Goal: Task Accomplishment & Management: Manage account settings

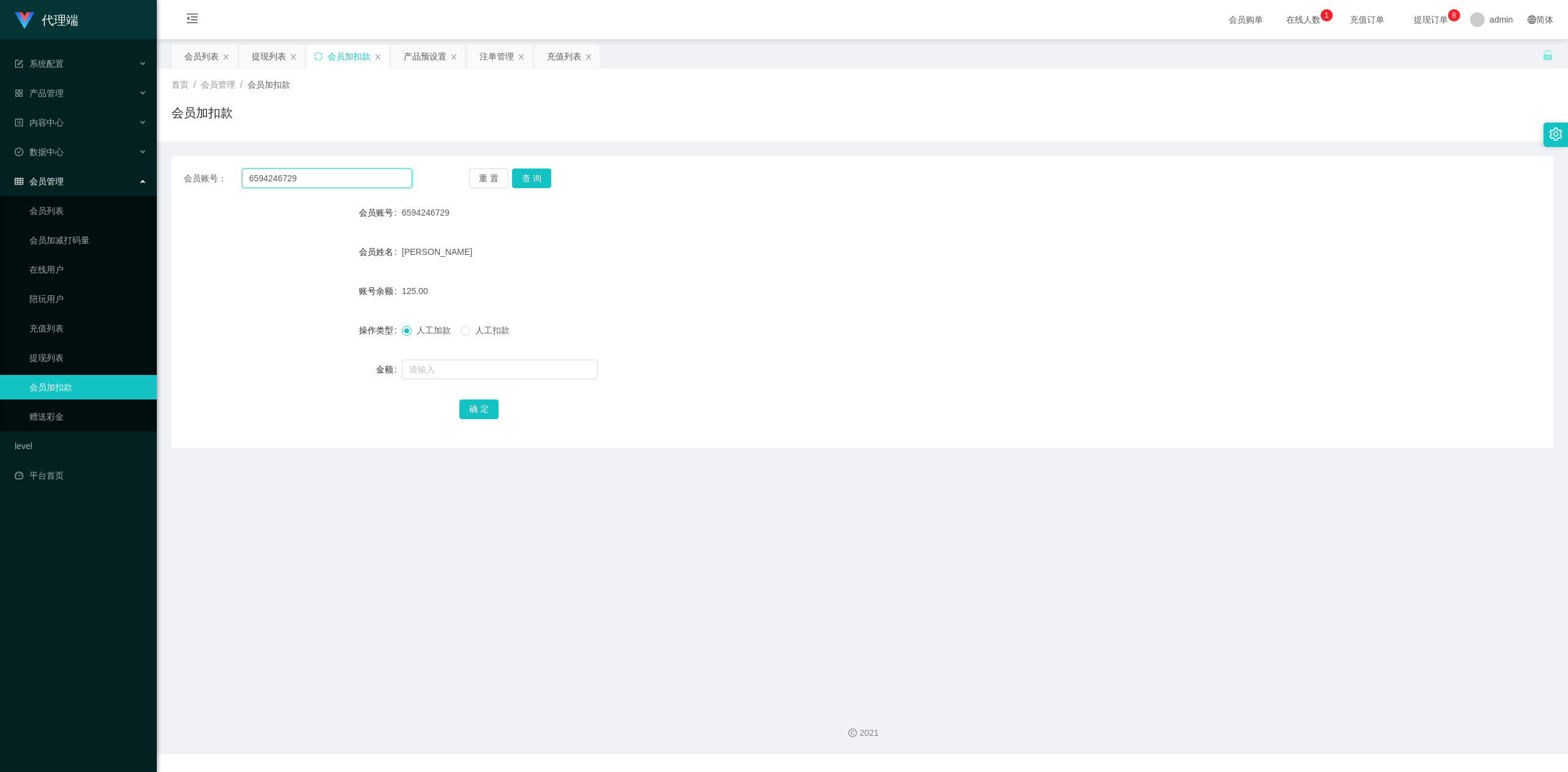
drag, startPoint x: 346, startPoint y: 172, endPoint x: 18, endPoint y: 187, distance: 328.3
click at [18, 187] on section "代理端 系统配置 产品管理 产品列表 产品预设置 开奖记录 注单管理 即时注单 内容中心 数据中心 会员管理 会员列表 会员加减打码量 在线用户 陪玩用户 充…" at bounding box center [784, 377] width 1568 height 754
click at [522, 177] on button "查 询" at bounding box center [531, 178] width 39 height 20
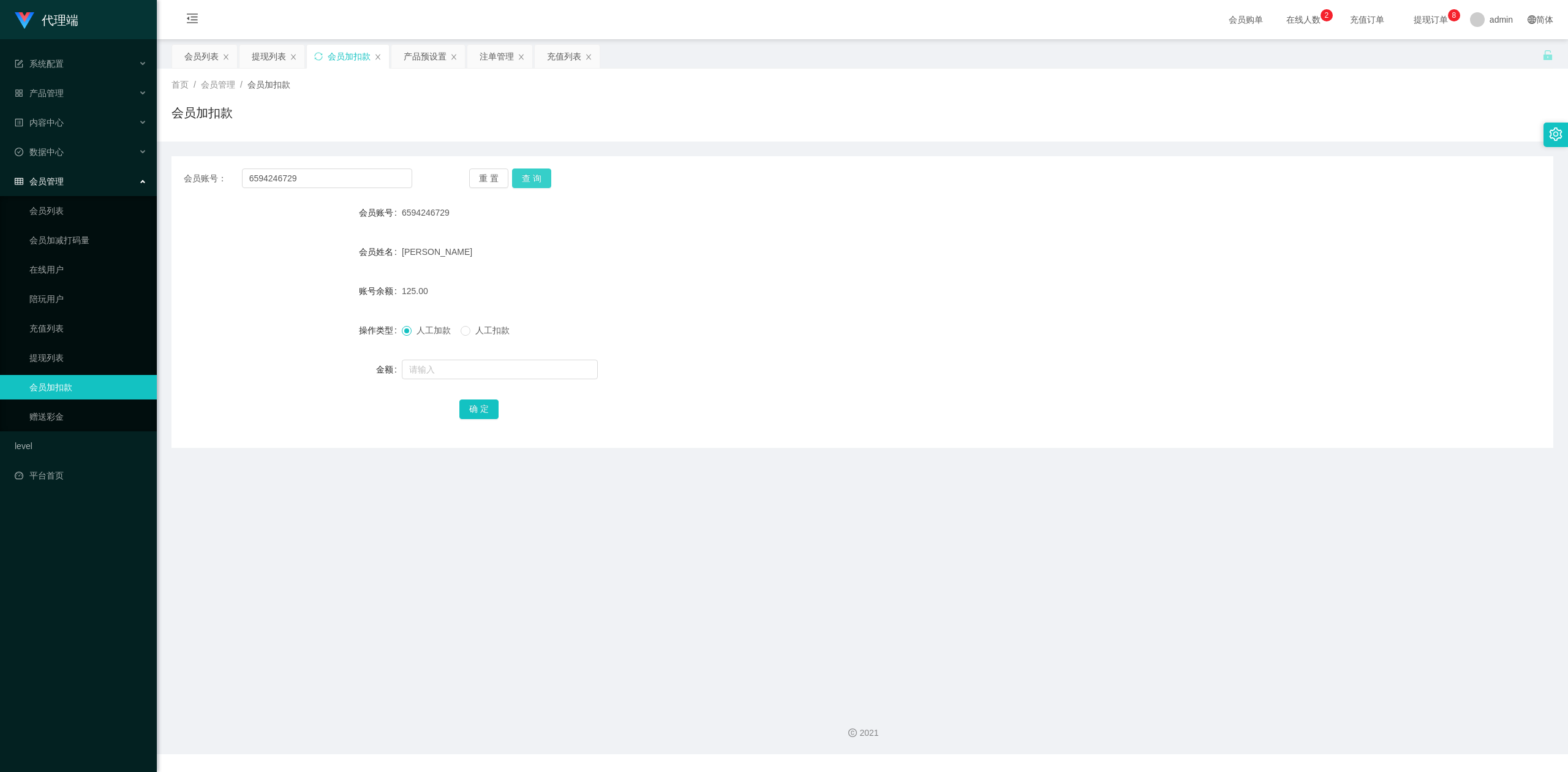
click at [522, 177] on button "查 询" at bounding box center [531, 178] width 39 height 20
click at [401, 136] on div "首页 / 会员管理 / 会员加扣款 / 会员加扣款" at bounding box center [862, 105] width 1411 height 73
click at [320, 52] on icon "图标: sync" at bounding box center [319, 56] width 8 height 8
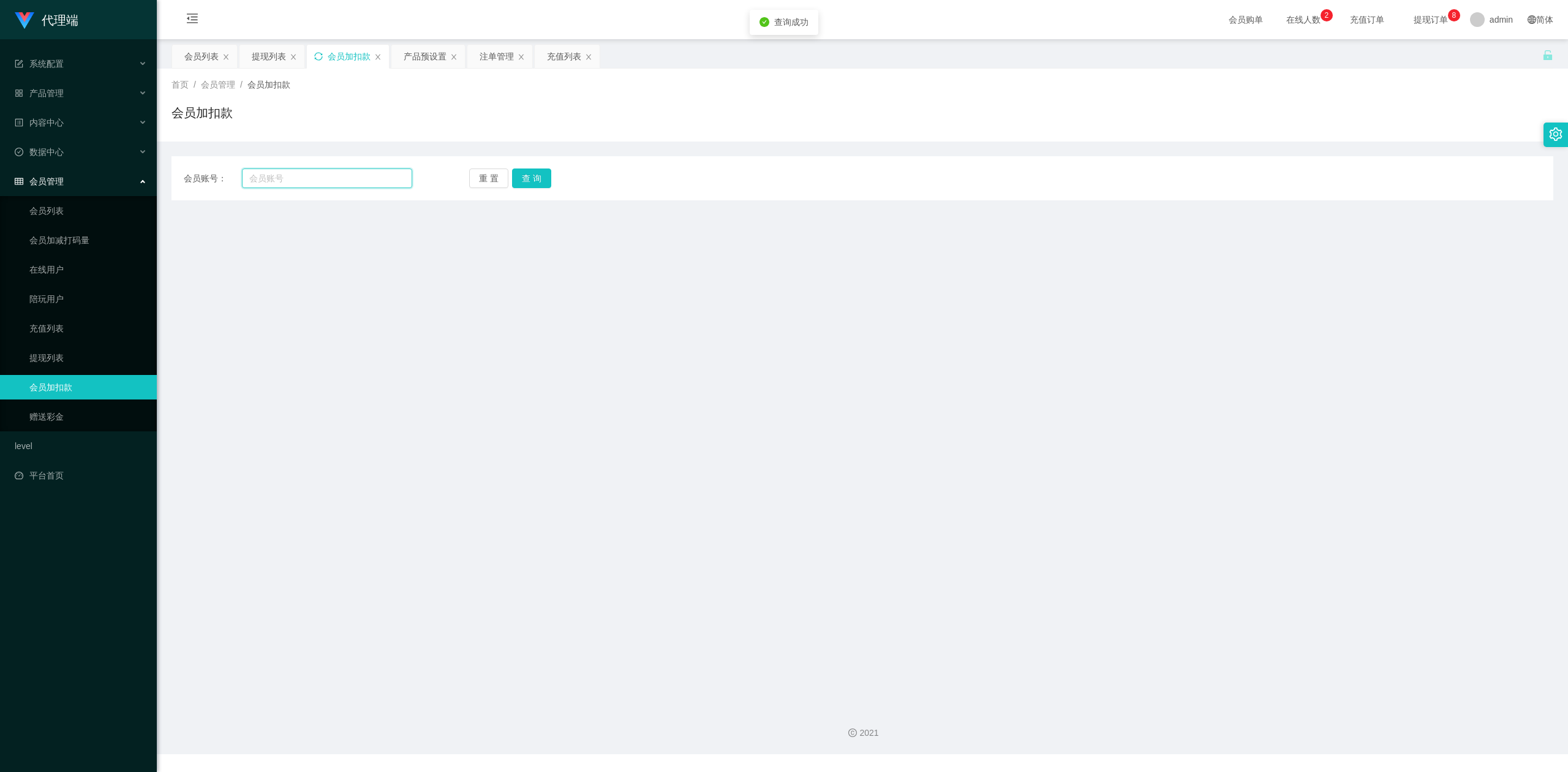
click at [326, 177] on input "text" at bounding box center [327, 178] width 170 height 20
paste input "6594246729"
type input "6594246729"
click at [529, 182] on button "查 询" at bounding box center [531, 178] width 39 height 20
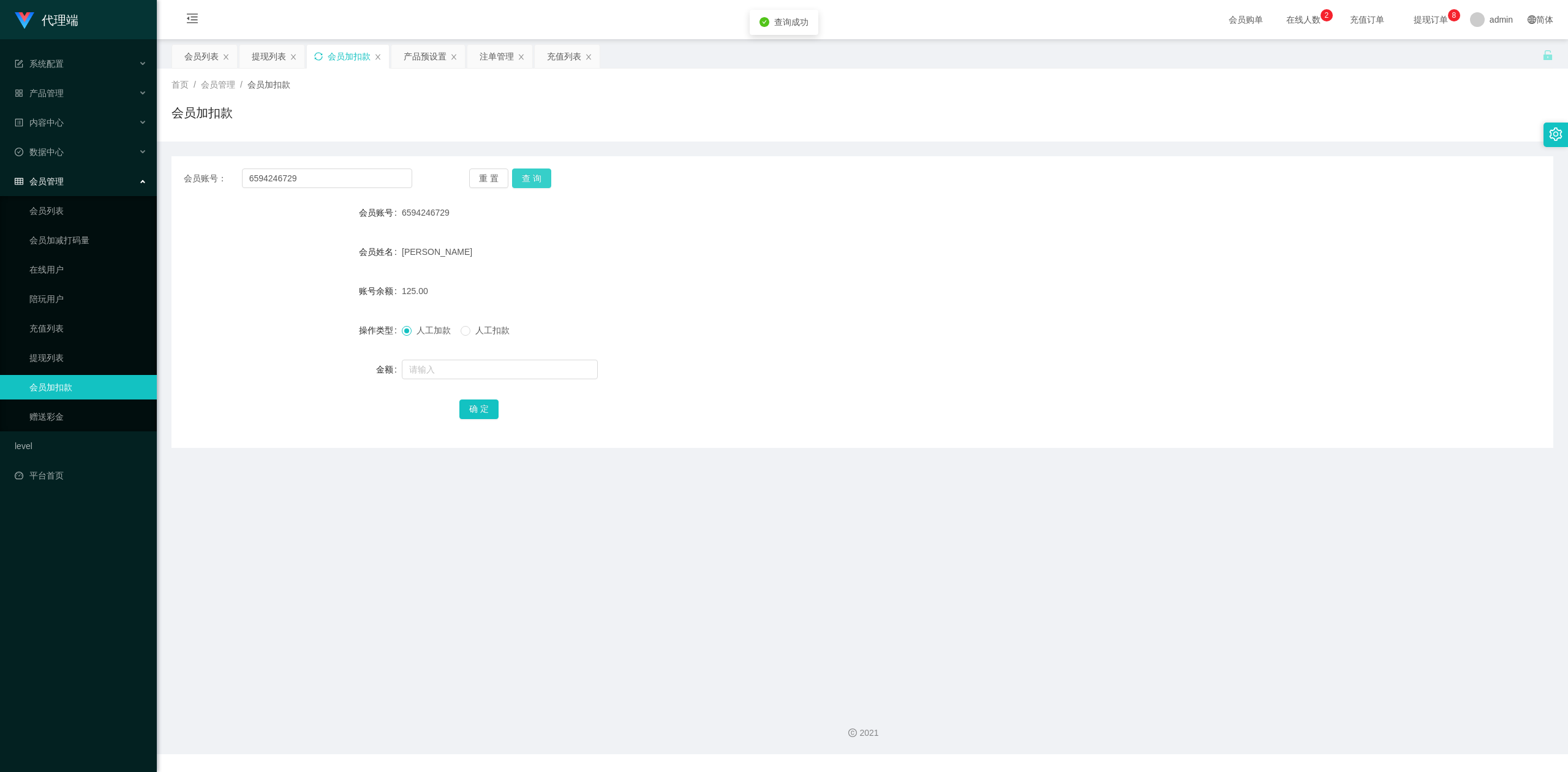
click at [529, 182] on button "查 询" at bounding box center [531, 178] width 39 height 20
click at [324, 117] on div "会员加扣款" at bounding box center [862, 117] width 1382 height 28
click at [504, 59] on div "注单管理" at bounding box center [497, 56] width 34 height 23
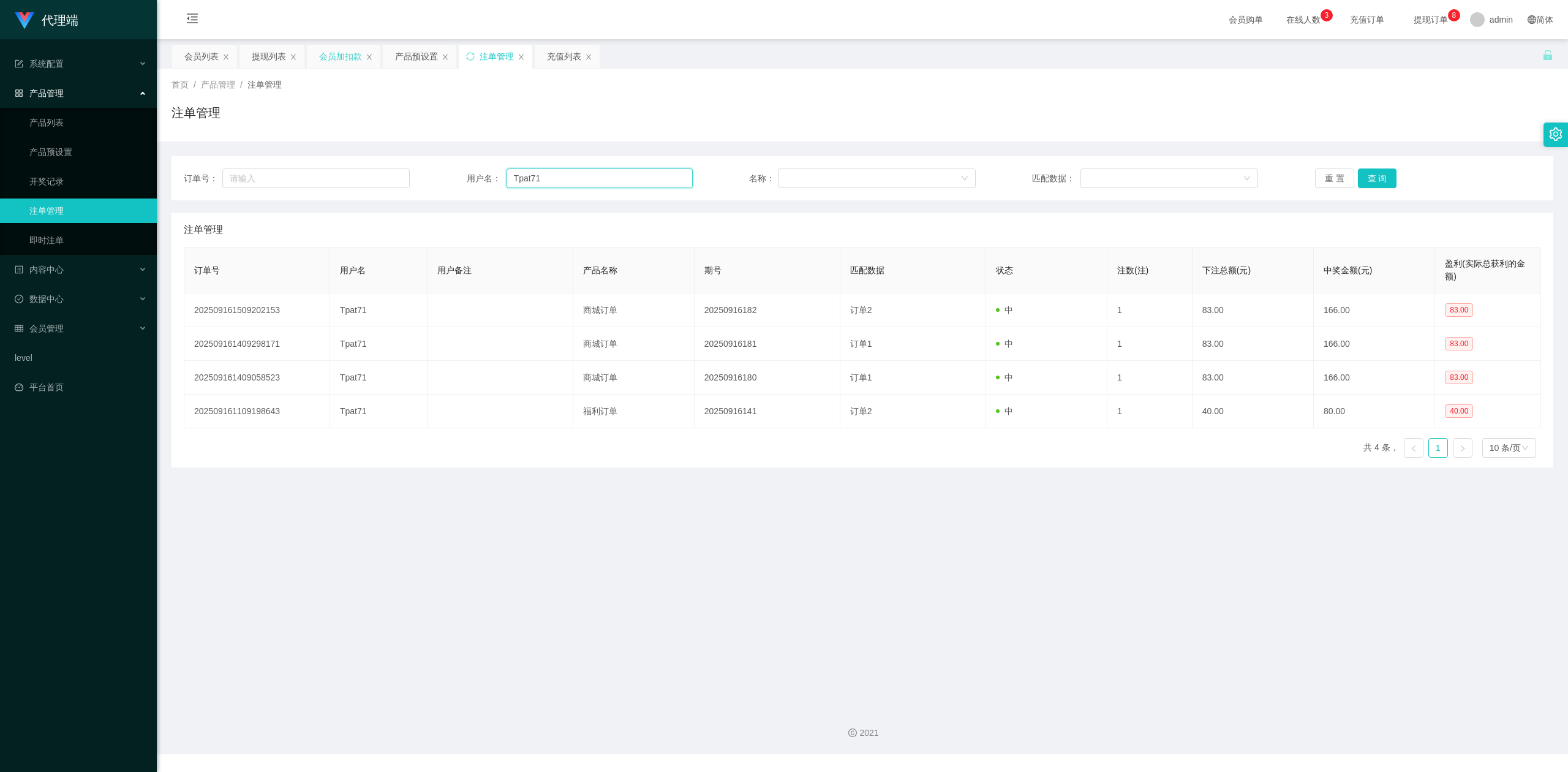
drag, startPoint x: 499, startPoint y: 169, endPoint x: 244, endPoint y: 158, distance: 255.2
click at [244, 158] on div "订单号： 用户名： Tpat71 名称： 匹配数据： 重 置 查 询" at bounding box center [862, 178] width 1382 height 44
paste input "6594246729"
type input "6594246729"
click at [1363, 177] on button "查 询" at bounding box center [1377, 178] width 39 height 20
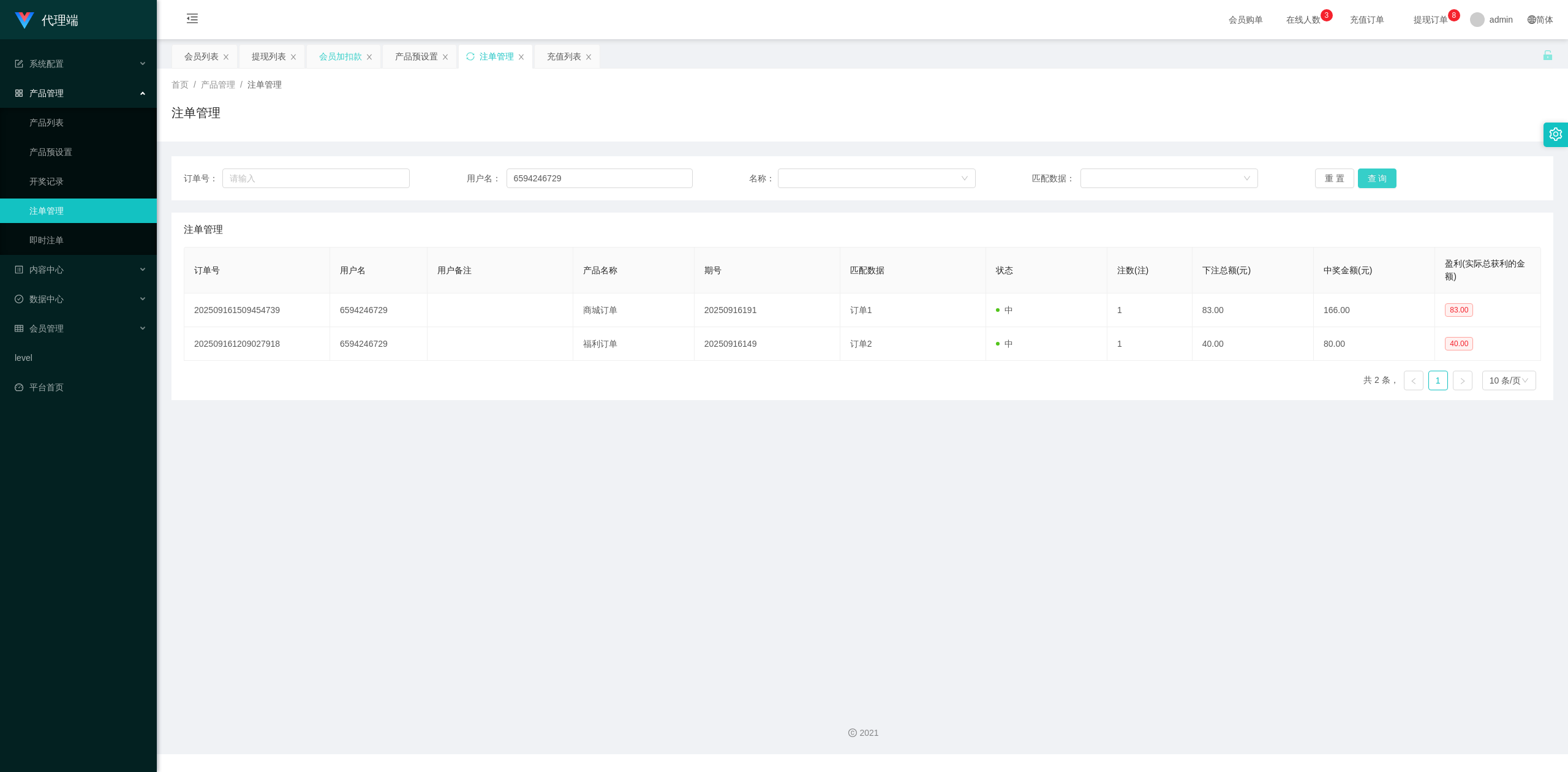
click at [1363, 177] on button "查 询" at bounding box center [1377, 178] width 39 height 20
click at [980, 136] on div "首页 / 产品管理 / 注单管理 / 注单管理" at bounding box center [862, 105] width 1411 height 73
click at [473, 53] on icon "图标: sync" at bounding box center [471, 56] width 8 height 8
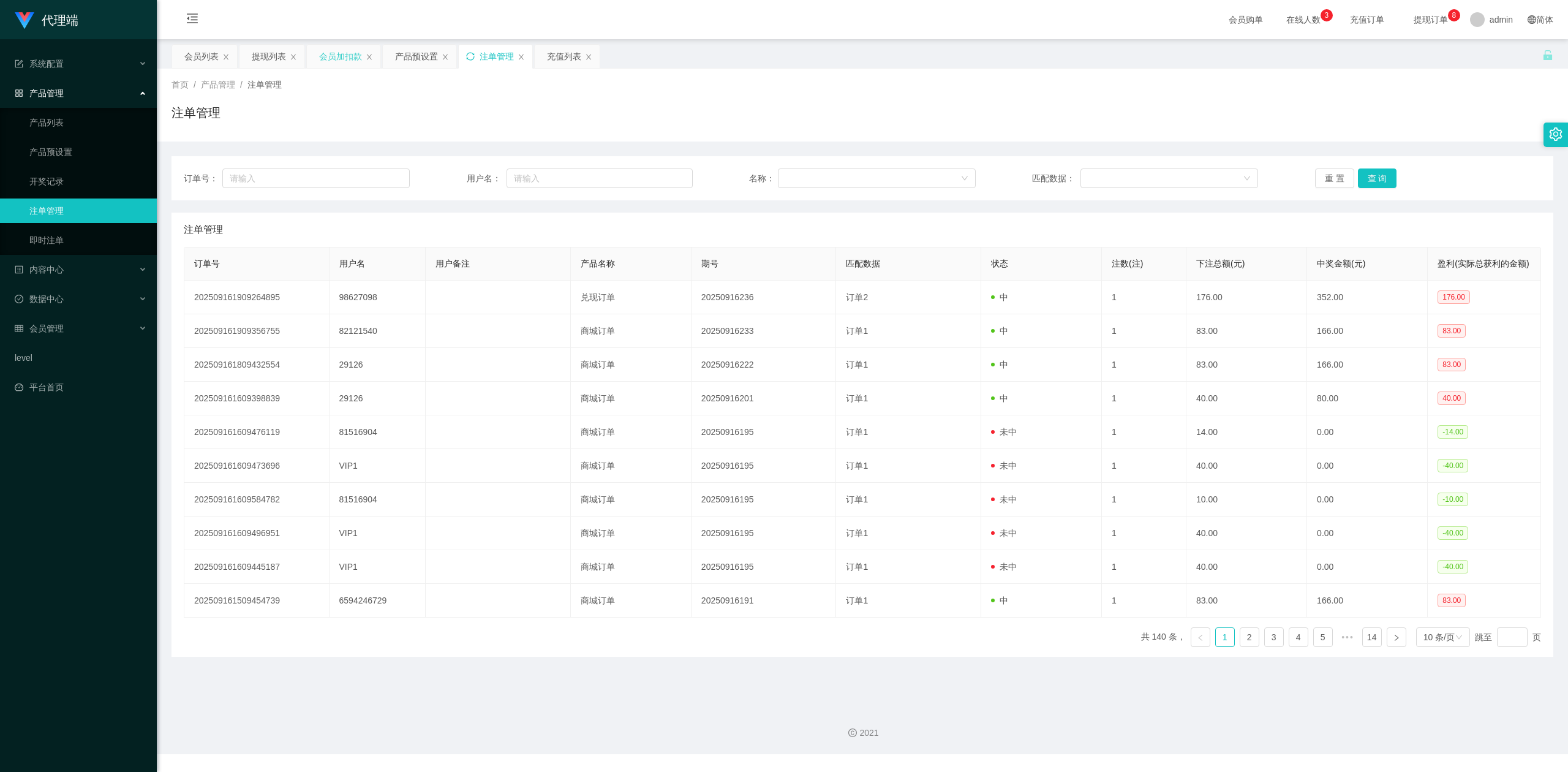
click at [338, 57] on div "会员加扣款" at bounding box center [341, 56] width 43 height 23
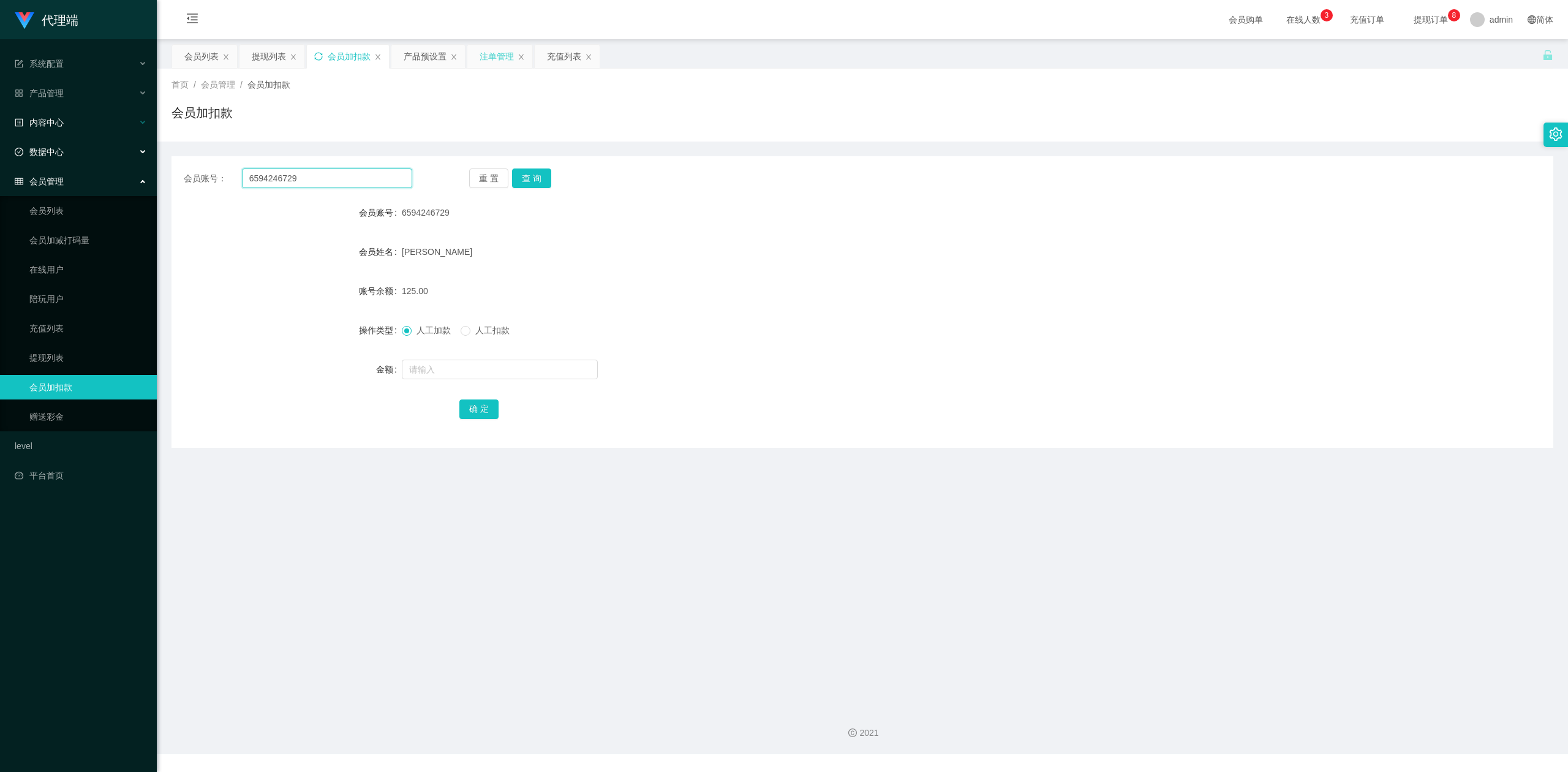
drag, startPoint x: 324, startPoint y: 182, endPoint x: 0, endPoint y: 128, distance: 328.5
click at [0, 128] on section "代理端 系统配置 产品管理 产品列表 产品预设置 开奖记录 注单管理 即时注单 内容中心 数据中心 会员管理 会员列表 会员加减打码量 在线用户 陪玩用户 充…" at bounding box center [784, 377] width 1568 height 754
click at [531, 174] on button "查 询" at bounding box center [531, 178] width 39 height 20
click at [421, 133] on div "首页 / 会员管理 / 会员加扣款 / 会员加扣款" at bounding box center [862, 105] width 1411 height 73
click at [320, 54] on icon "图标: sync" at bounding box center [319, 56] width 8 height 8
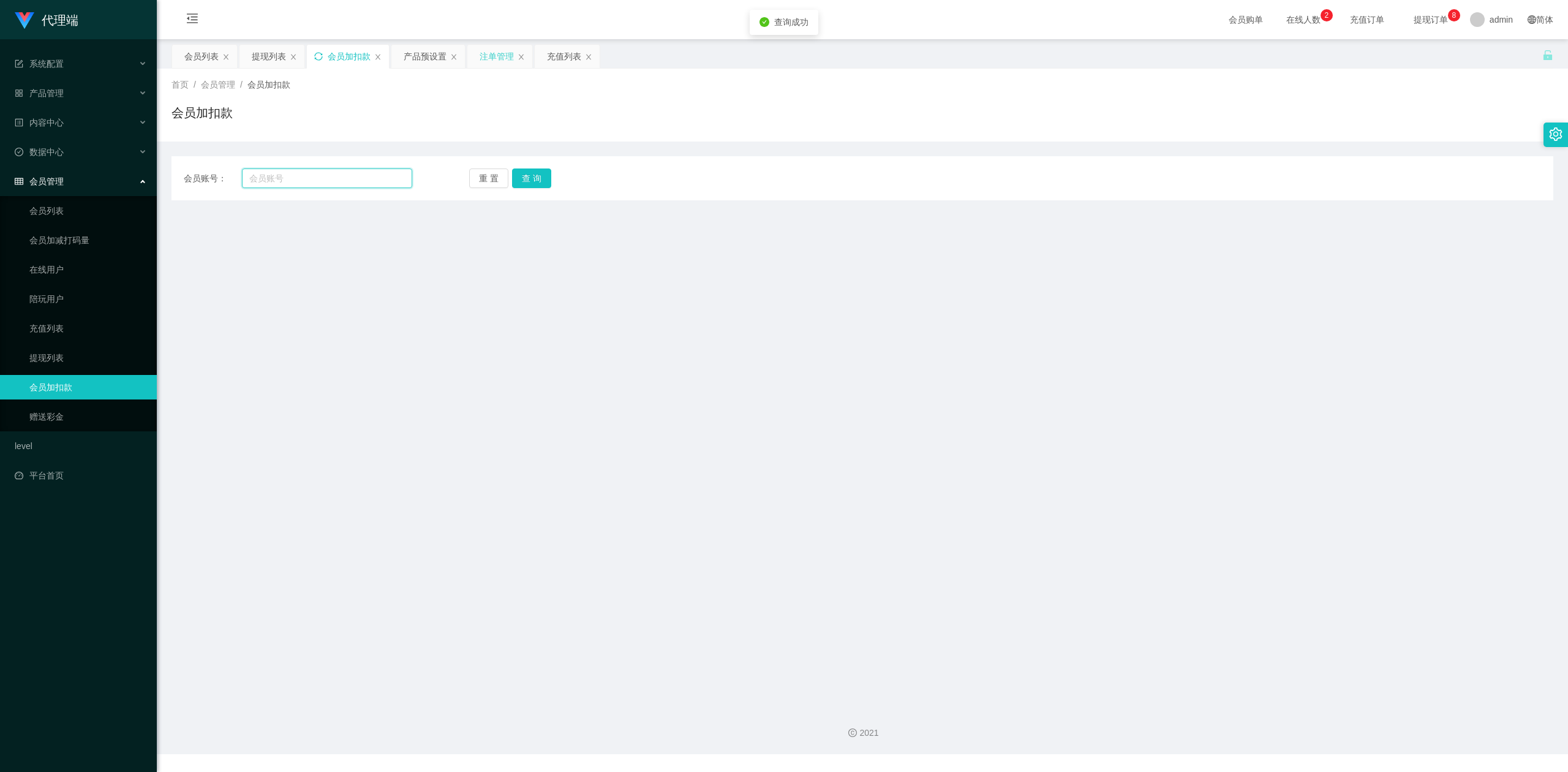
click at [331, 175] on input "text" at bounding box center [327, 178] width 170 height 20
paste input "6594246729"
type input "6594246729"
click at [531, 184] on button "查 询" at bounding box center [531, 178] width 39 height 20
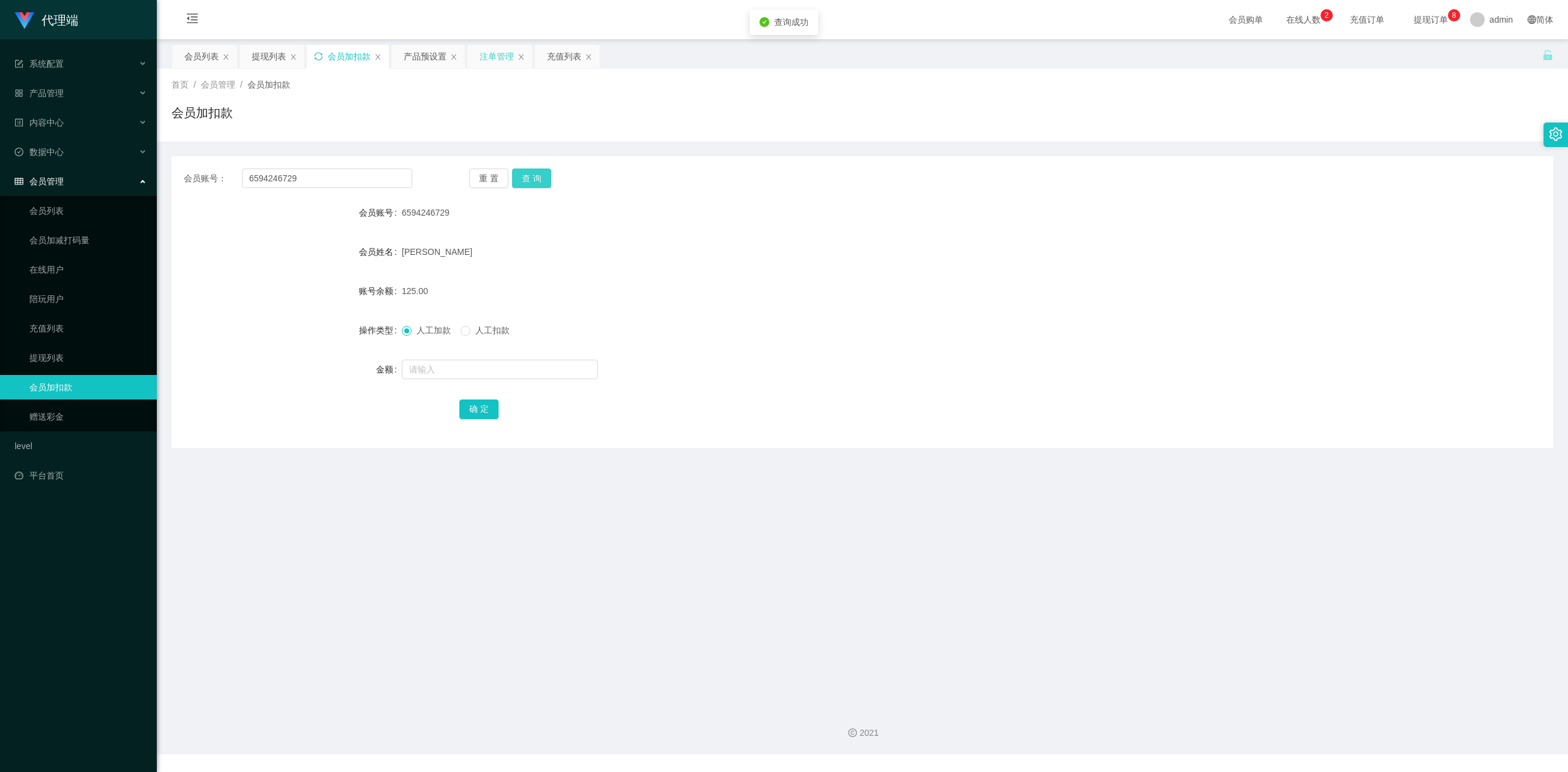
click at [531, 184] on button "查 询" at bounding box center [531, 178] width 39 height 20
click at [195, 57] on div "会员列表" at bounding box center [201, 56] width 34 height 23
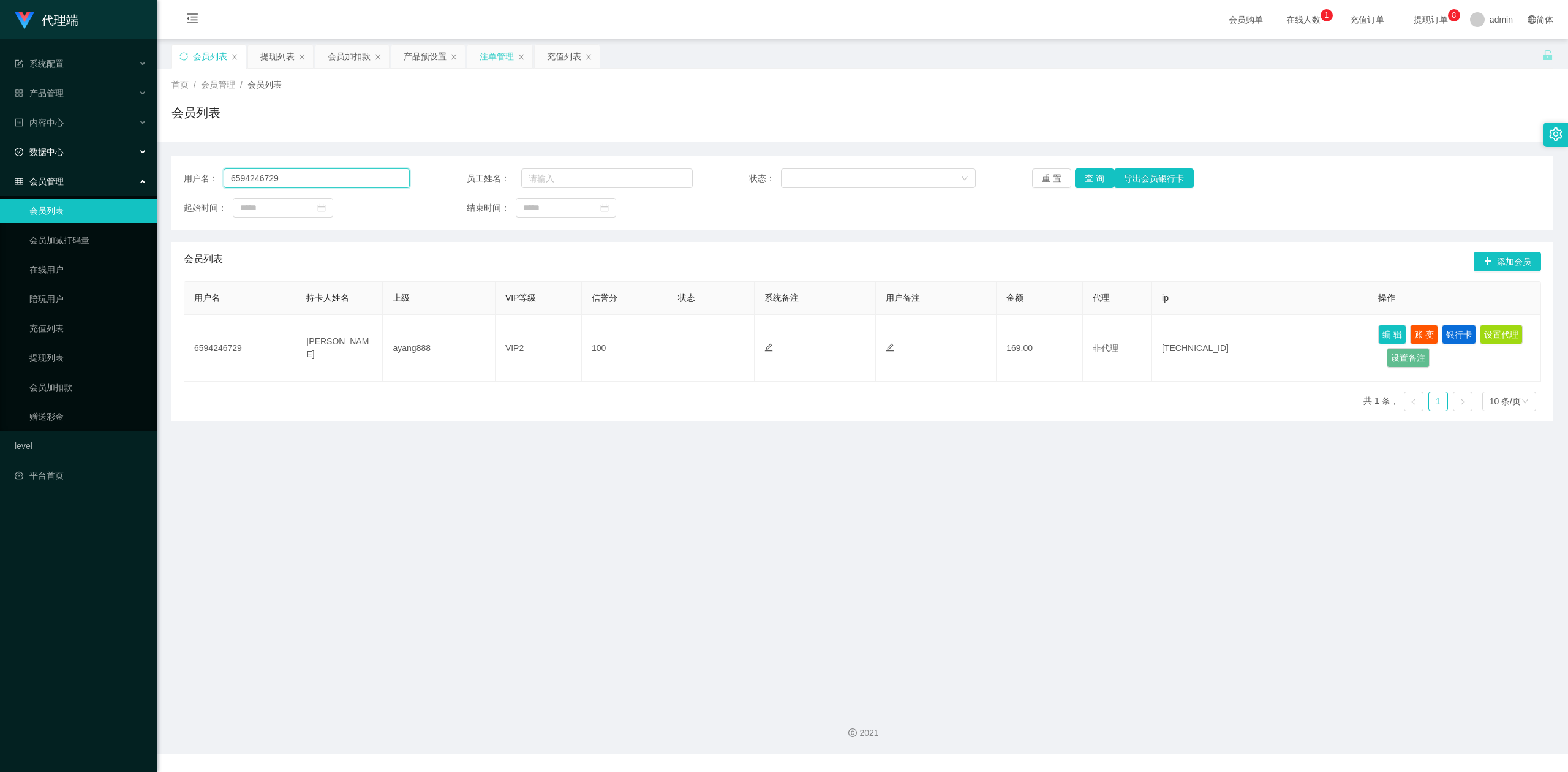
click at [0, 152] on section "代理端 系统配置 产品管理 产品列表 产品预设置 开奖记录 注单管理 即时注单 内容中心 数据中心 会员管理 会员列表 会员加减打码量 在线用户 陪玩用户 充…" at bounding box center [784, 377] width 1568 height 754
click at [1089, 180] on button "查 询" at bounding box center [1095, 178] width 39 height 20
click at [1430, 122] on div "会员列表" at bounding box center [862, 117] width 1382 height 28
click at [282, 59] on div "提现列表" at bounding box center [278, 56] width 34 height 23
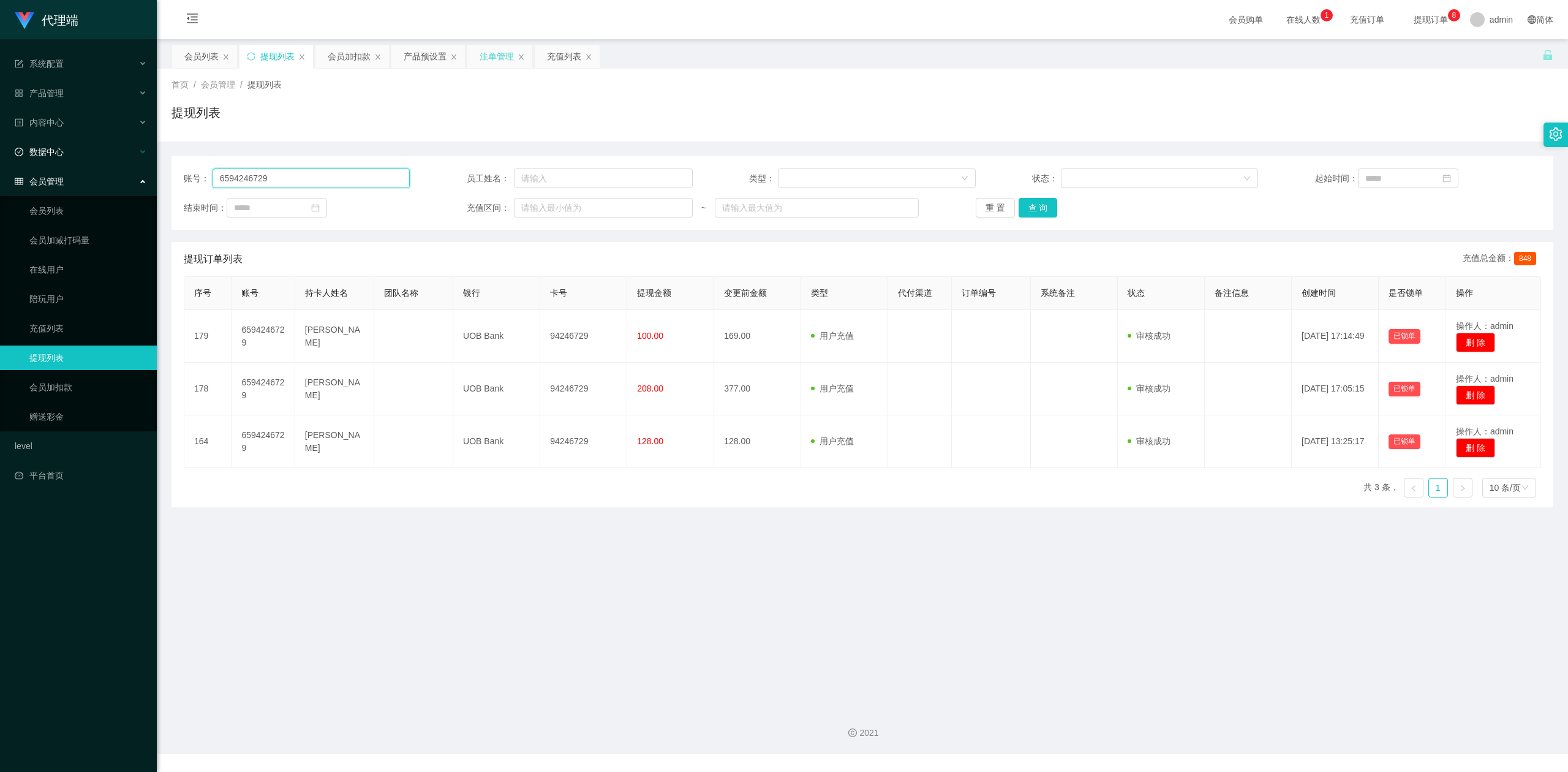
drag, startPoint x: 320, startPoint y: 175, endPoint x: 33, endPoint y: 139, distance: 289.2
click at [0, 138] on section "代理端 系统配置 产品管理 产品列表 产品预设置 开奖记录 注单管理 即时注单 内容中心 数据中心 会员管理 会员列表 会员加减打码量 在线用户 陪玩用户 充…" at bounding box center [784, 377] width 1568 height 754
click at [1039, 204] on button "查 询" at bounding box center [1038, 208] width 39 height 20
click at [1345, 109] on div "提现列表" at bounding box center [862, 117] width 1382 height 28
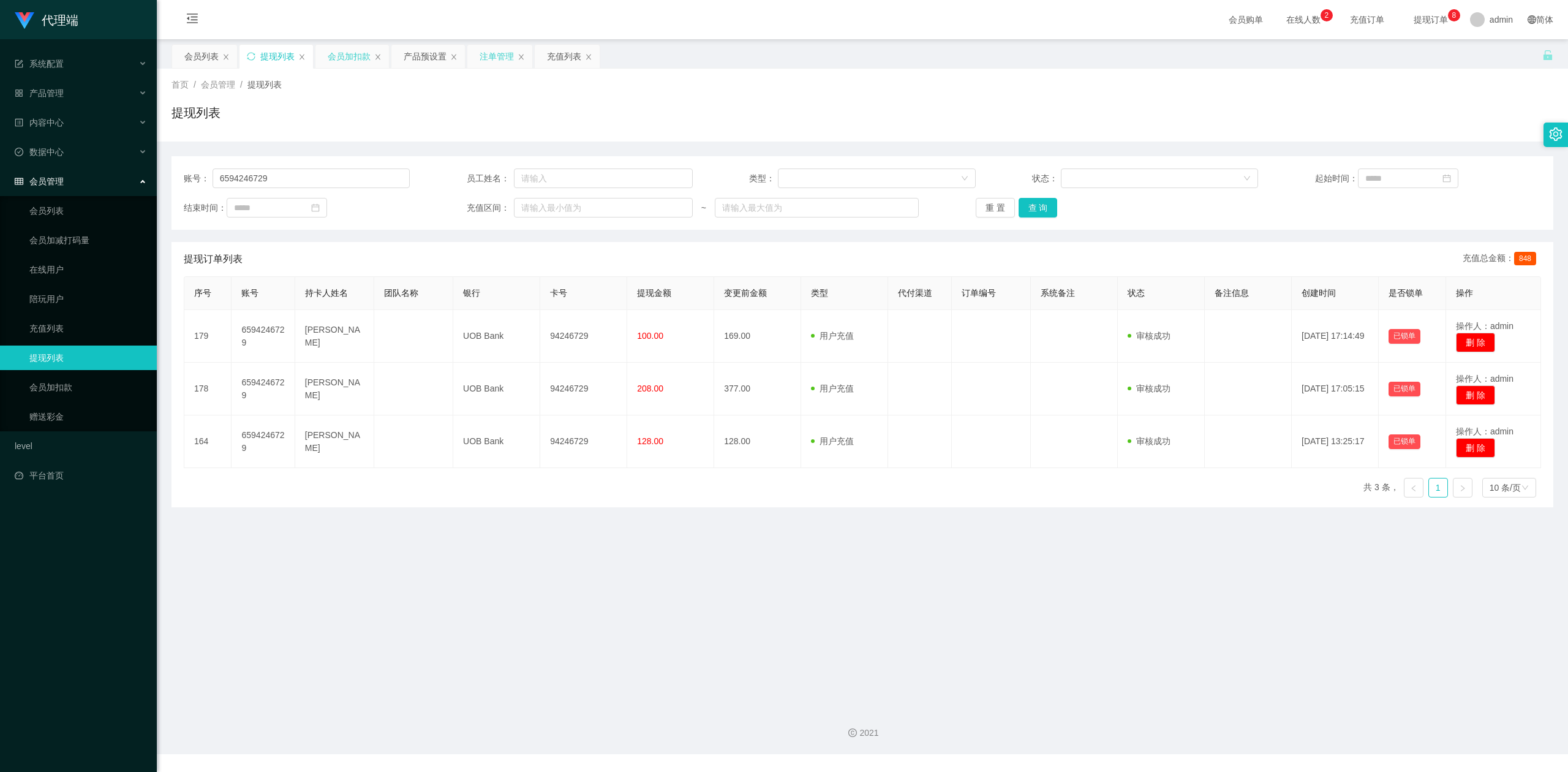
click at [344, 60] on div "会员加扣款" at bounding box center [349, 56] width 43 height 23
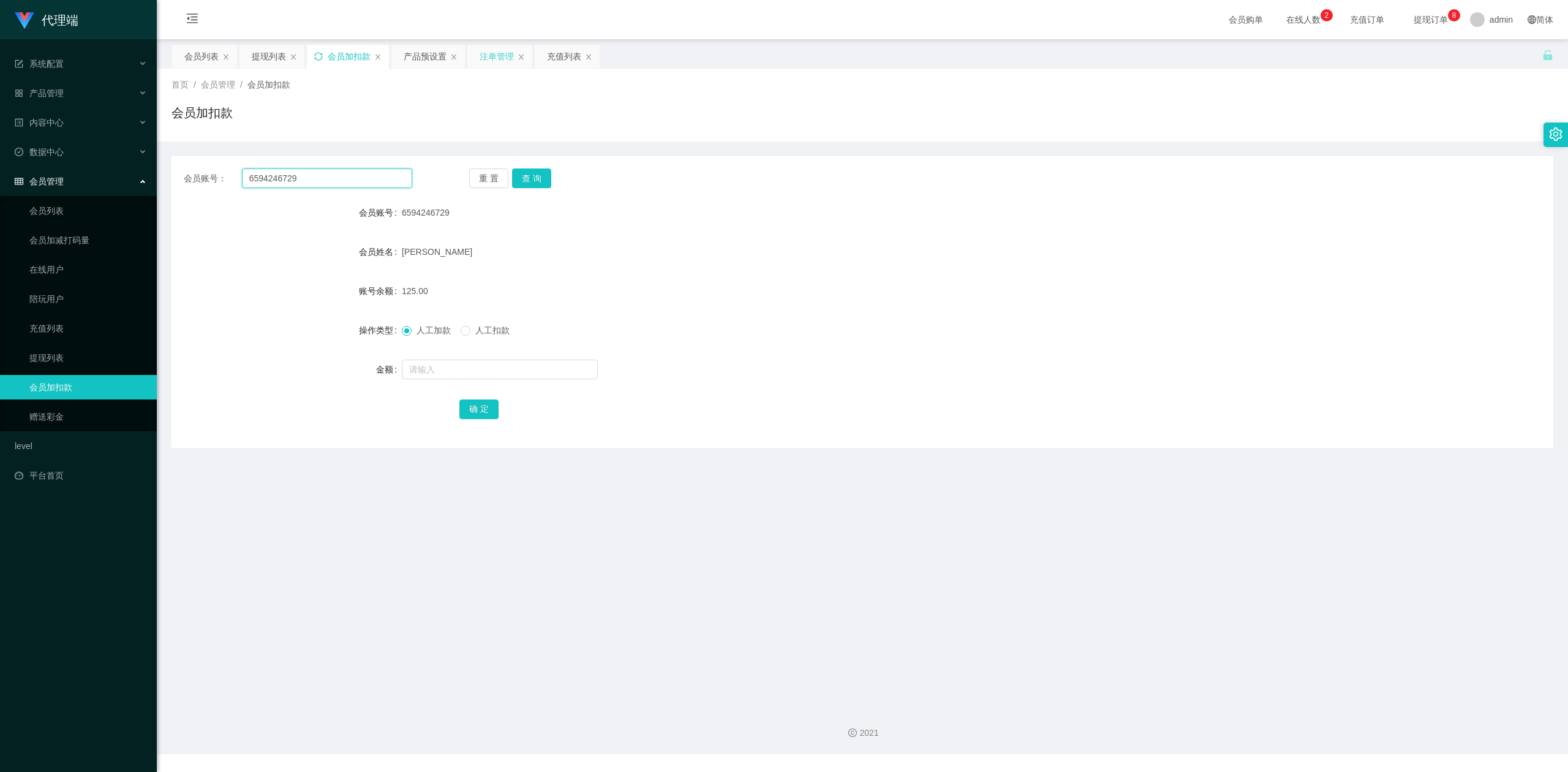
click at [0, 158] on section "代理端 系统配置 产品管理 产品列表 产品预设置 开奖记录 注单管理 即时注单 内容中心 数据中心 会员管理 会员列表 会员加减打码量 在线用户 陪玩用户 充…" at bounding box center [784, 377] width 1568 height 754
paste input "Tpat71"
paste input "1"
click at [0, 163] on section "代理端 系统配置 产品管理 产品列表 产品预设置 开奖记录 注单管理 即时注单 内容中心 数据中心 会员管理 会员列表 会员加减打码量 在线用户 陪玩用户 充…" at bounding box center [784, 377] width 1568 height 754
drag, startPoint x: 348, startPoint y: 180, endPoint x: 0, endPoint y: 170, distance: 348.1
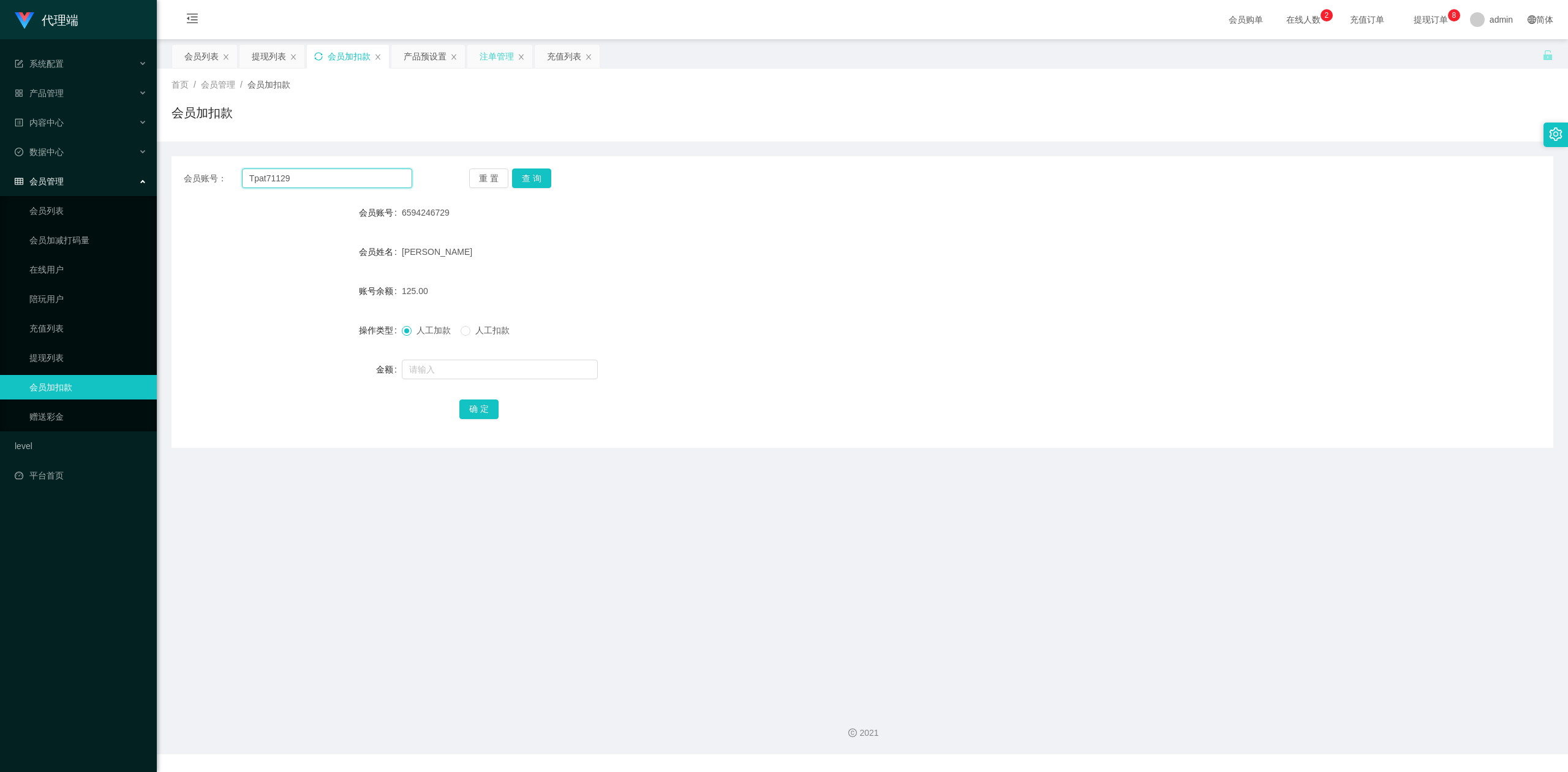
click at [0, 170] on section "代理端 系统配置 产品管理 产品列表 产品预设置 开奖记录 注单管理 即时注单 内容中心 数据中心 会员管理 会员列表 会员加减打码量 在线用户 陪玩用户 充…" at bounding box center [784, 377] width 1568 height 754
paste input "text"
click at [531, 175] on button "查 询" at bounding box center [531, 178] width 39 height 20
click at [1244, 155] on div "会员账号： Tpat71 重 置 查 询 会员账号 Tpat71 会员姓名 [PERSON_NAME] 账号余额 0.28 操作类型 人工加款 人工扣款 金额…" at bounding box center [862, 294] width 1382 height 306
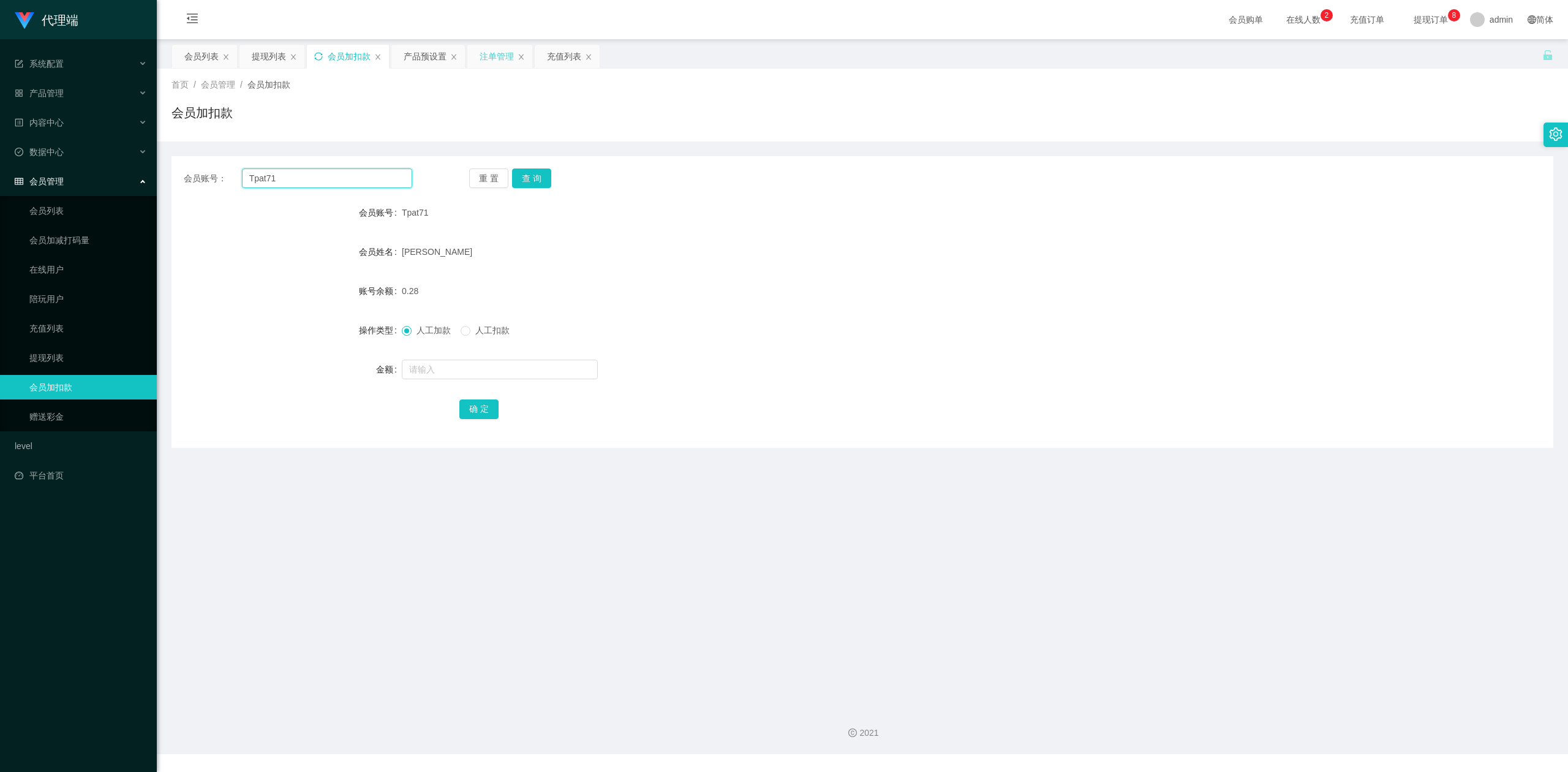
drag, startPoint x: 320, startPoint y: 180, endPoint x: 0, endPoint y: 164, distance: 320.4
click at [0, 164] on section "代理端 系统配置 产品管理 产品列表 产品预设置 开奖记录 注单管理 即时注单 内容中心 数据中心 会员管理 会员列表 会员加减打码量 在线用户 陪玩用户 充…" at bounding box center [784, 377] width 1568 height 754
paste input "6594246729"
type input "6594246729"
click at [526, 170] on button "查 询" at bounding box center [531, 178] width 39 height 20
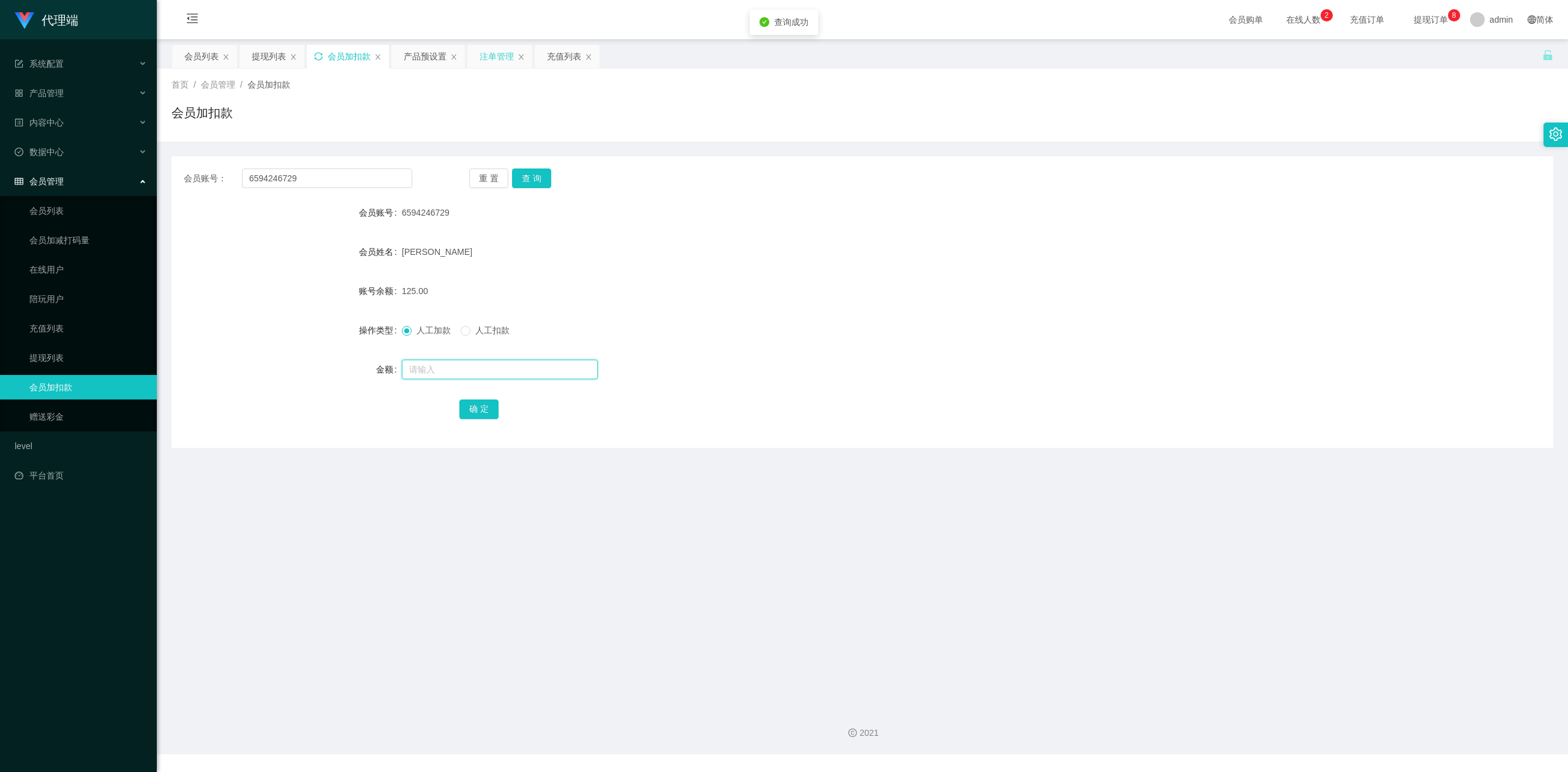
click at [408, 378] on input "text" at bounding box center [499, 370] width 196 height 20
type input "15"
click at [463, 388] on form "会员账号 6594246729 会员姓名 [PERSON_NAME] 账号余额 125.00 操作类型 人工加款 人工扣款 金额 15 确 定" at bounding box center [862, 310] width 1382 height 220
click at [479, 411] on button "确 定" at bounding box center [479, 409] width 39 height 20
drag, startPoint x: 1228, startPoint y: 317, endPoint x: 1242, endPoint y: 315, distance: 14.1
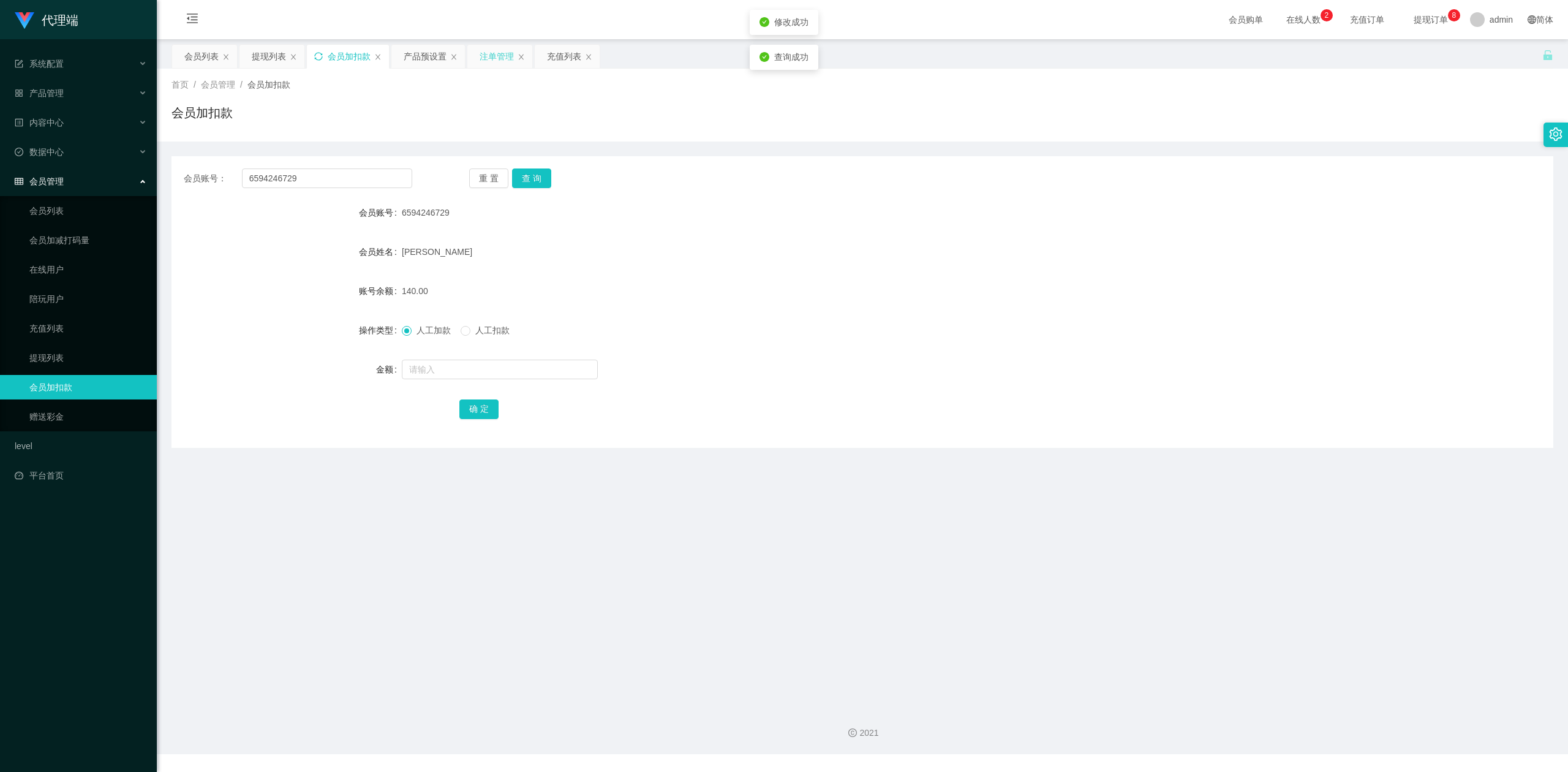
click at [1229, 318] on div "操作类型 人工加款 人工扣款" at bounding box center [862, 330] width 1382 height 25
drag, startPoint x: 1396, startPoint y: 158, endPoint x: 1431, endPoint y: 1, distance: 160.9
click at [1396, 155] on div "会员账号： 6594246729 重 置 查 询 会员账号 6594246729 会员姓名 [PERSON_NAME] 账号余额 140.00 操作类型 人工…" at bounding box center [862, 294] width 1382 height 306
drag, startPoint x: 324, startPoint y: 179, endPoint x: 59, endPoint y: 167, distance: 265.3
click at [0, 158] on section "代理端 系统配置 产品管理 产品列表 产品预设置 开奖记录 注单管理 即时注单 内容中心 数据中心 会员管理 会员列表 会员加减打码量 在线用户 陪玩用户 充…" at bounding box center [784, 377] width 1568 height 754
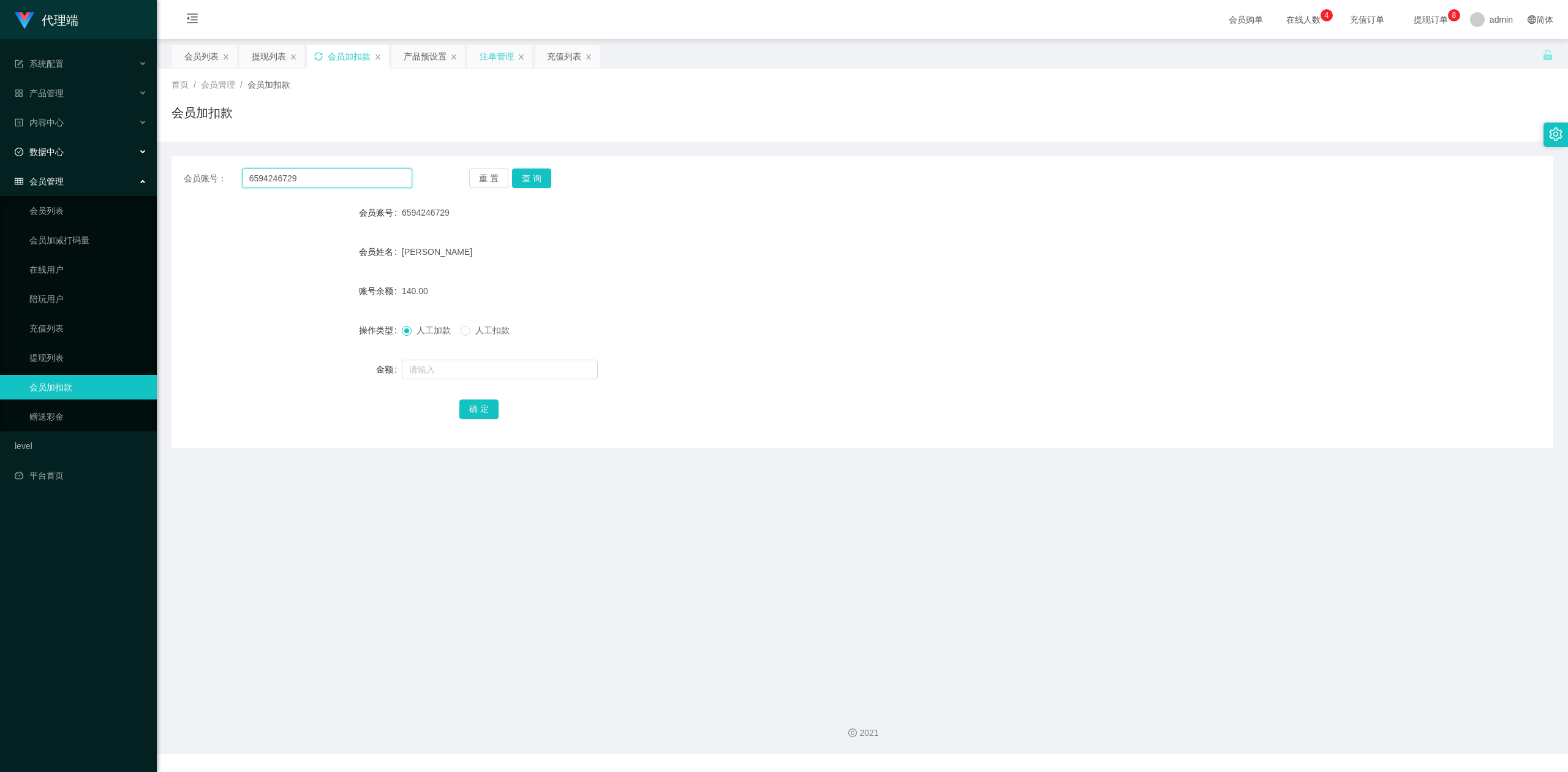
paste input "Tpat71"
type input "Tpat71"
click at [537, 175] on button "查 询" at bounding box center [531, 178] width 39 height 20
click at [422, 367] on input "text" at bounding box center [499, 370] width 196 height 20
type input "15"
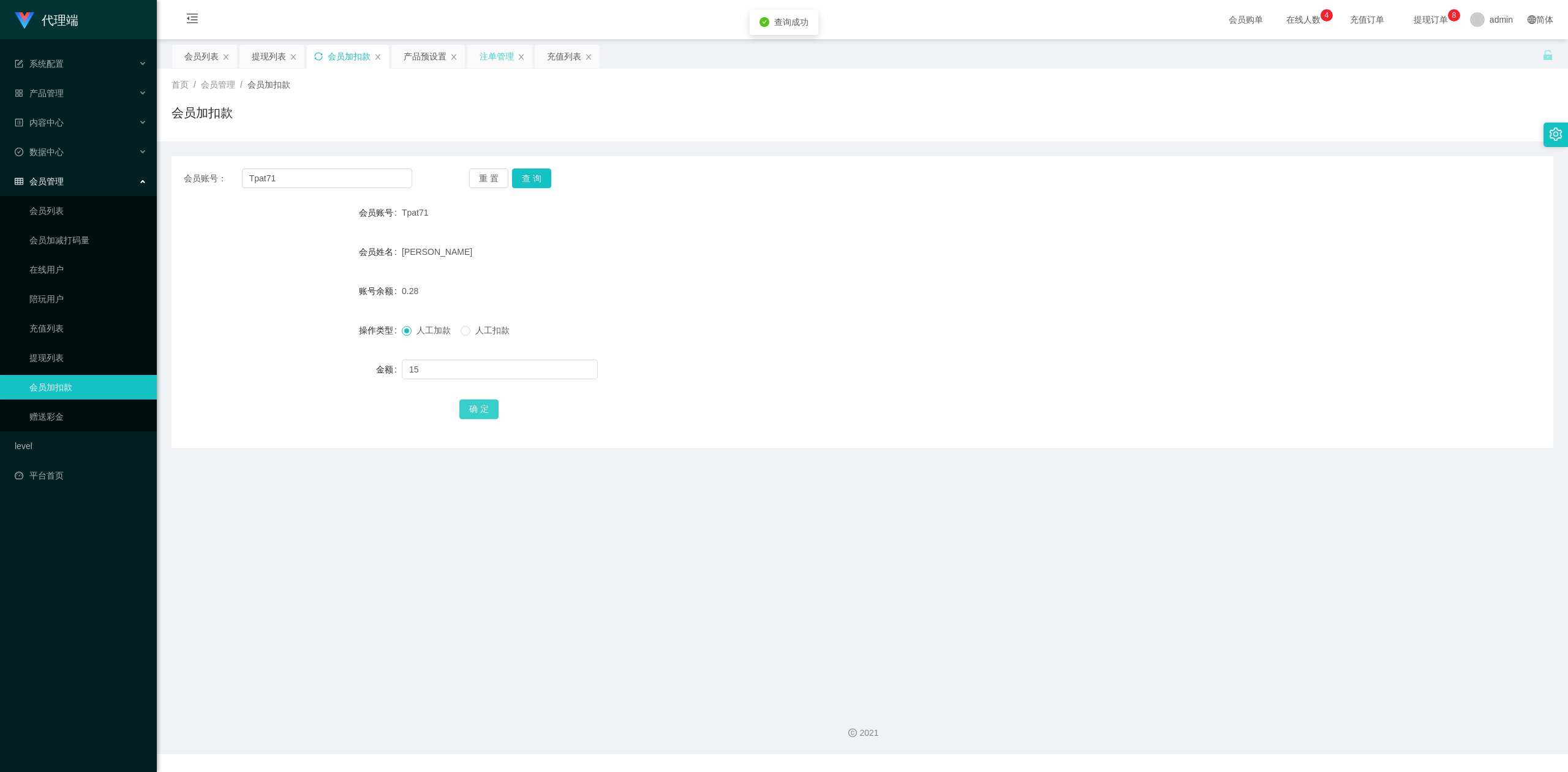
click at [467, 411] on button "确 定" at bounding box center [479, 409] width 39 height 20
click at [1118, 376] on div at bounding box center [804, 370] width 806 height 25
click at [1260, 211] on div "会员账号 Tpat71" at bounding box center [862, 213] width 1382 height 25
click at [0, 114] on section "代理端 系统配置 产品管理 产品列表 产品预设置 开奖记录 注单管理 即时注单 内容中心 数据中心 会员管理 会员列表 会员加减打码量 在线用户 陪玩用户 充…" at bounding box center [784, 377] width 1568 height 754
paste input "1234567890"
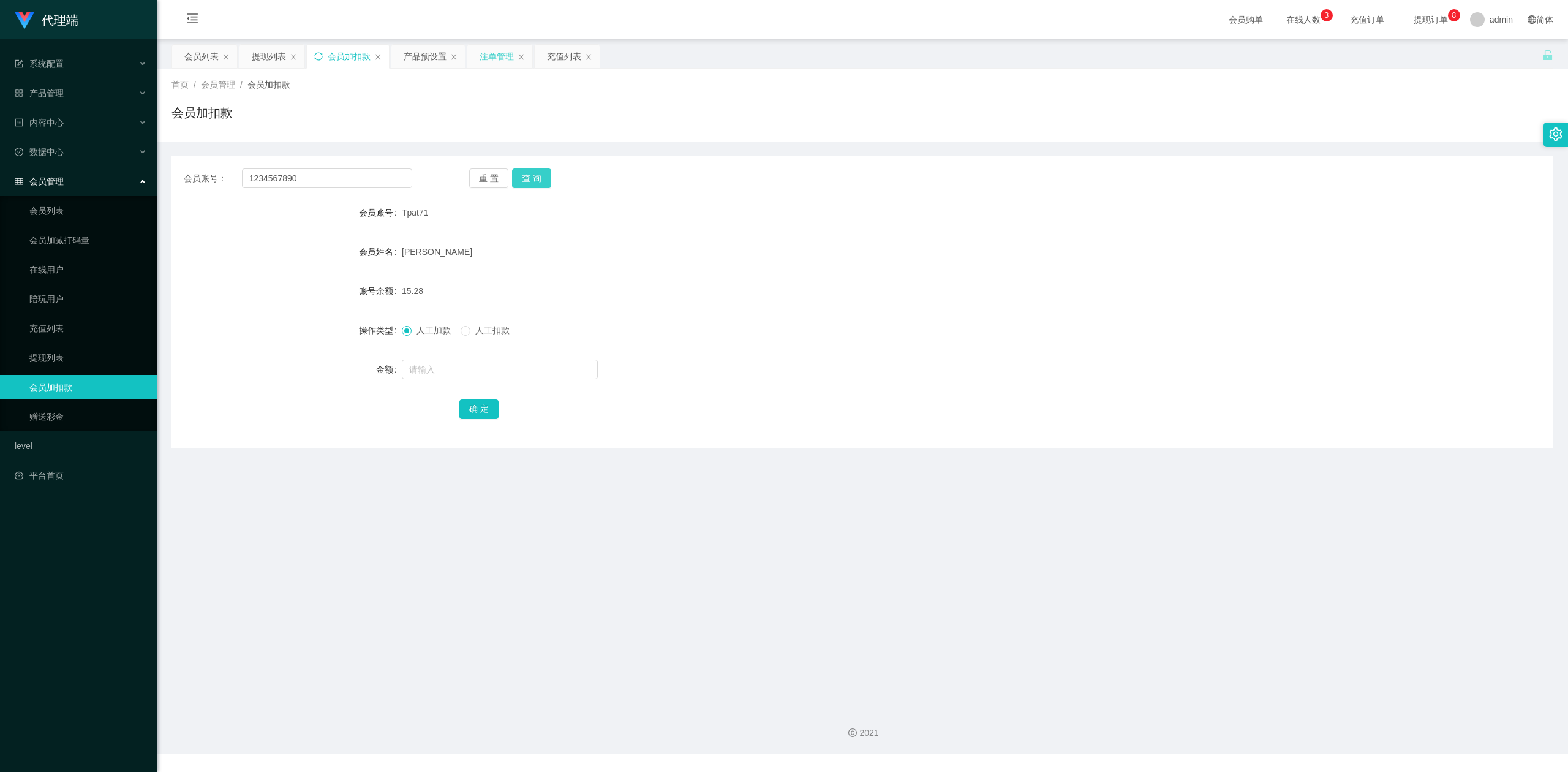
click at [540, 170] on button "查 询" at bounding box center [531, 178] width 39 height 20
click at [1151, 312] on form "会员账号 1234567890 会员姓名 HE HAO 账号余额 68.00 操作类型 人工加款 人工扣款 金额 确 定" at bounding box center [862, 310] width 1382 height 220
click at [1476, 104] on div "会员加扣款" at bounding box center [862, 117] width 1382 height 28
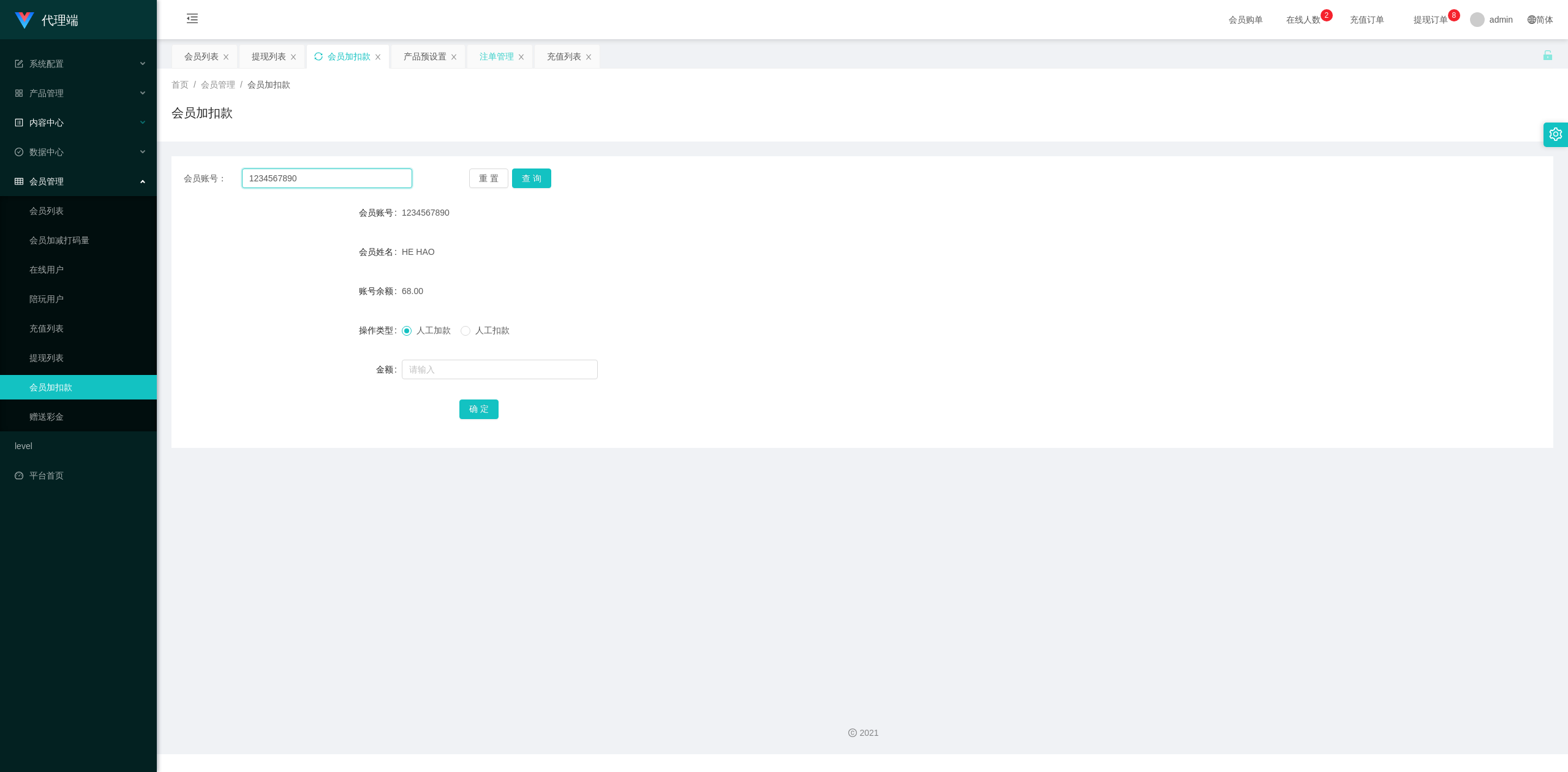
drag, startPoint x: 315, startPoint y: 177, endPoint x: 0, endPoint y: 115, distance: 321.0
click at [0, 115] on section "代理端 系统配置 产品管理 产品列表 产品预设置 开奖记录 注单管理 即时注单 内容中心 数据中心 会员管理 会员列表 会员加减打码量 在线用户 陪玩用户 充…" at bounding box center [784, 377] width 1568 height 754
paste input "Lixin"
type input "Lixin"
click at [525, 168] on div "会员账号： Lixin 重 置 查 询 会员账号 1234567890 会员姓名 HE HAO 账号余额 68.00 操作类型 人工加款 人工扣款 金额 确 定" at bounding box center [862, 301] width 1382 height 292
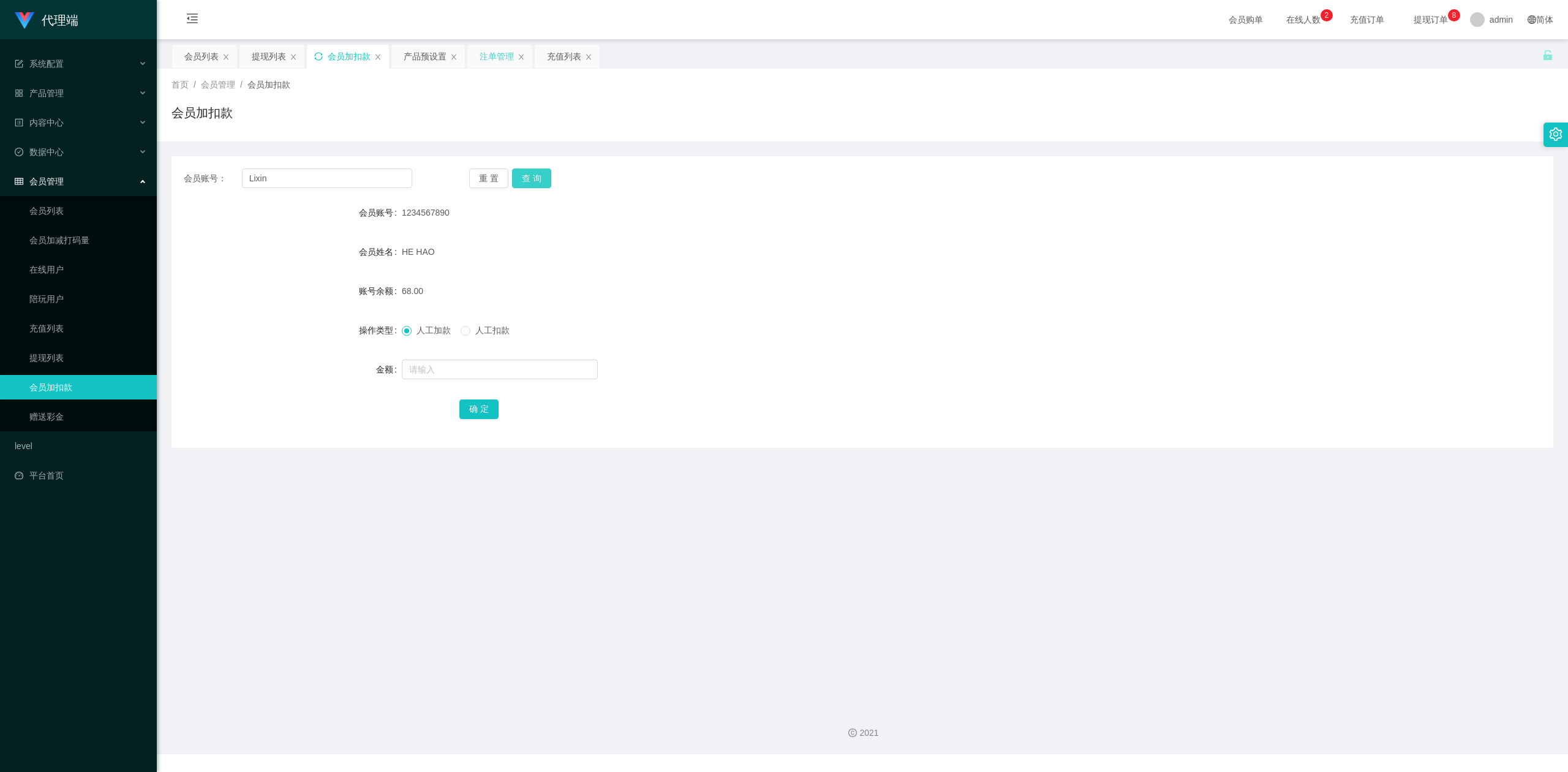
click at [526, 170] on button "查 询" at bounding box center [531, 178] width 39 height 20
click at [414, 370] on input "text" at bounding box center [499, 370] width 196 height 20
type input "15"
click at [471, 402] on button "确 定" at bounding box center [479, 409] width 39 height 20
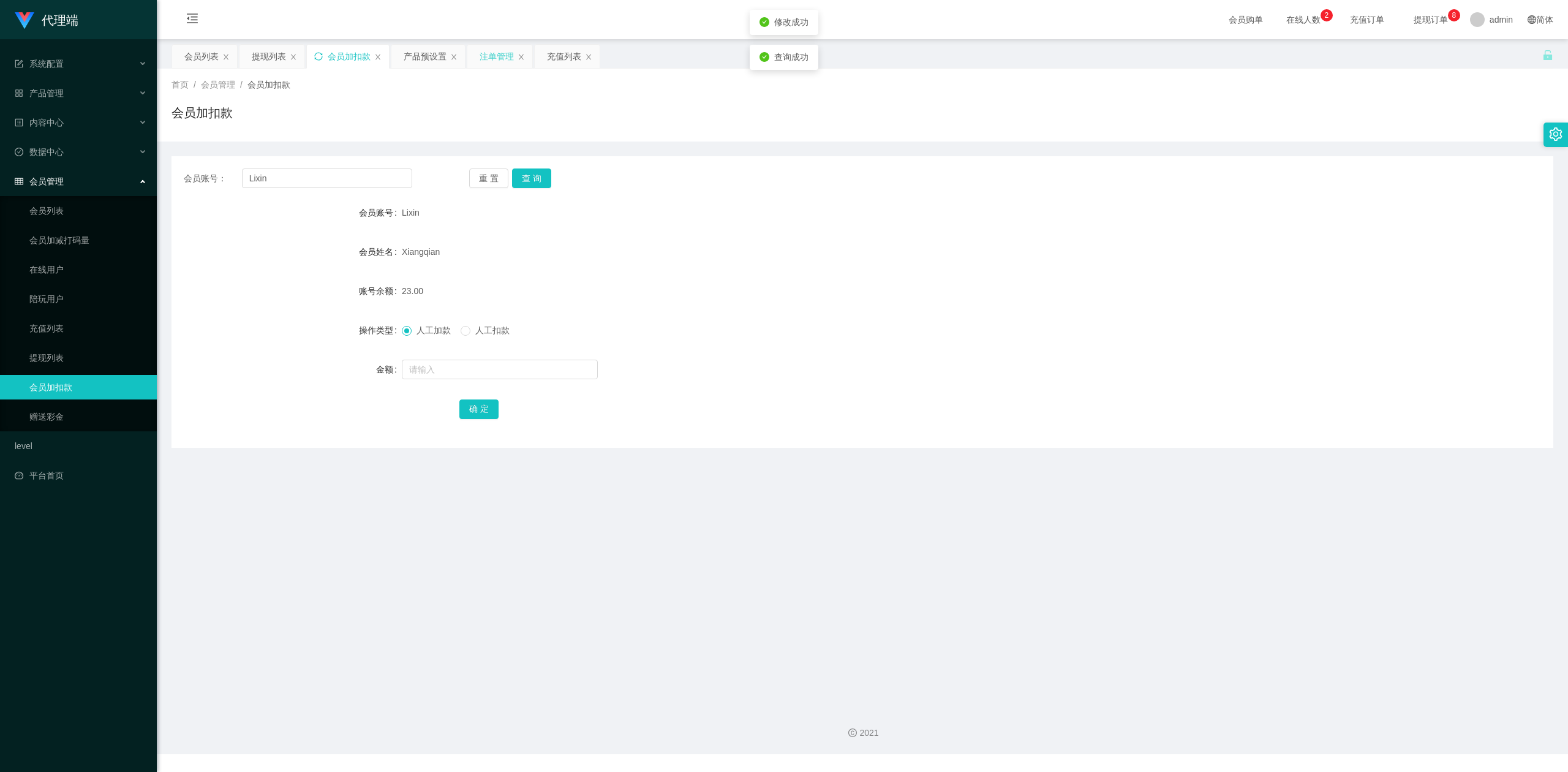
click at [975, 310] on form "会员账号 Lixin 会员姓名 [PERSON_NAME] 账号余额 23.00 操作类型 人工加款 人工扣款 金额 确 定" at bounding box center [862, 310] width 1382 height 220
click at [1165, 174] on div "会员账号： Lixin 重 置 查 询" at bounding box center [862, 178] width 1382 height 20
click at [0, 160] on section "代理端 系统配置 产品管理 产品列表 产品预设置 开奖记录 注单管理 即时注单 内容中心 数据中心 会员管理 会员列表 会员加减打码量 在线用户 陪玩用户 充…" at bounding box center [784, 377] width 1568 height 754
paste input "6594246729"
type input "6594246729"
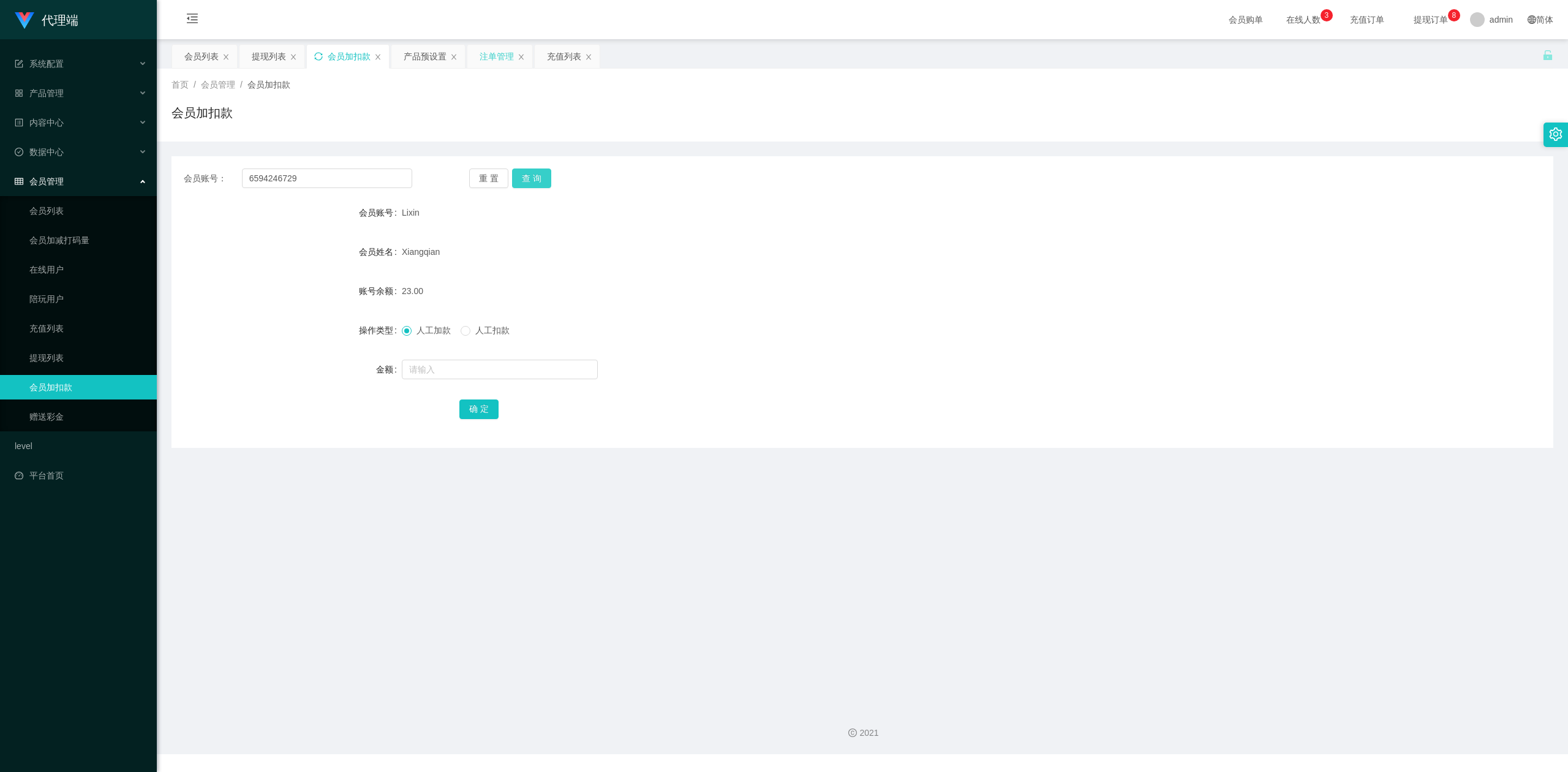
click at [538, 170] on button "查 询" at bounding box center [531, 178] width 39 height 20
click at [1040, 114] on div "会员加扣款" at bounding box center [862, 117] width 1382 height 28
drag, startPoint x: 326, startPoint y: 168, endPoint x: 0, endPoint y: 165, distance: 326.0
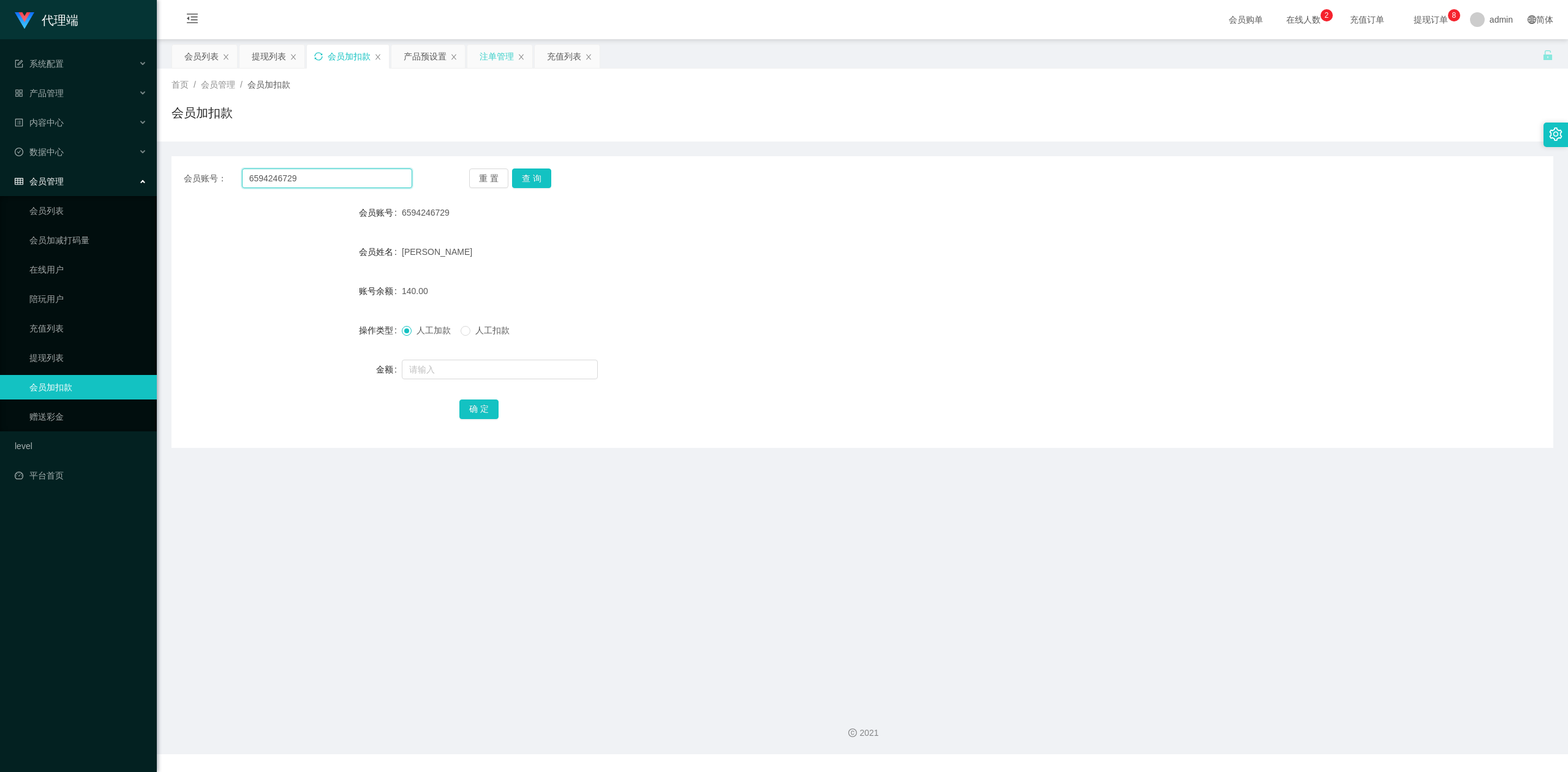
click at [0, 165] on section "代理端 系统配置 产品管理 产品列表 产品预设置 开奖记录 注单管理 即时注单 内容中心 数据中心 会员管理 会员列表 会员加减打码量 在线用户 陪玩用户 充…" at bounding box center [784, 377] width 1568 height 754
click at [526, 182] on button "查 询" at bounding box center [531, 178] width 39 height 20
click at [439, 367] on input "text" at bounding box center [499, 370] width 196 height 20
type input "8"
click at [471, 414] on button "确 定" at bounding box center [479, 409] width 39 height 20
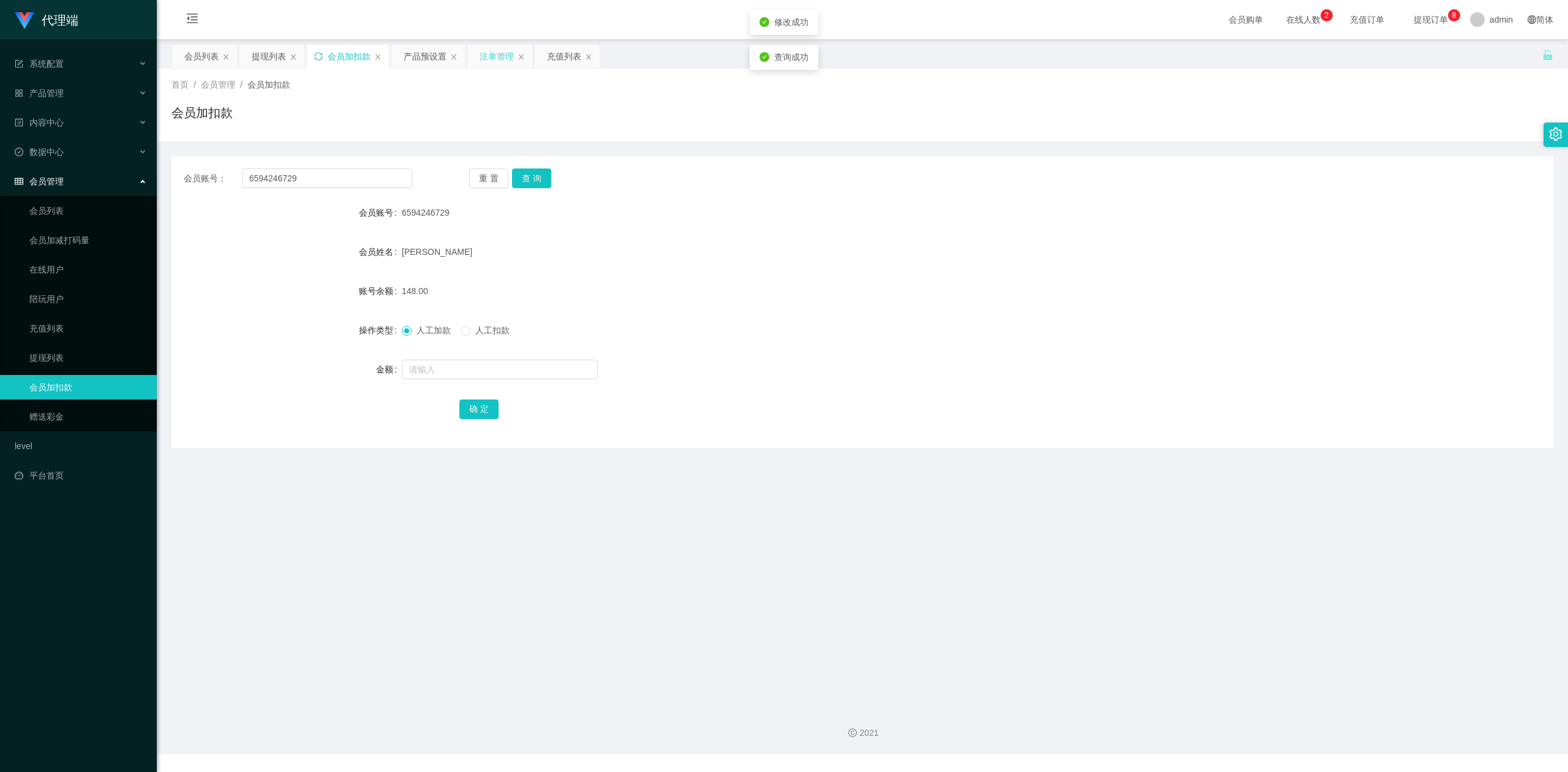
drag, startPoint x: 876, startPoint y: 339, endPoint x: 1212, endPoint y: 185, distance: 369.6
click at [881, 338] on div "人工加款 人工扣款" at bounding box center [804, 330] width 806 height 25
click at [1246, 159] on div "会员账号： 6594246729 重 置 查 询 会员账号 6594246729 会员姓名 [PERSON_NAME] 账号余额 148.00 操作类型 人工…" at bounding box center [862, 301] width 1382 height 292
drag, startPoint x: 0, startPoint y: 162, endPoint x: 28, endPoint y: 152, distance: 29.7
click at [0, 150] on section "代理端 系统配置 产品管理 产品列表 产品预设置 开奖记录 注单管理 即时注单 内容中心 数据中心 会员管理 会员列表 会员加减打码量 在线用户 陪玩用户 充…" at bounding box center [784, 377] width 1568 height 754
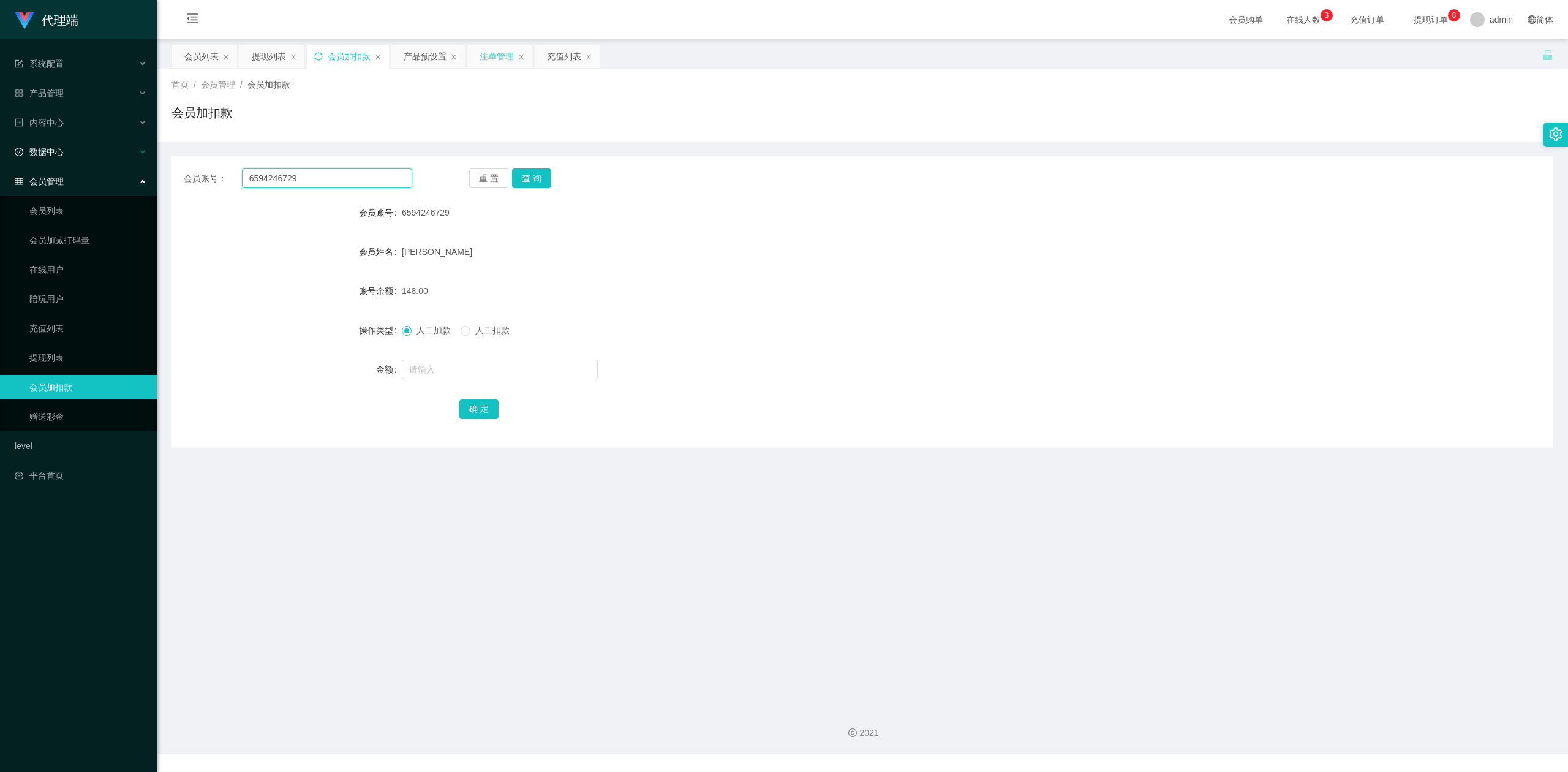
paste input "Tpat71"
type input "Tpat71"
click at [541, 177] on button "查 询" at bounding box center [531, 178] width 39 height 20
click at [412, 368] on input "text" at bounding box center [499, 370] width 196 height 20
type input "8"
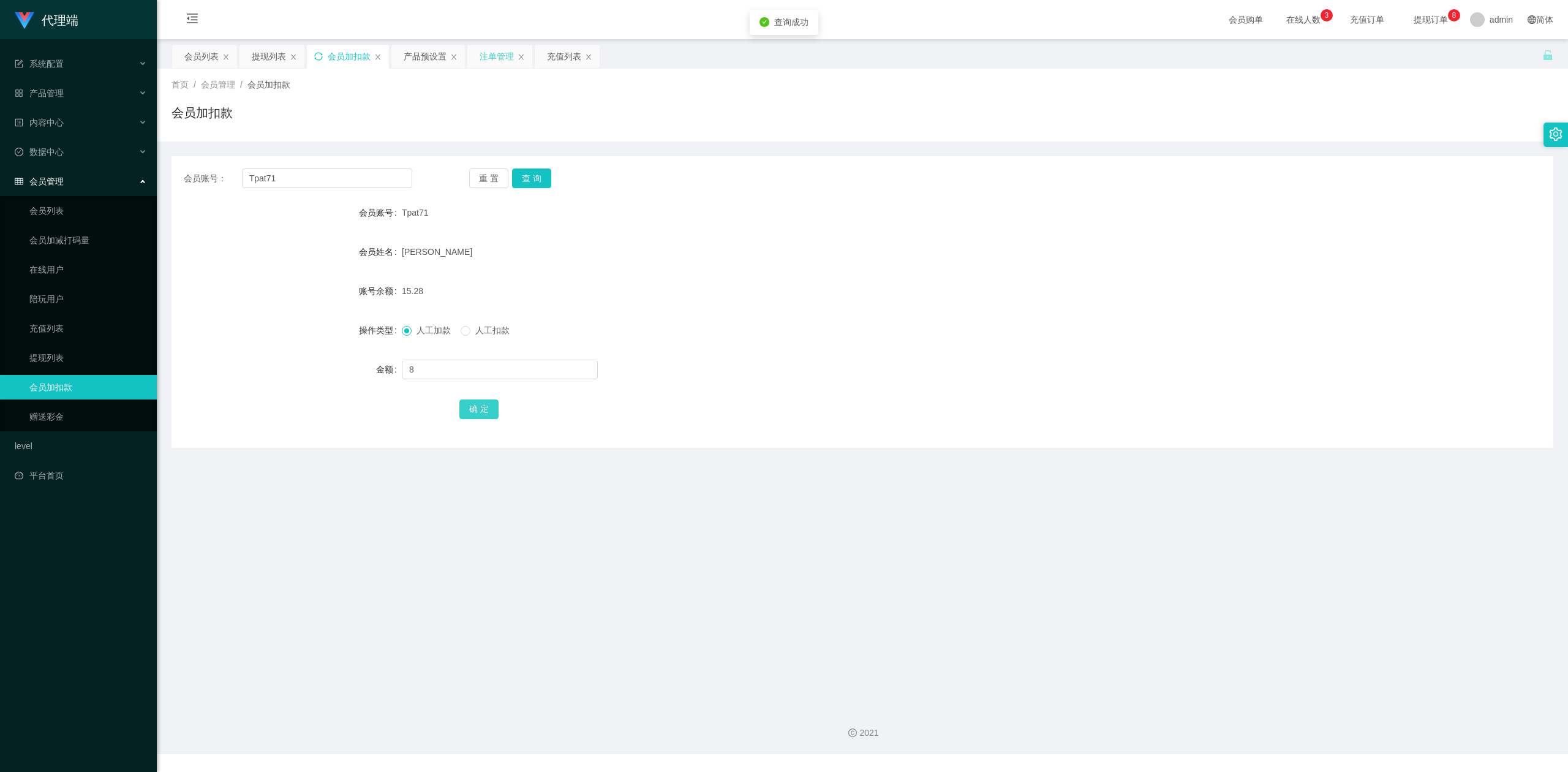
click at [473, 413] on button "确 定" at bounding box center [479, 409] width 39 height 20
drag, startPoint x: 1113, startPoint y: 346, endPoint x: 1143, endPoint y: 334, distance: 32.3
click at [1119, 344] on form "会员账号 Tpat71 会员姓名 [PERSON_NAME] 账号余额 23.28 操作类型 人工加款 人工扣款 金额 确 定" at bounding box center [862, 310] width 1382 height 220
click at [1328, 167] on div "会员账号： Tpat71 重 置 查 询 会员账号 Tpat71 会员姓名 [PERSON_NAME] 账号余额 23.28 操作类型 人工加款 人工扣款 金…" at bounding box center [862, 301] width 1382 height 292
drag, startPoint x: 300, startPoint y: 174, endPoint x: 0, endPoint y: 157, distance: 300.5
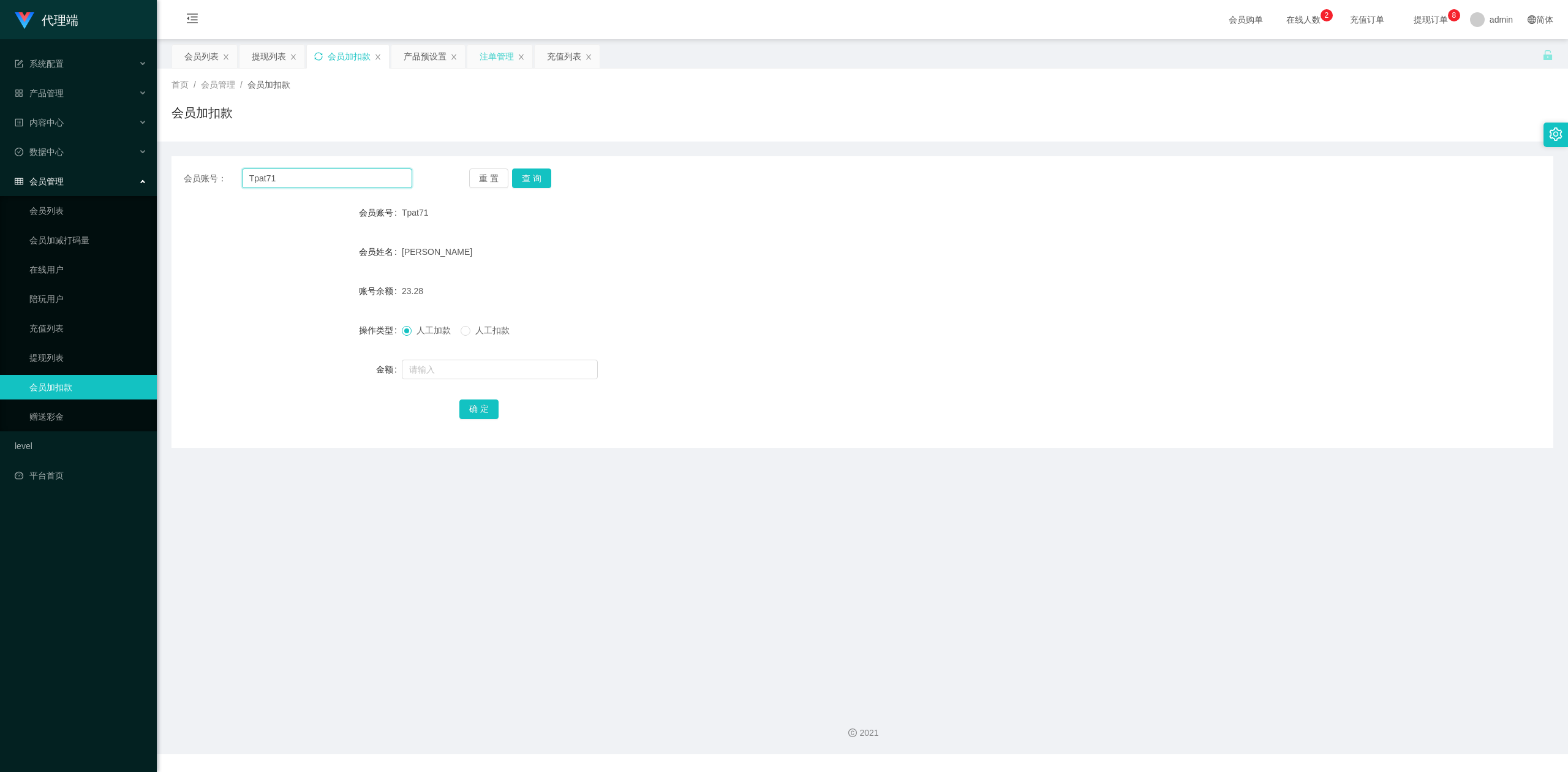
click at [0, 157] on section "代理端 系统配置 产品管理 产品列表 产品预设置 开奖记录 注单管理 即时注单 内容中心 数据中心 会员管理 会员列表 会员加减打码量 在线用户 陪玩用户 充…" at bounding box center [784, 377] width 1568 height 754
paste input "Lixin"
type input "Lixin"
click at [537, 182] on button "查 询" at bounding box center [531, 178] width 39 height 20
click at [426, 361] on input "text" at bounding box center [499, 370] width 196 height 20
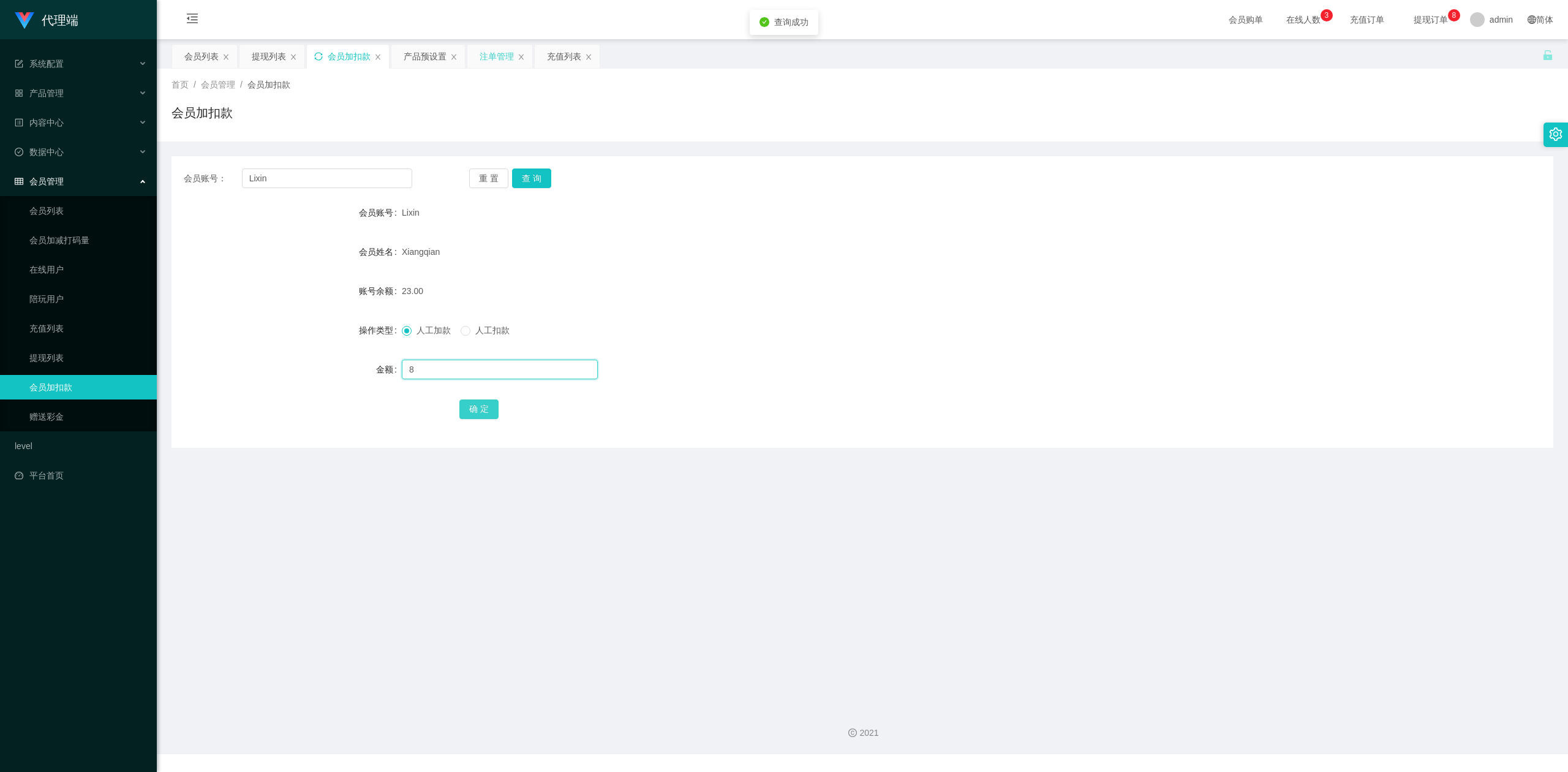
type input "8"
click at [474, 411] on button "确 定" at bounding box center [479, 409] width 39 height 20
drag, startPoint x: 1076, startPoint y: 351, endPoint x: 1098, endPoint y: 343, distance: 23.4
click at [1081, 351] on form "会员账号 Lixin 会员姓名 [PERSON_NAME] 账号余额 31.00 操作类型 人工加款 人工扣款 金额 确 定" at bounding box center [862, 310] width 1382 height 220
click at [1360, 174] on div "会员账号： Lixin 重 置 查 询" at bounding box center [862, 178] width 1382 height 20
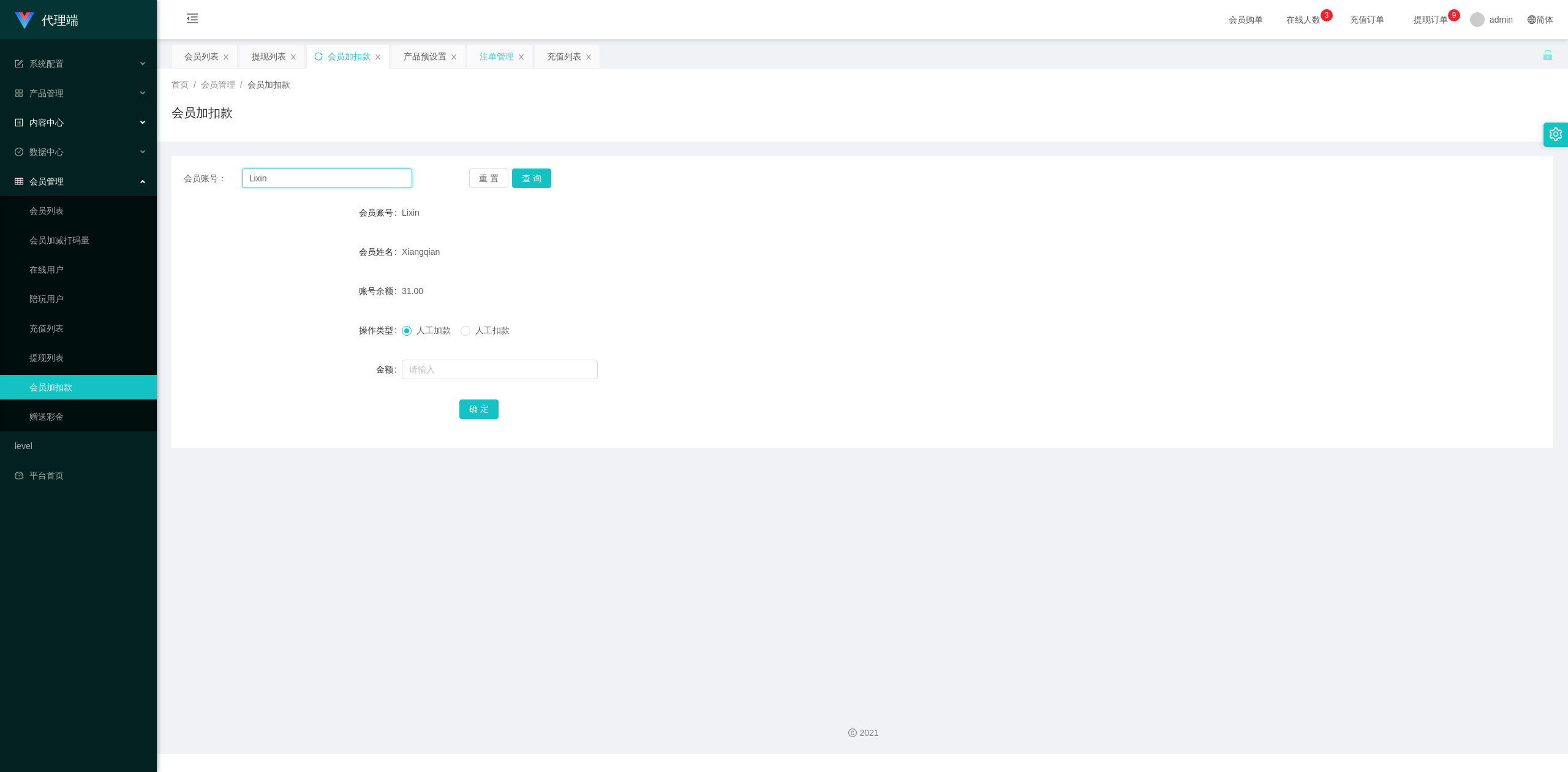
drag, startPoint x: 312, startPoint y: 177, endPoint x: 358, endPoint y: 120, distance: 73.2
click at [0, 116] on section "代理端 系统配置 产品管理 产品列表 产品预设置 开奖记录 注单管理 即时注单 内容中心 数据中心 会员管理 会员列表 会员加减打码量 在线用户 陪玩用户 充…" at bounding box center [784, 377] width 1568 height 754
paste input "6594246729"
type input "6594246729"
click at [524, 177] on button "查 询" at bounding box center [531, 178] width 39 height 20
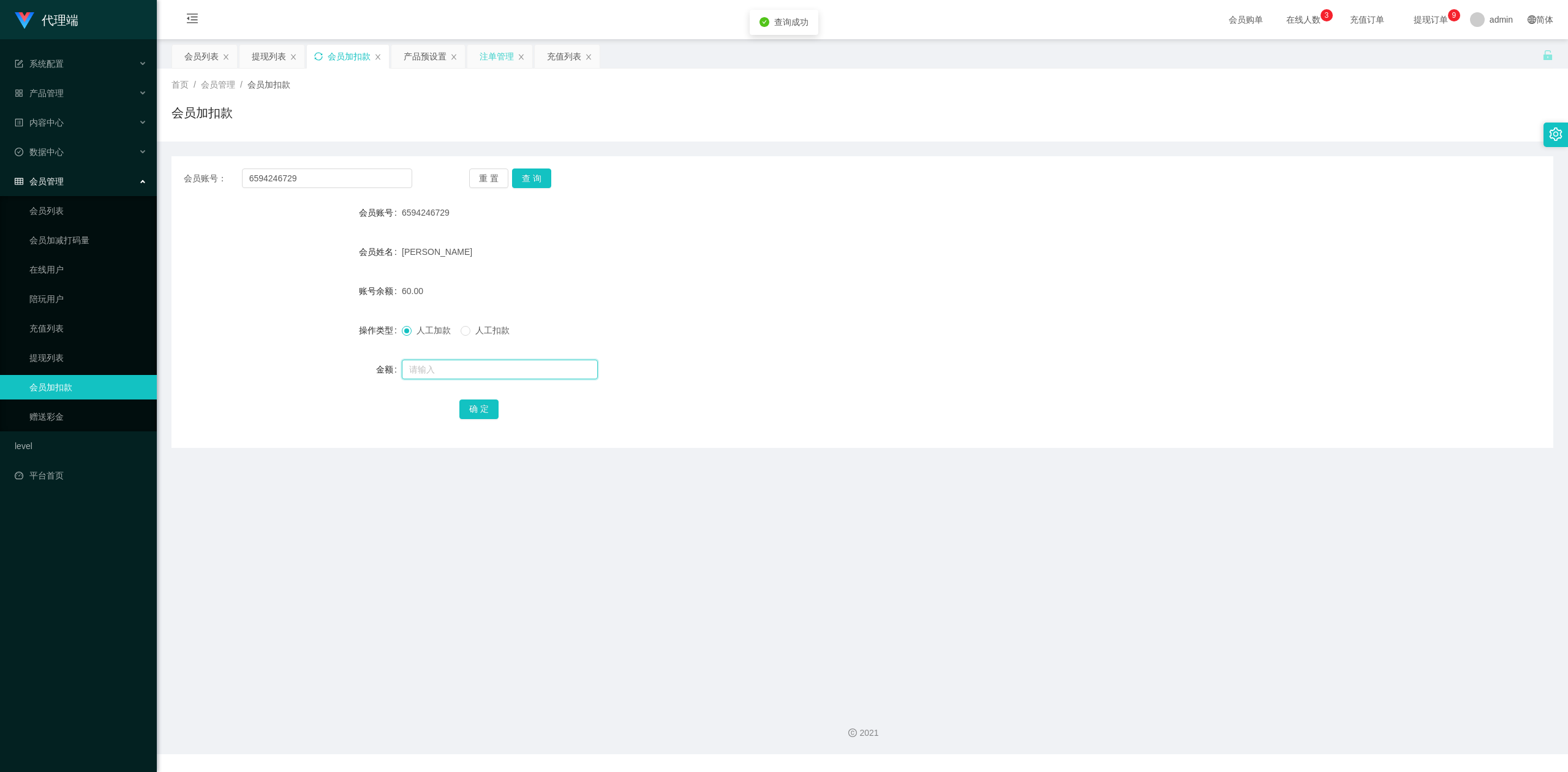
click at [447, 369] on input "text" at bounding box center [499, 370] width 196 height 20
type input "8"
click at [471, 407] on button "确 定" at bounding box center [479, 409] width 39 height 20
click at [282, 272] on form "会员账号 6594246729 会员姓名 [PERSON_NAME] 账号余额 68.00 操作类型 人工加款 人工扣款 金额 确 定" at bounding box center [862, 310] width 1382 height 220
click at [268, 70] on div "首页 / 会员管理 / 会员加扣款 / 会员加扣款" at bounding box center [862, 105] width 1411 height 73
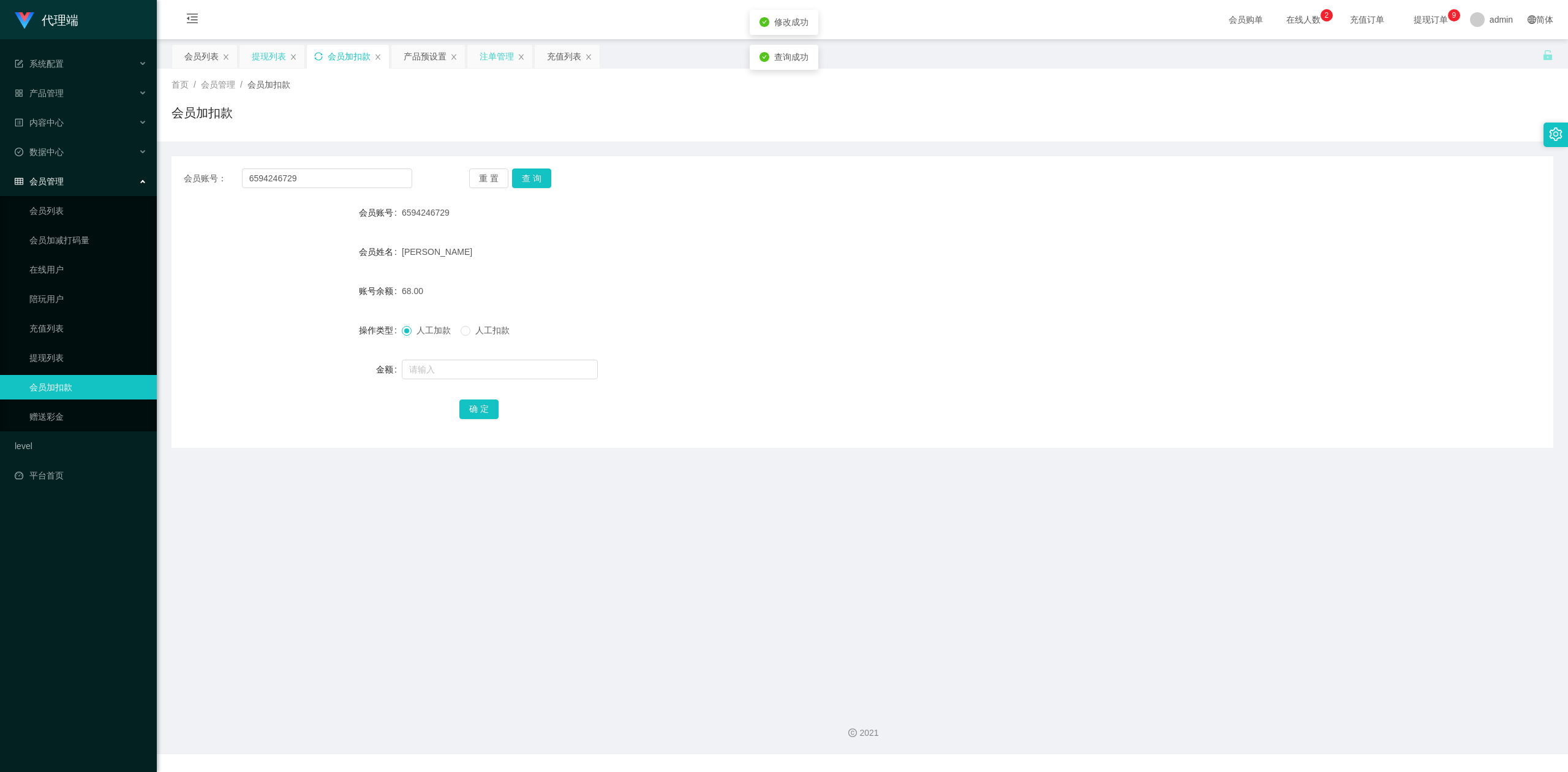
click at [268, 64] on div "提现列表" at bounding box center [269, 56] width 34 height 23
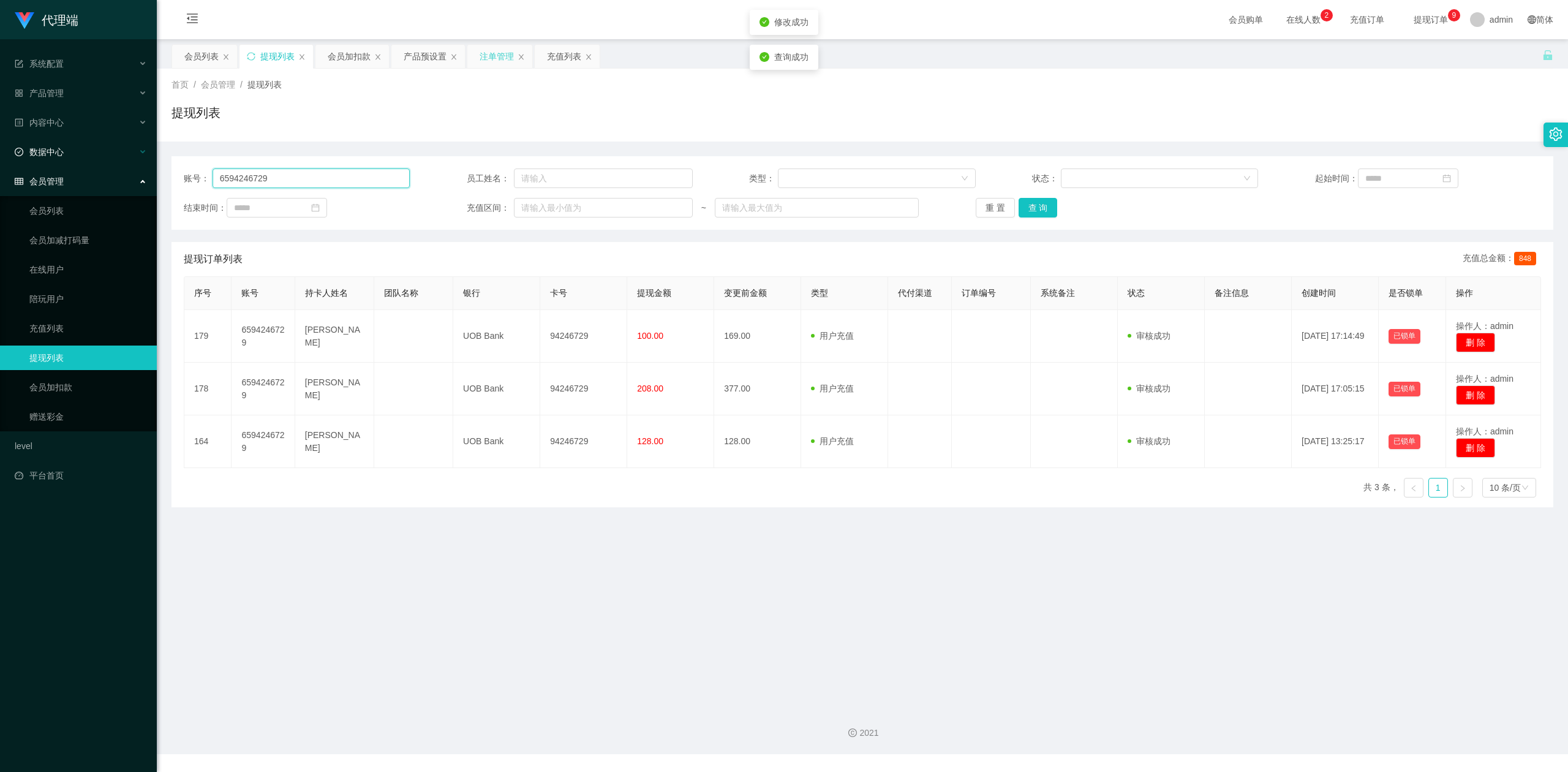
drag, startPoint x: 361, startPoint y: 177, endPoint x: 100, endPoint y: 132, distance: 264.9
click at [0, 130] on section "代理端 系统配置 产品管理 产品列表 产品预设置 开奖记录 注单管理 即时注单 内容中心 数据中心 会员管理 会员列表 会员加减打码量 在线用户 陪玩用户 充…" at bounding box center [784, 377] width 1568 height 754
click at [1037, 209] on button "查 询" at bounding box center [1038, 208] width 39 height 20
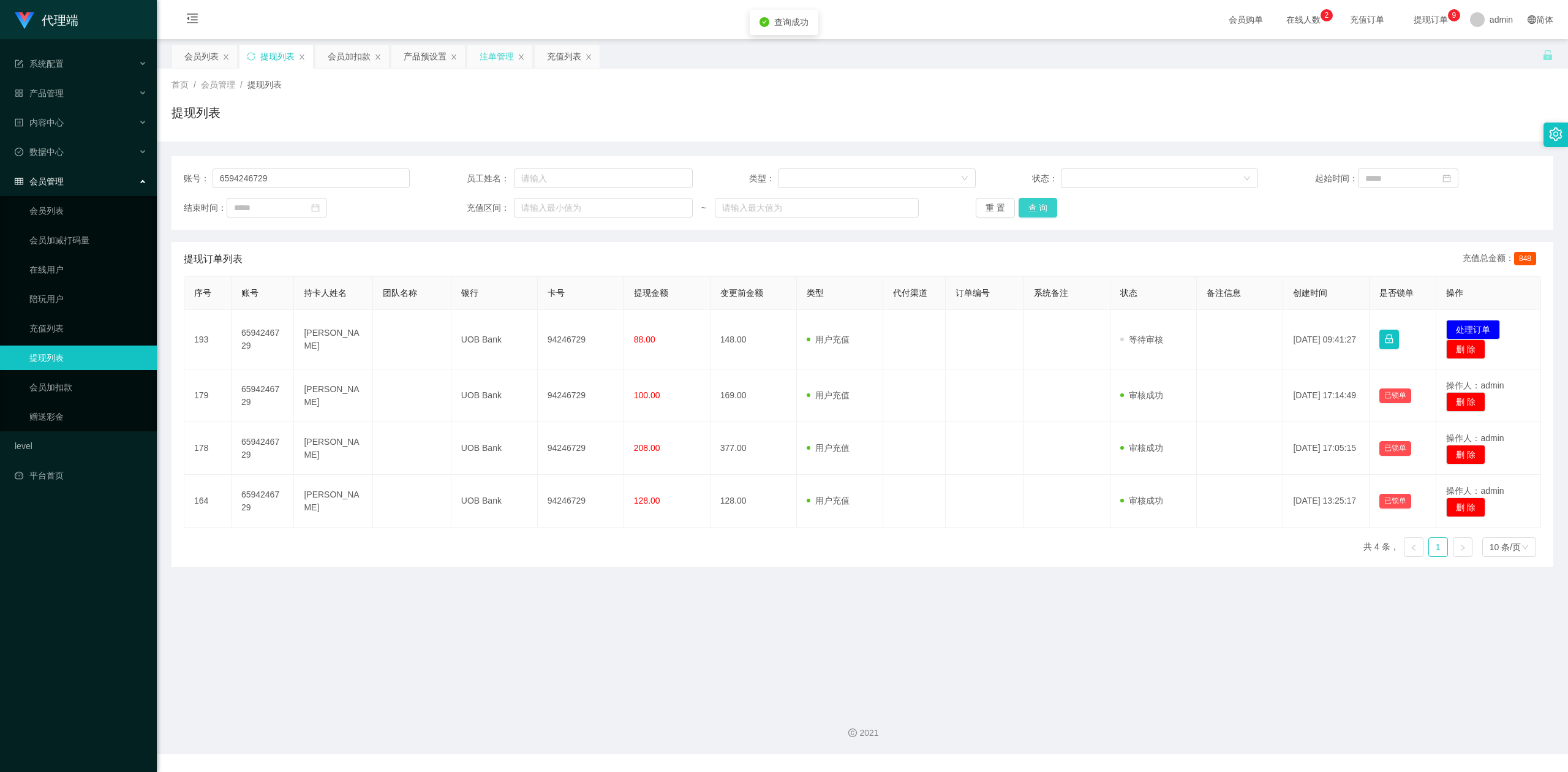
click at [1037, 209] on button "查 询" at bounding box center [1038, 208] width 39 height 20
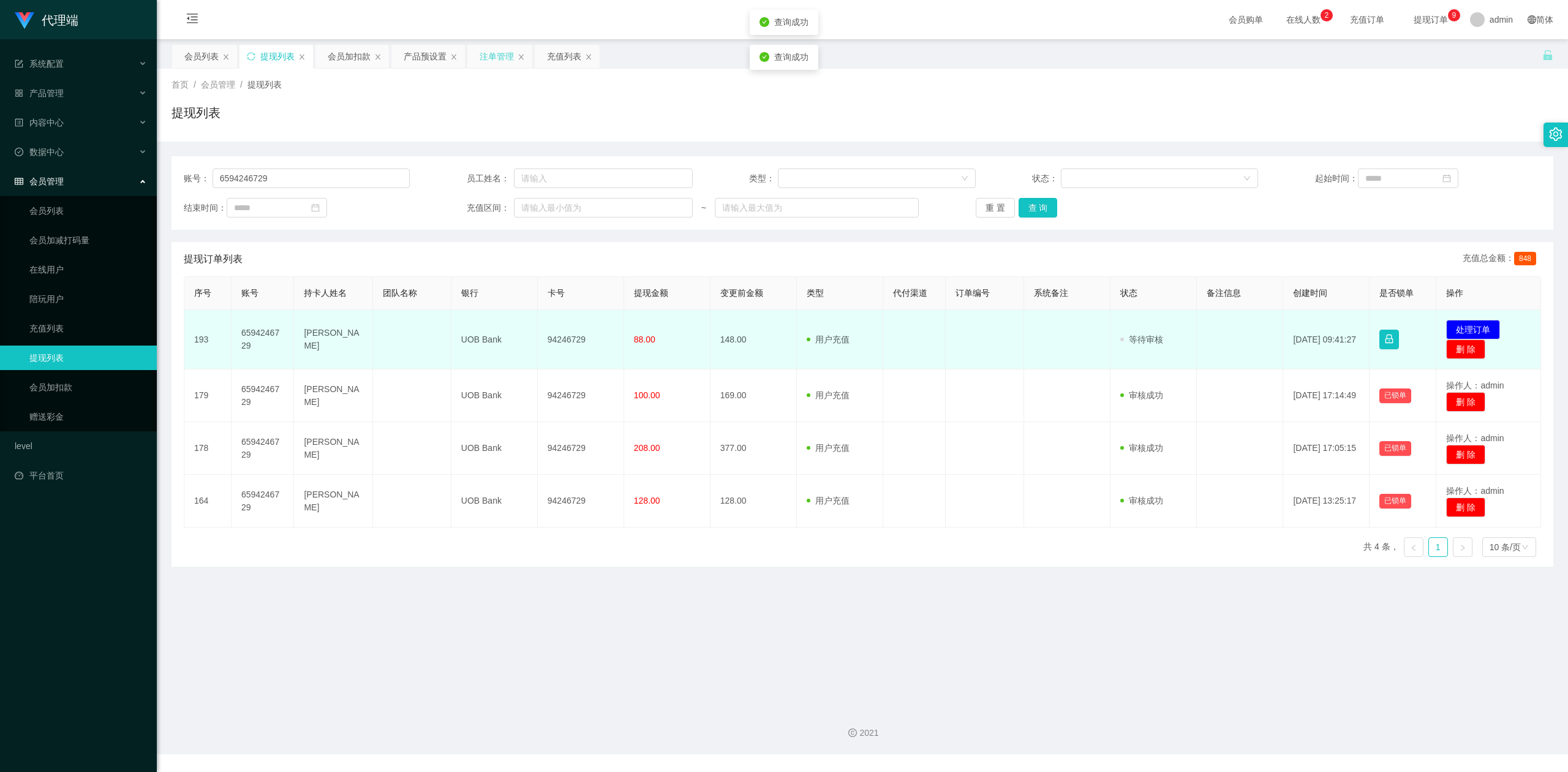
click at [560, 334] on td "94246729" at bounding box center [581, 339] width 86 height 59
copy td "94246729"
click at [1459, 329] on button "处理订单" at bounding box center [1474, 329] width 54 height 20
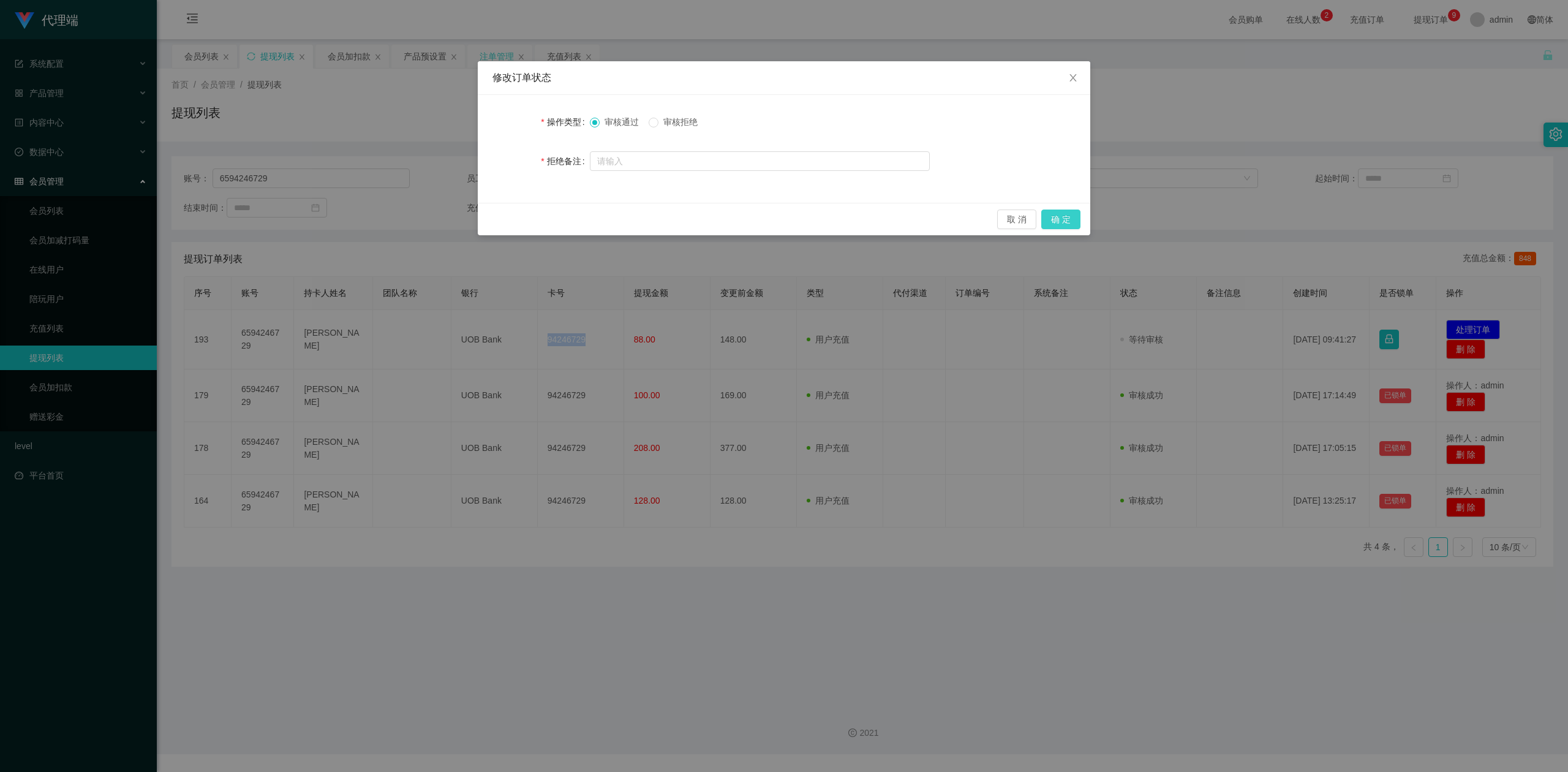
click at [1059, 214] on button "确 定" at bounding box center [1061, 219] width 39 height 20
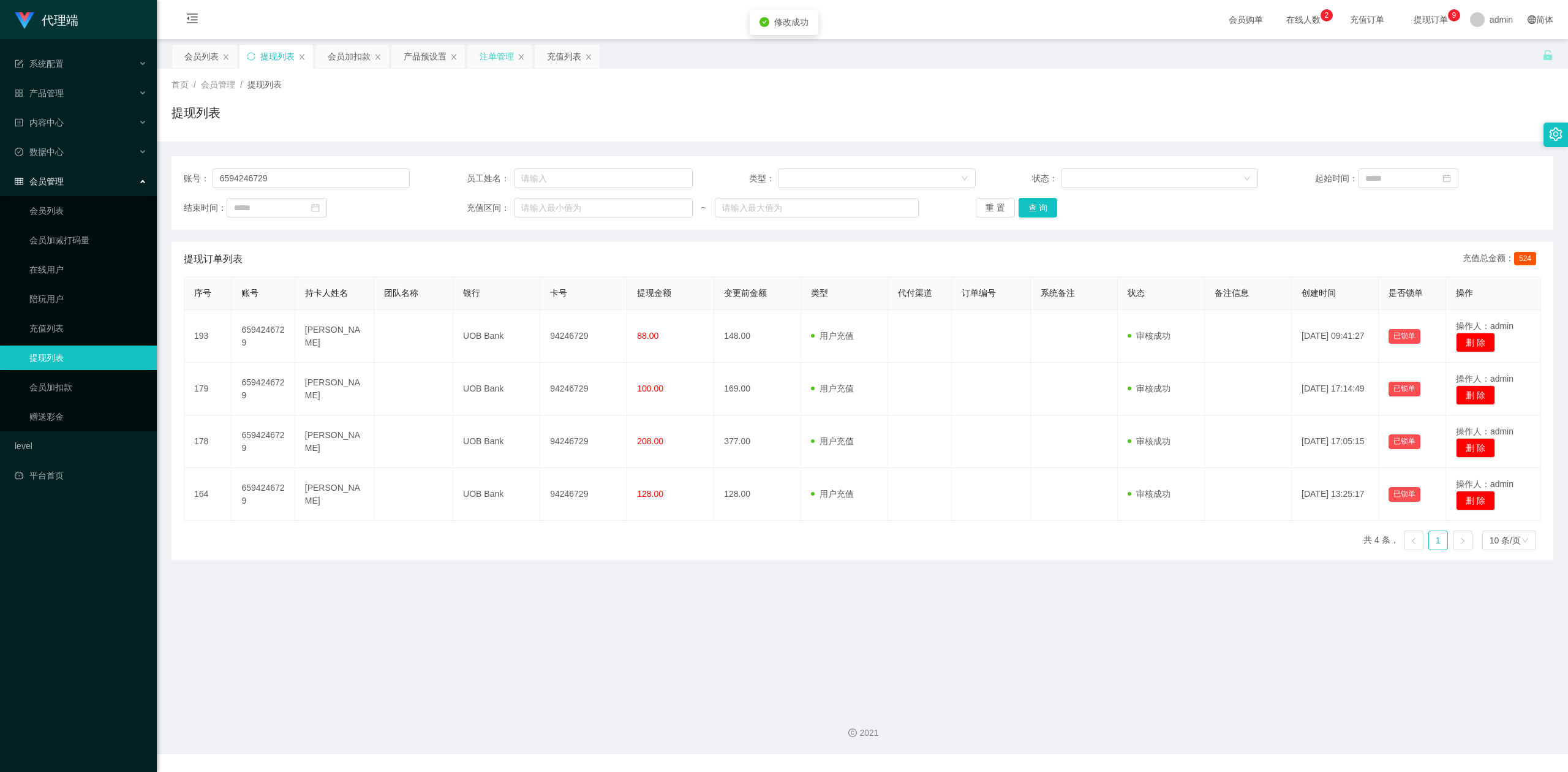
drag, startPoint x: 1354, startPoint y: 136, endPoint x: 1391, endPoint y: 108, distance: 46.4
click at [1355, 136] on div "首页 / 会员管理 / 提现列表 / 提现列表" at bounding box center [862, 105] width 1411 height 73
click at [341, 49] on div "会员加扣款" at bounding box center [349, 56] width 43 height 23
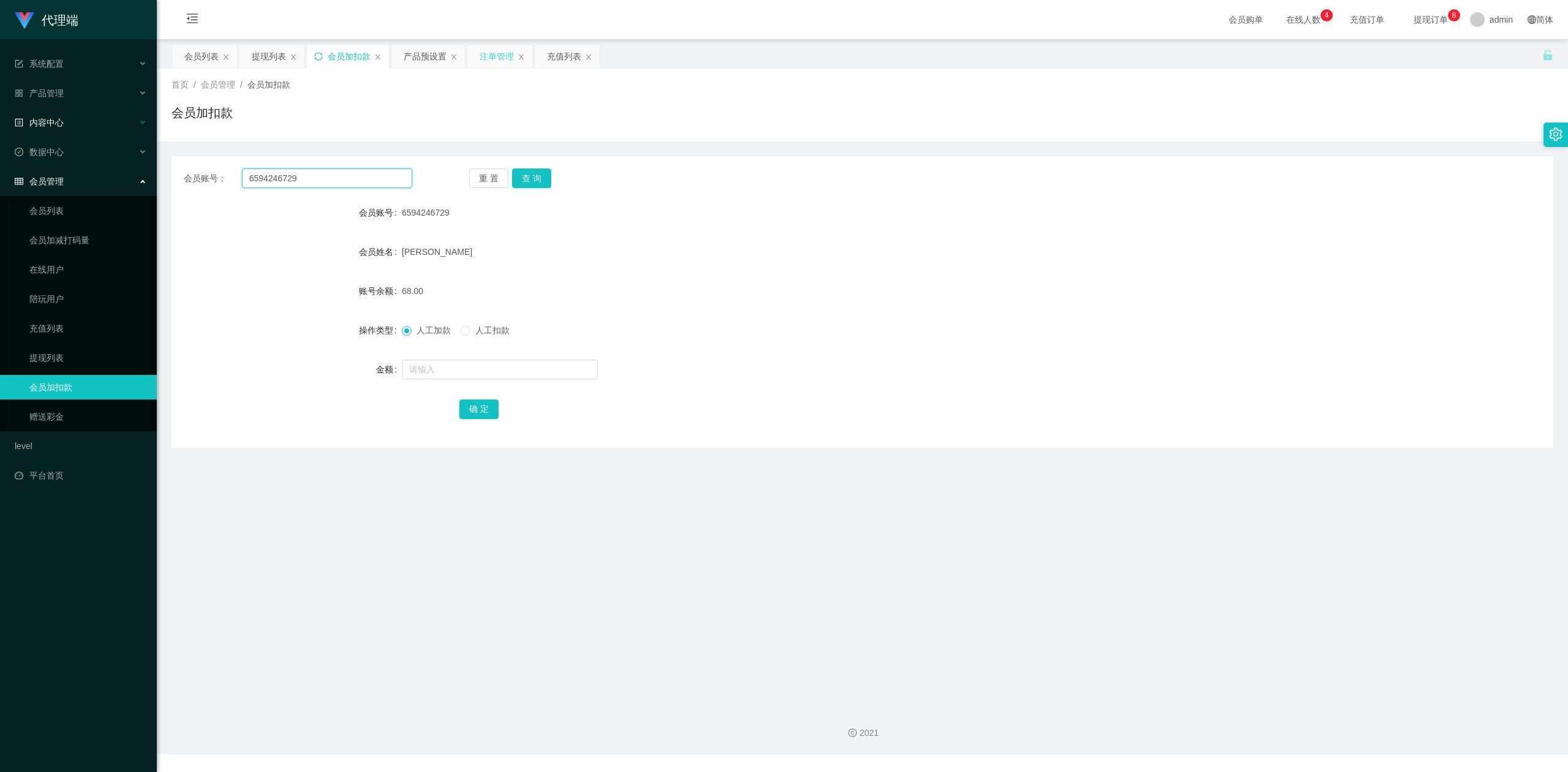
drag, startPoint x: 320, startPoint y: 174, endPoint x: 0, endPoint y: 128, distance: 323.3
click at [0, 128] on section "代理端 系统配置 产品管理 产品列表 产品预设置 开奖记录 注单管理 即时注单 内容中心 数据中心 会员管理 会员列表 会员加减打码量 在线用户 陪玩用户 充…" at bounding box center [784, 377] width 1568 height 754
paste input "Tpat71"
type input "Tpat71"
click at [532, 180] on button "查 询" at bounding box center [531, 178] width 39 height 20
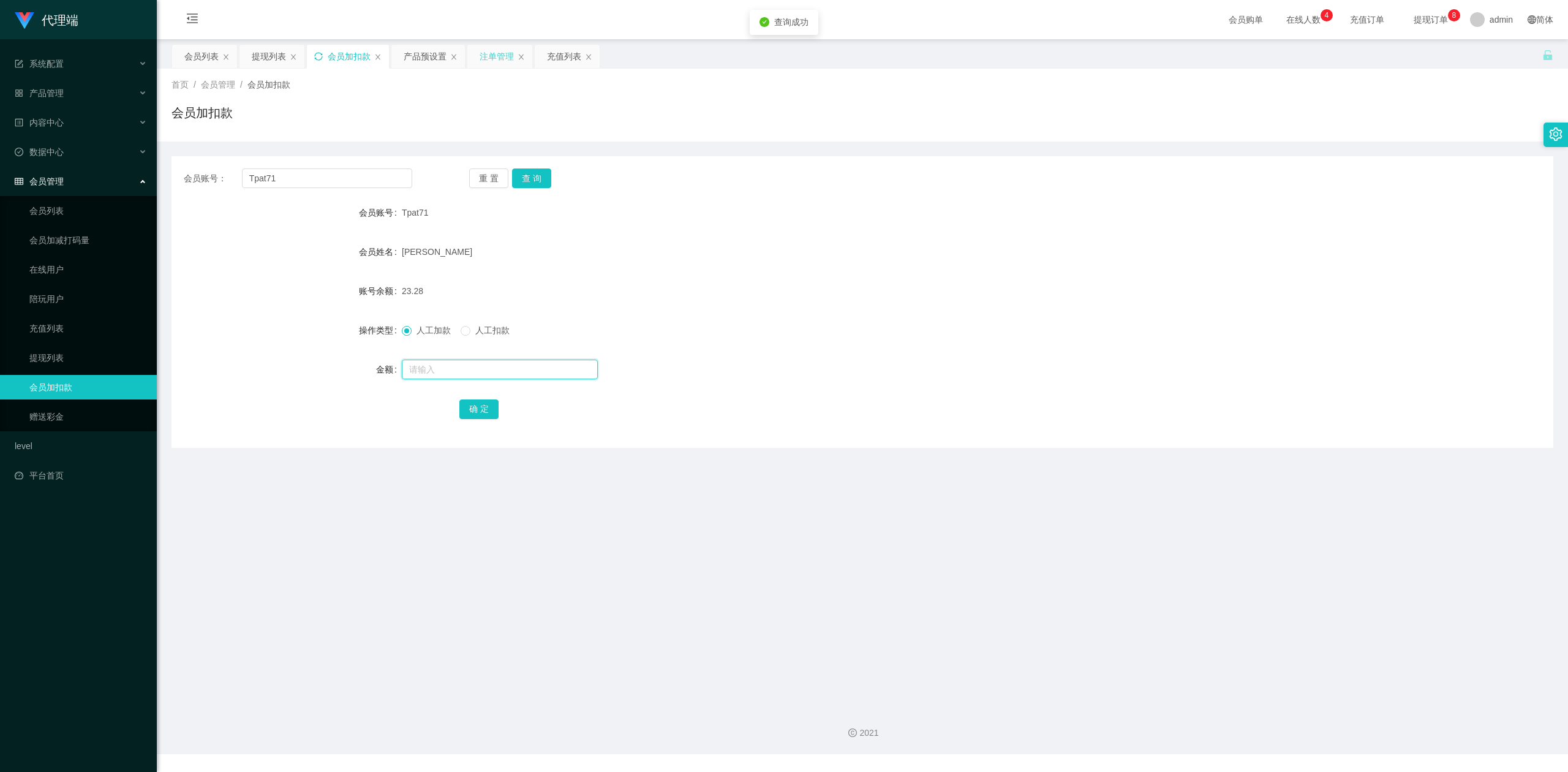
click at [439, 363] on input "text" at bounding box center [499, 370] width 196 height 20
type input "8"
click at [481, 414] on button "确 定" at bounding box center [479, 409] width 39 height 20
click at [940, 324] on div "人工加款 人工扣款" at bounding box center [804, 330] width 806 height 25
drag, startPoint x: 1295, startPoint y: 190, endPoint x: 1449, endPoint y: 54, distance: 205.5
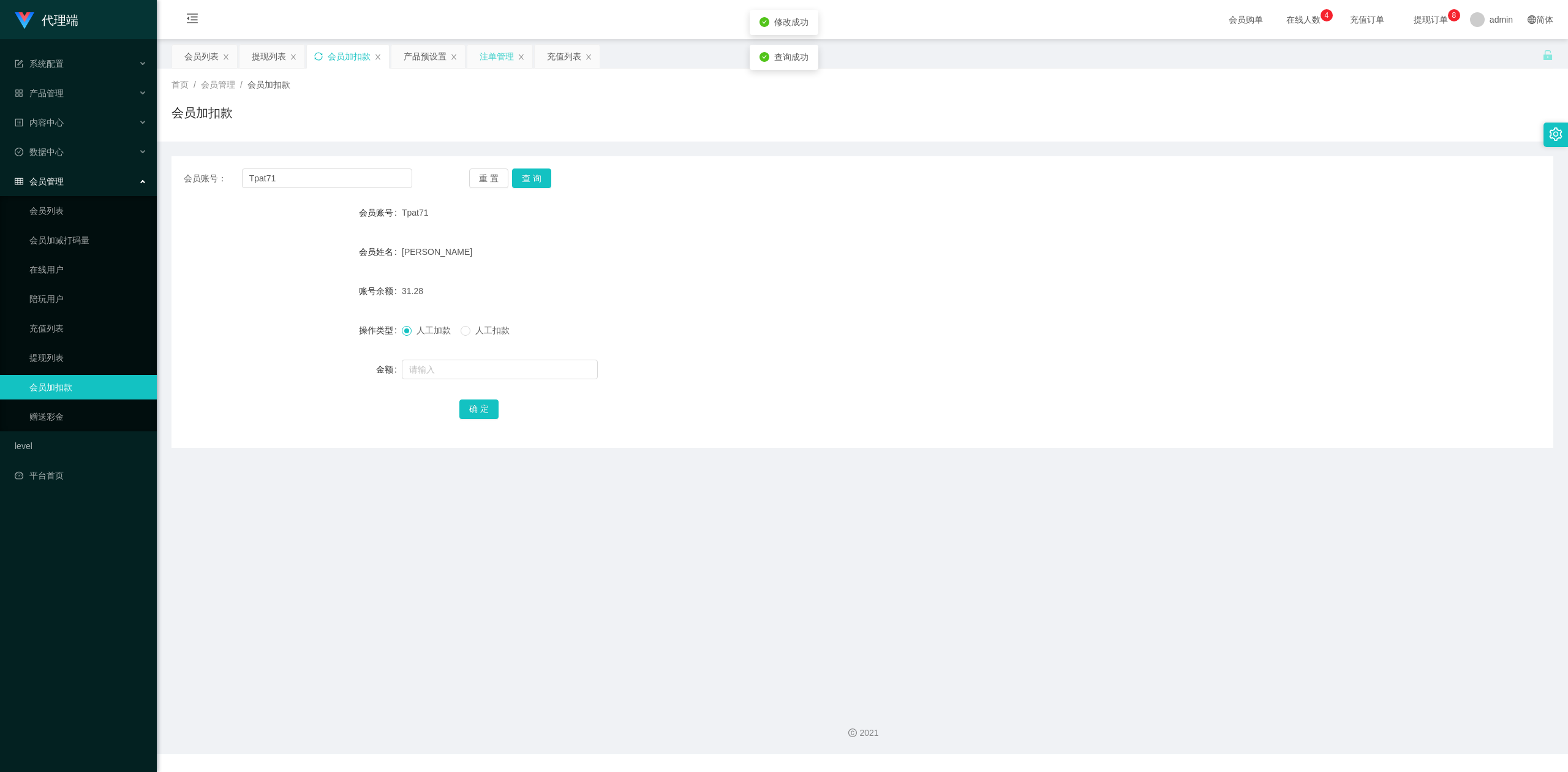
click at [1296, 190] on div "会员账号： Tpat71 重 置 查 询 会员账号 Tpat71 会员姓名 [PERSON_NAME] 账号余额 31.28 操作类型 人工加款 人工扣款 金…" at bounding box center [862, 301] width 1382 height 292
drag, startPoint x: 302, startPoint y: 180, endPoint x: 1, endPoint y: 169, distance: 301.2
click at [0, 169] on section "代理端 系统配置 产品管理 产品列表 产品预设置 开奖记录 注单管理 即时注单 内容中心 数据中心 会员管理 会员列表 会员加减打码量 在线用户 陪玩用户 充…" at bounding box center [784, 377] width 1568 height 754
paste input "Lixin"
type input "Lixin"
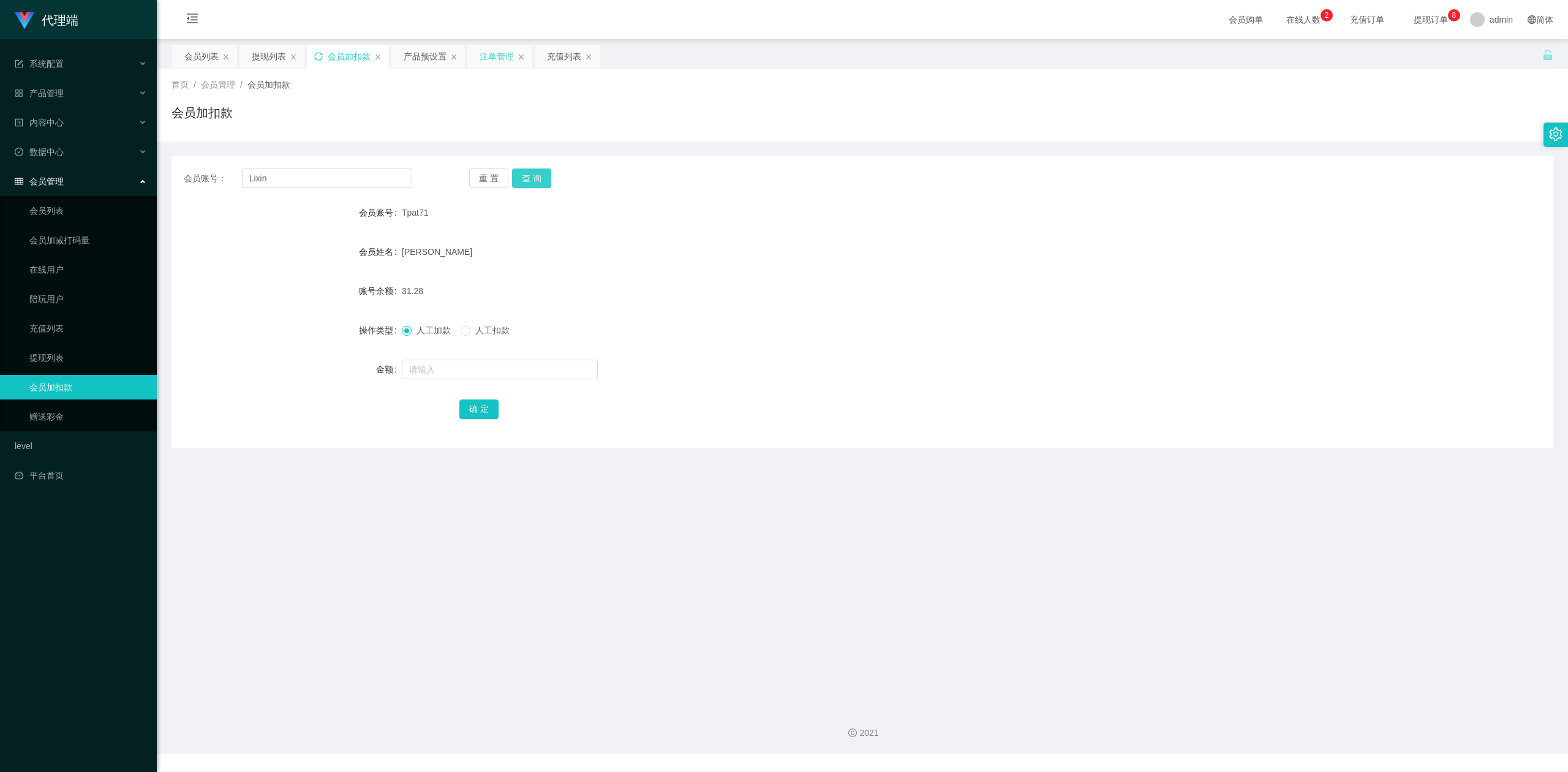
drag, startPoint x: 536, startPoint y: 174, endPoint x: 527, endPoint y: 182, distance: 12.0
click at [536, 174] on button "查 询" at bounding box center [531, 178] width 39 height 20
click at [416, 368] on input "text" at bounding box center [499, 370] width 196 height 20
type input "8"
click at [476, 411] on button "确 定" at bounding box center [479, 409] width 39 height 20
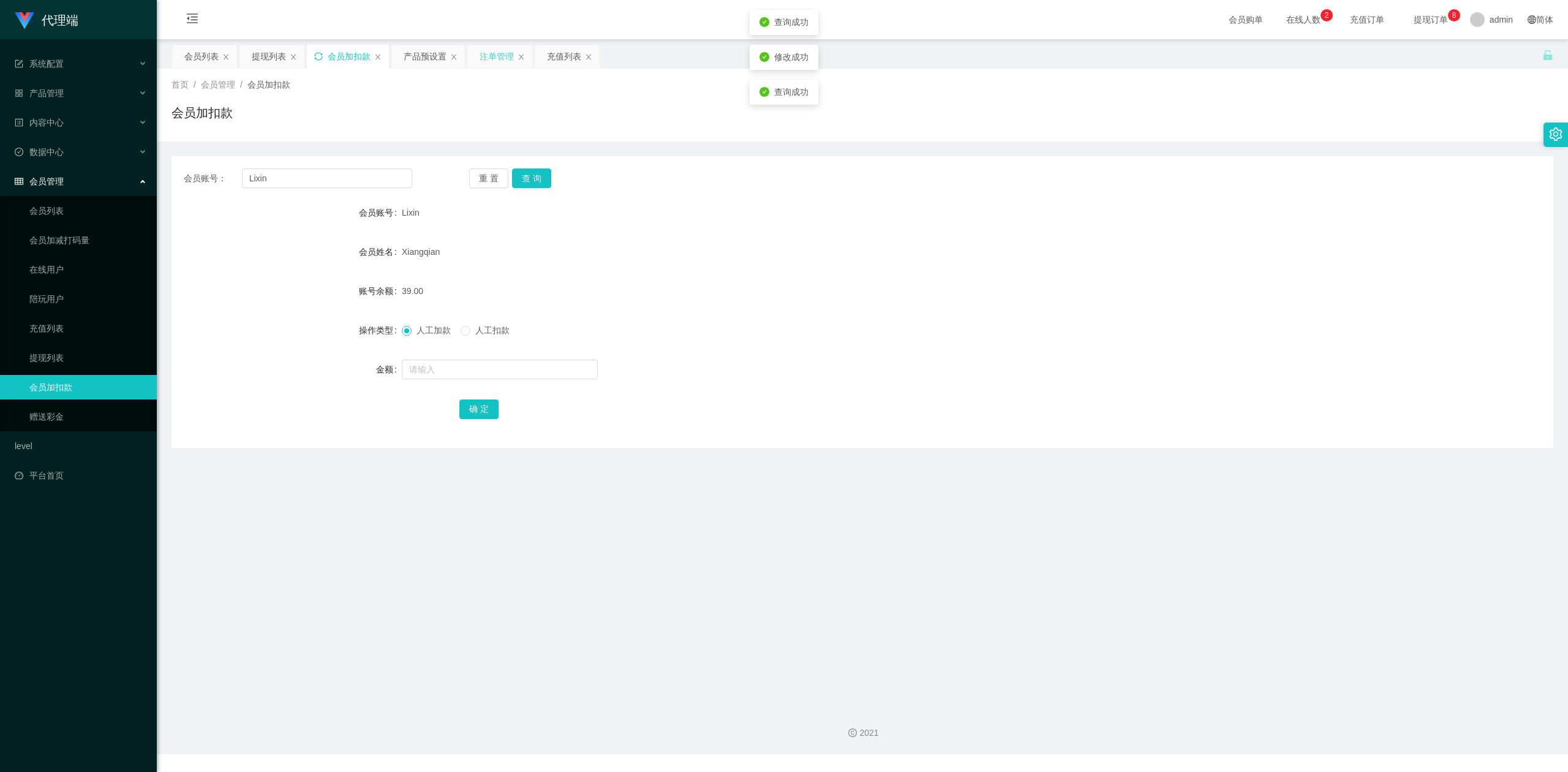
click at [1117, 353] on form "会员账号 Lixin 会员姓名 [PERSON_NAME] 账号余额 39.00 操作类型 人工加款 人工扣款 金额 确 定" at bounding box center [862, 310] width 1382 height 220
click at [1495, 150] on div "会员账号： Lixin 重 置 查 询 会员账号 Lixin 会员姓名 [PERSON_NAME] 账号余额 39.00 操作类型 人工加款 人工扣款 金额 …" at bounding box center [862, 294] width 1382 height 306
drag, startPoint x: 301, startPoint y: 182, endPoint x: 0, endPoint y: 150, distance: 302.7
click at [0, 150] on section "代理端 系统配置 产品管理 产品列表 产品预设置 开奖记录 注单管理 即时注单 内容中心 数据中心 会员管理 会员列表 会员加减打码量 在线用户 陪玩用户 充…" at bounding box center [784, 377] width 1568 height 754
paste input "6594246729"
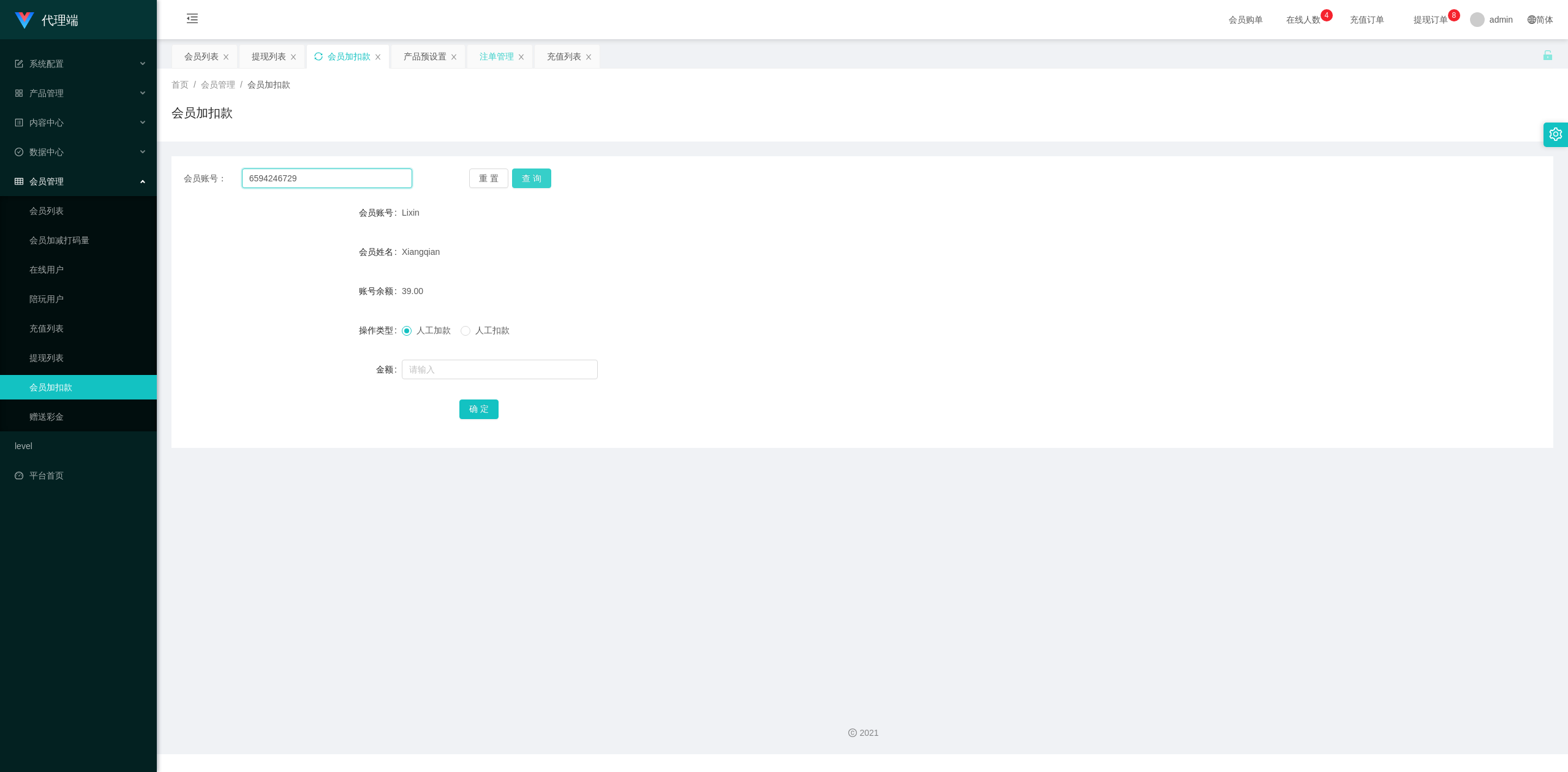
type input "6594246729"
click at [529, 182] on button "查 询" at bounding box center [531, 178] width 39 height 20
drag, startPoint x: 529, startPoint y: 182, endPoint x: 529, endPoint y: 243, distance: 61.0
click at [529, 182] on button "查 询" at bounding box center [531, 178] width 39 height 20
click at [423, 369] on input "text" at bounding box center [499, 370] width 196 height 20
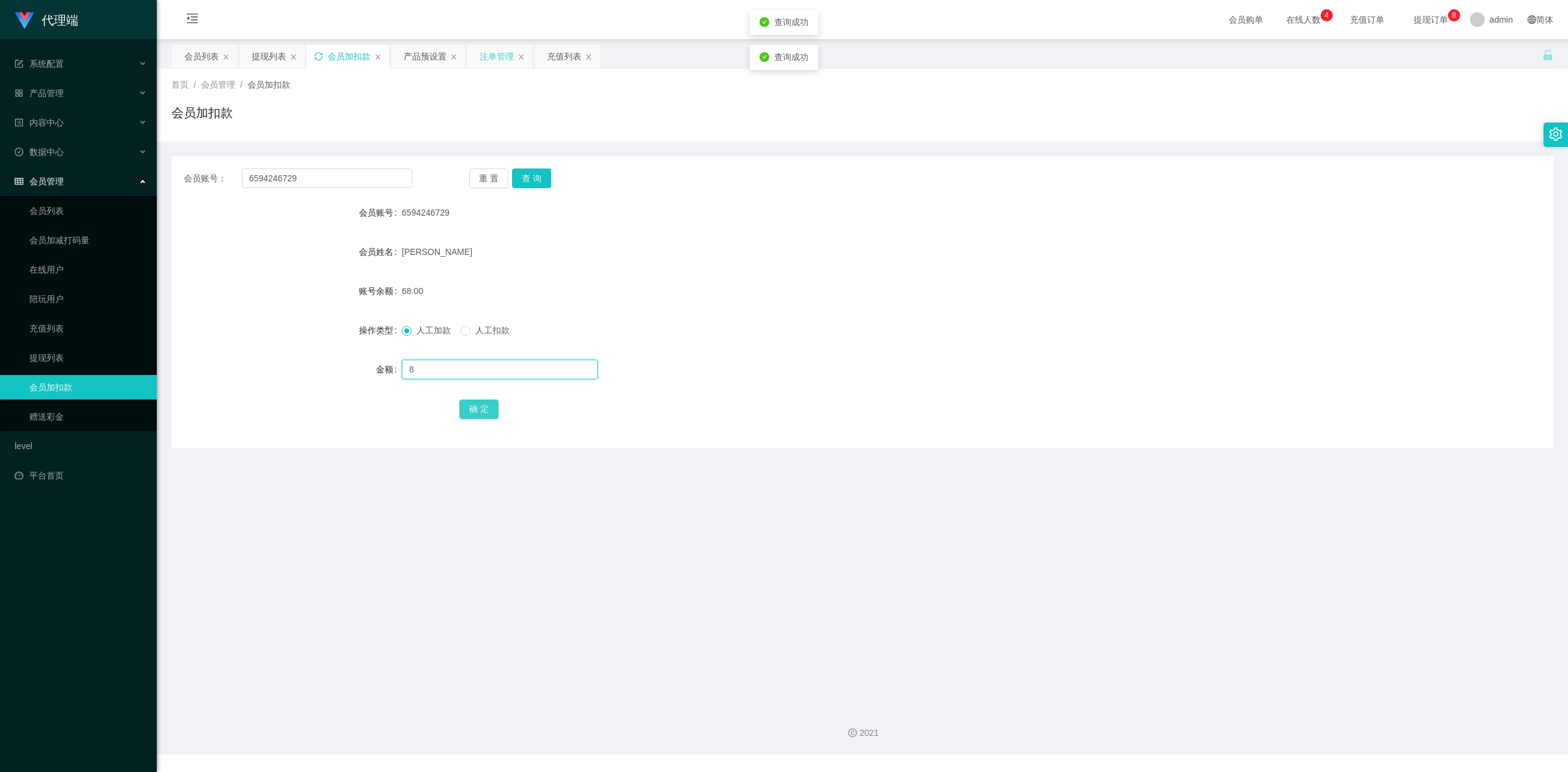
type input "8"
click at [485, 414] on button "确 定" at bounding box center [479, 409] width 39 height 20
click at [980, 356] on form "会员账号 6594246729 会员姓名 [PERSON_NAME] 账号余额 76.00 操作类型 人工加款 人工扣款 金额 确 定" at bounding box center [862, 310] width 1382 height 220
click at [1304, 174] on div "会员账号： 6594246729 重 置 查 询" at bounding box center [862, 178] width 1382 height 20
drag, startPoint x: 104, startPoint y: 169, endPoint x: 3, endPoint y: 144, distance: 104.0
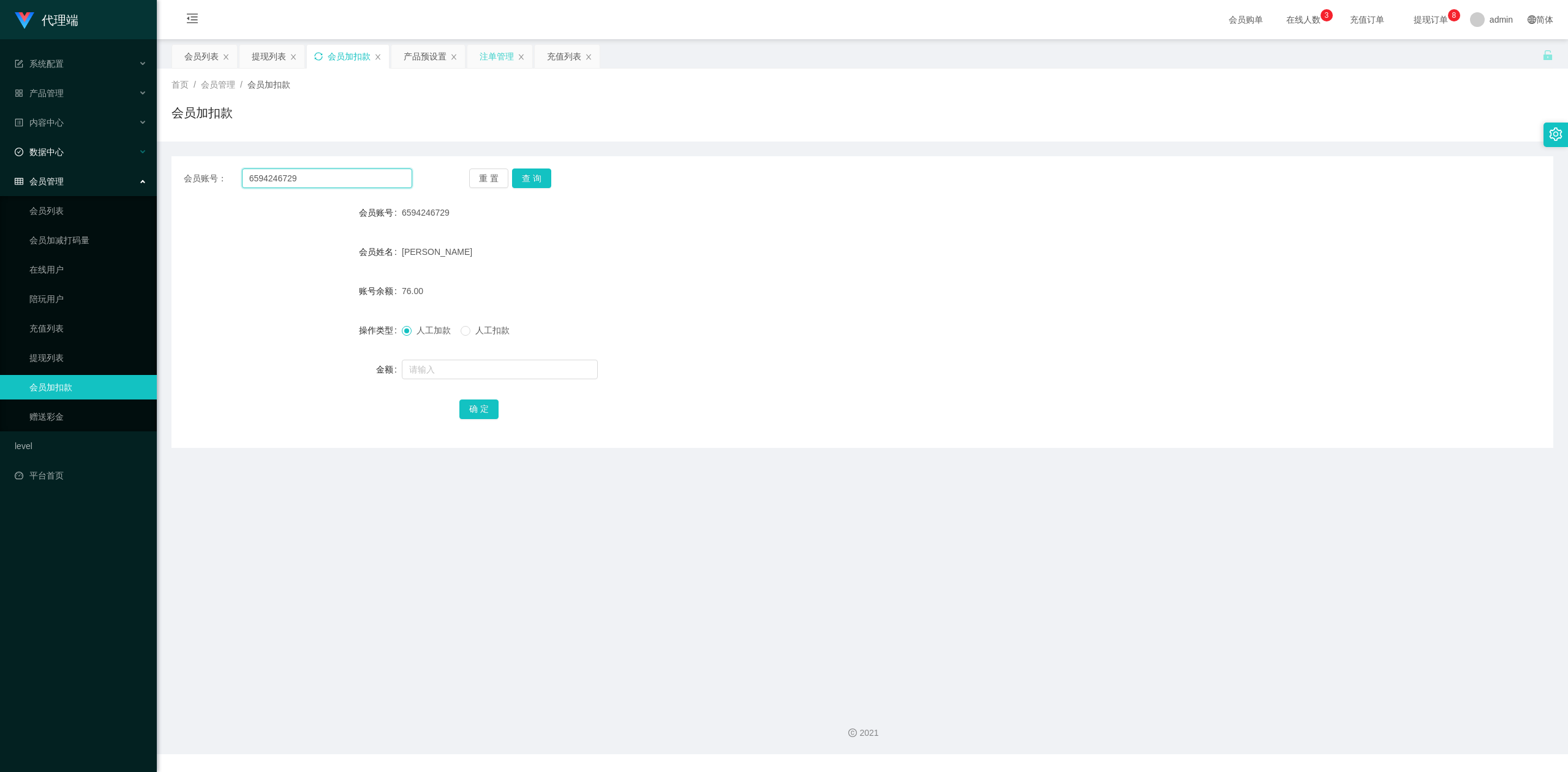
click at [0, 144] on section "代理端 系统配置 产品管理 产品列表 产品预设置 开奖记录 注单管理 即时注单 内容中心 数据中心 会员管理 会员列表 会员加减打码量 在线用户 陪玩用户 充…" at bounding box center [784, 377] width 1568 height 754
paste input "Tpat71"
type input "Tpat71"
click at [531, 172] on button "查 询" at bounding box center [531, 178] width 39 height 20
click at [437, 370] on input "text" at bounding box center [499, 370] width 196 height 20
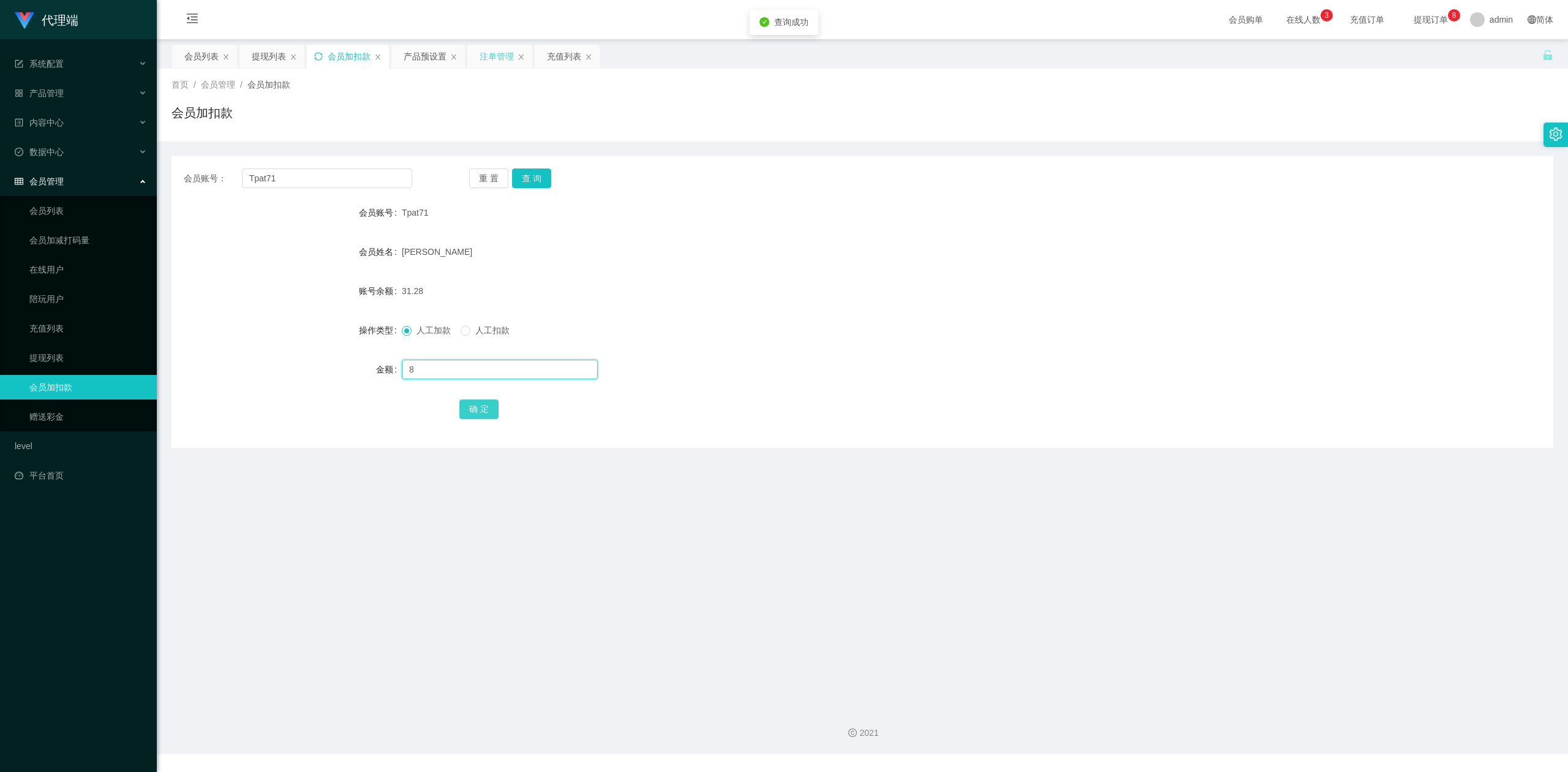
type input "8"
click at [469, 405] on button "确 定" at bounding box center [479, 409] width 39 height 20
click at [973, 319] on div "人工加款 人工扣款" at bounding box center [804, 330] width 806 height 25
click at [1348, 88] on div "首页 / 会员管理 / 会员加扣款 /" at bounding box center [862, 85] width 1382 height 13
click at [0, 170] on section "代理端 系统配置 产品管理 产品列表 产品预设置 开奖记录 注单管理 即时注单 内容中心 数据中心 会员管理 会员列表 会员加减打码量 在线用户 陪玩用户 充…" at bounding box center [784, 377] width 1568 height 754
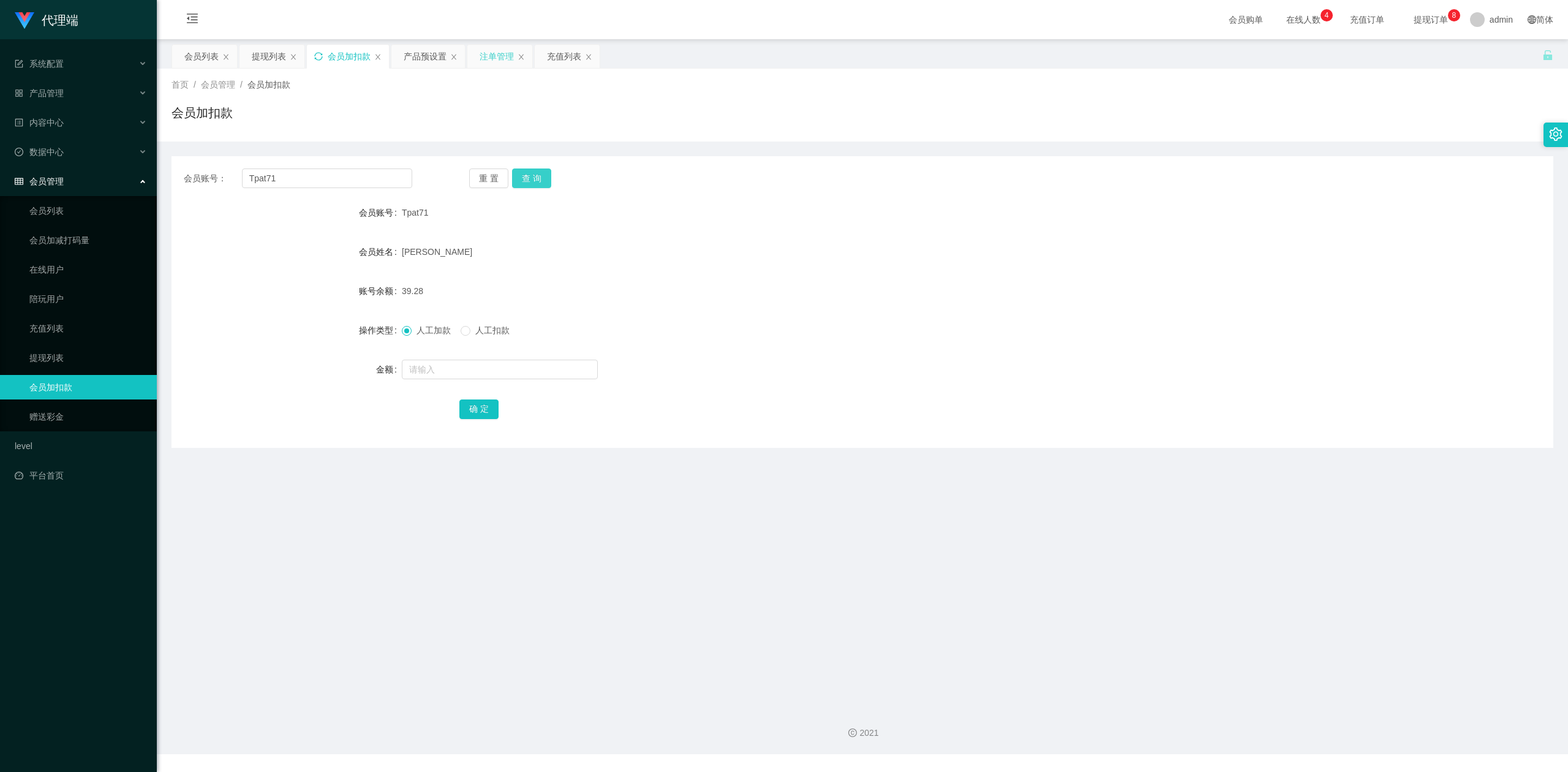
click at [531, 182] on button "查 询" at bounding box center [531, 178] width 39 height 20
click at [531, 182] on button "查 询" at bounding box center [531, 178] width 39 height 20
drag, startPoint x: 1171, startPoint y: 212, endPoint x: 1443, endPoint y: 153, distance: 278.3
click at [1184, 212] on div "Tpat71" at bounding box center [804, 213] width 806 height 25
drag, startPoint x: 334, startPoint y: 175, endPoint x: 0, endPoint y: 98, distance: 342.8
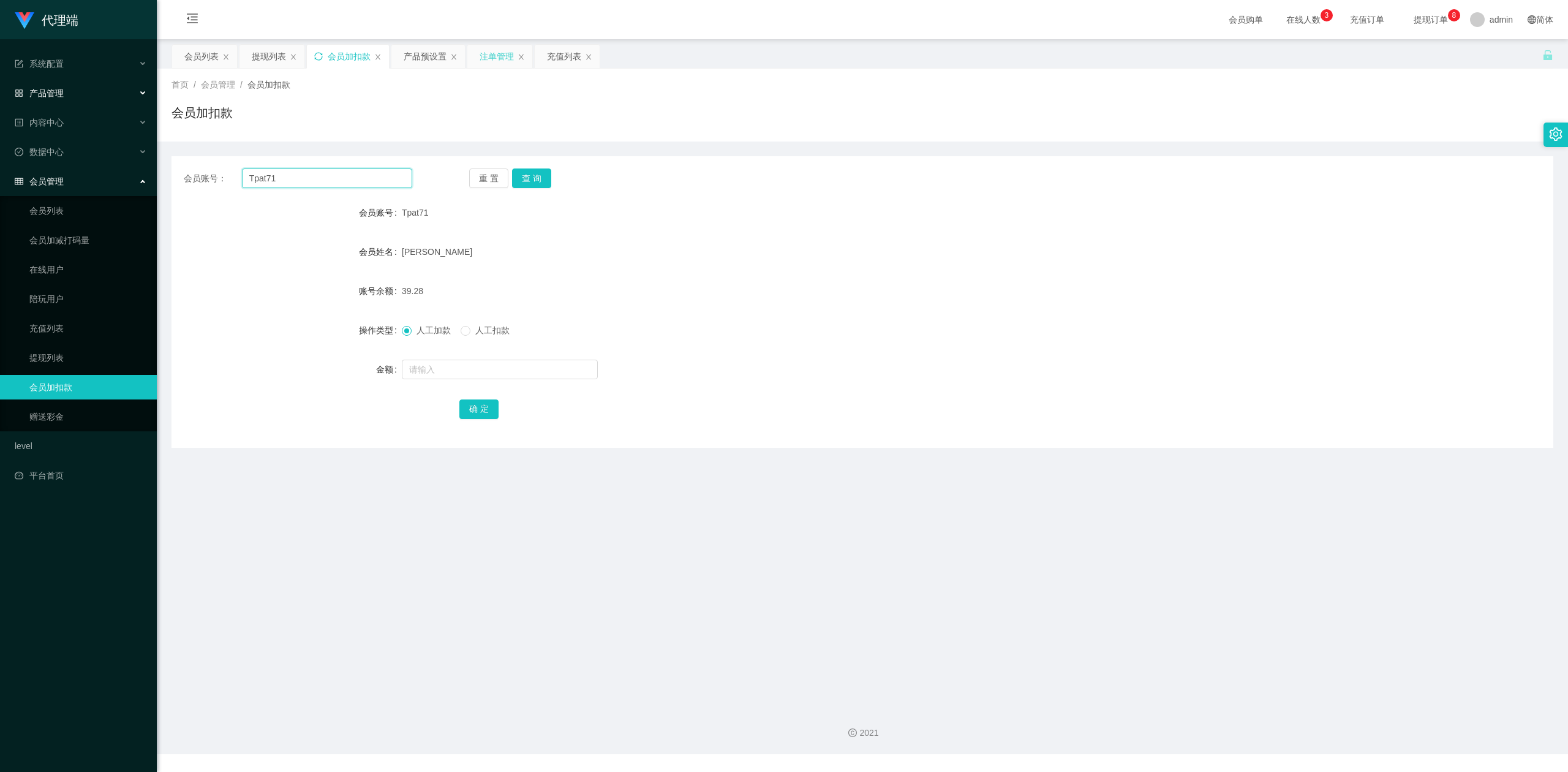
click at [0, 98] on section "代理端 系统配置 产品管理 产品列表 产品预设置 开奖记录 注单管理 即时注单 内容中心 数据中心 会员管理 会员列表 会员加减打码量 在线用户 陪玩用户 充…" at bounding box center [784, 377] width 1568 height 754
paste input "6594246729"
click at [523, 172] on button "查 询" at bounding box center [531, 178] width 39 height 20
click at [1331, 168] on div "会员账号： 6594246729 重 置 查 询 会员账号 6594246729 会员姓名 [PERSON_NAME] 账号余额 76.00 操作类型 人工加…" at bounding box center [862, 301] width 1382 height 292
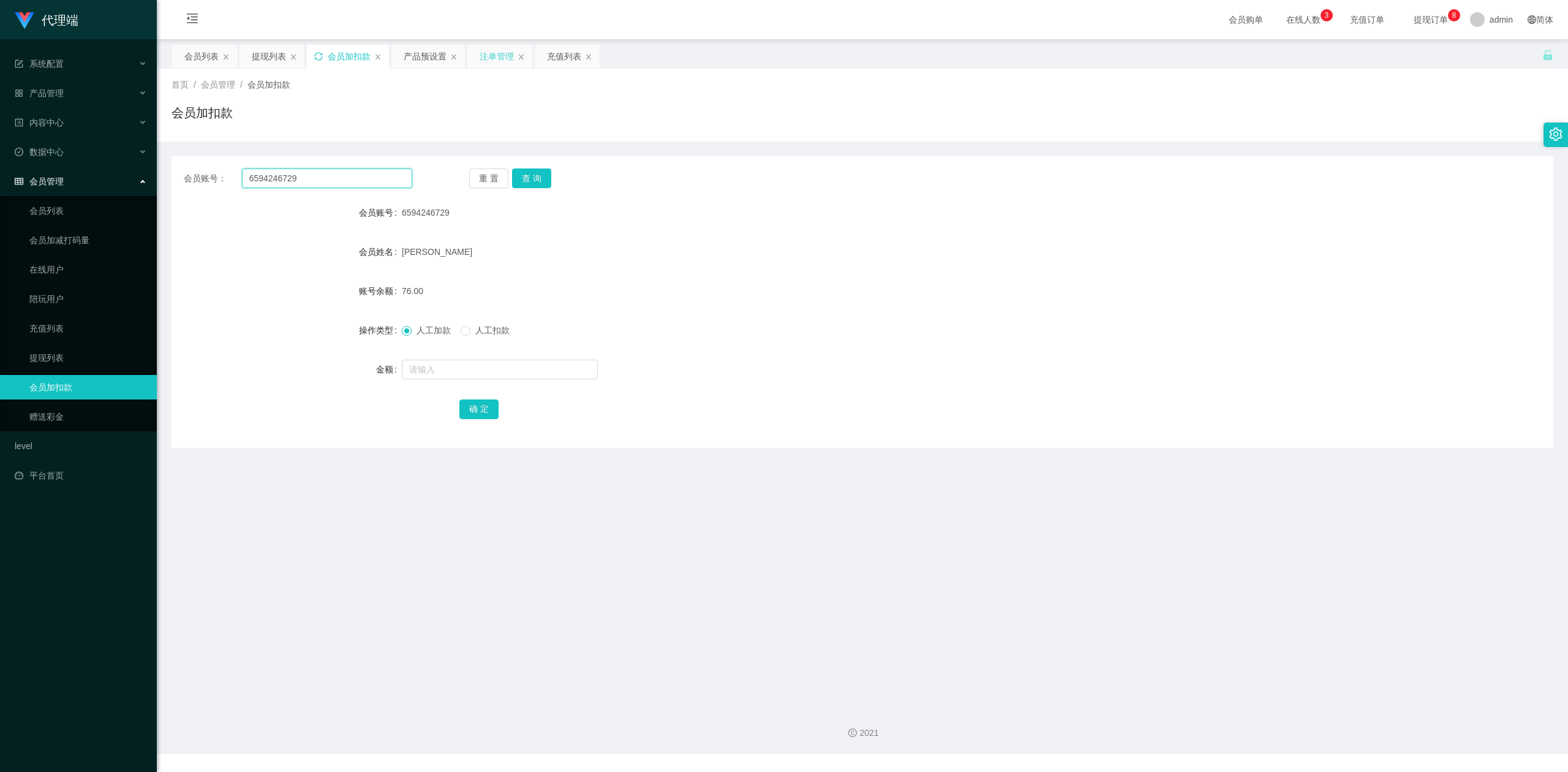
drag, startPoint x: 348, startPoint y: 182, endPoint x: 0, endPoint y: 159, distance: 348.8
click at [0, 159] on section "代理端 系统配置 产品管理 产品列表 产品预设置 开奖记录 注单管理 即时注单 内容中心 数据中心 会员管理 会员列表 会员加减打码量 在线用户 陪玩用户 充…" at bounding box center [784, 377] width 1568 height 754
paste input "Lixin"
type input "Lixin"
click at [530, 182] on button "查 询" at bounding box center [531, 178] width 39 height 20
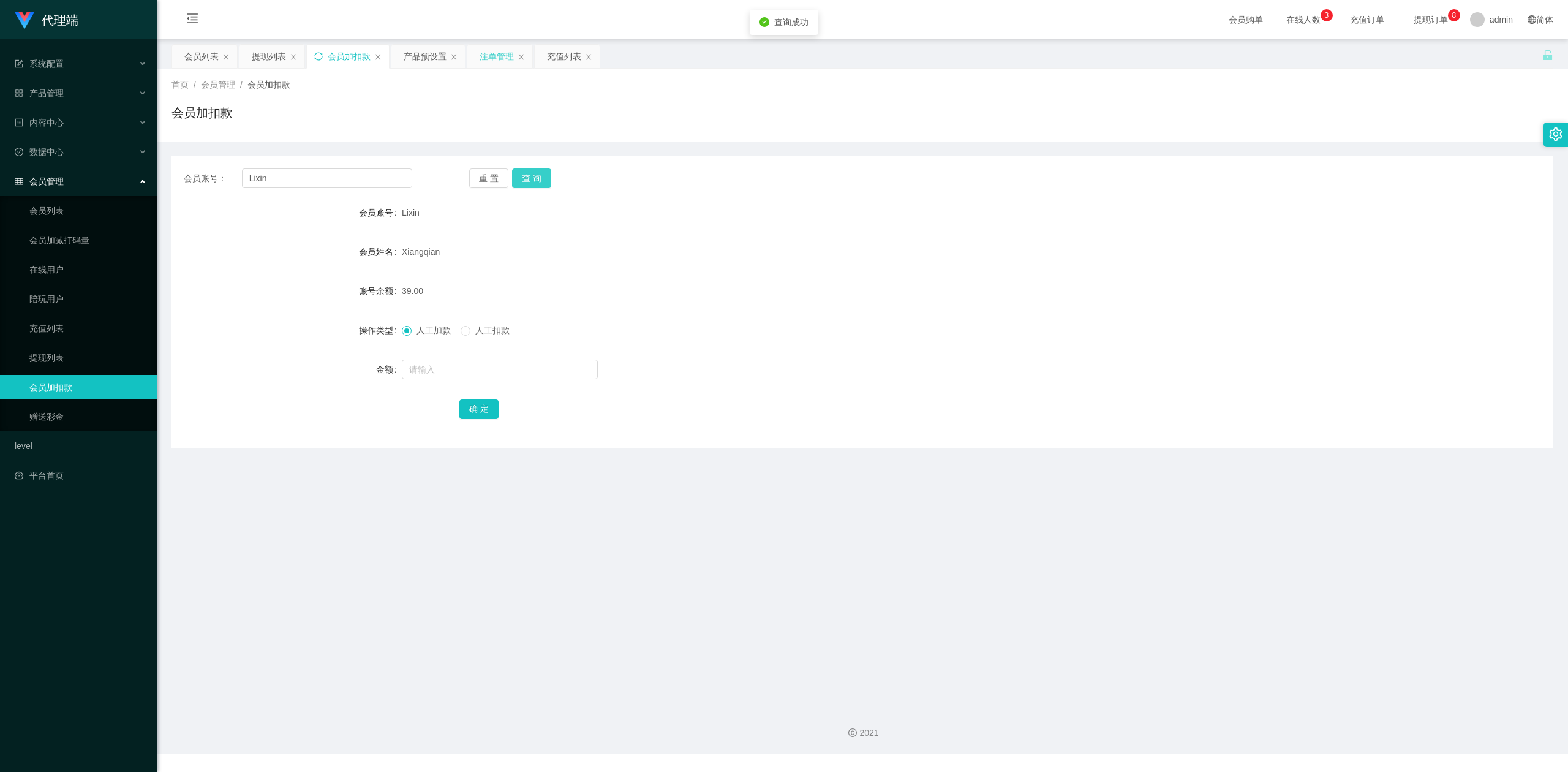
click at [530, 182] on button "查 询" at bounding box center [531, 178] width 39 height 20
click at [442, 370] on input "text" at bounding box center [499, 370] width 196 height 20
type input "8"
click at [481, 407] on button "确 定" at bounding box center [479, 409] width 39 height 20
click at [1237, 371] on div "金额" at bounding box center [862, 370] width 1382 height 25
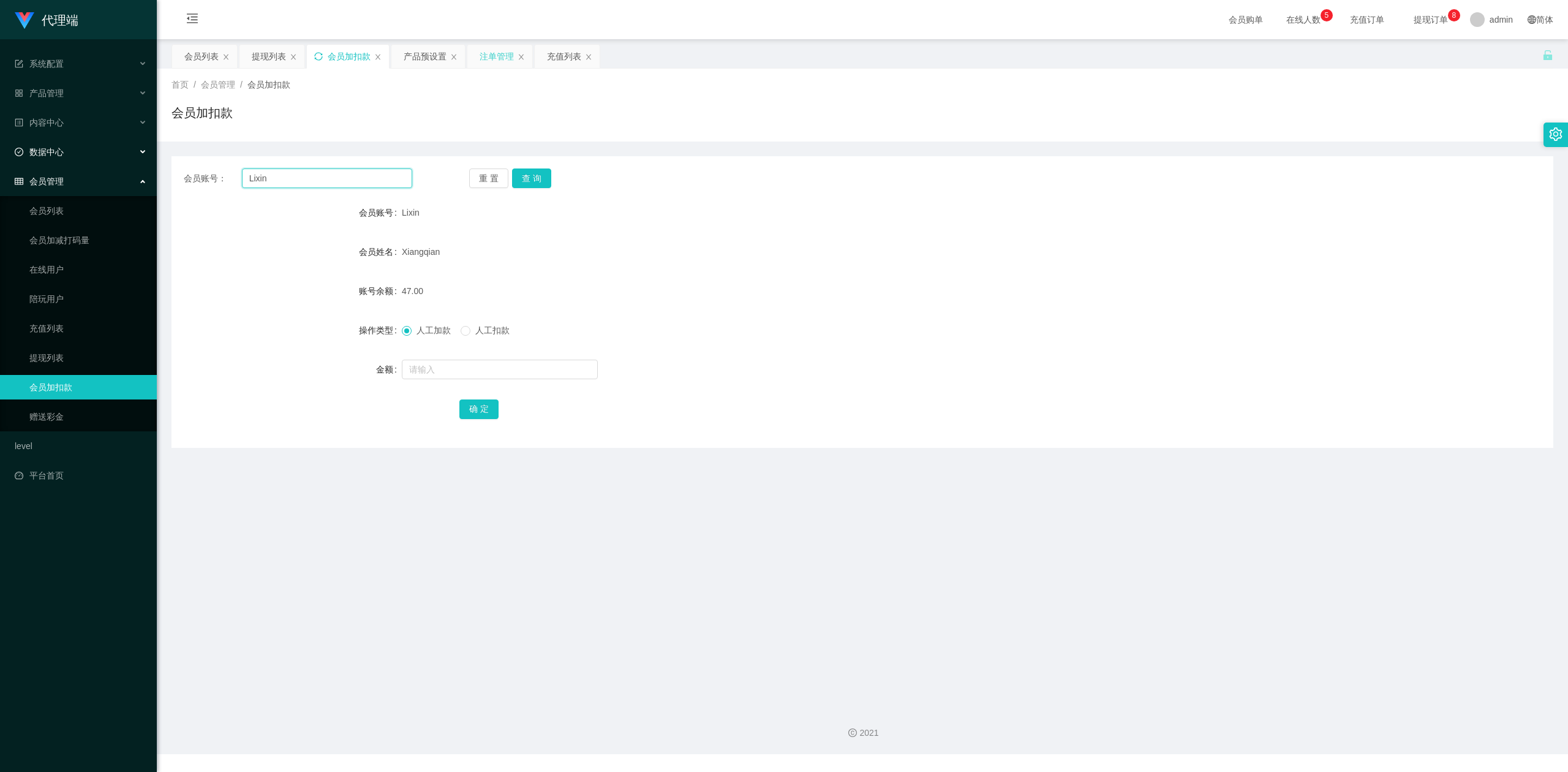
drag, startPoint x: 295, startPoint y: 174, endPoint x: 0, endPoint y: 154, distance: 295.7
click at [0, 154] on section "代理端 系统配置 产品管理 产品列表 产品预设置 开奖记录 注单管理 即时注单 内容中心 数据中心 会员管理 会员列表 会员加减打码量 在线用户 陪玩用户 充…" at bounding box center [784, 377] width 1568 height 754
paste input "6594246729"
type input "6594246729"
click at [533, 172] on button "查 询" at bounding box center [531, 178] width 39 height 20
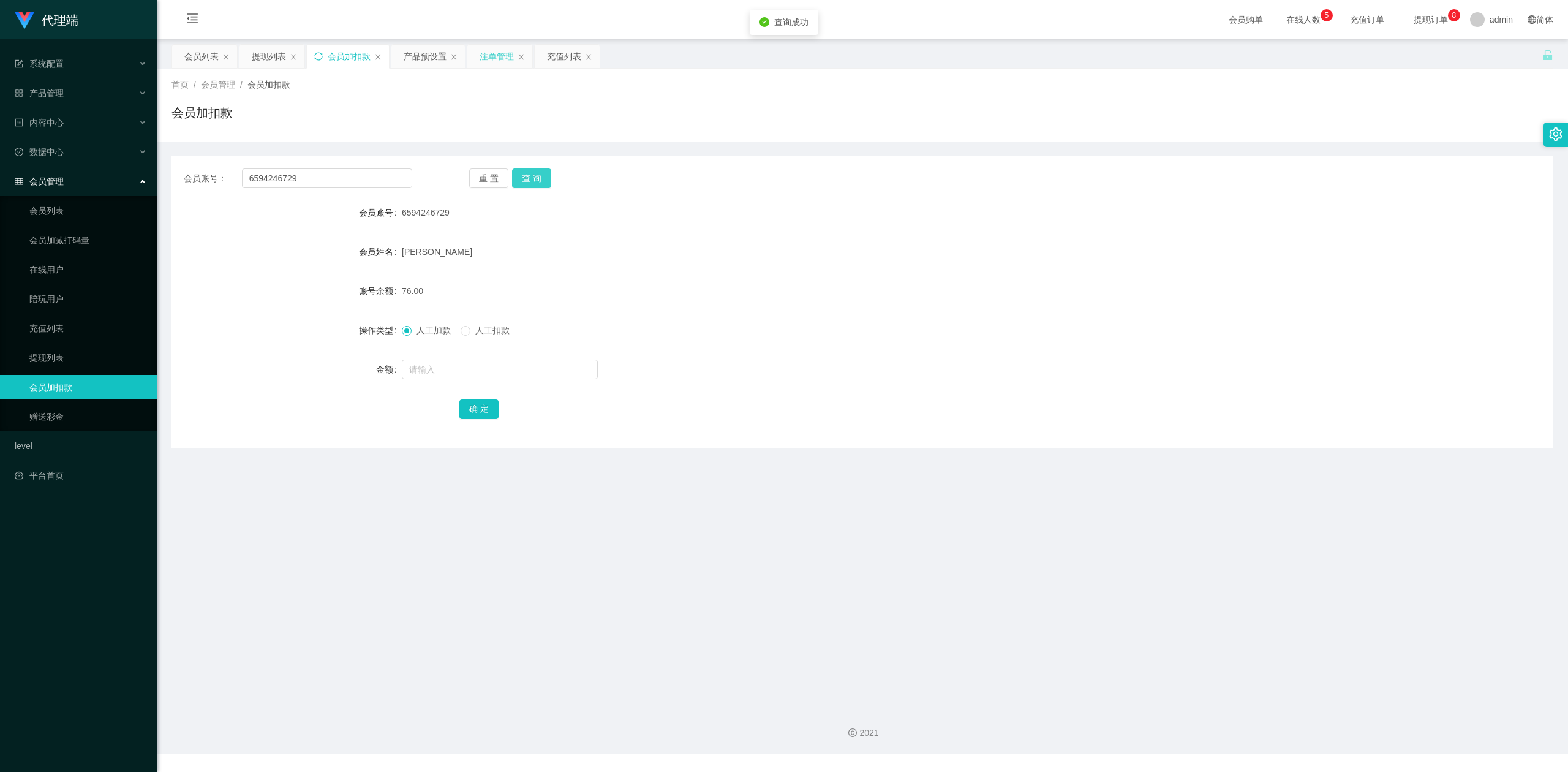
click at [533, 172] on button "查 询" at bounding box center [531, 178] width 39 height 20
click at [447, 370] on input "text" at bounding box center [499, 370] width 196 height 20
type input "888"
click at [471, 407] on button "确 定" at bounding box center [479, 409] width 39 height 20
click at [968, 359] on div at bounding box center [804, 370] width 806 height 25
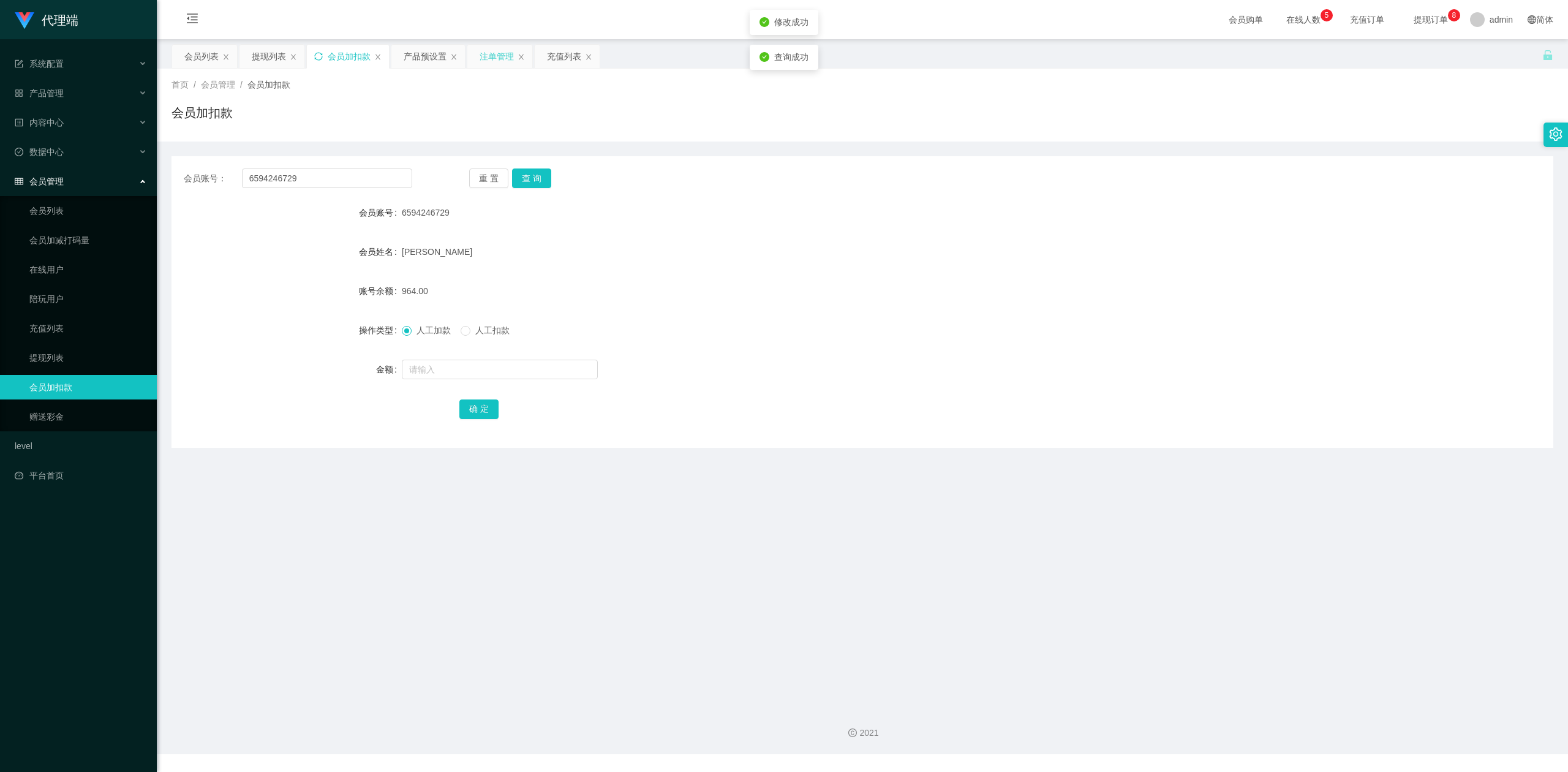
click at [1290, 177] on div "会员账号： 6594246729 重 置 查 询" at bounding box center [862, 178] width 1382 height 20
click at [199, 59] on div "会员列表" at bounding box center [201, 56] width 34 height 23
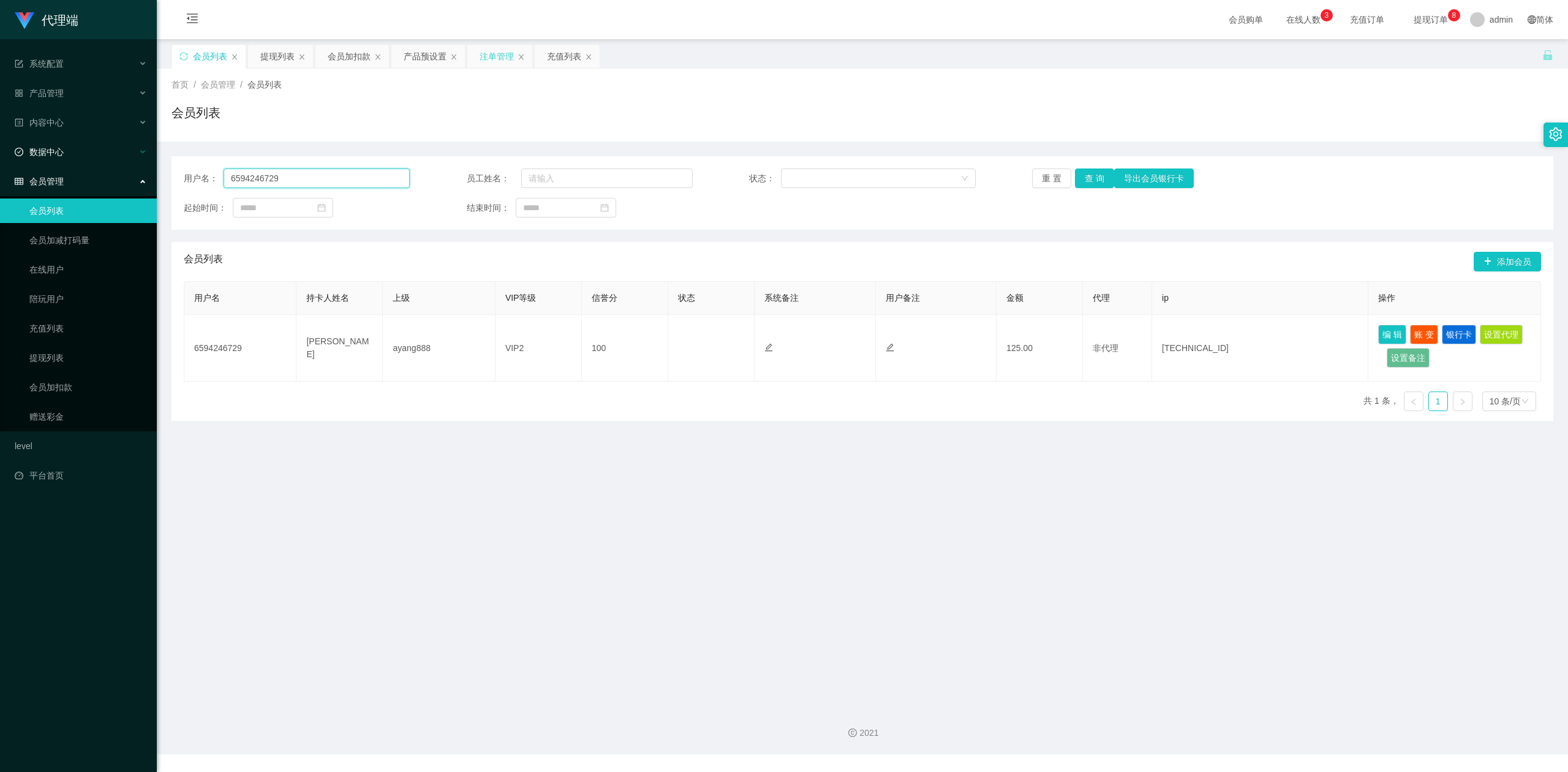
drag, startPoint x: 346, startPoint y: 174, endPoint x: 0, endPoint y: 138, distance: 347.9
click at [0, 138] on section "代理端 系统配置 产品管理 产品列表 产品预设置 开奖记录 注单管理 即时注单 内容中心 数据中心 会员管理 会员列表 会员加减打码量 在线用户 陪玩用户 充…" at bounding box center [784, 377] width 1568 height 754
click at [1084, 177] on button "查 询" at bounding box center [1095, 178] width 39 height 20
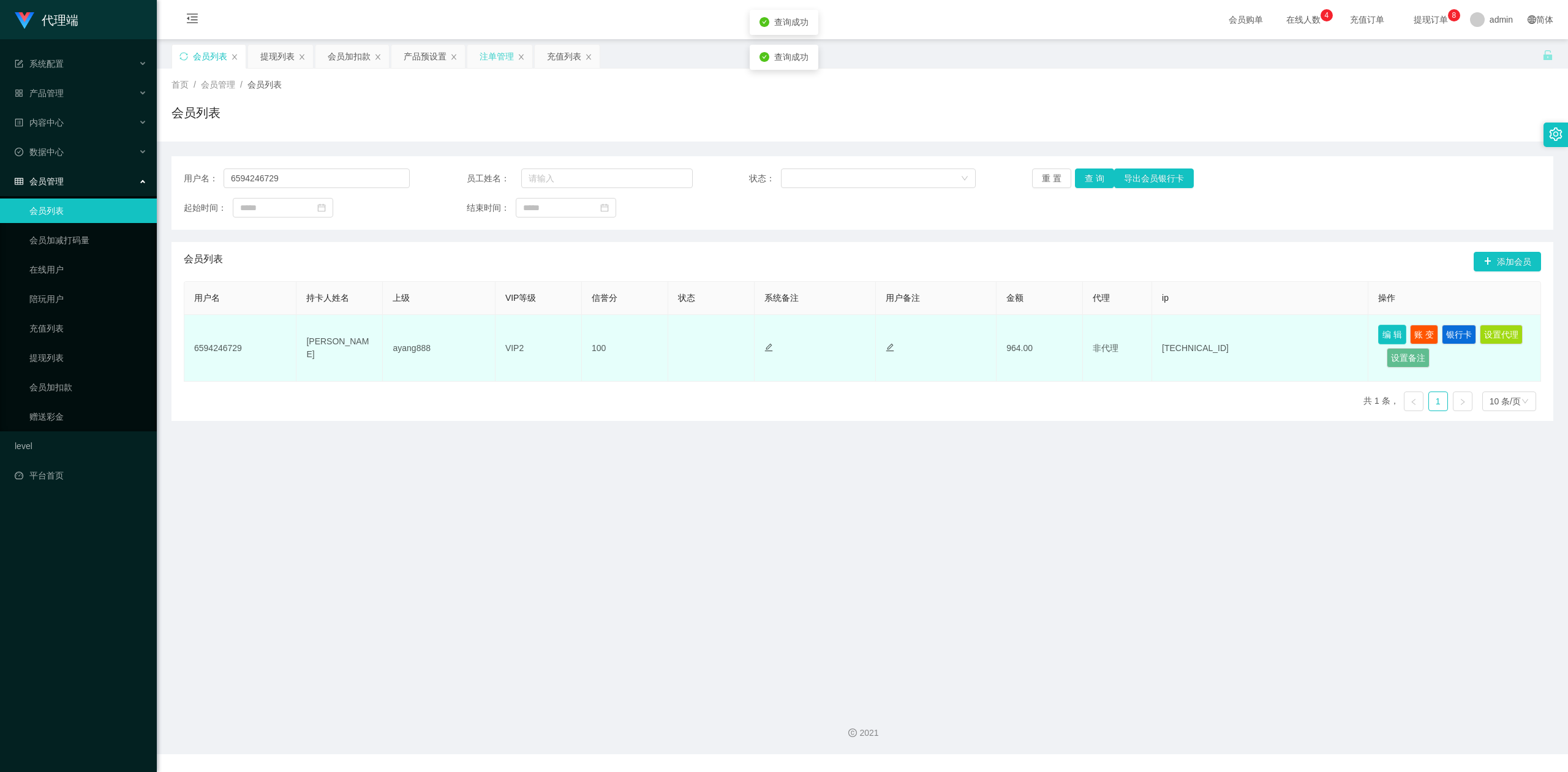
click at [1384, 334] on button "编 辑" at bounding box center [1392, 334] width 28 height 20
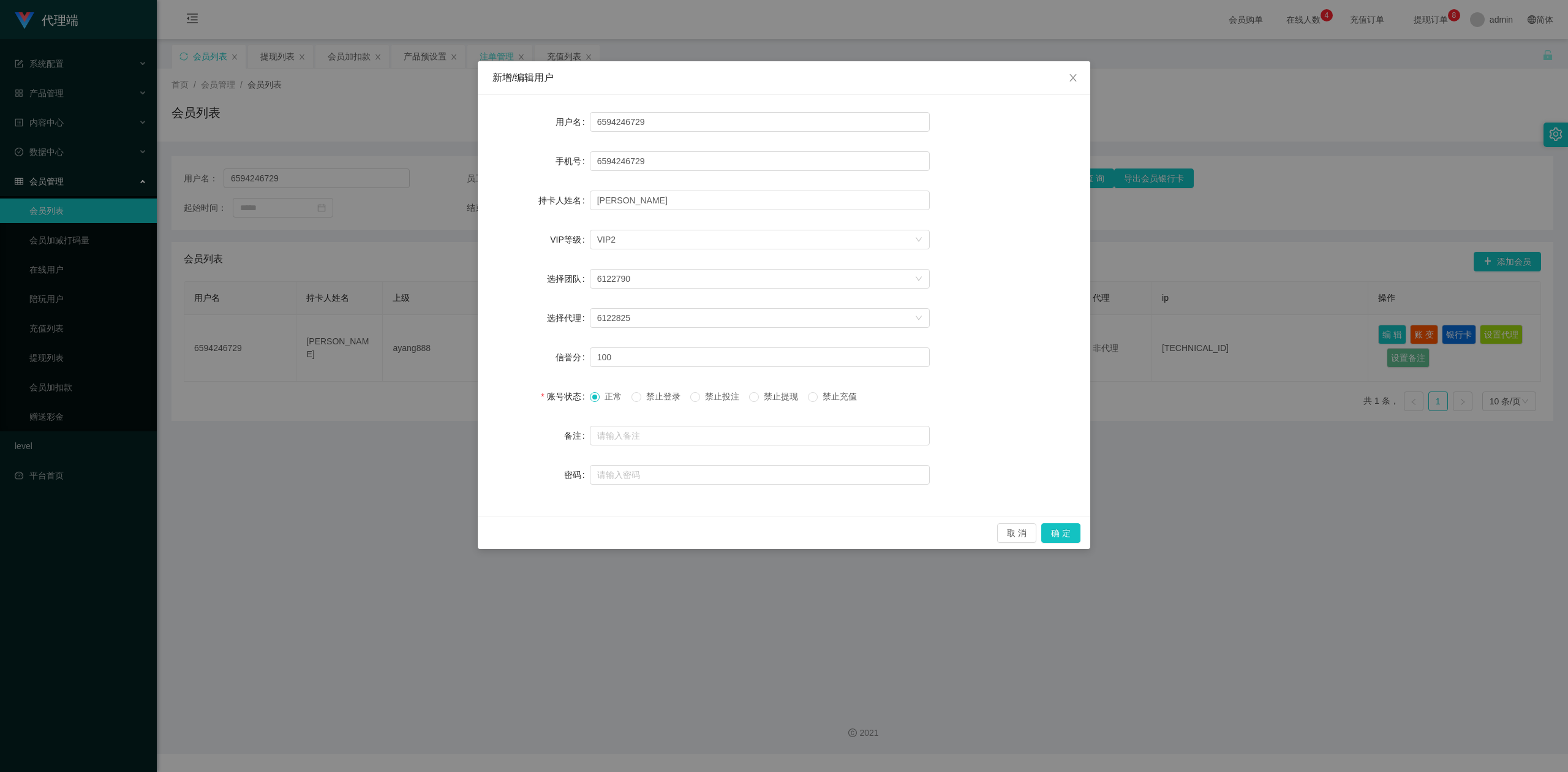
click at [779, 397] on span "禁止提现" at bounding box center [781, 397] width 44 height 10
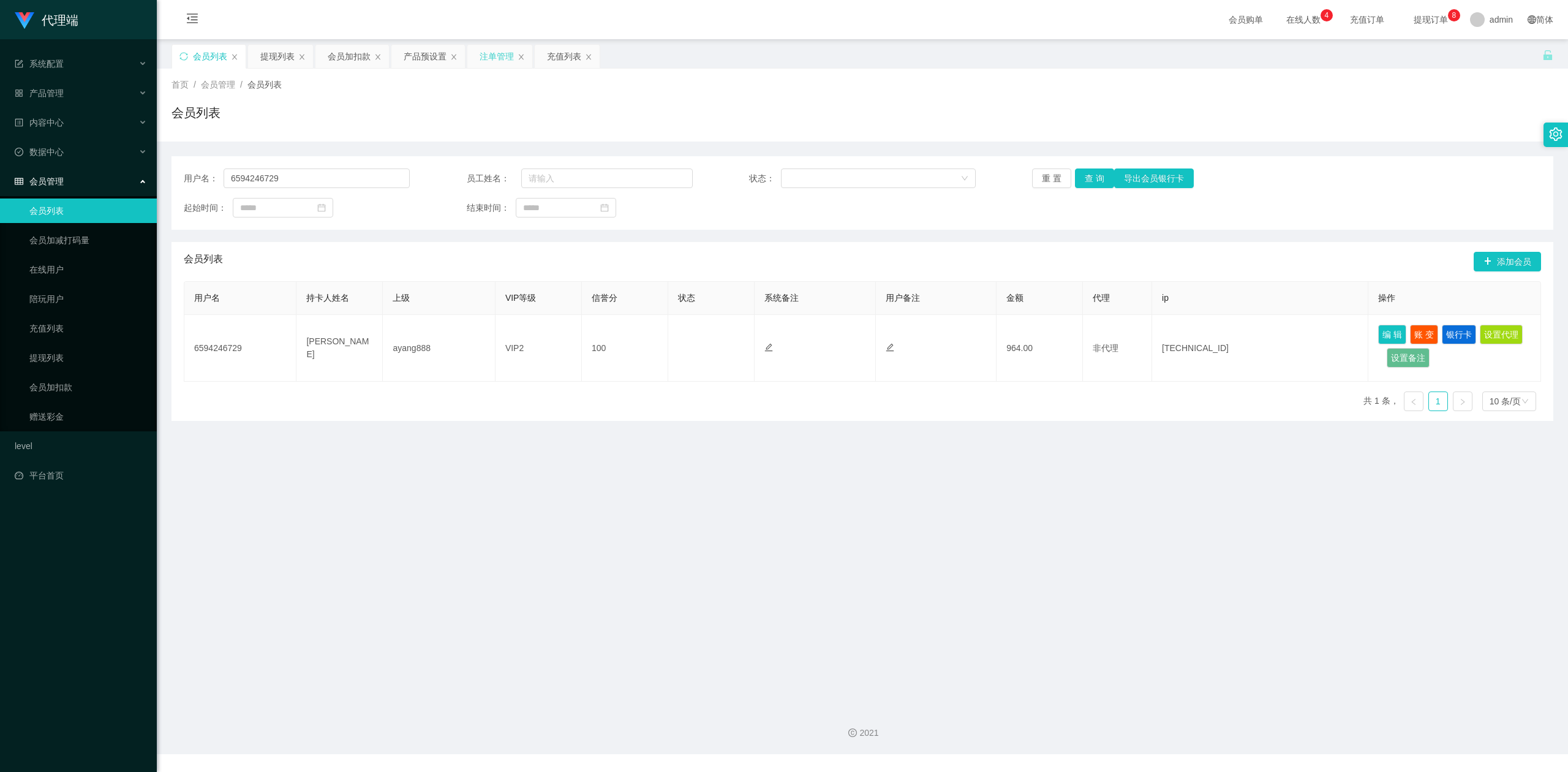
click at [1382, 192] on div "用户名： 6594246729 员工姓名： 状态： 重 置 查 询 导出会员银行卡 起始时间： 结束时间：" at bounding box center [862, 192] width 1382 height 73
click at [1363, 101] on div "首页 / 会员管理 / 会员列表 / 会员列表" at bounding box center [862, 104] width 1382 height 53
drag, startPoint x: 310, startPoint y: 182, endPoint x: 0, endPoint y: 162, distance: 310.6
click at [0, 162] on section "代理端 系统配置 产品管理 产品列表 产品预设置 开奖记录 注单管理 即时注单 内容中心 数据中心 会员管理 会员列表 会员加减打码量 在线用户 陪玩用户 充…" at bounding box center [784, 377] width 1568 height 754
paste input "Tpat71"
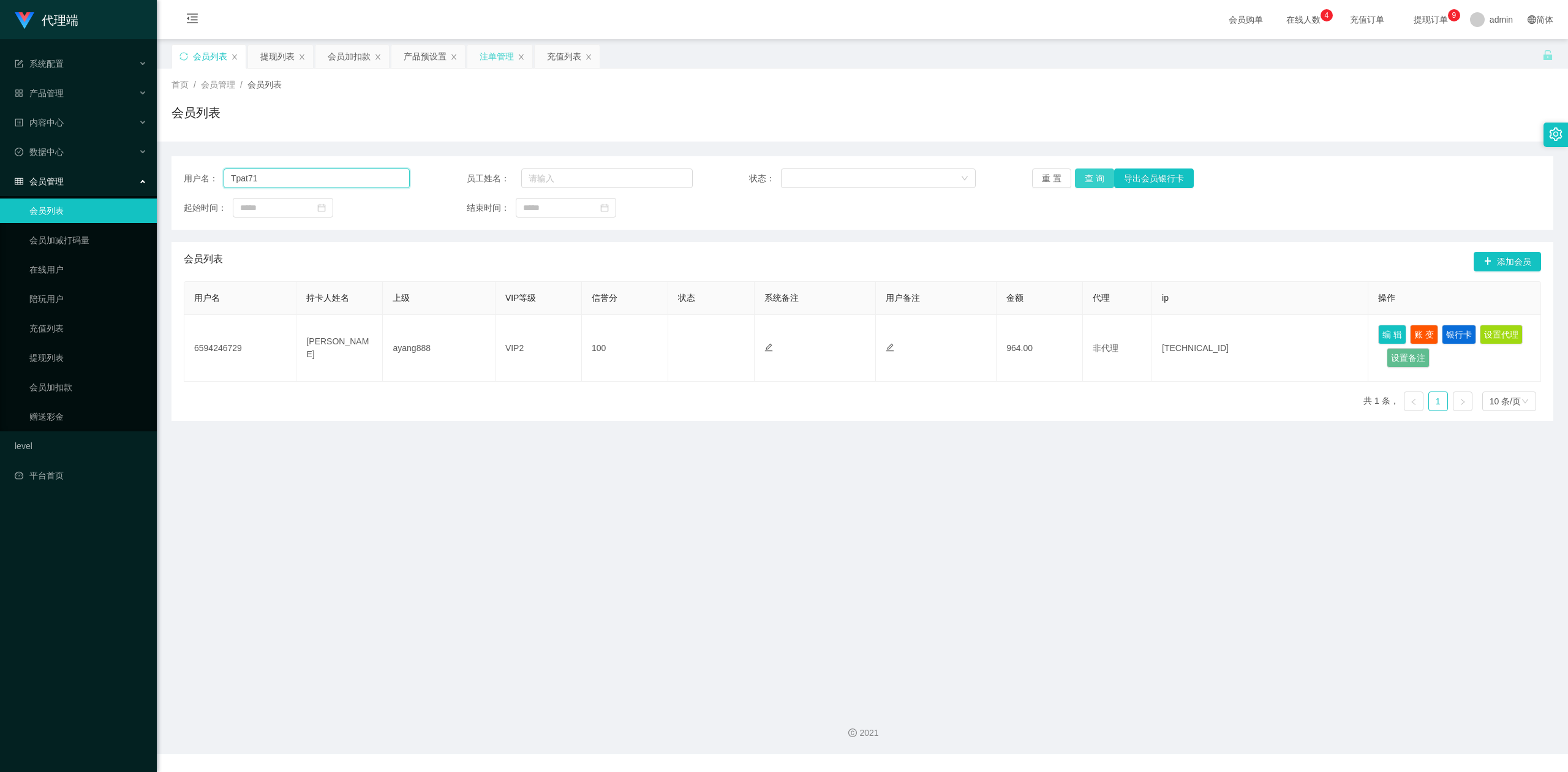
type input "Tpat71"
click at [1091, 177] on button "查 询" at bounding box center [1095, 178] width 39 height 20
drag, startPoint x: 353, startPoint y: 57, endPoint x: 351, endPoint y: 78, distance: 21.1
click at [353, 57] on div "会员加扣款" at bounding box center [349, 56] width 43 height 23
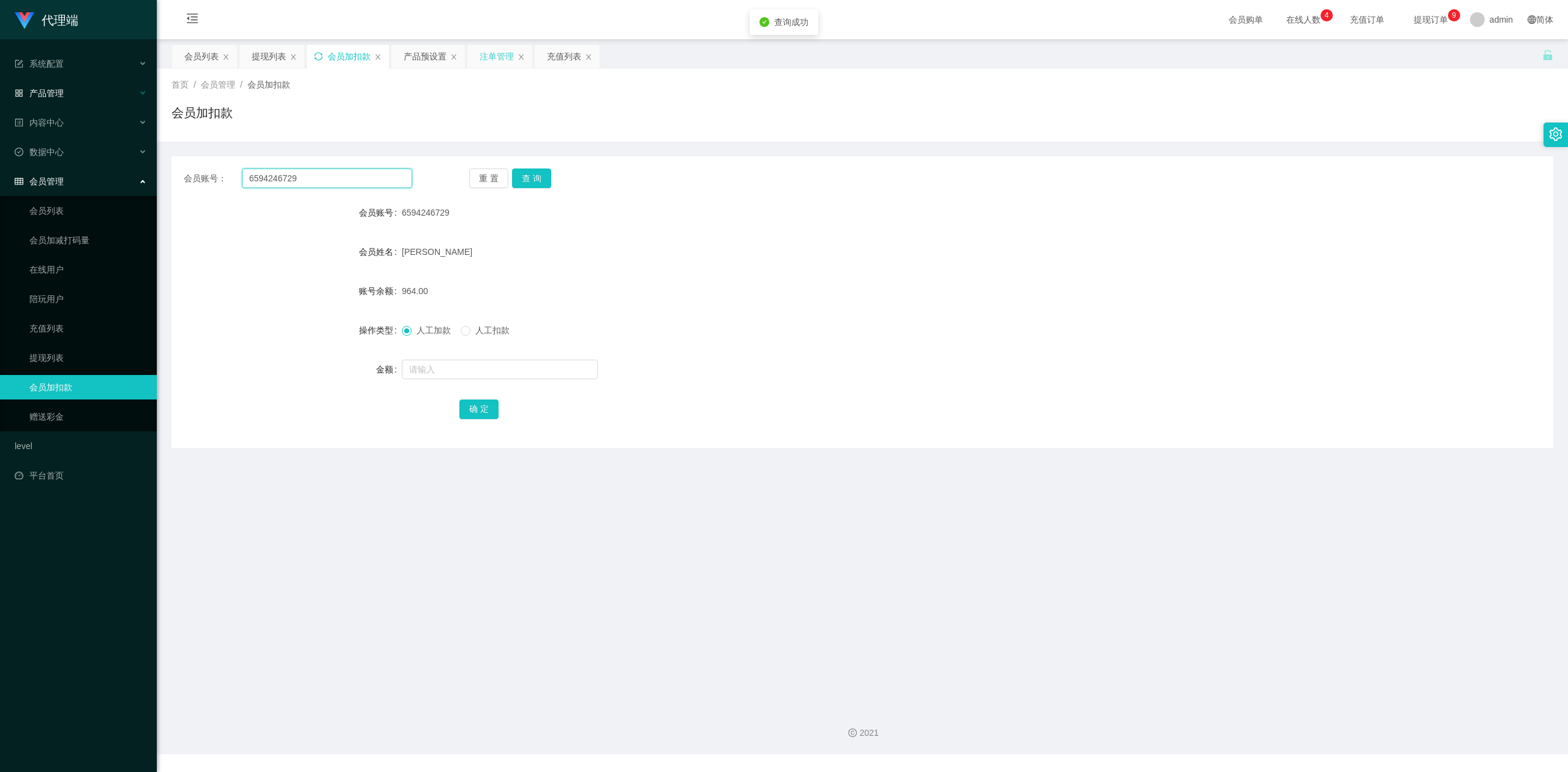
drag, startPoint x: 336, startPoint y: 177, endPoint x: 0, endPoint y: 97, distance: 345.4
click at [0, 97] on section "代理端 系统配置 产品管理 产品列表 产品预设置 开奖记录 注单管理 即时注单 内容中心 数据中心 会员管理 会员列表 会员加减打码量 在线用户 陪玩用户 充…" at bounding box center [784, 377] width 1568 height 754
paste input "Tpat71"
type input "Tpat71"
click at [532, 180] on button "查 询" at bounding box center [531, 178] width 39 height 20
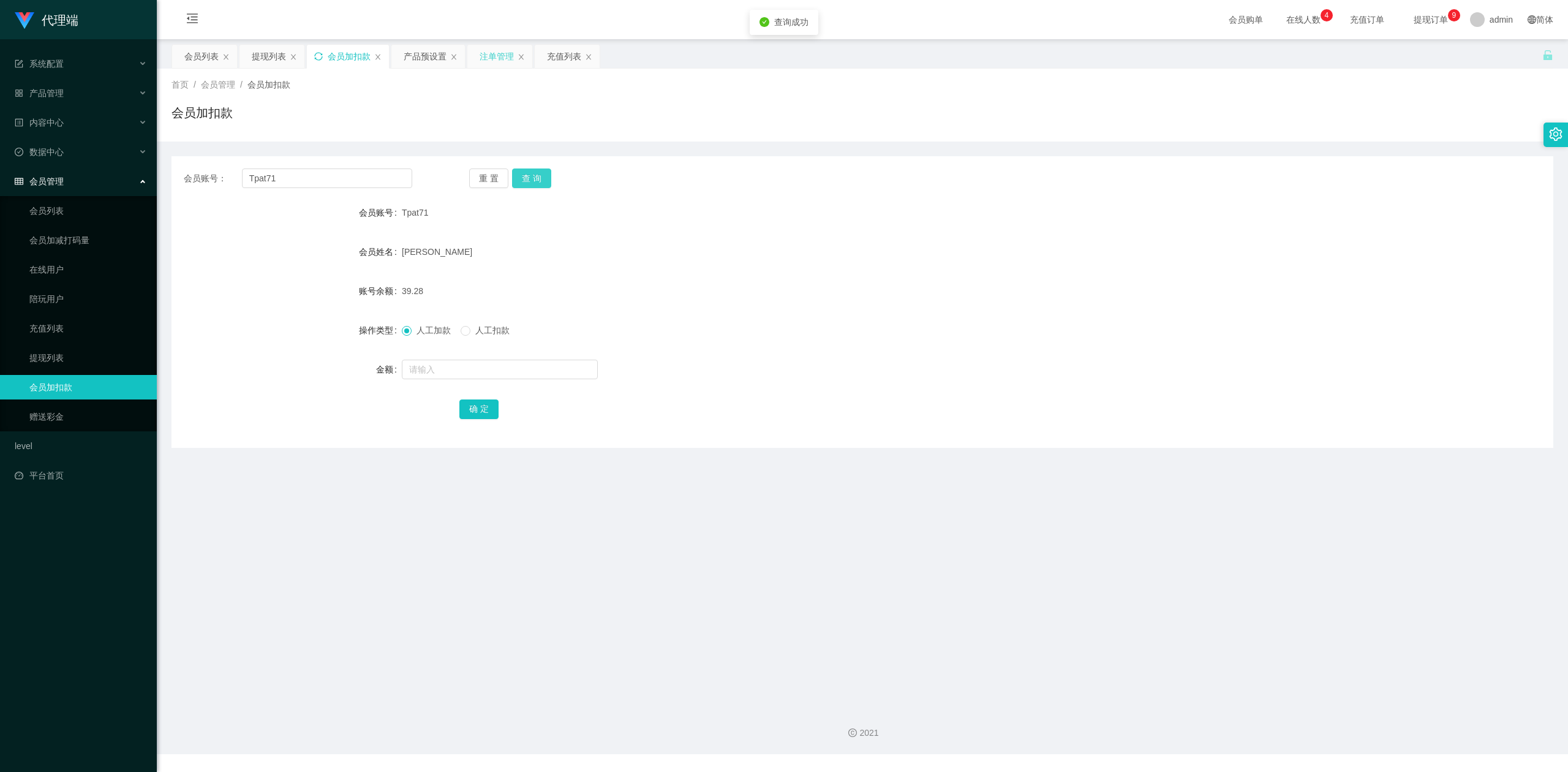
click at [532, 180] on button "查 询" at bounding box center [531, 178] width 39 height 20
click at [432, 370] on input "text" at bounding box center [499, 370] width 196 height 20
type input "888"
click at [473, 410] on button "确 定" at bounding box center [479, 409] width 39 height 20
click at [1061, 399] on div "确 定" at bounding box center [862, 409] width 806 height 25
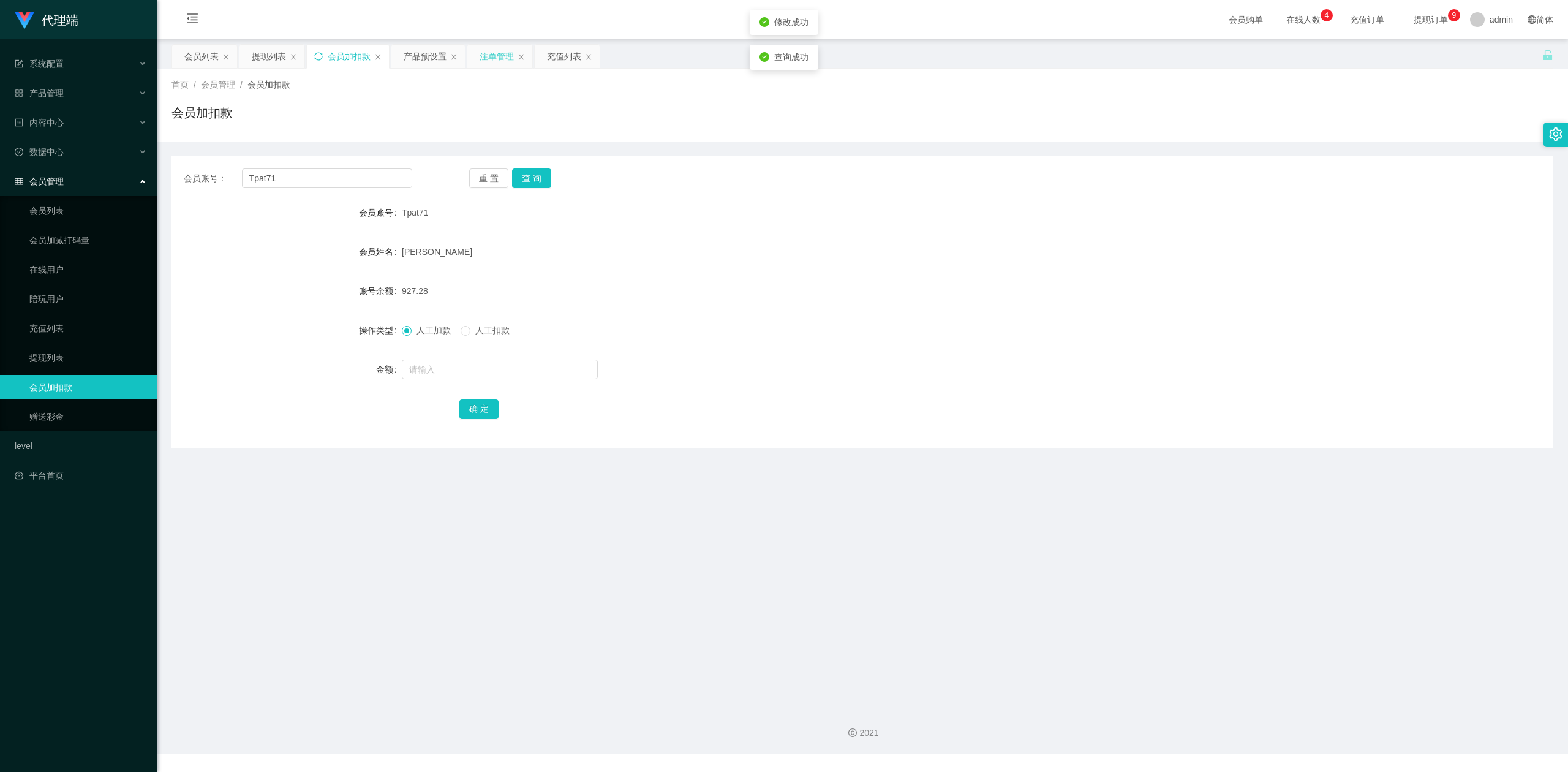
click at [1373, 148] on div "会员账号： Tpat71 重 置 查 询 会员账号 Tpat71 会员姓名 [PERSON_NAME] 账号余额 927.28 操作类型 人工加款 人工扣款 …" at bounding box center [862, 294] width 1382 height 306
click at [216, 57] on div "会员列表" at bounding box center [201, 56] width 34 height 23
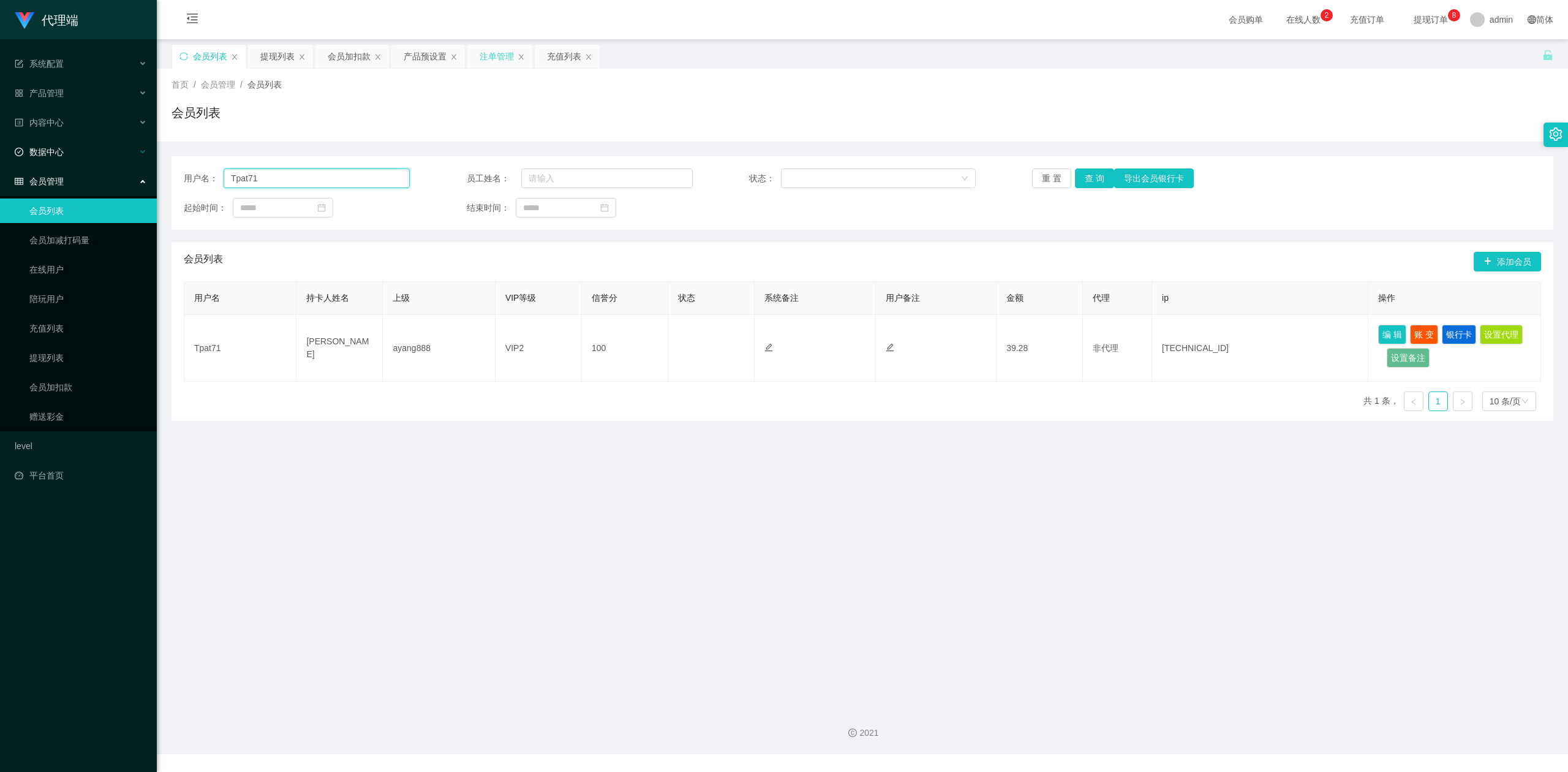
drag, startPoint x: 324, startPoint y: 177, endPoint x: 0, endPoint y: 155, distance: 324.7
click at [0, 155] on section "代理端 系统配置 产品管理 产品列表 产品预设置 开奖记录 注单管理 即时注单 内容中心 数据中心 会员管理 会员列表 会员加减打码量 在线用户 陪玩用户 充…" at bounding box center [784, 377] width 1568 height 754
click at [1092, 174] on button "查 询" at bounding box center [1095, 178] width 39 height 20
click at [1393, 336] on button "编 辑" at bounding box center [1392, 334] width 28 height 20
type input "Tpat71"
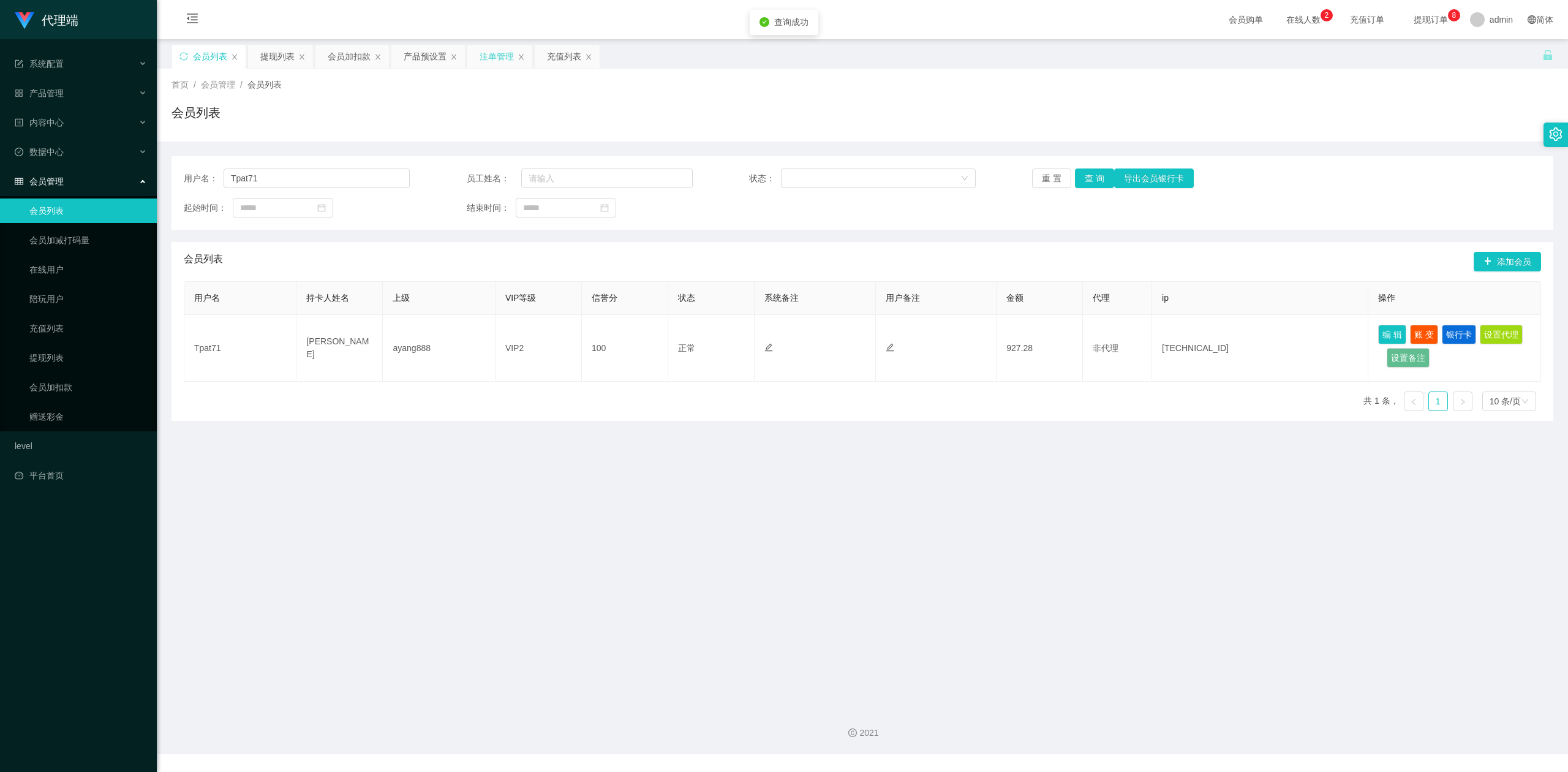
type input "Tpat71"
type input "[PERSON_NAME]"
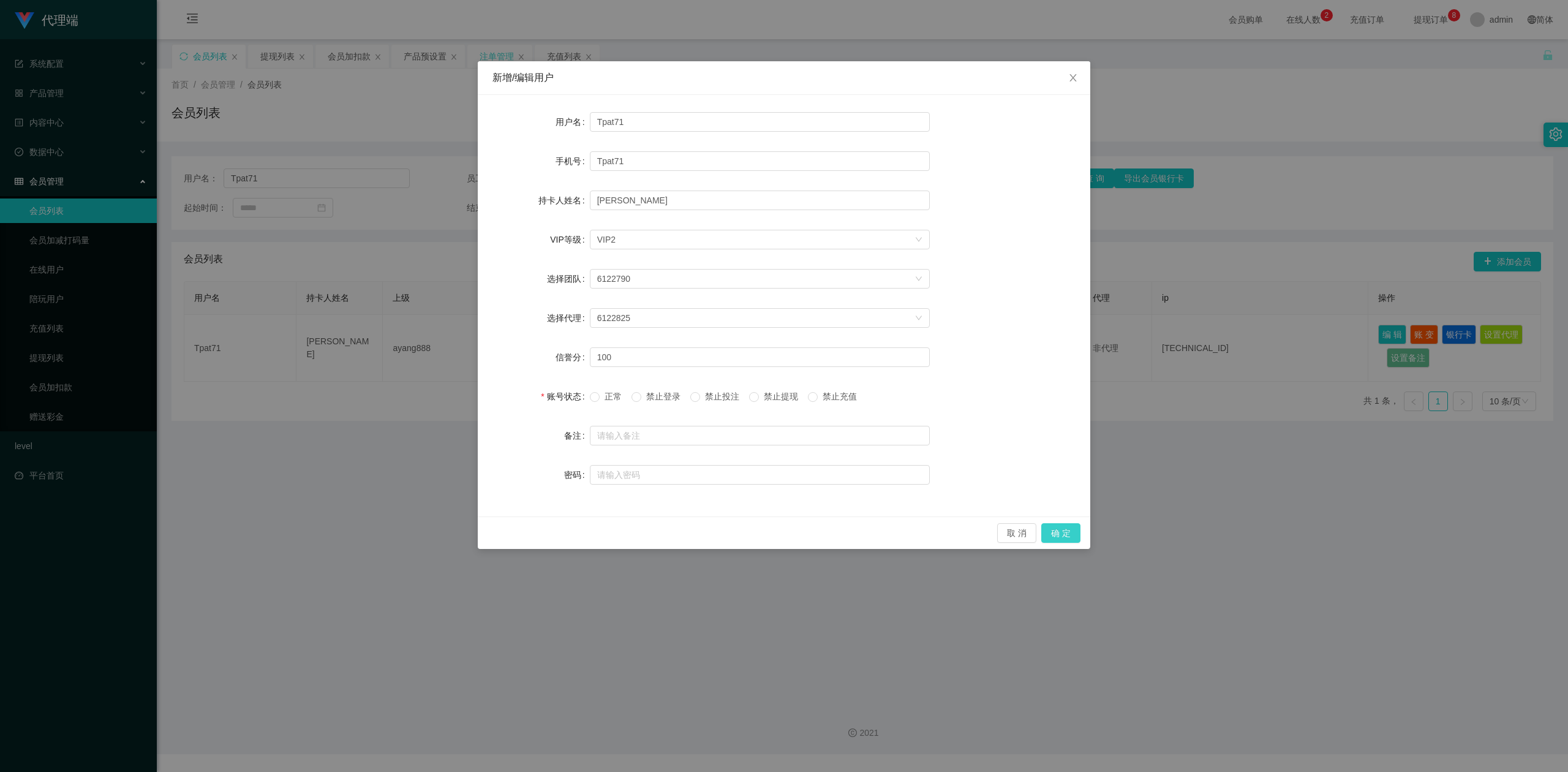
click at [1056, 533] on button "确 定" at bounding box center [1061, 533] width 39 height 20
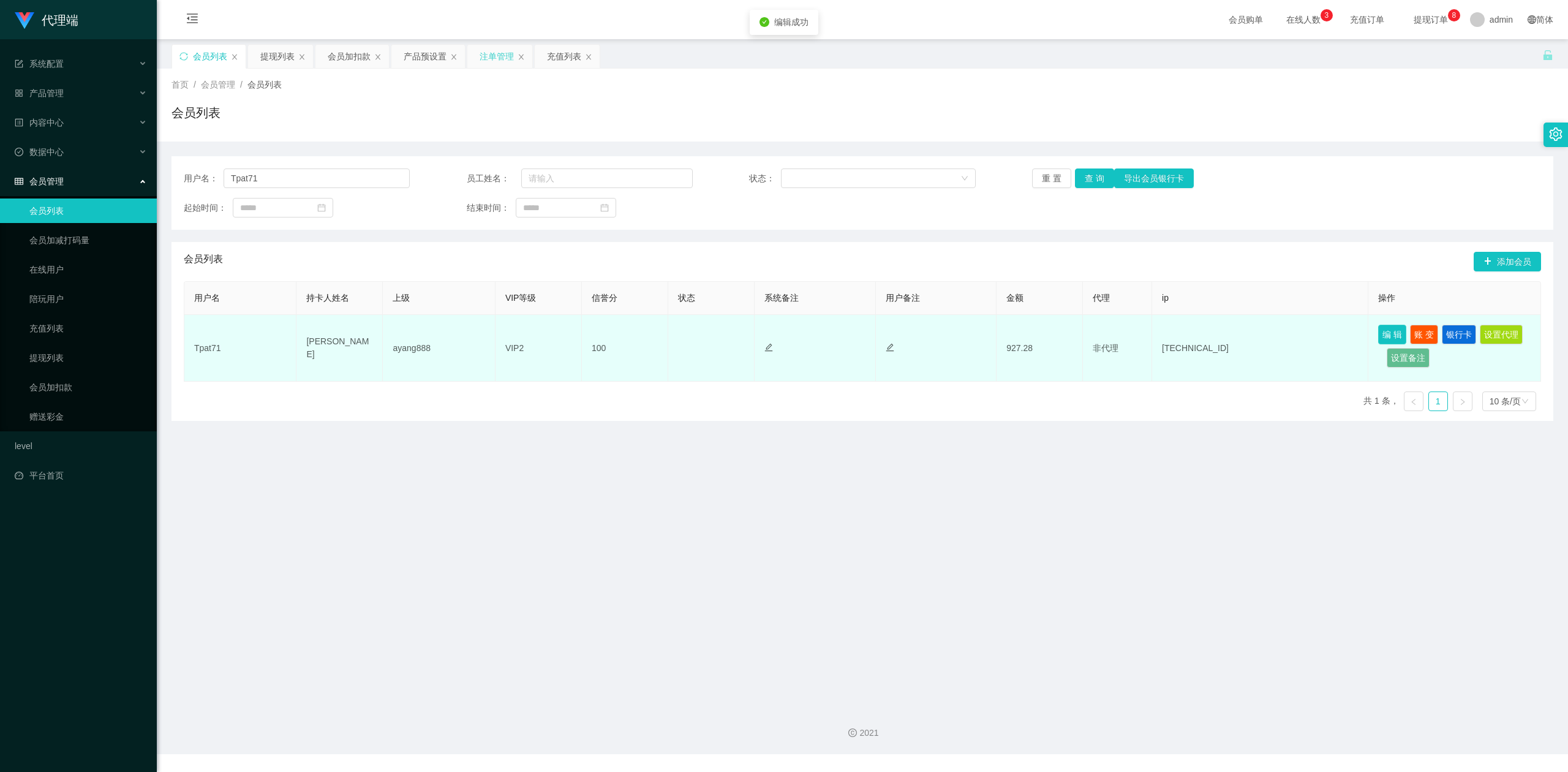
click at [1378, 333] on button "编 辑" at bounding box center [1392, 334] width 28 height 20
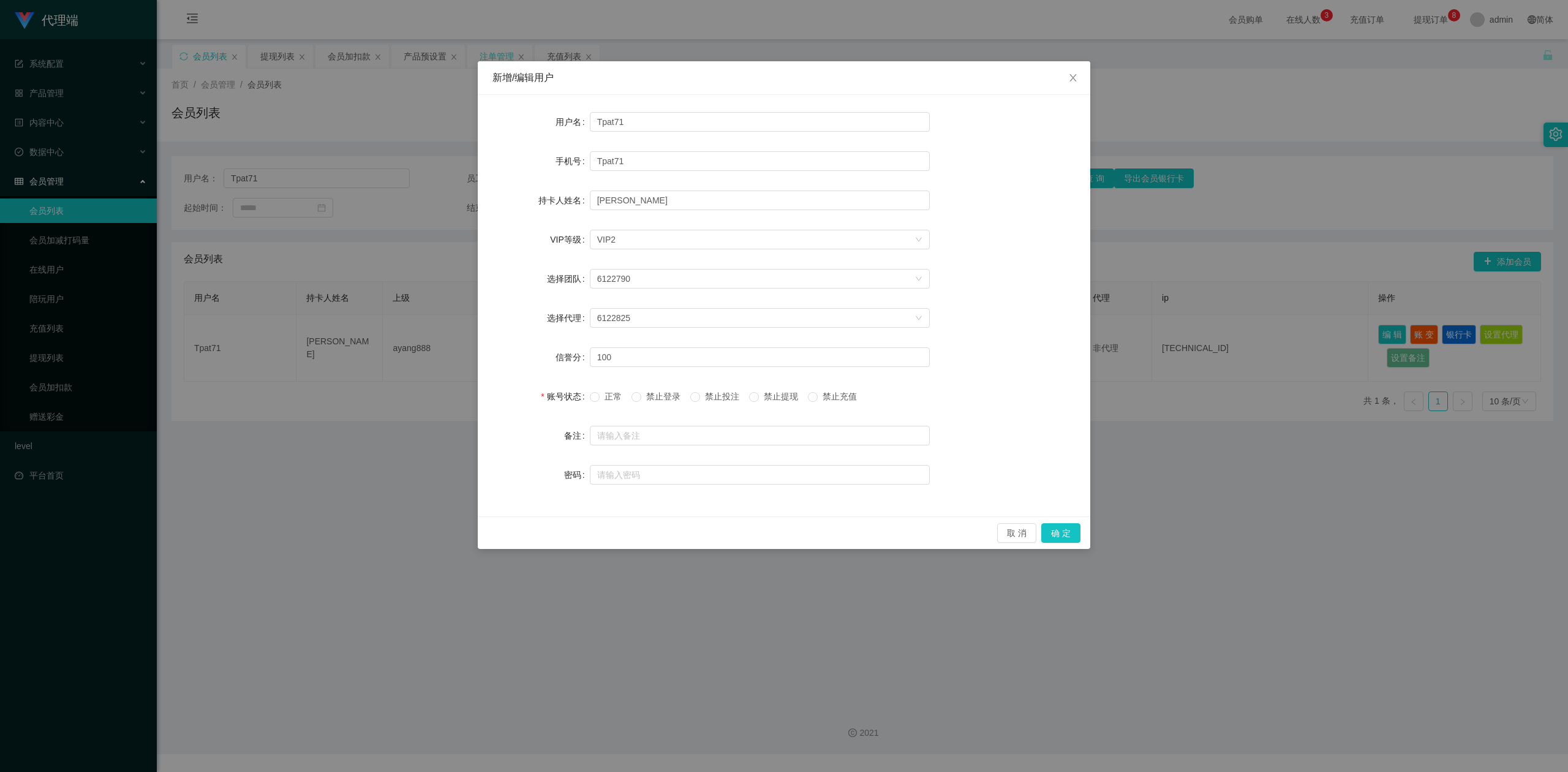
click at [1269, 432] on div "新增/编辑用户 用户名 Tpat71 手机号 Tpat71 持卡人姓名 [PERSON_NAME] VIP等级 选择VIP等级 VIP2 选择团队 61227…" at bounding box center [784, 386] width 1568 height 772
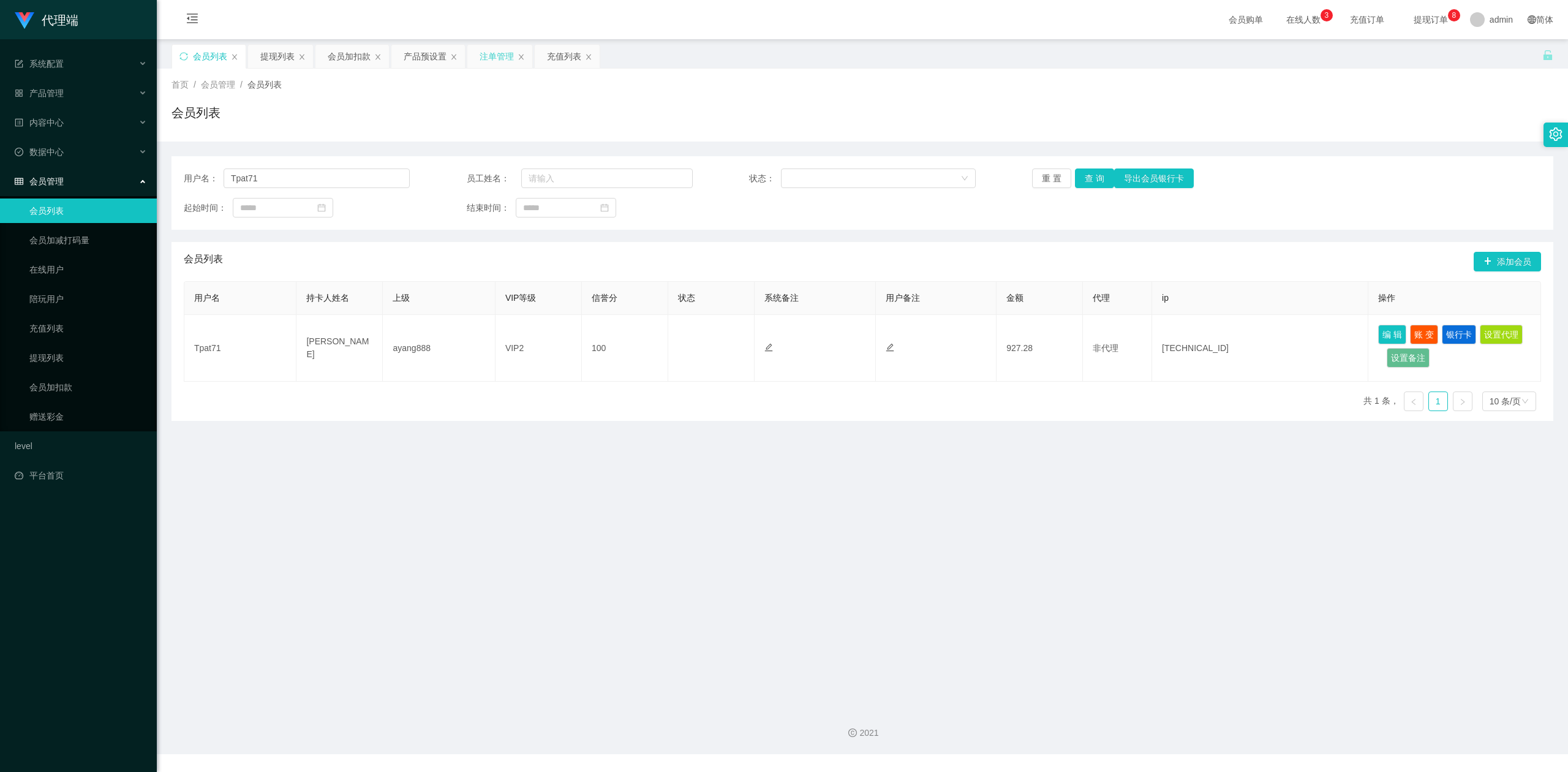
click at [1344, 165] on div "用户名： Tpat71 员工姓名： 状态： 重 置 查 询 导出会员银行卡 起始时间： 结束时间：" at bounding box center [862, 192] width 1382 height 73
click at [1404, 115] on div "会员列表" at bounding box center [862, 117] width 1382 height 28
click at [399, 568] on main "关闭左侧 关闭右侧 关闭其它 刷新页面 会员列表 提现列表 会员加扣款 产品预设置 注单管理 充值列表 首页 / 会员管理 / 会员列表 / 会员列表 用户名…" at bounding box center [862, 368] width 1411 height 658
click at [1092, 177] on button "查 询" at bounding box center [1095, 178] width 39 height 20
click at [1375, 128] on div "会员列表" at bounding box center [862, 117] width 1382 height 28
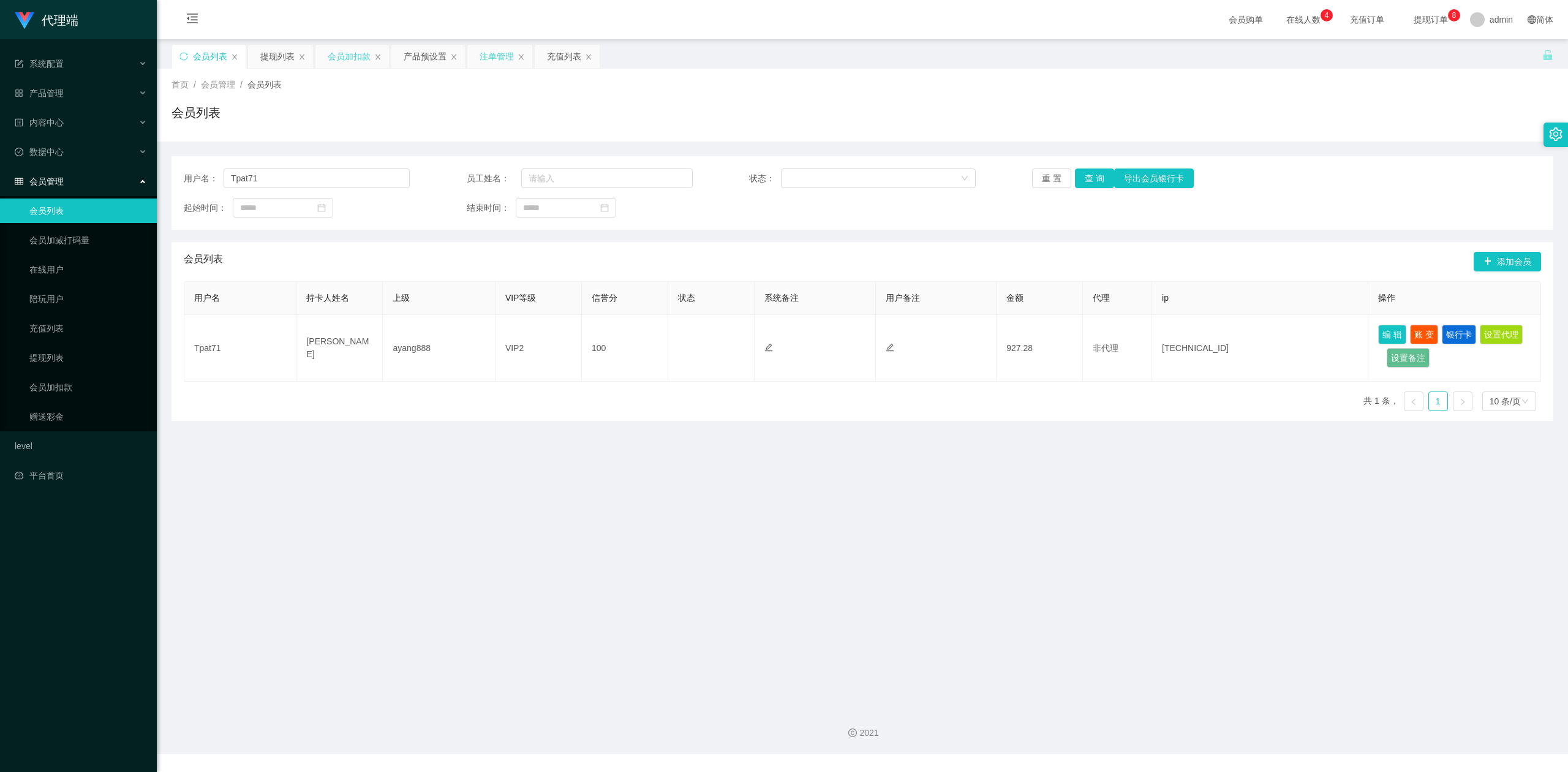
click at [344, 57] on div "会员加扣款" at bounding box center [349, 56] width 43 height 23
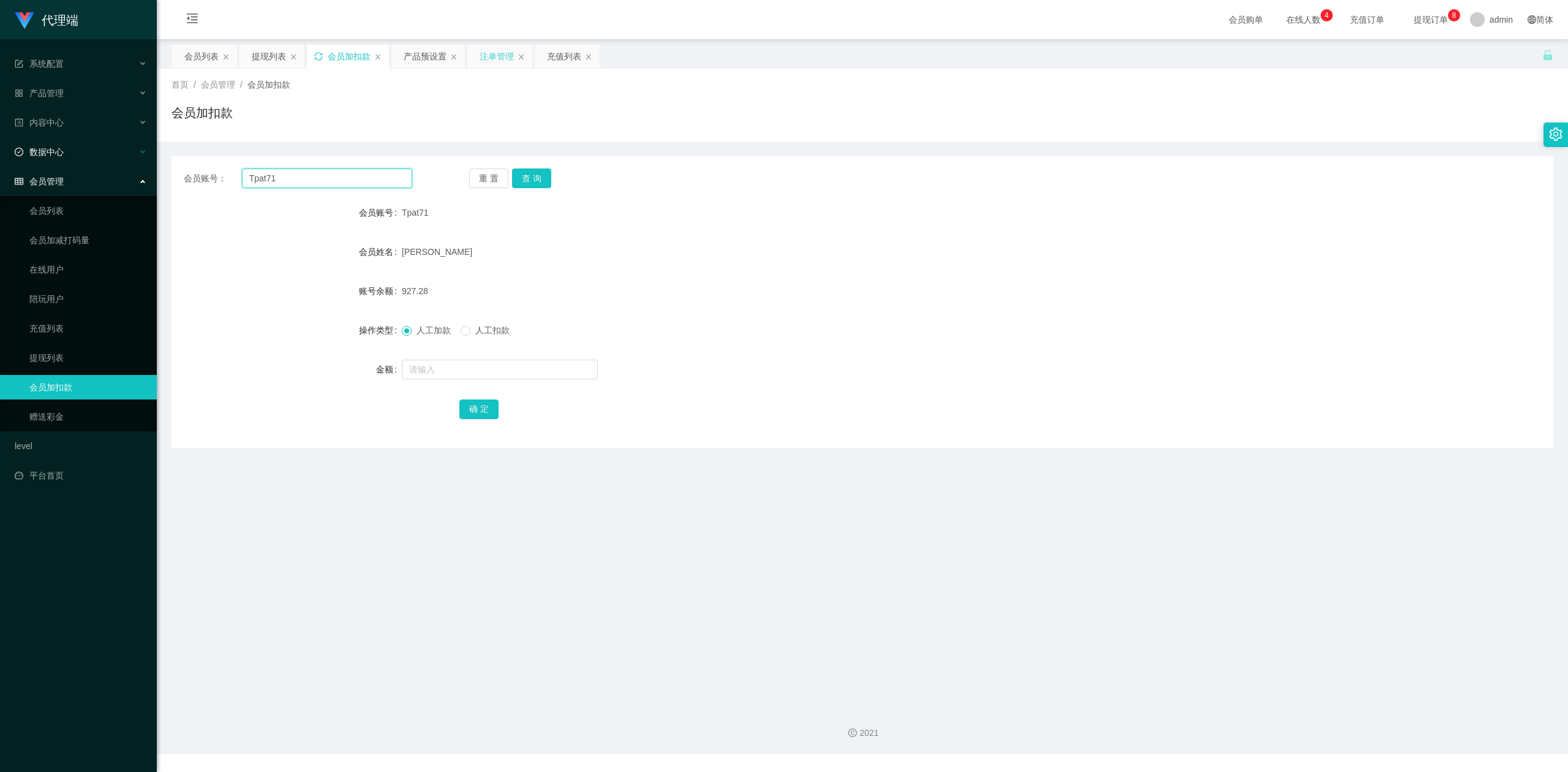
drag, startPoint x: 333, startPoint y: 182, endPoint x: 0, endPoint y: 155, distance: 334.1
click at [0, 155] on section "代理端 系统配置 产品管理 产品列表 产品预设置 开奖记录 注单管理 即时注单 内容中心 数据中心 会员管理 会员列表 会员加减打码量 在线用户 陪玩用户 充…" at bounding box center [784, 377] width 1568 height 754
paste input "6594246729"
type input "6594246729"
click at [526, 177] on button "查 询" at bounding box center [531, 178] width 39 height 20
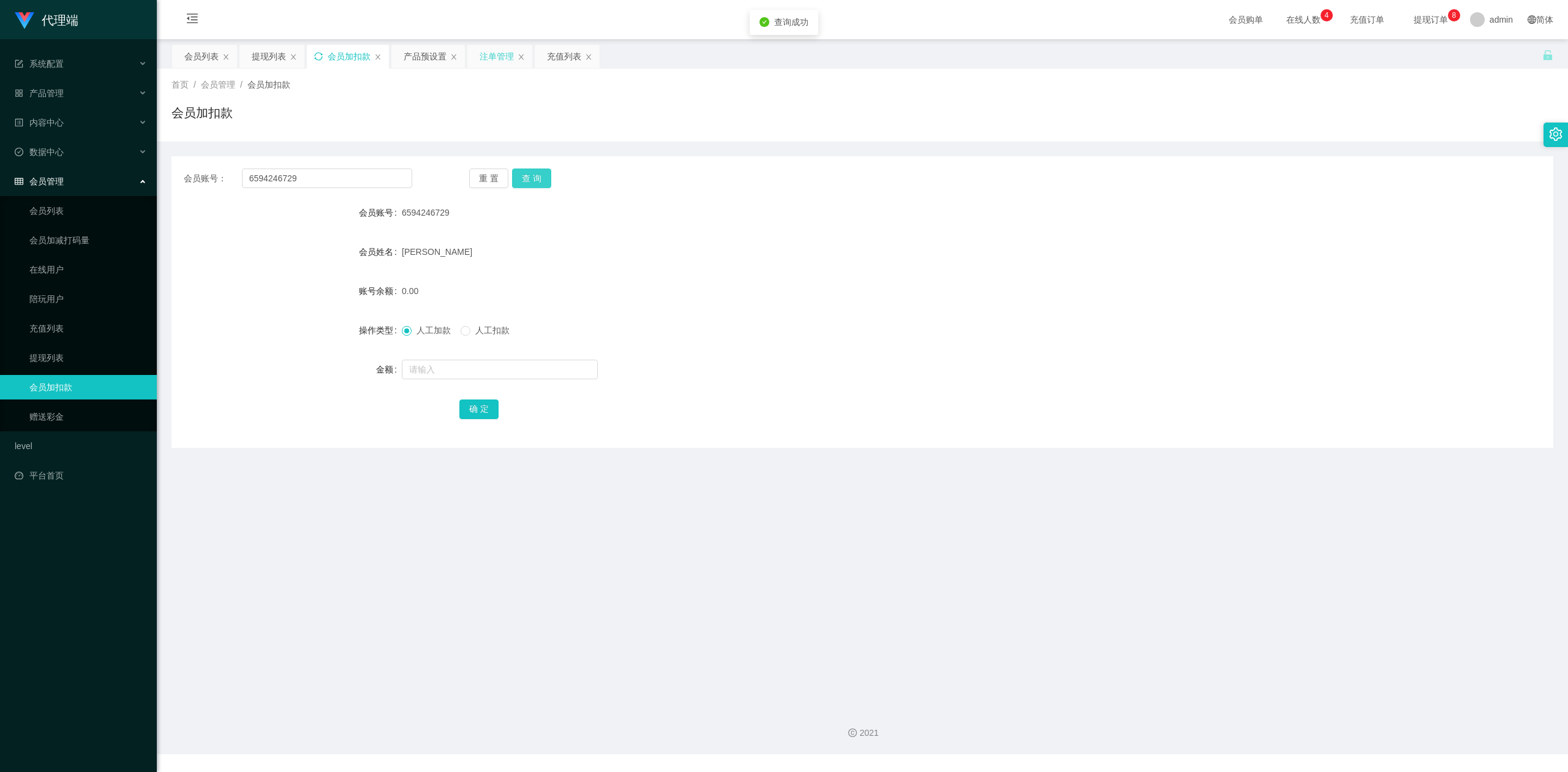
click at [526, 177] on button "查 询" at bounding box center [531, 178] width 39 height 20
drag, startPoint x: 418, startPoint y: 132, endPoint x: 329, endPoint y: 99, distance: 94.9
click at [416, 131] on div "首页 / 会员管理 / 会员加扣款 / 会员加扣款" at bounding box center [862, 105] width 1411 height 73
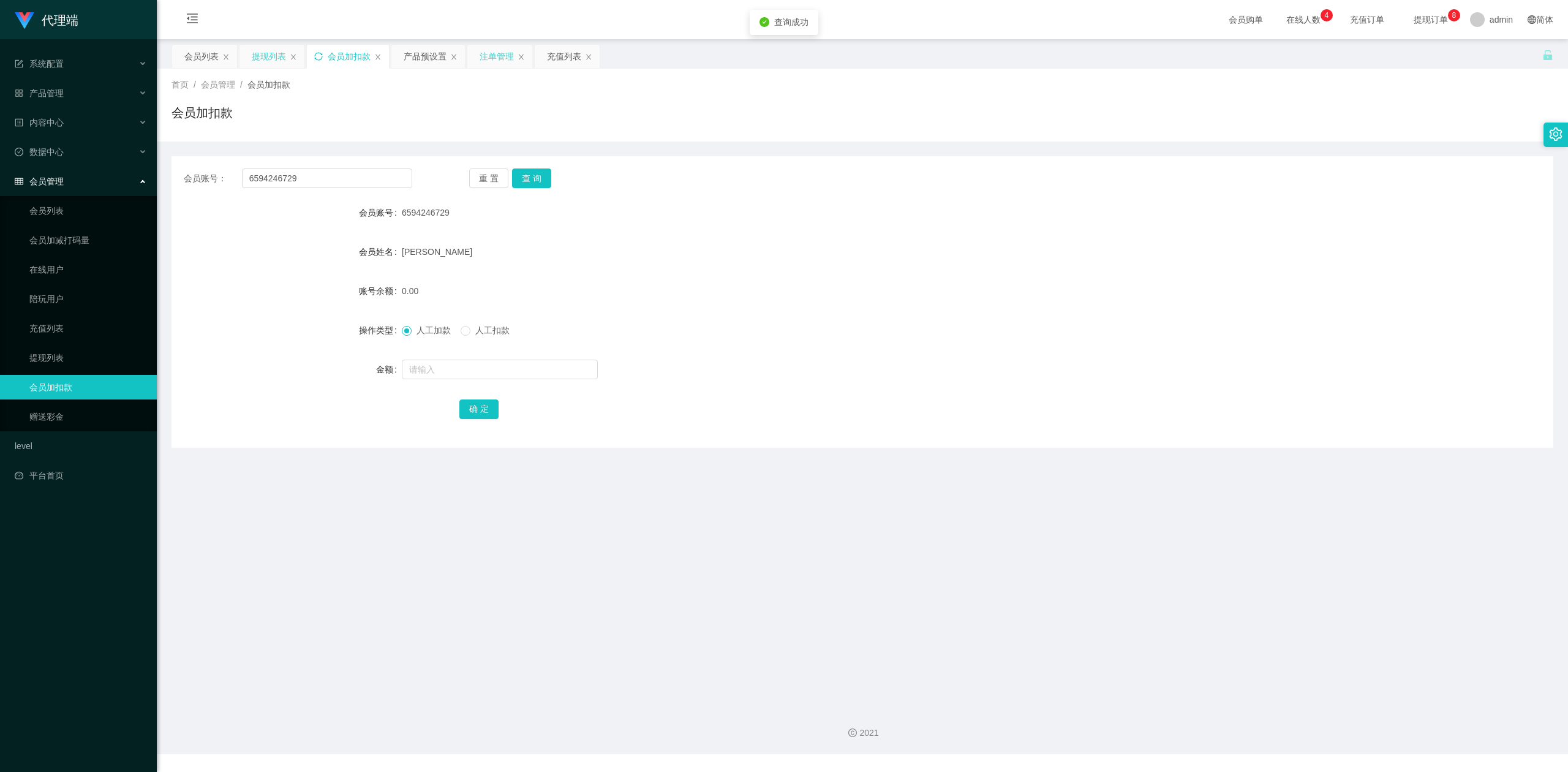
click at [256, 53] on div "提现列表" at bounding box center [269, 56] width 34 height 23
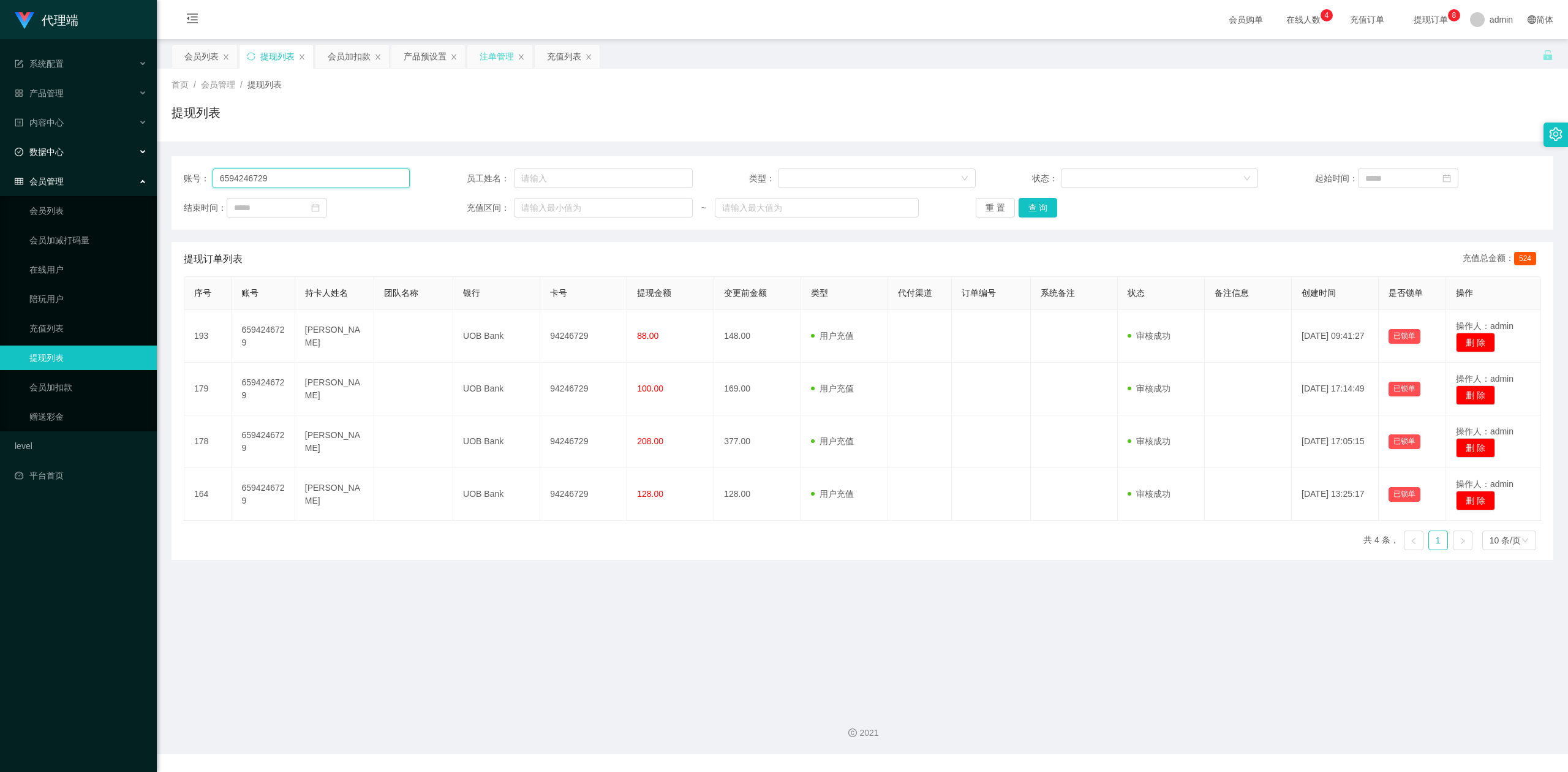
click at [0, 145] on section "代理端 系统配置 产品管理 产品列表 产品预设置 开奖记录 注单管理 即时注单 内容中心 数据中心 会员管理 会员列表 会员加减打码量 在线用户 陪玩用户 充…" at bounding box center [784, 377] width 1568 height 754
click at [1040, 200] on button "查 询" at bounding box center [1038, 208] width 39 height 20
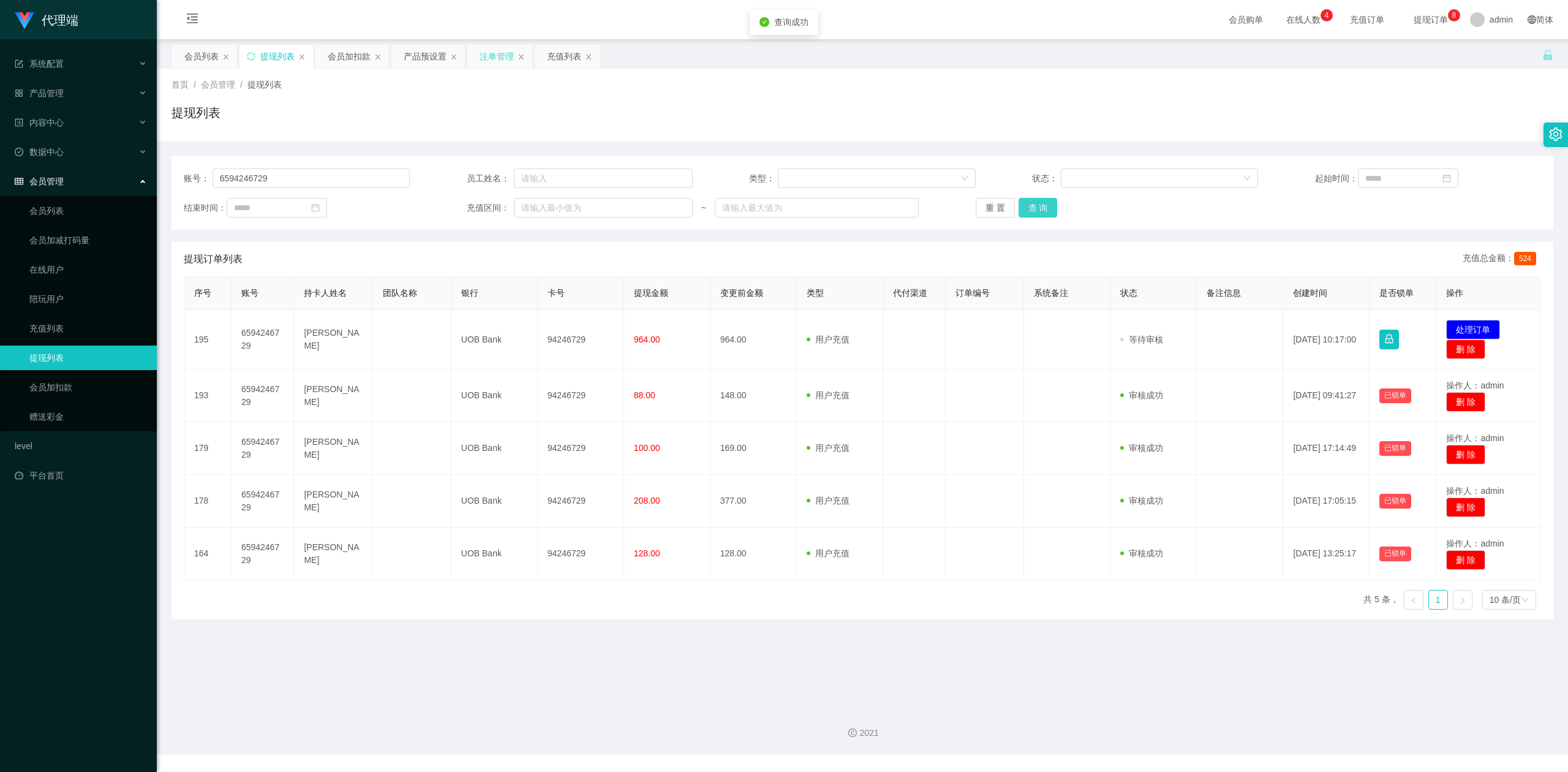
click at [1040, 200] on button "查 询" at bounding box center [1038, 208] width 39 height 20
click at [990, 129] on div "提现列表" at bounding box center [862, 117] width 1382 height 28
click at [1032, 101] on div "首页 / 会员管理 / 提现列表 / 提现列表" at bounding box center [862, 104] width 1382 height 53
click at [439, 99] on div "首页 / 会员管理 / 提现列表 / 提现列表" at bounding box center [862, 104] width 1382 height 53
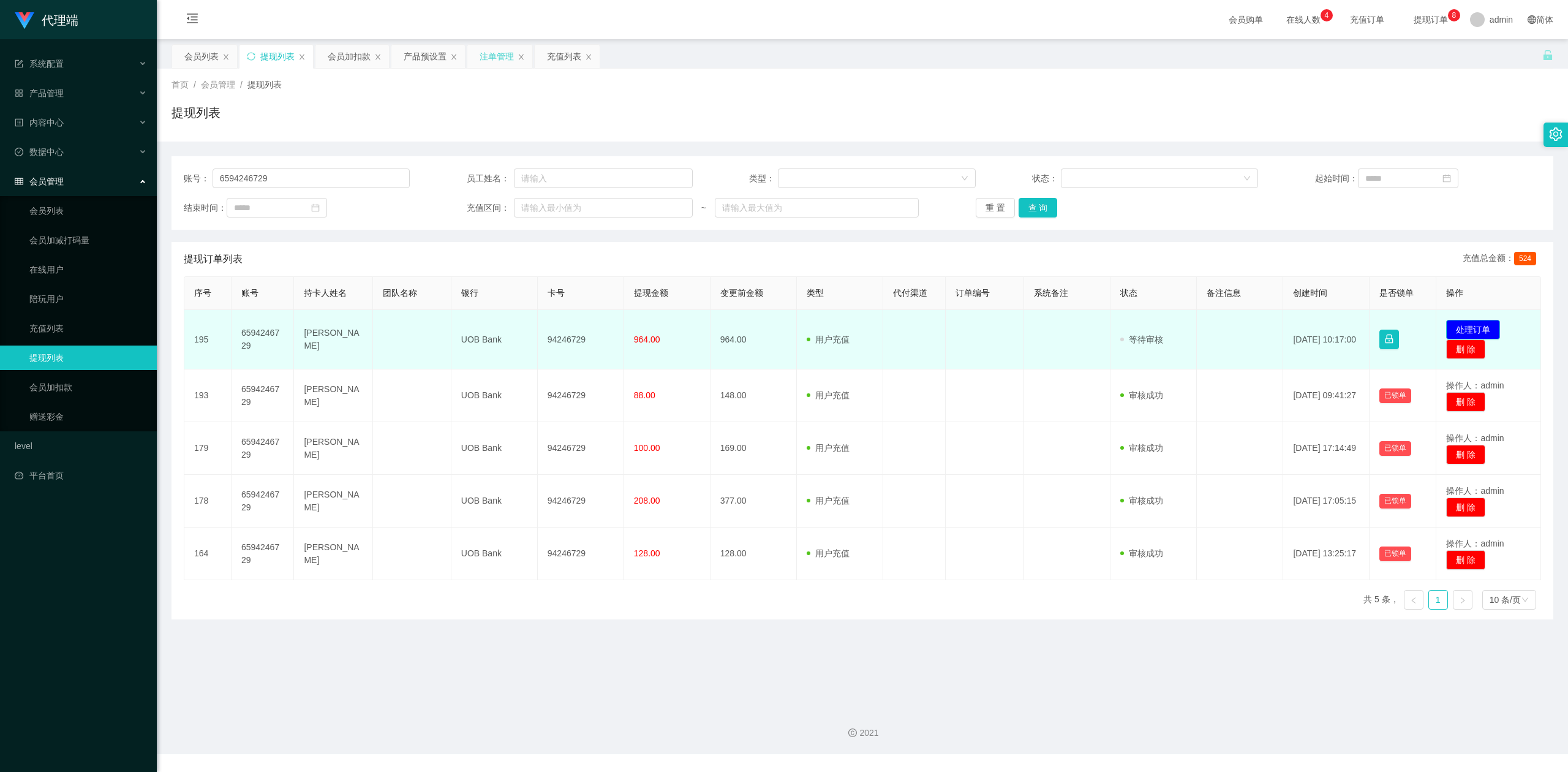
click at [1451, 326] on button "处理订单" at bounding box center [1474, 329] width 54 height 20
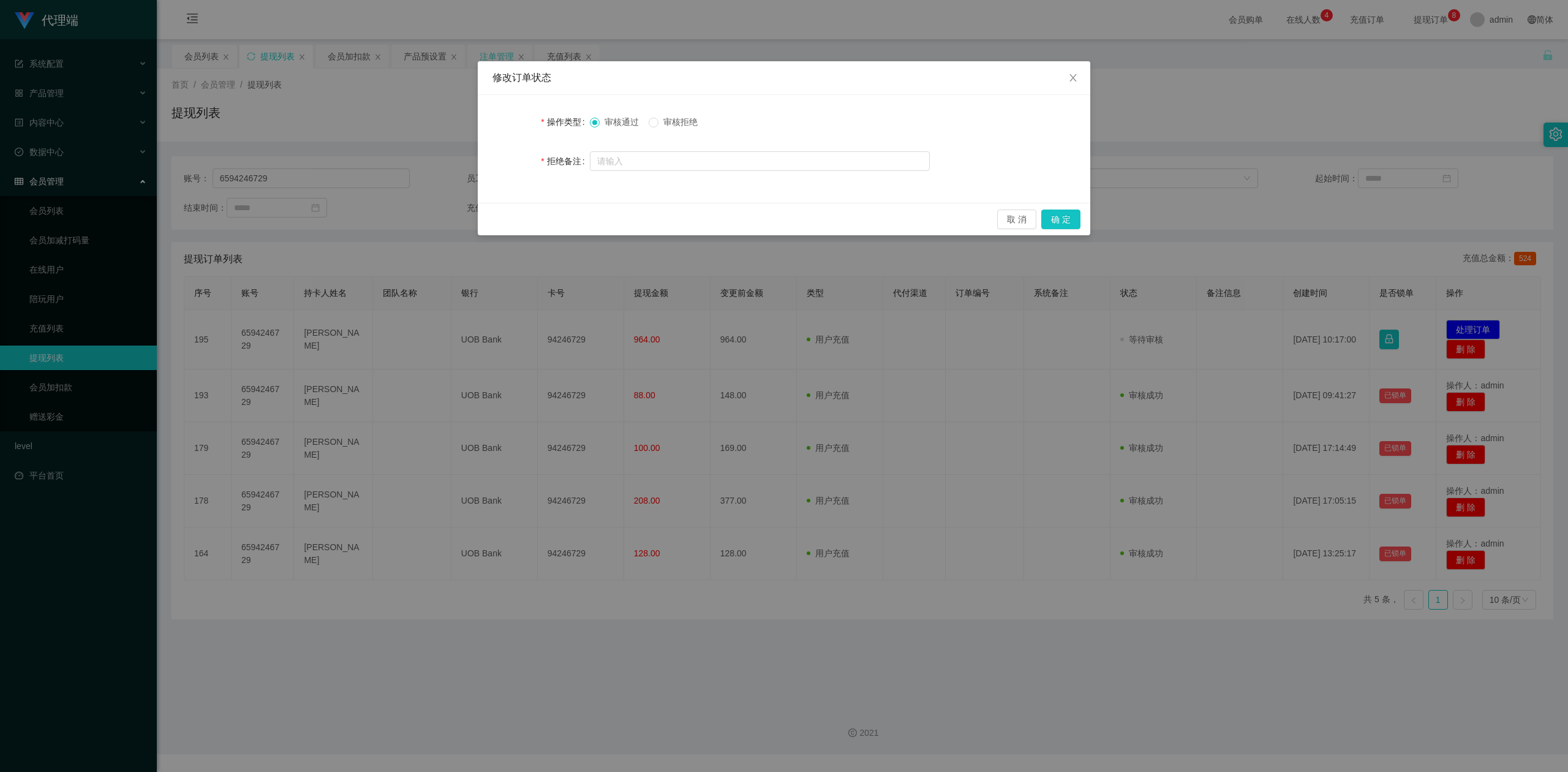
click at [678, 122] on span "审核拒绝" at bounding box center [681, 122] width 44 height 10
click at [1056, 214] on button "确 定" at bounding box center [1061, 219] width 39 height 20
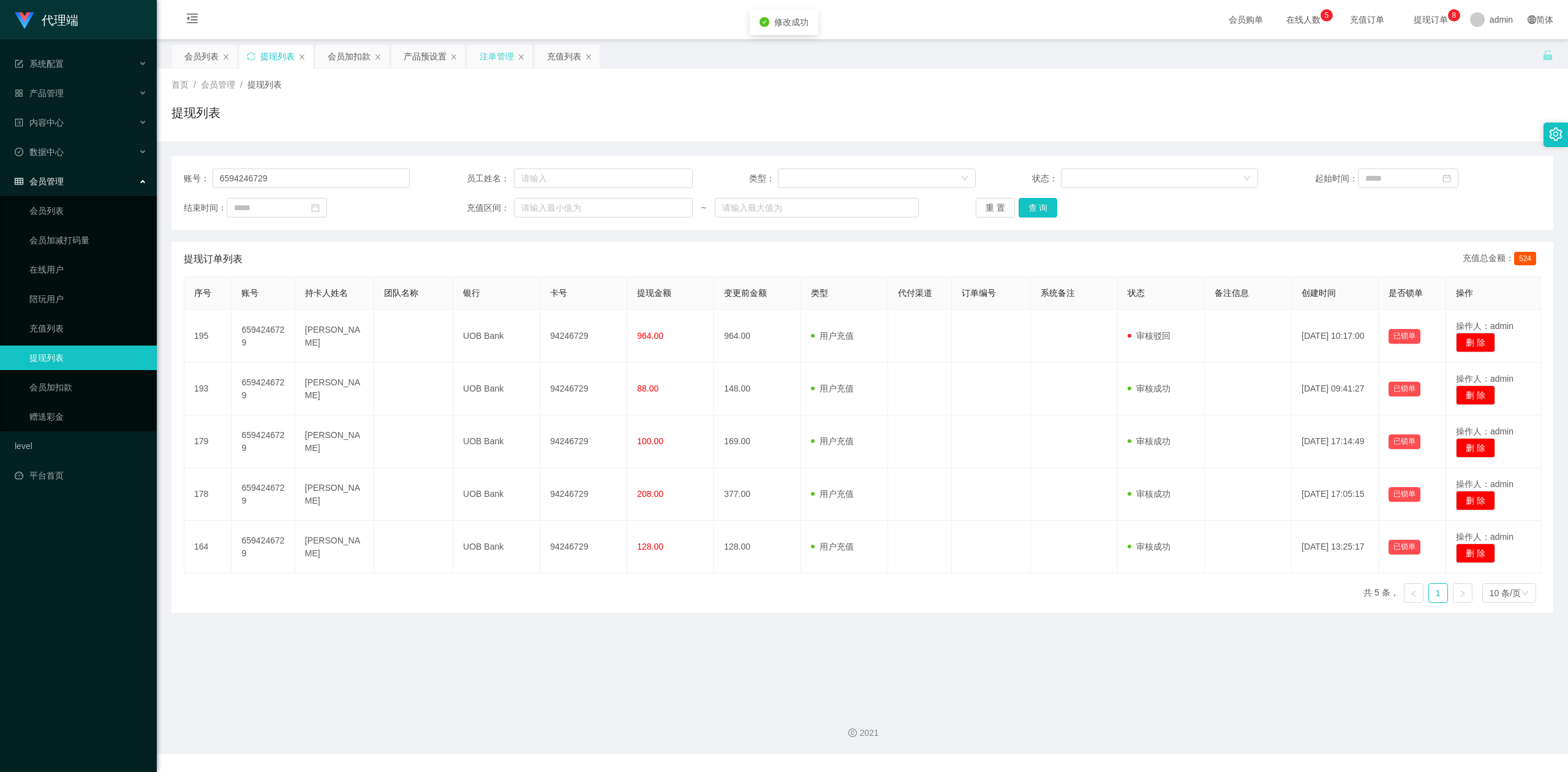
click at [1020, 118] on div "提现列表" at bounding box center [862, 117] width 1382 height 28
click at [1187, 97] on div "首页 / 会员管理 / 提现列表 / 提现列表" at bounding box center [862, 104] width 1382 height 53
click at [615, 121] on div "提现列表" at bounding box center [862, 117] width 1382 height 28
click at [419, 111] on div "提现列表" at bounding box center [862, 117] width 1382 height 28
click at [252, 53] on icon "图标: sync" at bounding box center [251, 56] width 8 height 8
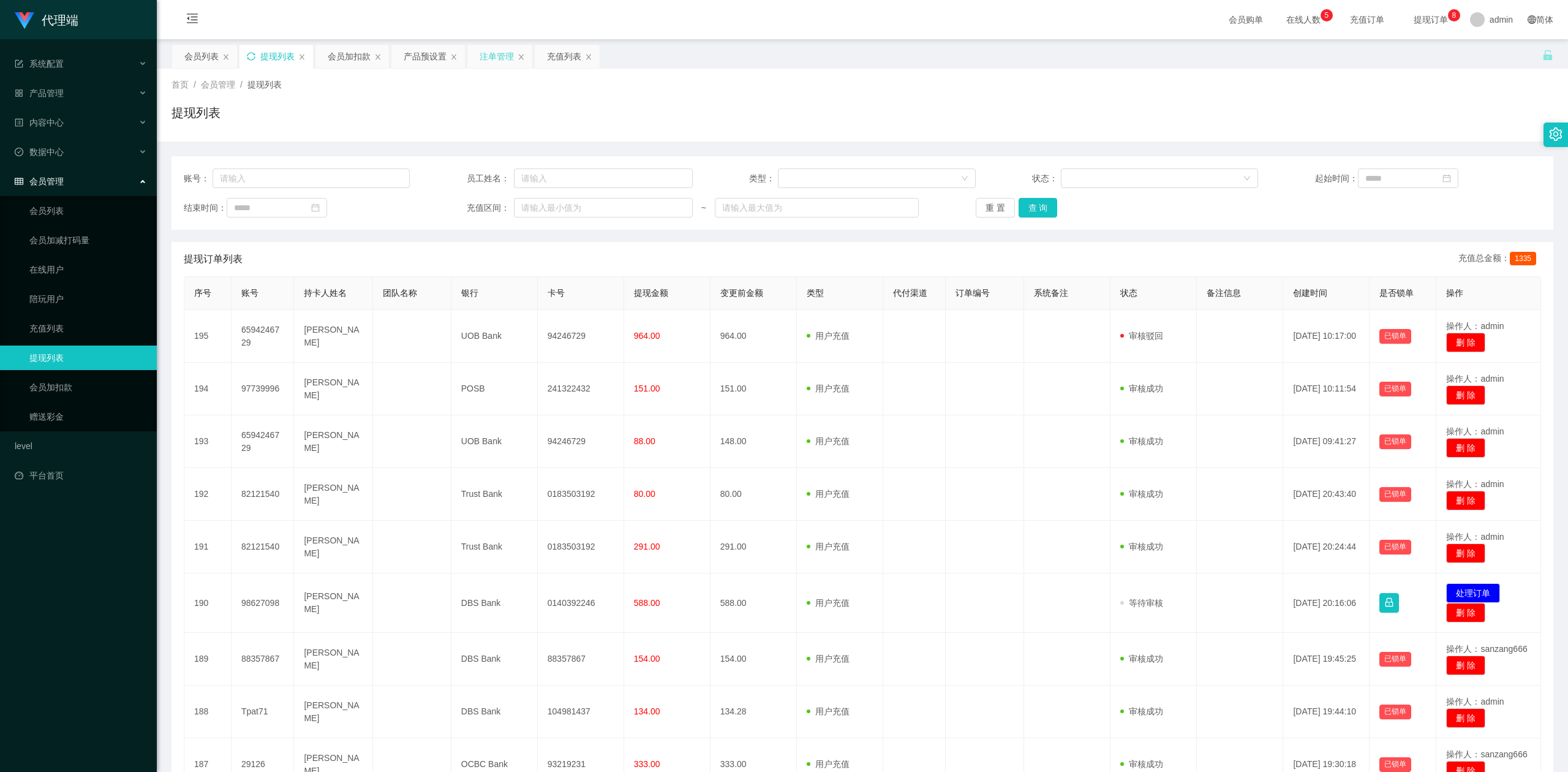
click at [913, 128] on div "提现列表" at bounding box center [862, 117] width 1382 height 28
drag, startPoint x: 337, startPoint y: 47, endPoint x: 397, endPoint y: 136, distance: 107.3
click at [337, 47] on div "会员加扣款" at bounding box center [349, 56] width 43 height 23
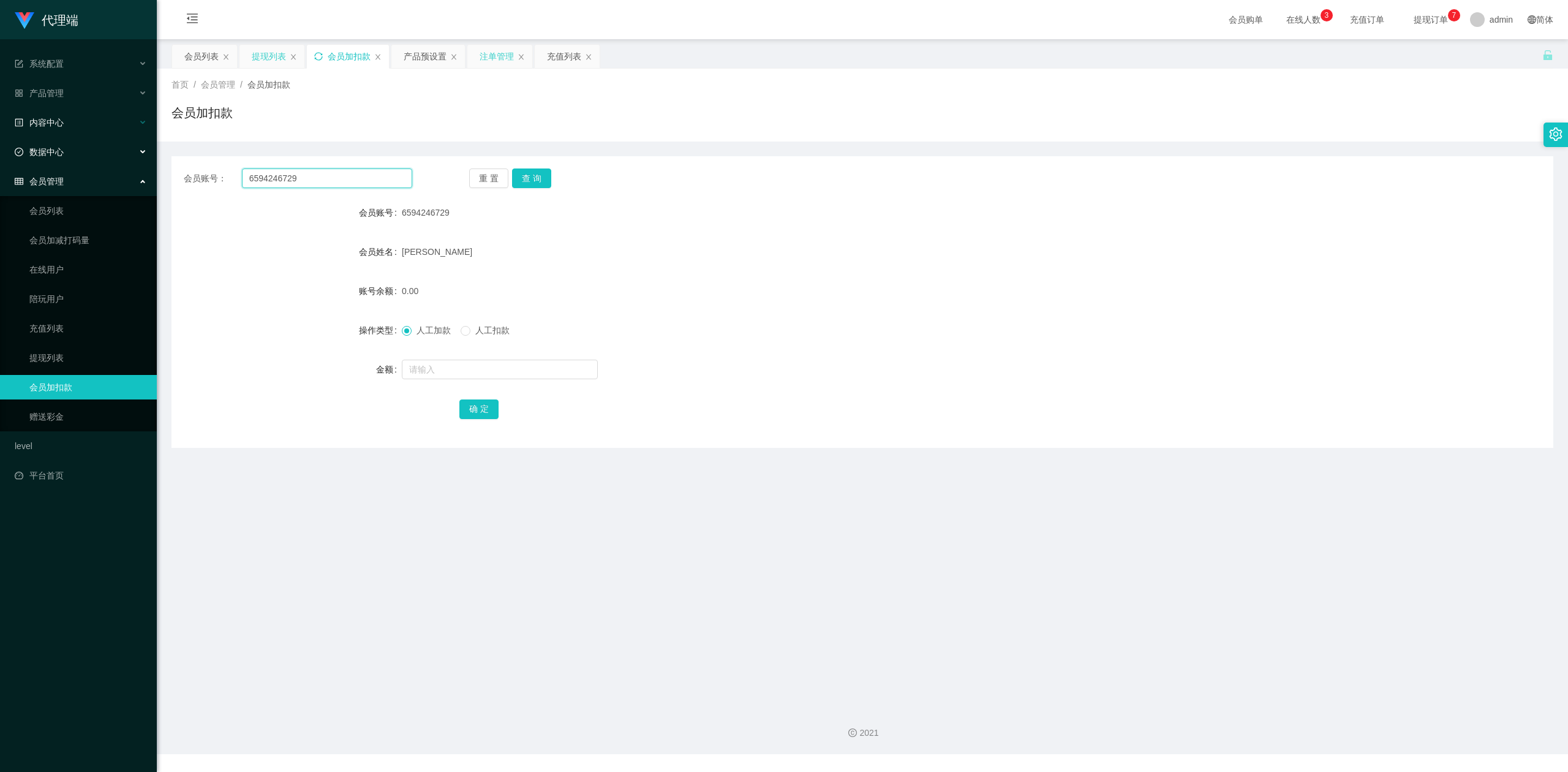
drag, startPoint x: 342, startPoint y: 182, endPoint x: 0, endPoint y: 108, distance: 349.9
click at [0, 108] on section "代理端 系统配置 产品管理 产品列表 产品预设置 开奖记录 注单管理 即时注单 内容中心 数据中心 会员管理 会员列表 会员加减打码量 在线用户 陪玩用户 充…" at bounding box center [784, 377] width 1568 height 754
click at [526, 170] on button "查 询" at bounding box center [531, 178] width 39 height 20
click at [418, 365] on input "text" at bounding box center [499, 370] width 196 height 20
type input "8"
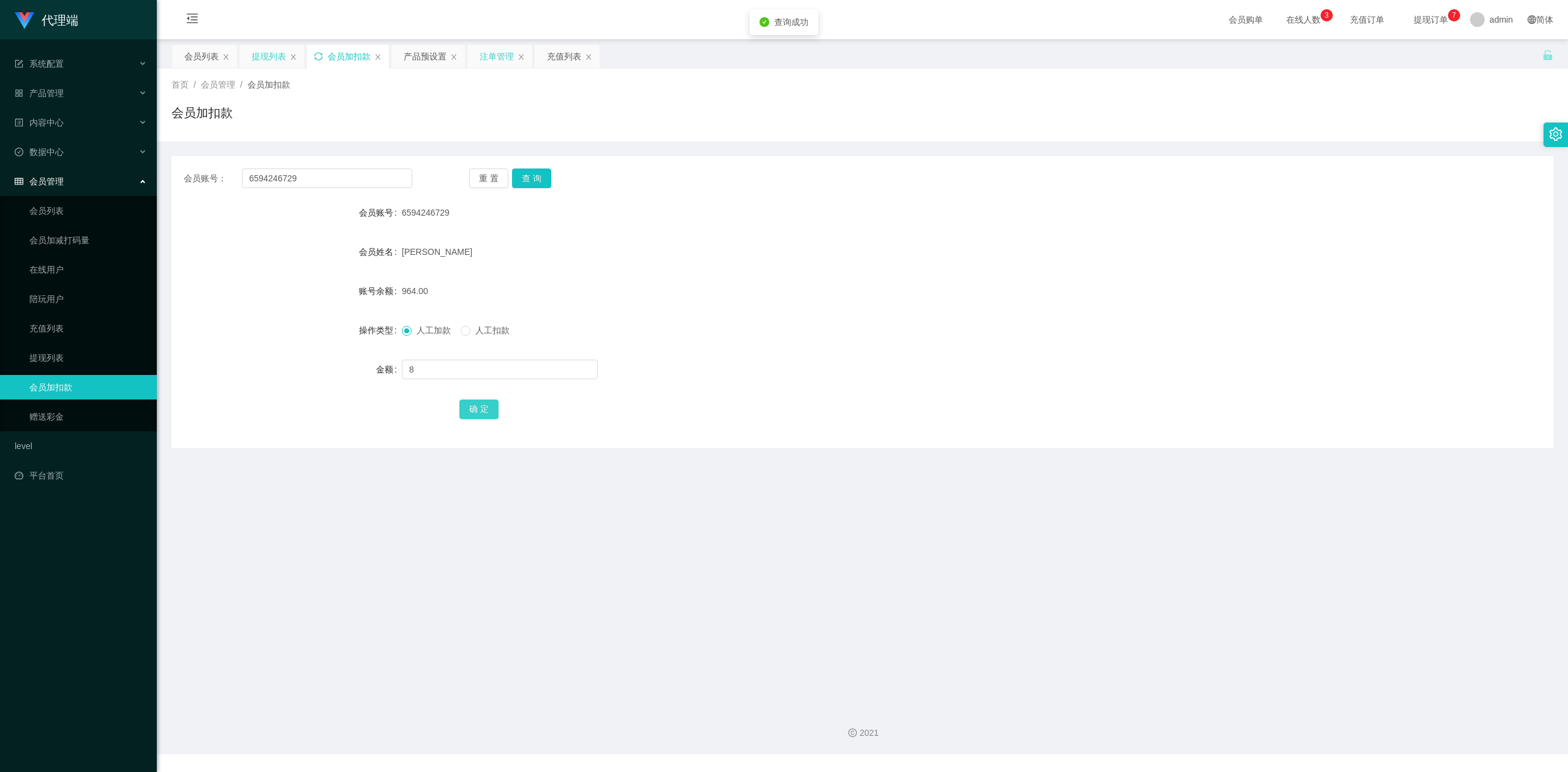
click at [471, 407] on button "确 定" at bounding box center [479, 409] width 39 height 20
click at [1037, 370] on div at bounding box center [804, 370] width 806 height 25
click at [1241, 214] on div "会员账号 6594246729" at bounding box center [862, 213] width 1382 height 25
drag, startPoint x: 341, startPoint y: 175, endPoint x: 78, endPoint y: 160, distance: 263.4
click at [0, 150] on section "代理端 系统配置 产品管理 产品列表 产品预设置 开奖记录 注单管理 即时注单 内容中心 数据中心 会员管理 会员列表 会员加减打码量 在线用户 陪玩用户 充…" at bounding box center [784, 377] width 1568 height 754
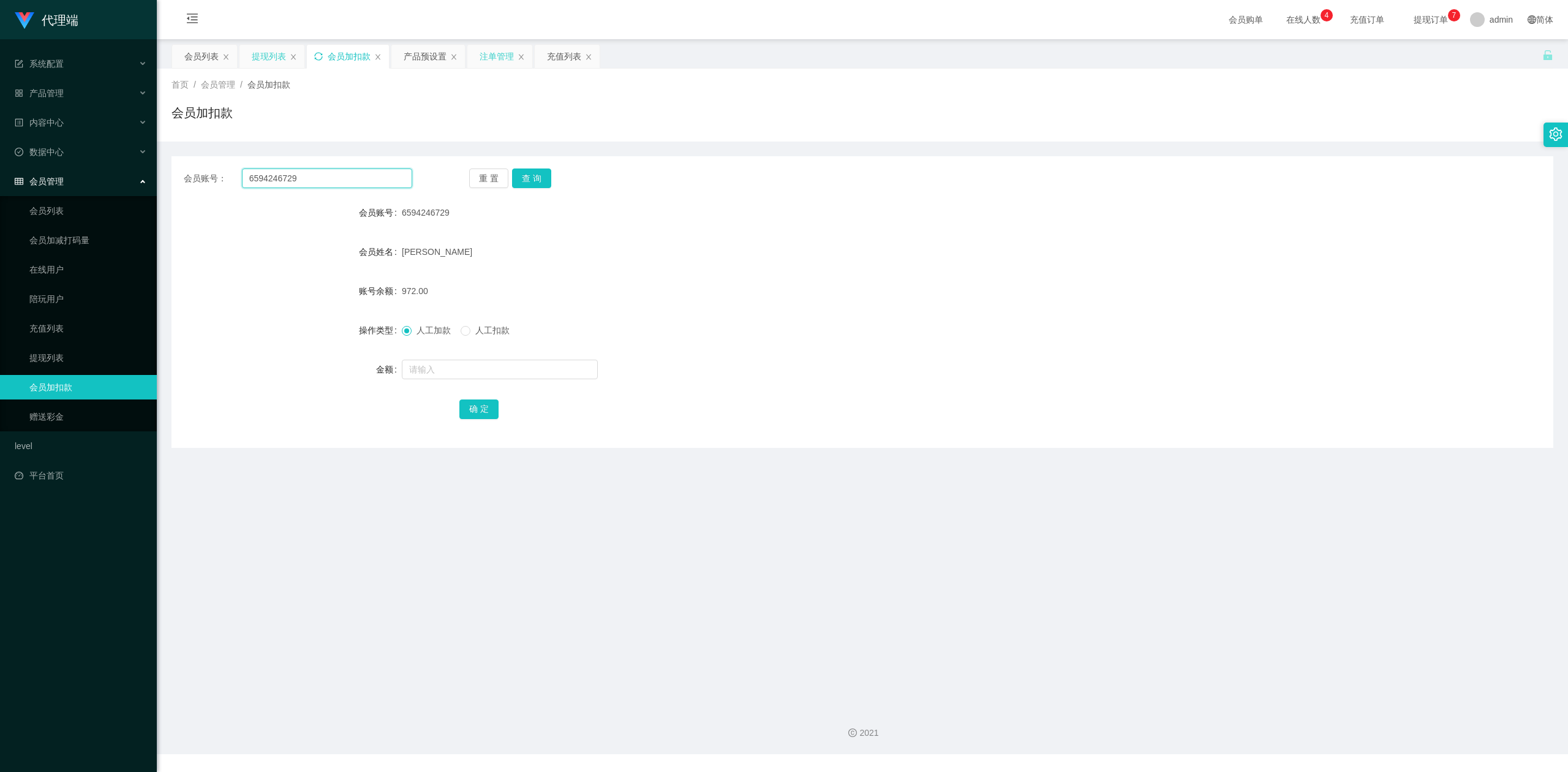
paste input "Lixin"
type input "Lixin"
click at [529, 182] on button "查 询" at bounding box center [531, 178] width 39 height 20
click at [429, 375] on input "text" at bounding box center [499, 370] width 196 height 20
type input "8"
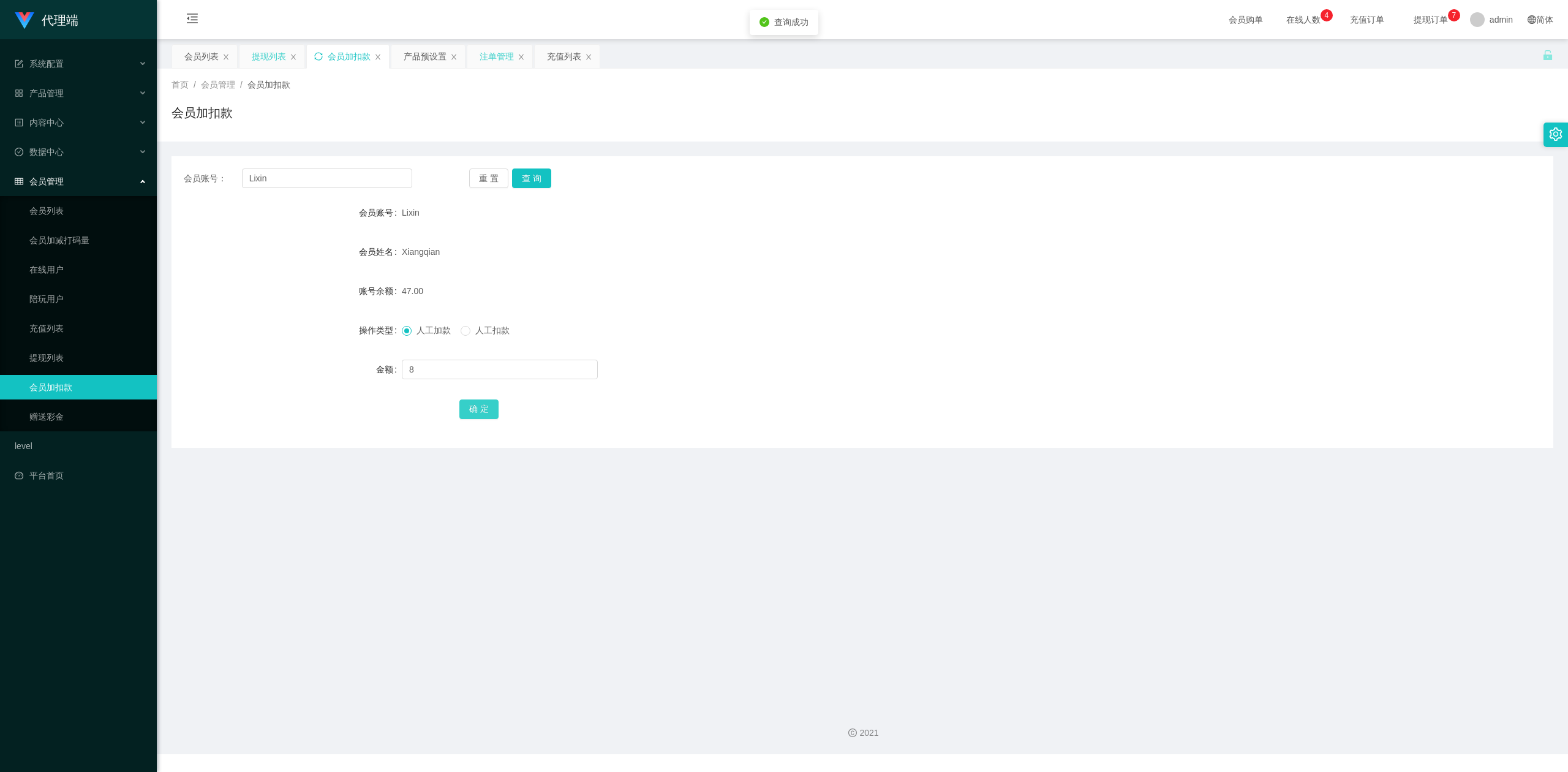
click at [469, 407] on button "确 定" at bounding box center [479, 409] width 39 height 20
drag, startPoint x: 1051, startPoint y: 366, endPoint x: 1172, endPoint y: 300, distance: 137.8
click at [1057, 366] on div at bounding box center [804, 370] width 806 height 25
click at [1264, 115] on div "会员加扣款" at bounding box center [862, 117] width 1382 height 28
click at [200, 52] on div "会员列表" at bounding box center [201, 56] width 34 height 23
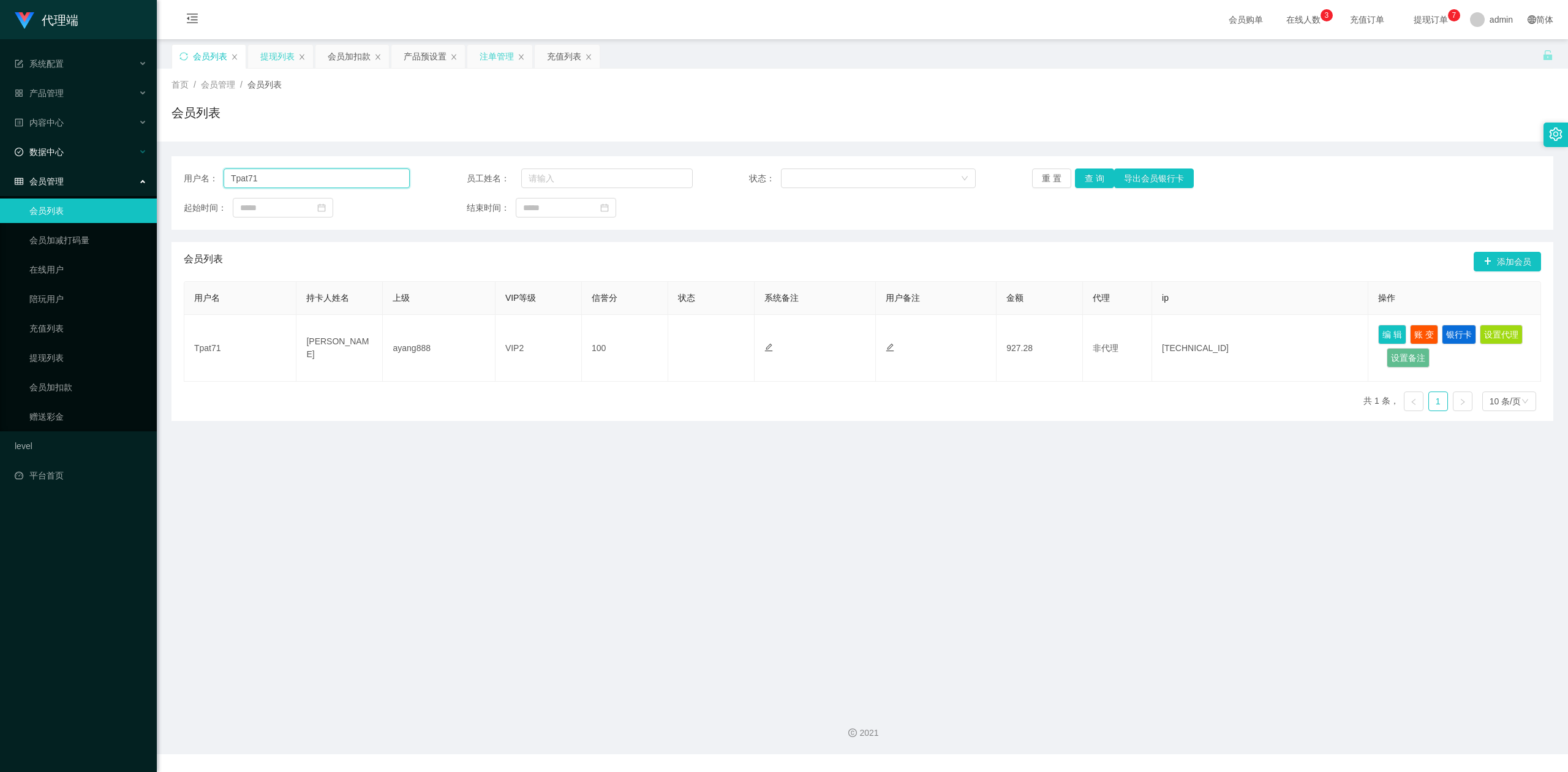
drag, startPoint x: 338, startPoint y: 180, endPoint x: 62, endPoint y: 132, distance: 280.1
click at [0, 131] on section "代理端 系统配置 产品管理 产品列表 产品预设置 开奖记录 注单管理 即时注单 内容中心 数据中心 会员管理 会员列表 会员加减打码量 在线用户 陪玩用户 充…" at bounding box center [784, 377] width 1568 height 754
paste input "6594246729"
type input "6594246729"
click at [1089, 175] on button "查 询" at bounding box center [1095, 178] width 39 height 20
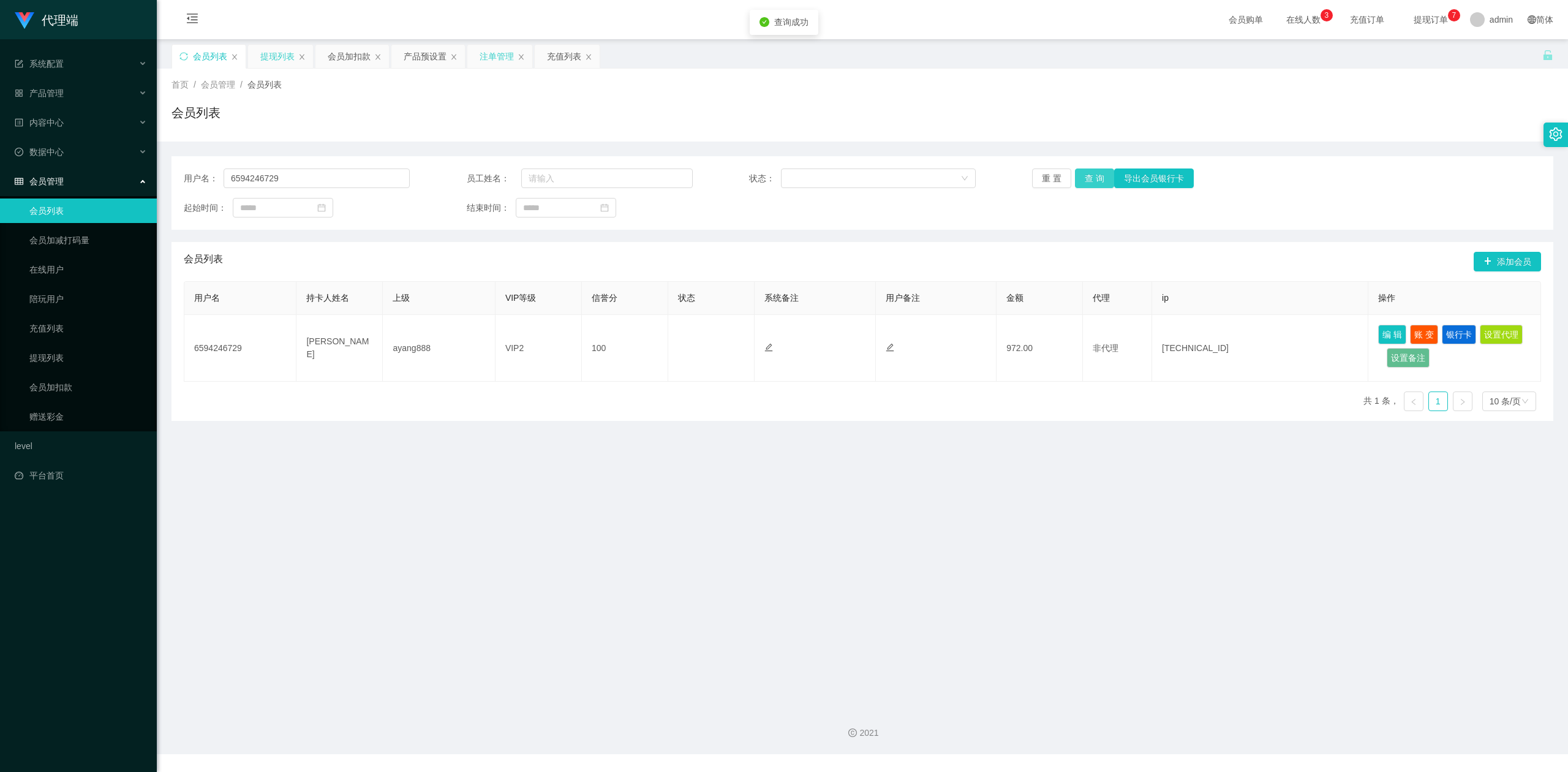
click at [1089, 175] on button "查 询" at bounding box center [1095, 178] width 39 height 20
click at [1089, 175] on button "查 询" at bounding box center [1101, 178] width 53 height 20
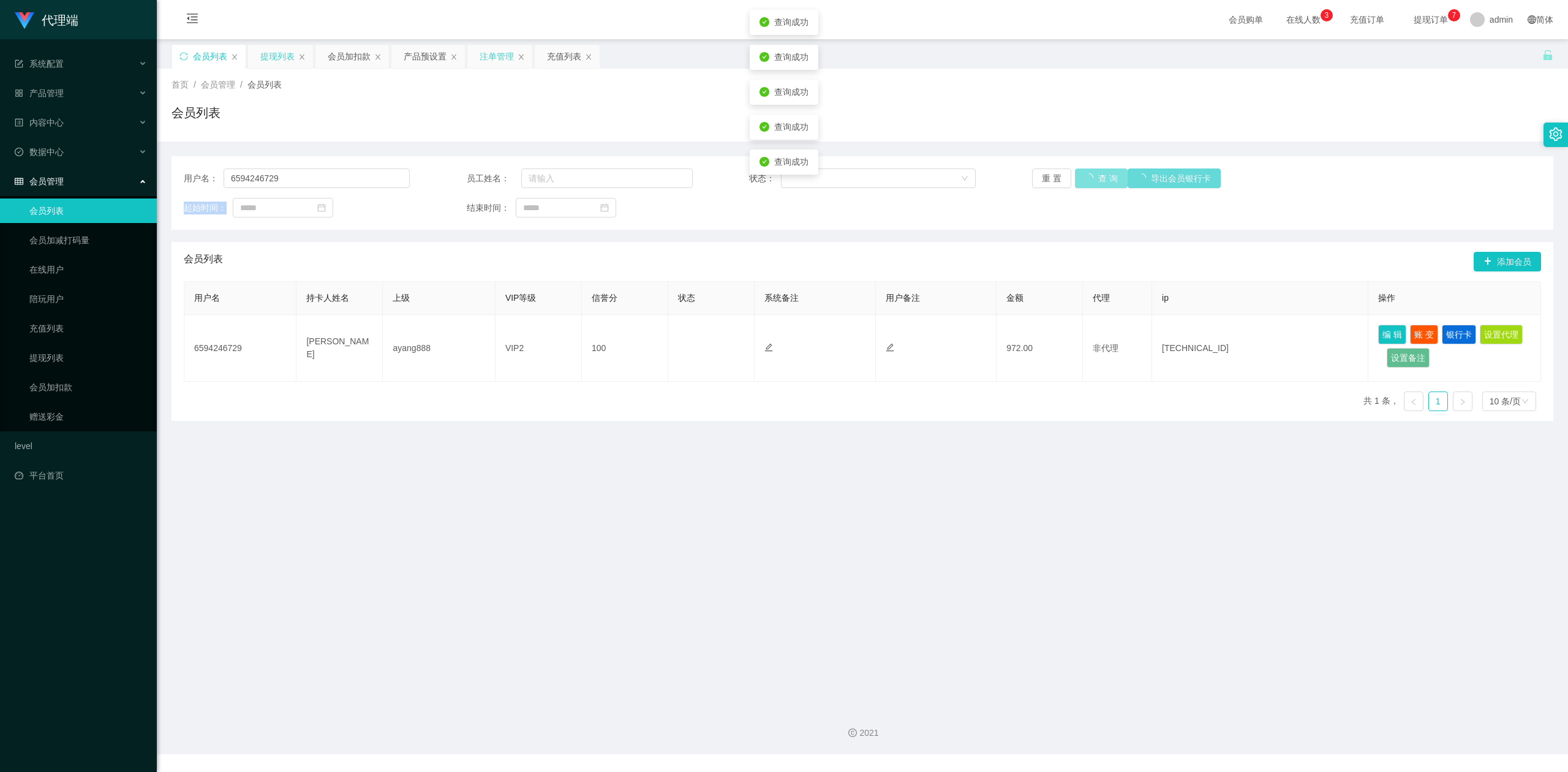
click at [1089, 175] on div "重 置 查 询 导出会员银行卡" at bounding box center [1145, 178] width 226 height 20
click at [1089, 175] on button "查 询" at bounding box center [1095, 178] width 39 height 20
click at [1089, 175] on div "重 置 查 询 导出会员银行卡" at bounding box center [1145, 178] width 226 height 20
click at [1089, 175] on button "查 询" at bounding box center [1095, 178] width 39 height 20
click at [1089, 175] on div "重 置 查 询 导出会员银行卡" at bounding box center [1145, 178] width 226 height 20
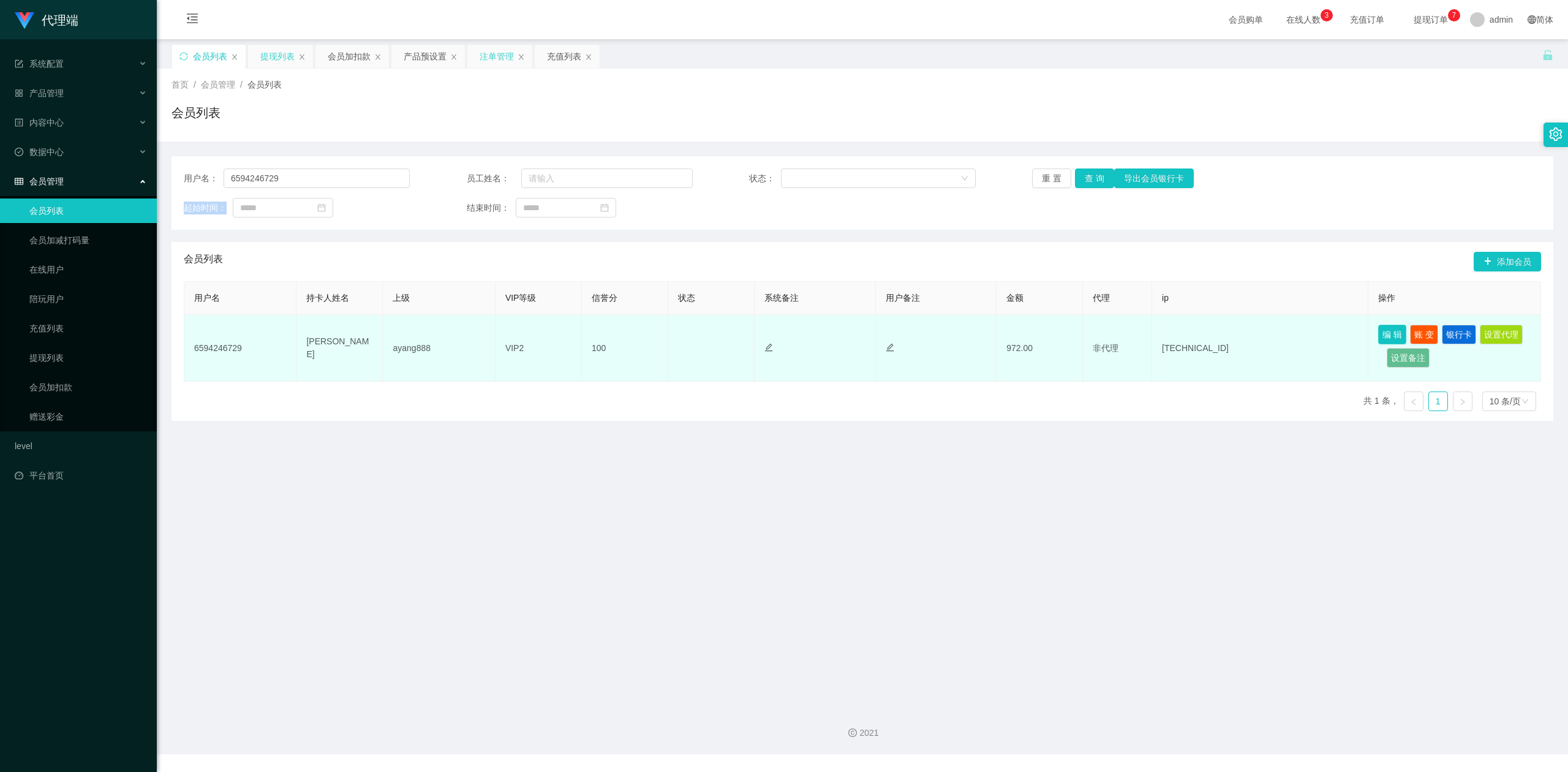
click at [1381, 329] on button "编 辑" at bounding box center [1392, 334] width 28 height 20
type input "6594246729"
type input "[PERSON_NAME]"
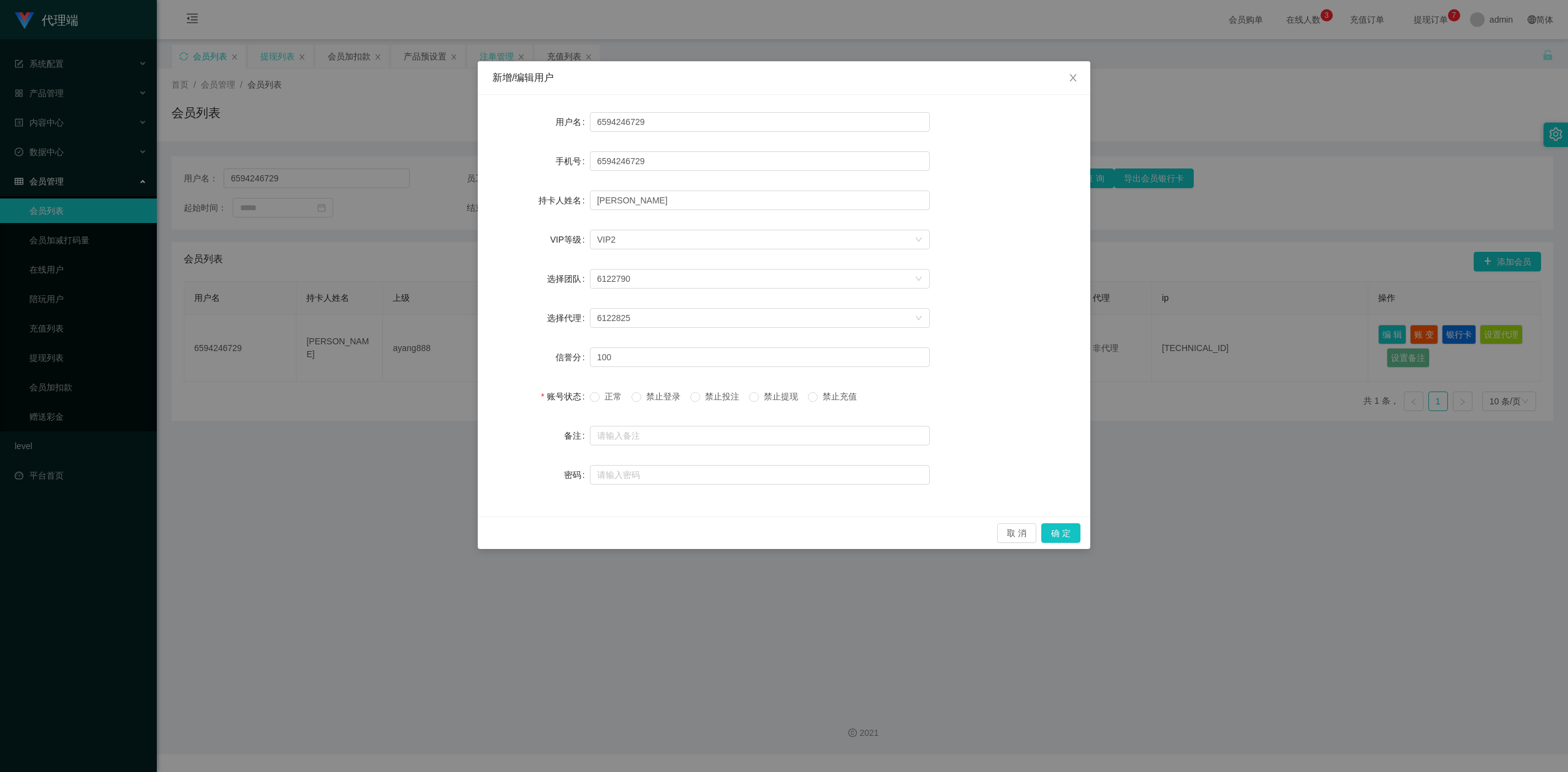
click at [1316, 155] on div "新增/编辑用户 用户名 6594246729 手机号 6594246729 持卡人姓名 [PERSON_NAME] VIP等级 选择VIP等级 VIP2 选择…" at bounding box center [784, 386] width 1568 height 772
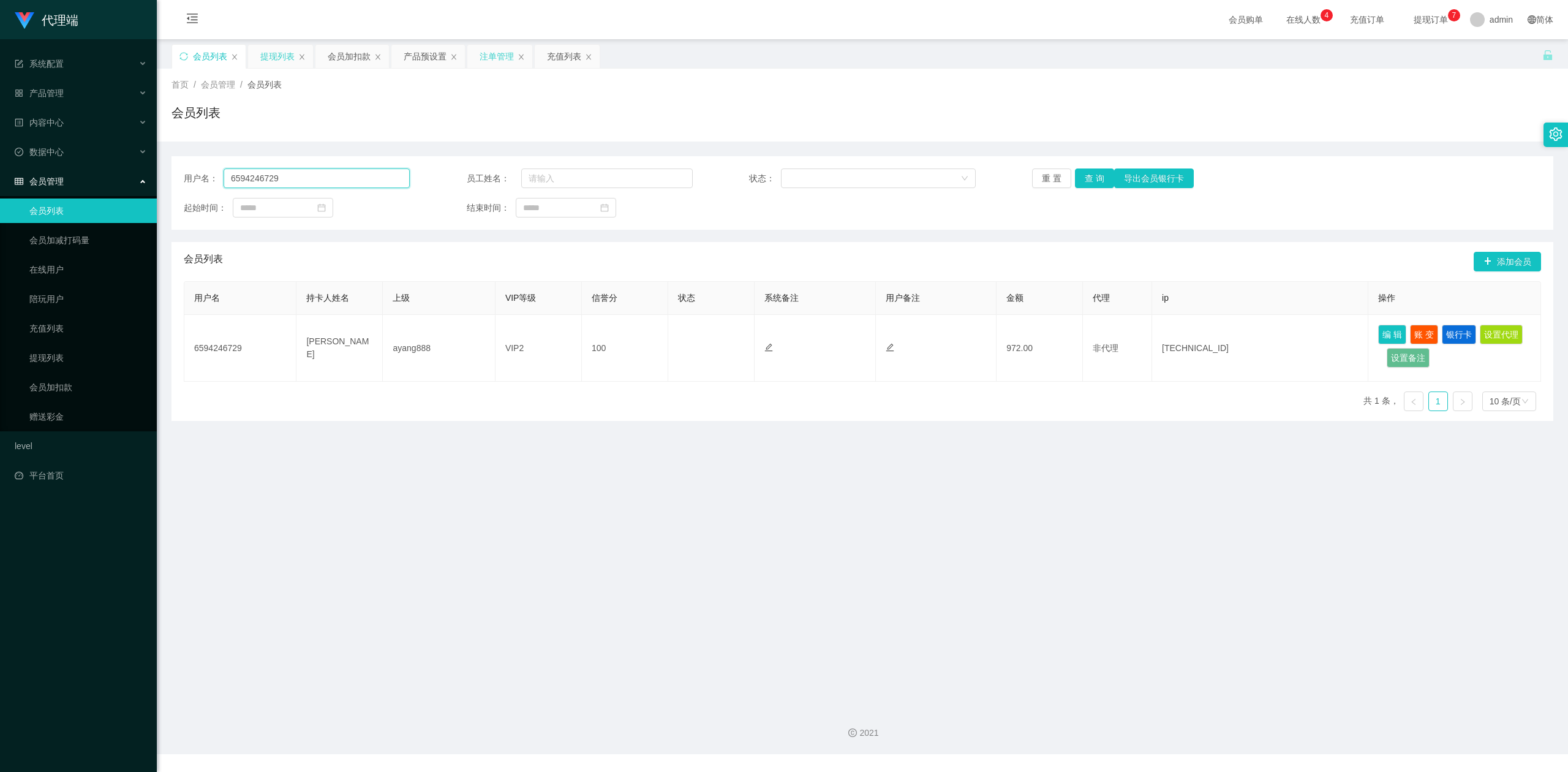
drag, startPoint x: 287, startPoint y: 168, endPoint x: 280, endPoint y: 168, distance: 7.0
click at [280, 168] on div "用户名： 6594246729 员工姓名： 状态： 重 置 查 询 导出会员银行卡 起始时间： 结束时间：" at bounding box center [862, 192] width 1382 height 73
drag, startPoint x: 319, startPoint y: 177, endPoint x: 0, endPoint y: 138, distance: 321.4
click at [0, 138] on section "代理端 系统配置 产品管理 产品列表 产品预设置 开奖记录 注单管理 即时注单 内容中心 数据中心 会员管理 会员列表 会员加减打码量 在线用户 陪玩用户 充…" at bounding box center [784, 377] width 1568 height 754
paste input "Tpat71"
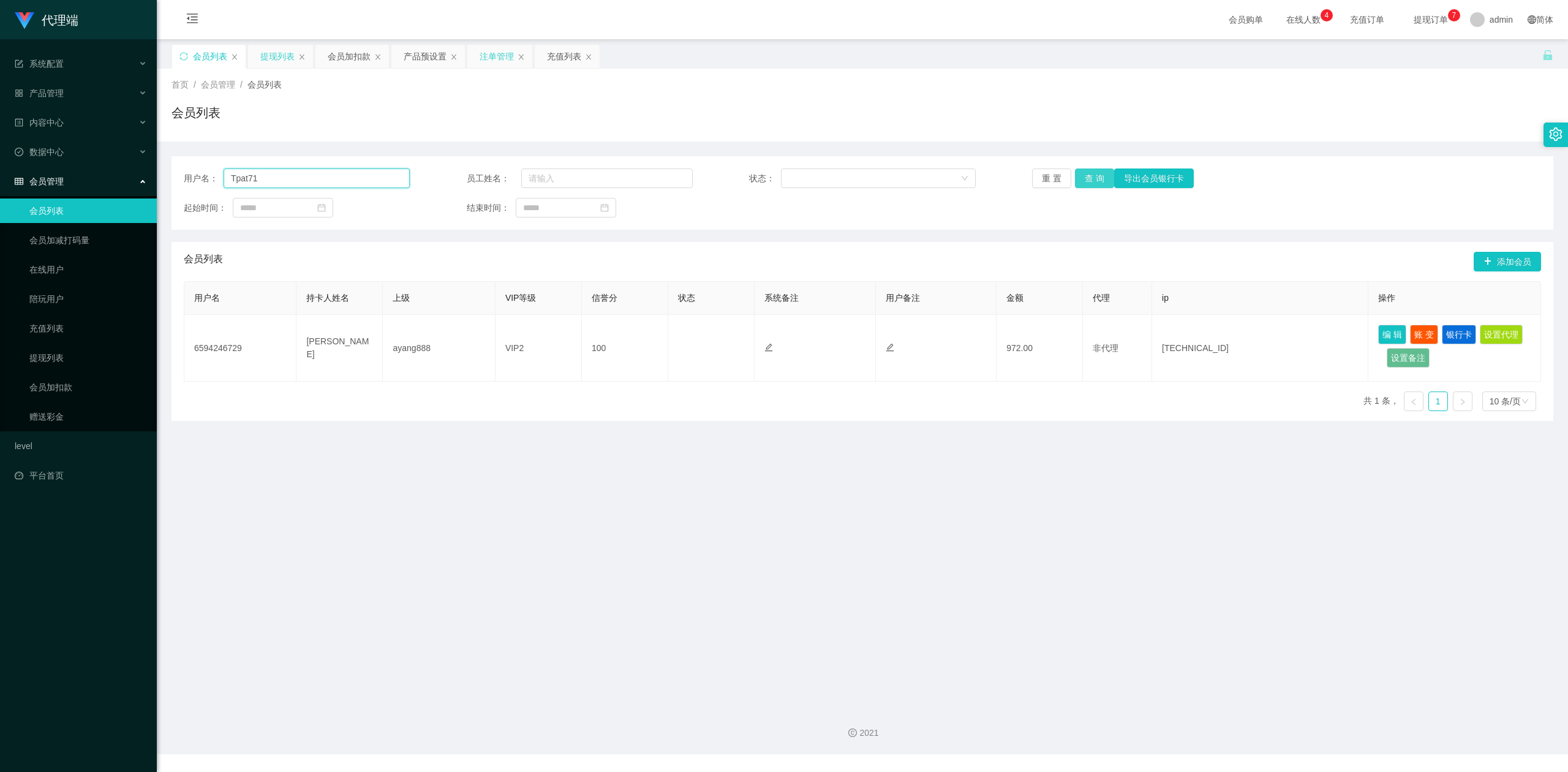
type input "Tpat71"
click at [1085, 172] on button "查 询" at bounding box center [1095, 178] width 39 height 20
click at [1085, 172] on div "重 置 查 询 导出会员银行卡" at bounding box center [1145, 178] width 226 height 20
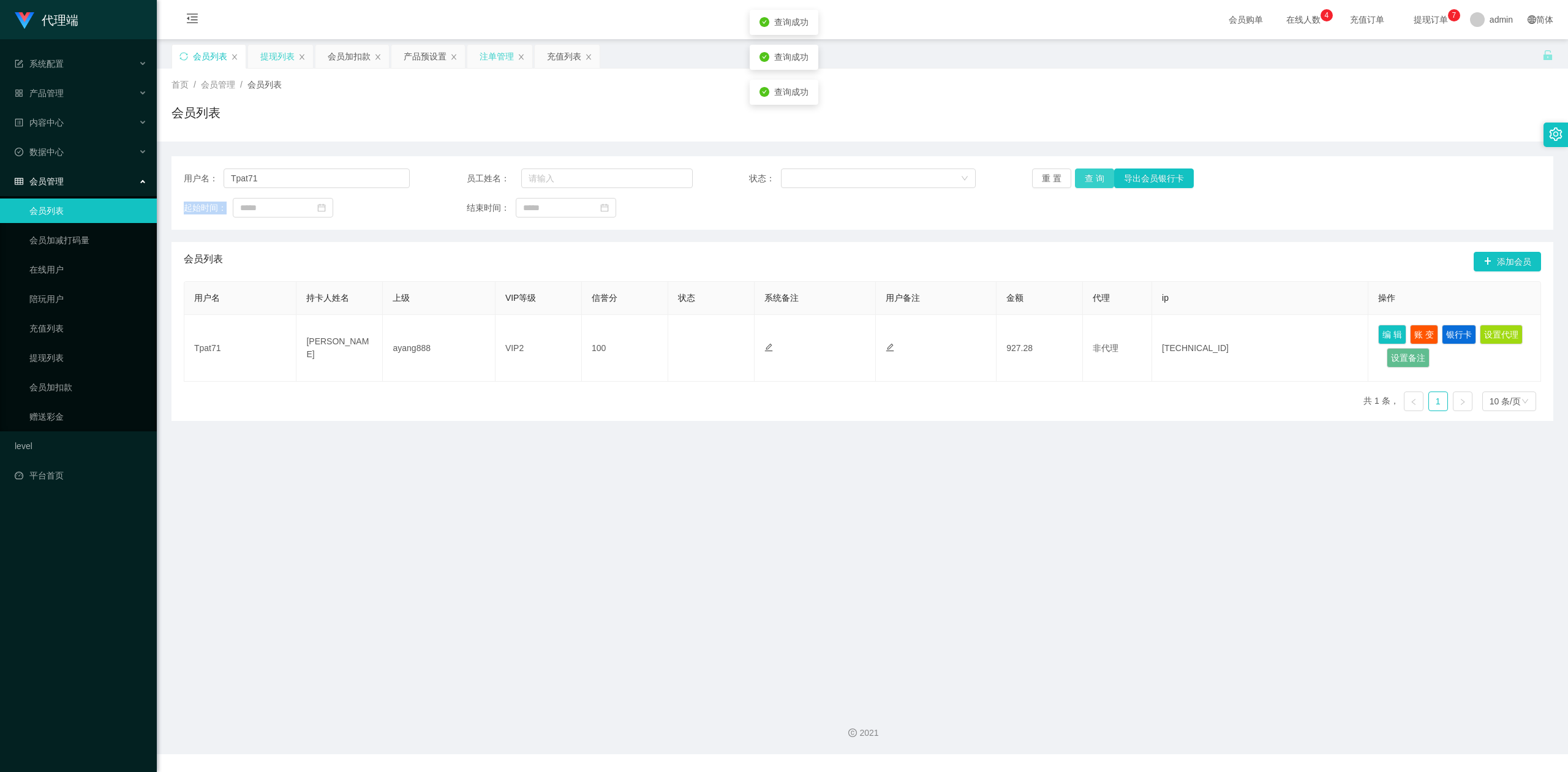
click at [1085, 172] on button "查 询" at bounding box center [1095, 178] width 39 height 20
click at [1380, 140] on div "首页 / 会员管理 / 会员列表 / 会员列表" at bounding box center [862, 105] width 1411 height 73
click at [1390, 143] on div "用户名： Tpat71 员工姓名： 状态： 重 置 查 询 导出会员银行卡 起始时间： 结束时间： 会员列表 添加会员 用户名 持卡人姓名 上级 VIP等级 …" at bounding box center [862, 281] width 1382 height 279
click at [347, 59] on div "会员加扣款" at bounding box center [349, 56] width 43 height 23
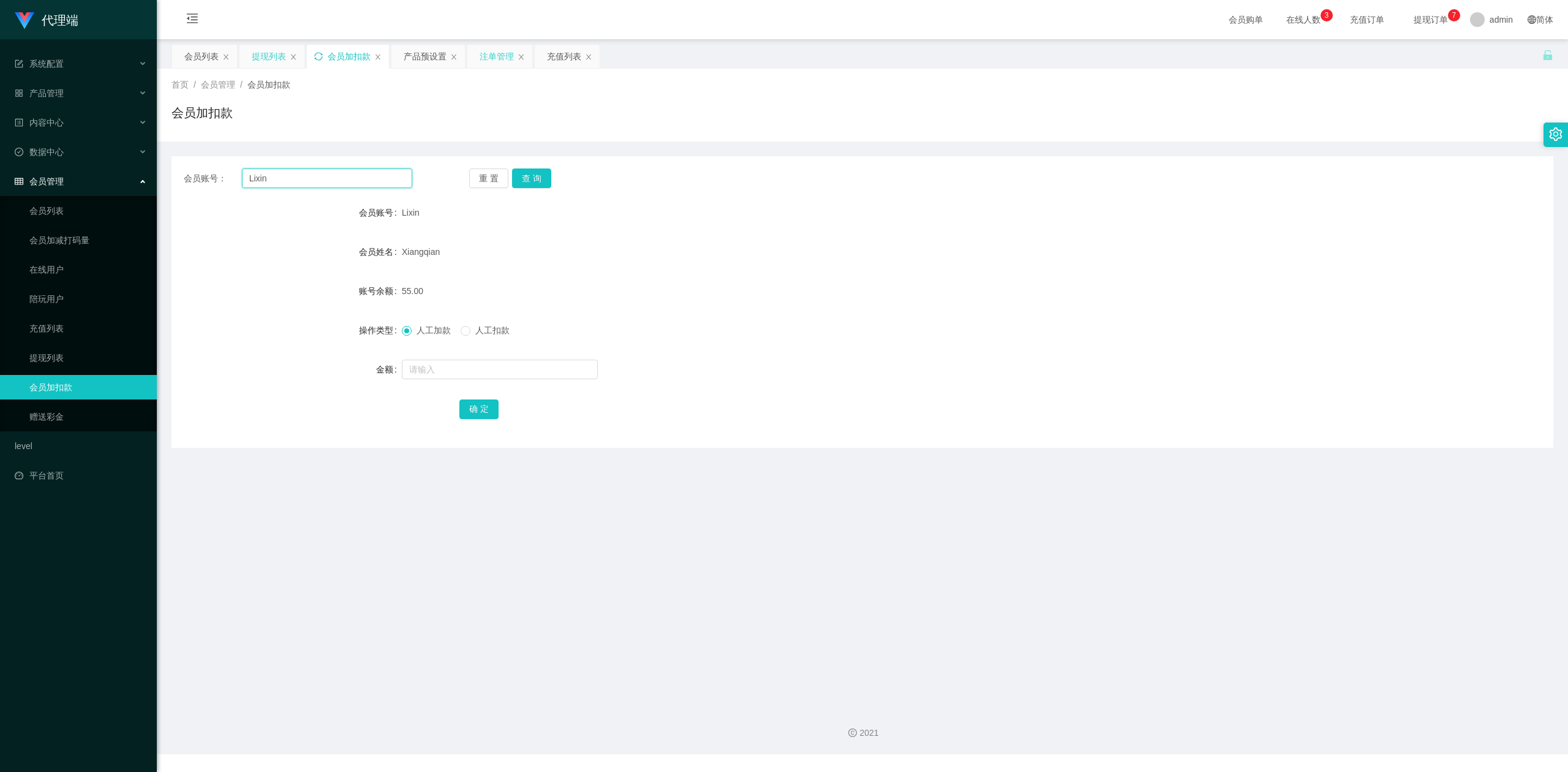
drag, startPoint x: 302, startPoint y: 182, endPoint x: 0, endPoint y: 158, distance: 303.0
click at [0, 158] on section "代理端 系统配置 产品管理 产品列表 产品预设置 开奖记录 注单管理 即时注单 内容中心 数据中心 会员管理 会员列表 会员加减打码量 在线用户 陪玩用户 充…" at bounding box center [784, 377] width 1568 height 754
paste input "6594246729"
type input "6594246729"
click at [540, 180] on button "查 询" at bounding box center [531, 178] width 39 height 20
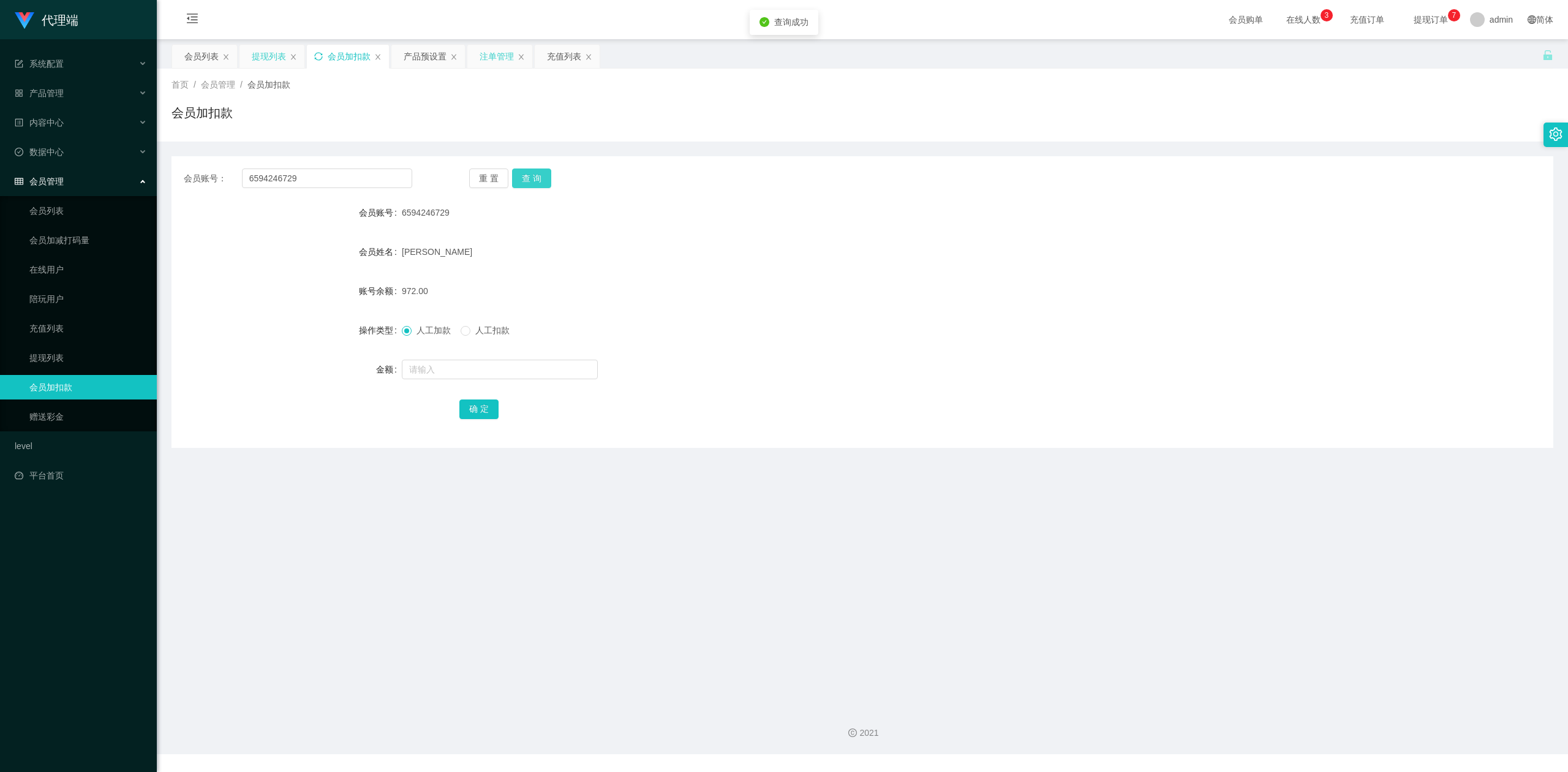
click at [540, 180] on button "查 询" at bounding box center [531, 178] width 39 height 20
click at [1152, 163] on div "会员账号： 6594246729 重 置 查 询 会员账号 6594246729 会员姓名 [PERSON_NAME] 账号余额 972.00 操作类型 人工…" at bounding box center [862, 301] width 1382 height 292
click at [337, 57] on div "会员加扣款" at bounding box center [349, 56] width 43 height 23
drag, startPoint x: 324, startPoint y: 179, endPoint x: 0, endPoint y: 121, distance: 329.2
click at [0, 121] on section "代理端 系统配置 产品管理 产品列表 产品预设置 开奖记录 注单管理 即时注单 内容中心 数据中心 会员管理 会员列表 会员加减打码量 在线用户 陪玩用户 充…" at bounding box center [784, 377] width 1568 height 754
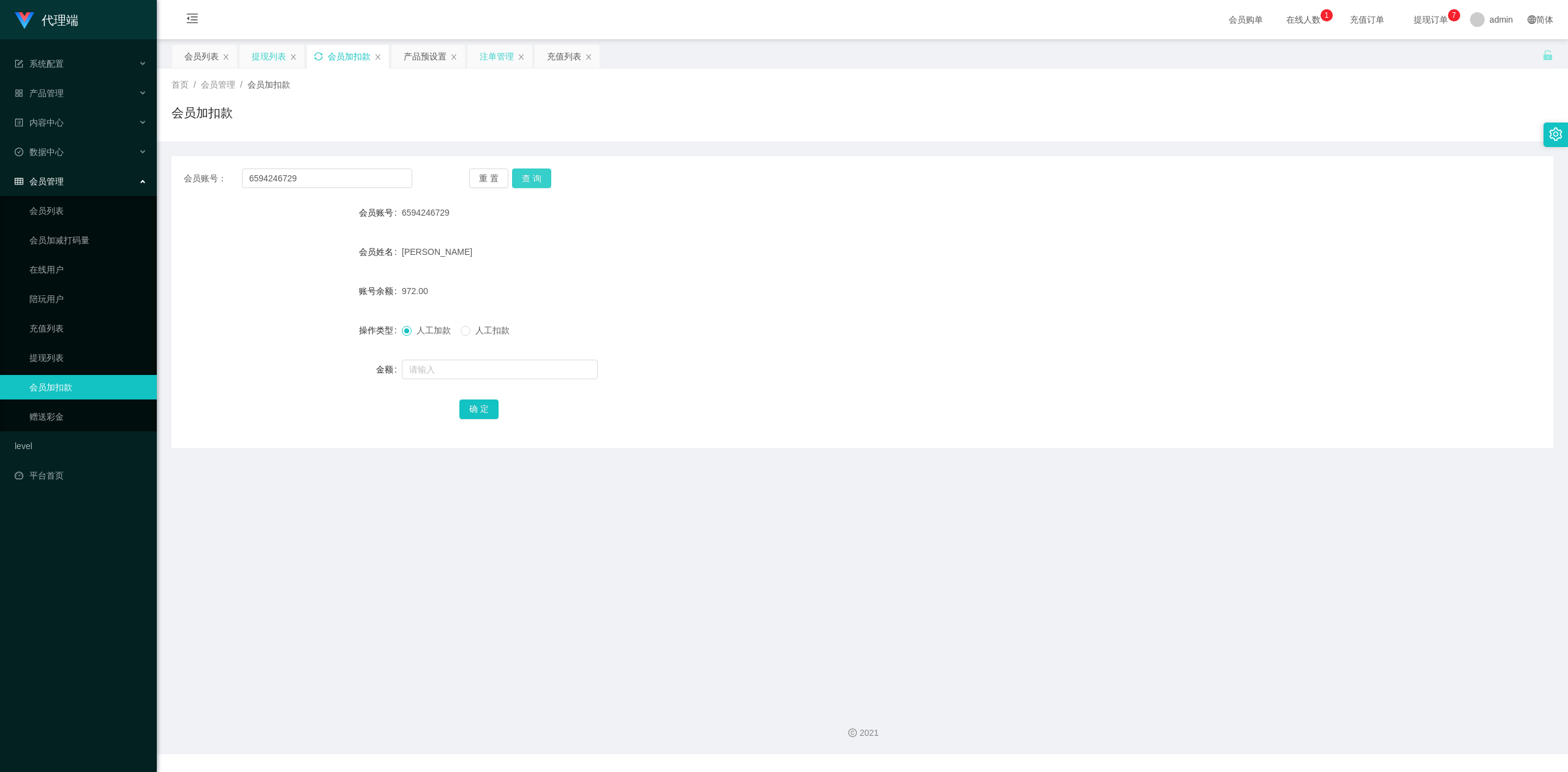
click at [538, 175] on button "查 询" at bounding box center [531, 178] width 39 height 20
click at [415, 365] on input "text" at bounding box center [499, 370] width 196 height 20
type input "8"
click at [476, 411] on button "确 定" at bounding box center [479, 409] width 39 height 20
drag, startPoint x: 903, startPoint y: 365, endPoint x: 929, endPoint y: 361, distance: 26.3
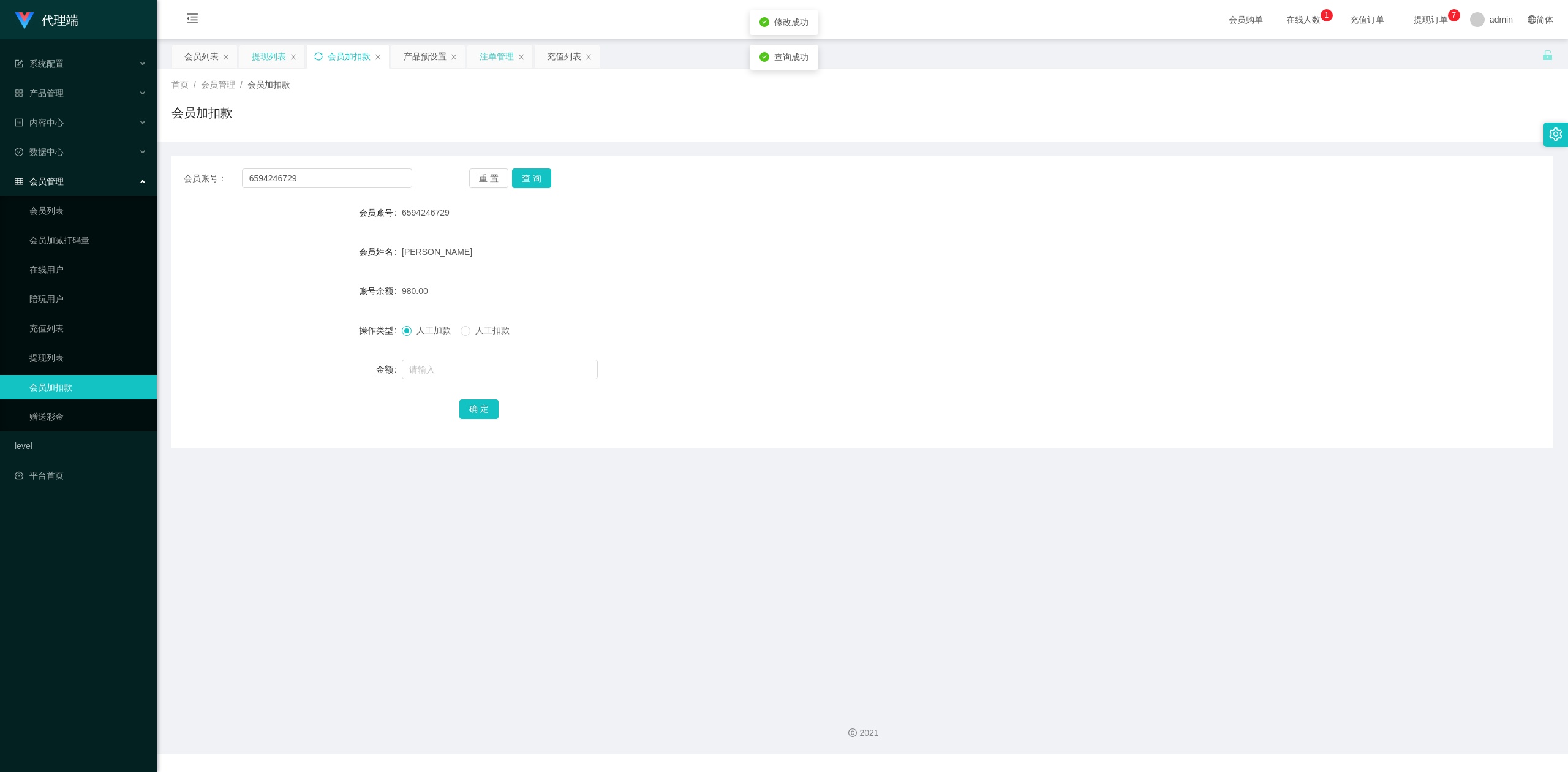
click at [917, 362] on div at bounding box center [804, 370] width 806 height 25
click at [1187, 182] on div "会员账号： 6594246729 重 置 查 询" at bounding box center [862, 178] width 1382 height 20
drag, startPoint x: 324, startPoint y: 168, endPoint x: 0, endPoint y: 140, distance: 325.2
click at [0, 140] on section "代理端 系统配置 产品管理 产品列表 产品预设置 开奖记录 注单管理 即时注单 内容中心 数据中心 会员管理 会员列表 会员加减打码量 在线用户 陪玩用户 充…" at bounding box center [784, 377] width 1568 height 754
paste input "Lixin"
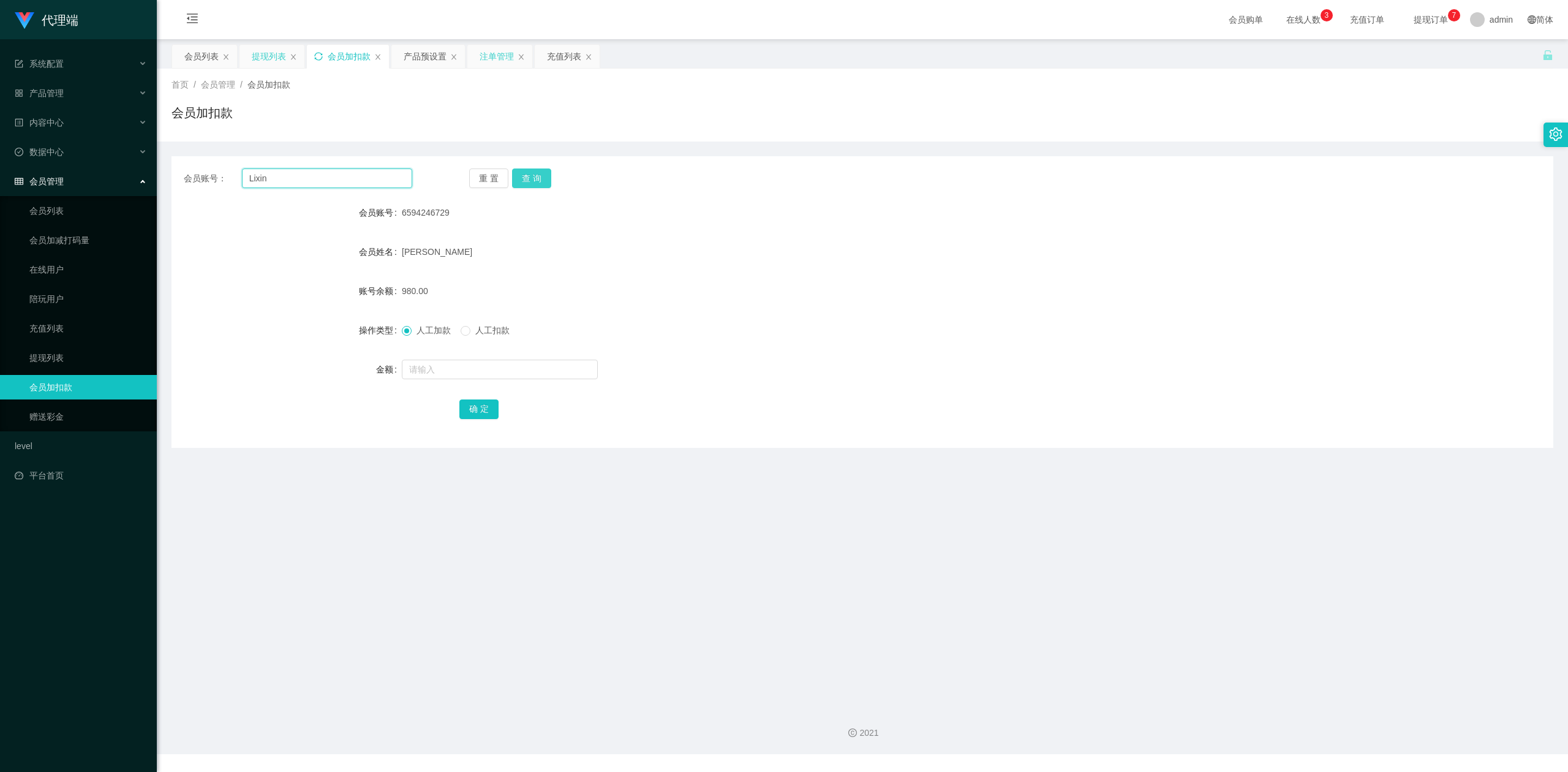
type input "Lixin"
click at [534, 172] on button "查 询" at bounding box center [531, 178] width 39 height 20
click at [1216, 159] on div "会员账号： Lixin 重 置 查 询 会员账号 Lixin 会员姓名 [PERSON_NAME] 账号余额 55.00 操作类型 人工加款 人工扣款 金额 …" at bounding box center [862, 301] width 1382 height 292
drag, startPoint x: 0, startPoint y: 158, endPoint x: 86, endPoint y: 158, distance: 86.0
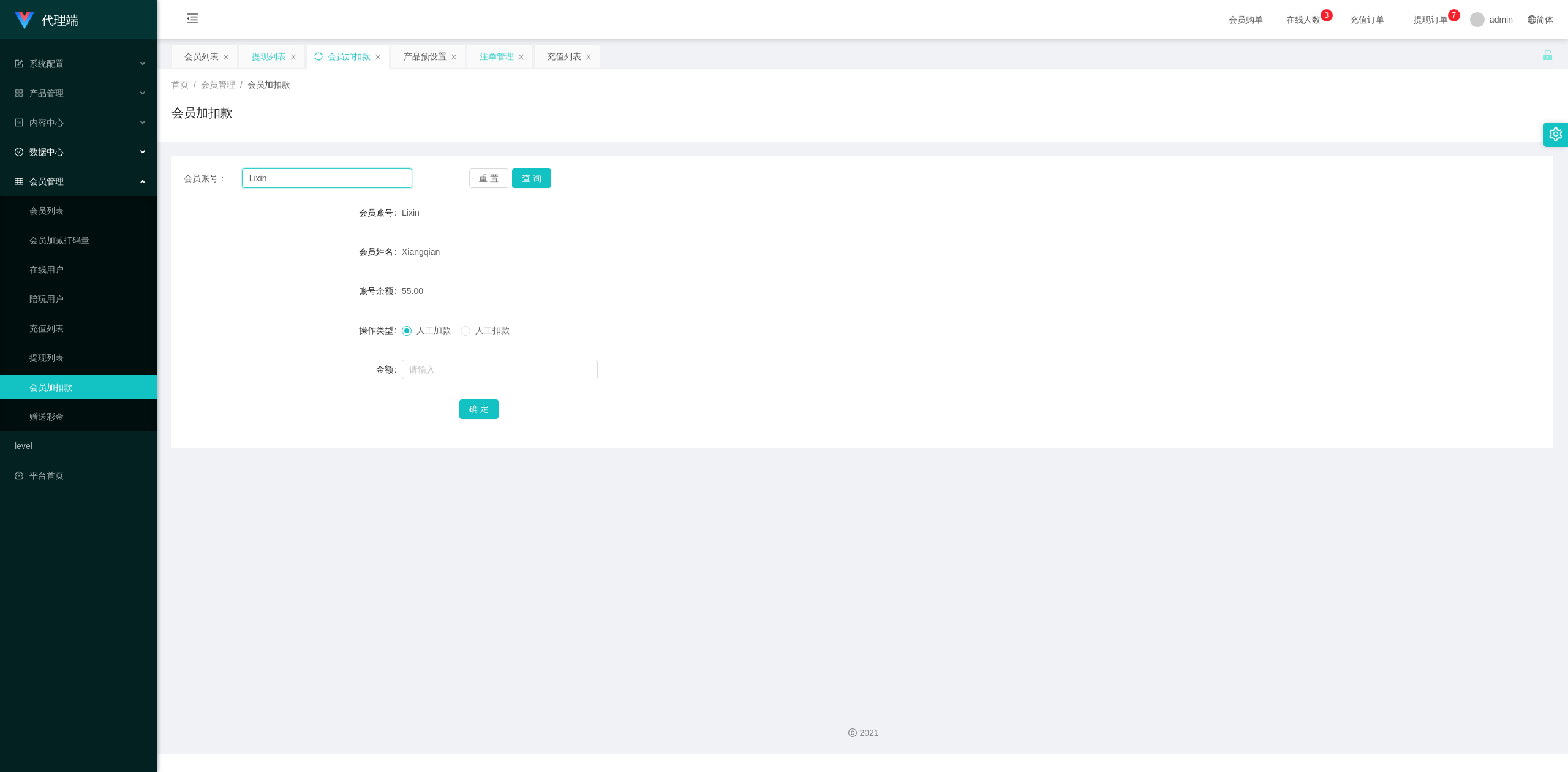
click at [0, 155] on section "代理端 系统配置 产品管理 产品列表 产品预设置 开奖记录 注单管理 即时注单 内容中心 数据中心 会员管理 会员列表 会员加减打码量 在线用户 陪玩用户 充…" at bounding box center [784, 377] width 1568 height 754
click at [523, 177] on button "查 询" at bounding box center [531, 178] width 39 height 20
click at [435, 371] on input "text" at bounding box center [499, 370] width 196 height 20
type input "8"
click at [481, 405] on button "确 定" at bounding box center [479, 409] width 39 height 20
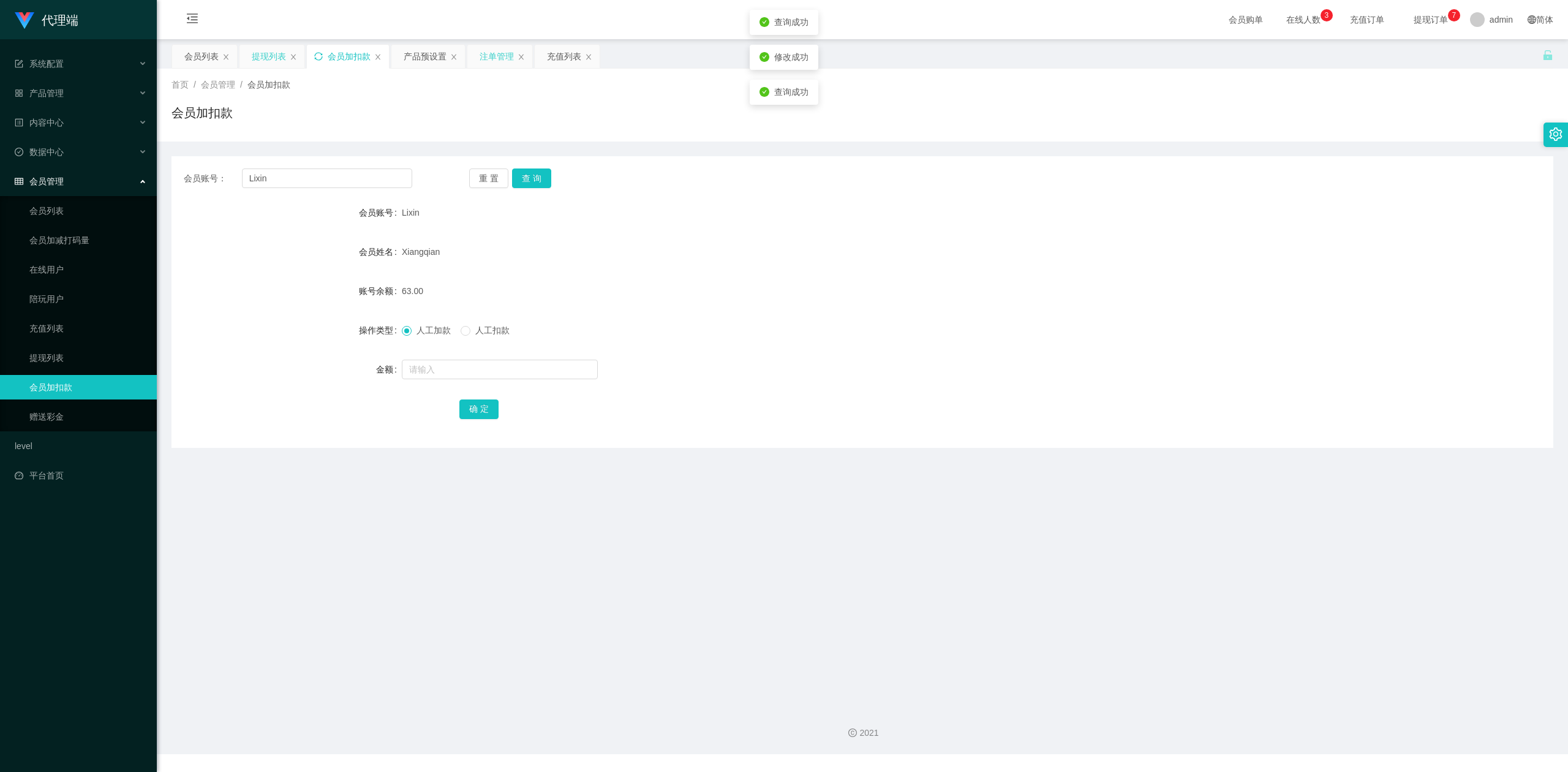
drag, startPoint x: 965, startPoint y: 316, endPoint x: 1239, endPoint y: 222, distance: 289.7
click at [994, 315] on form "会员账号 Lixin 会员姓名 [PERSON_NAME] 账号余额 63.00 操作类型 人工加款 人工扣款 金额 确 定" at bounding box center [862, 310] width 1382 height 220
click at [1266, 209] on div "会员账号 Lixin" at bounding box center [862, 213] width 1382 height 25
drag, startPoint x: 80, startPoint y: 185, endPoint x: 0, endPoint y: 186, distance: 80.0
click at [0, 186] on section "代理端 系统配置 产品管理 产品列表 产品预设置 开奖记录 注单管理 即时注单 内容中心 数据中心 会员管理 会员列表 会员加减打码量 在线用户 陪玩用户 充…" at bounding box center [784, 377] width 1568 height 754
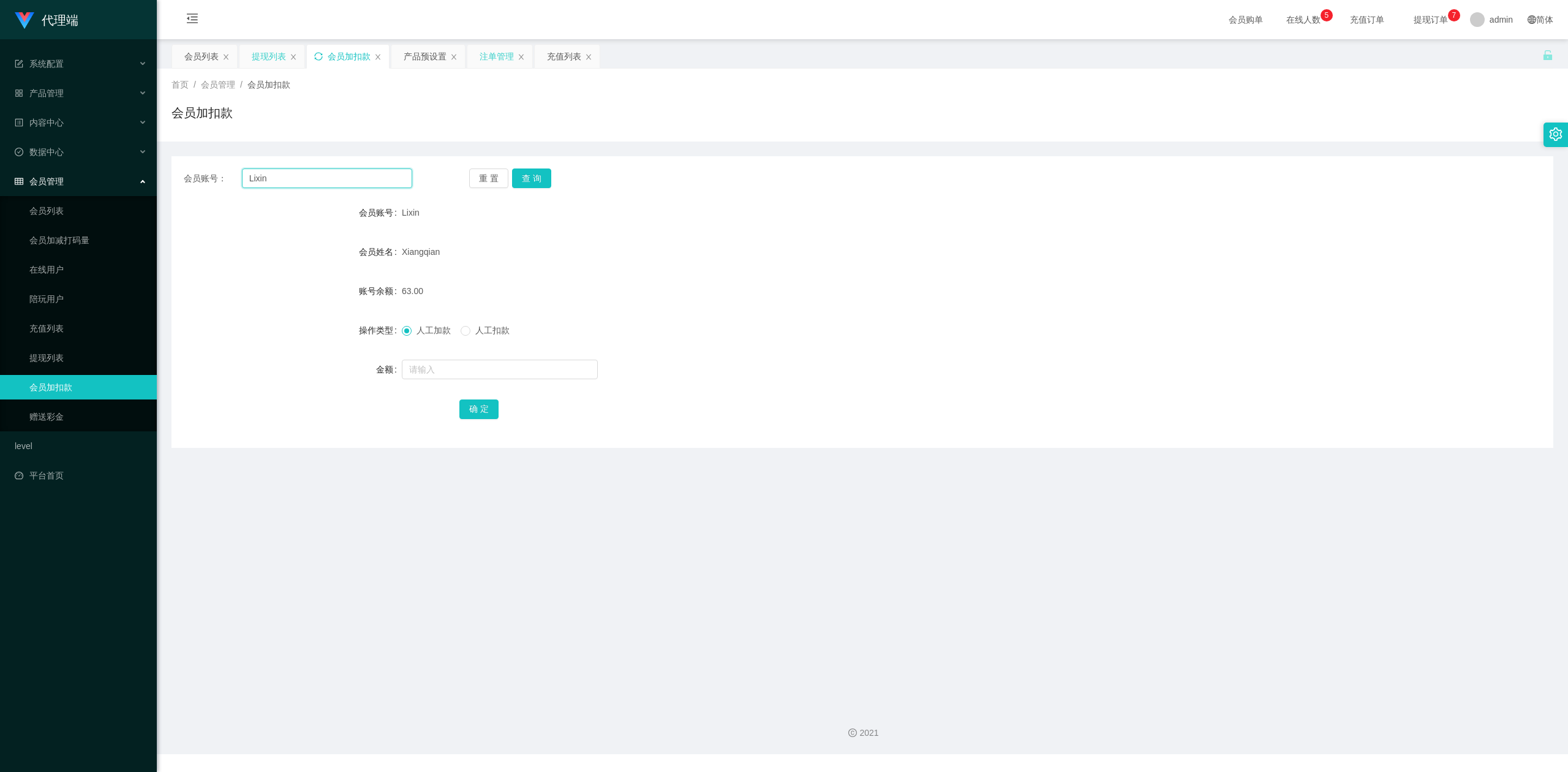
paste input "6594246729"
type input "6594246729"
click at [543, 179] on button "查 询" at bounding box center [531, 178] width 39 height 20
click at [426, 366] on input "text" at bounding box center [499, 370] width 196 height 20
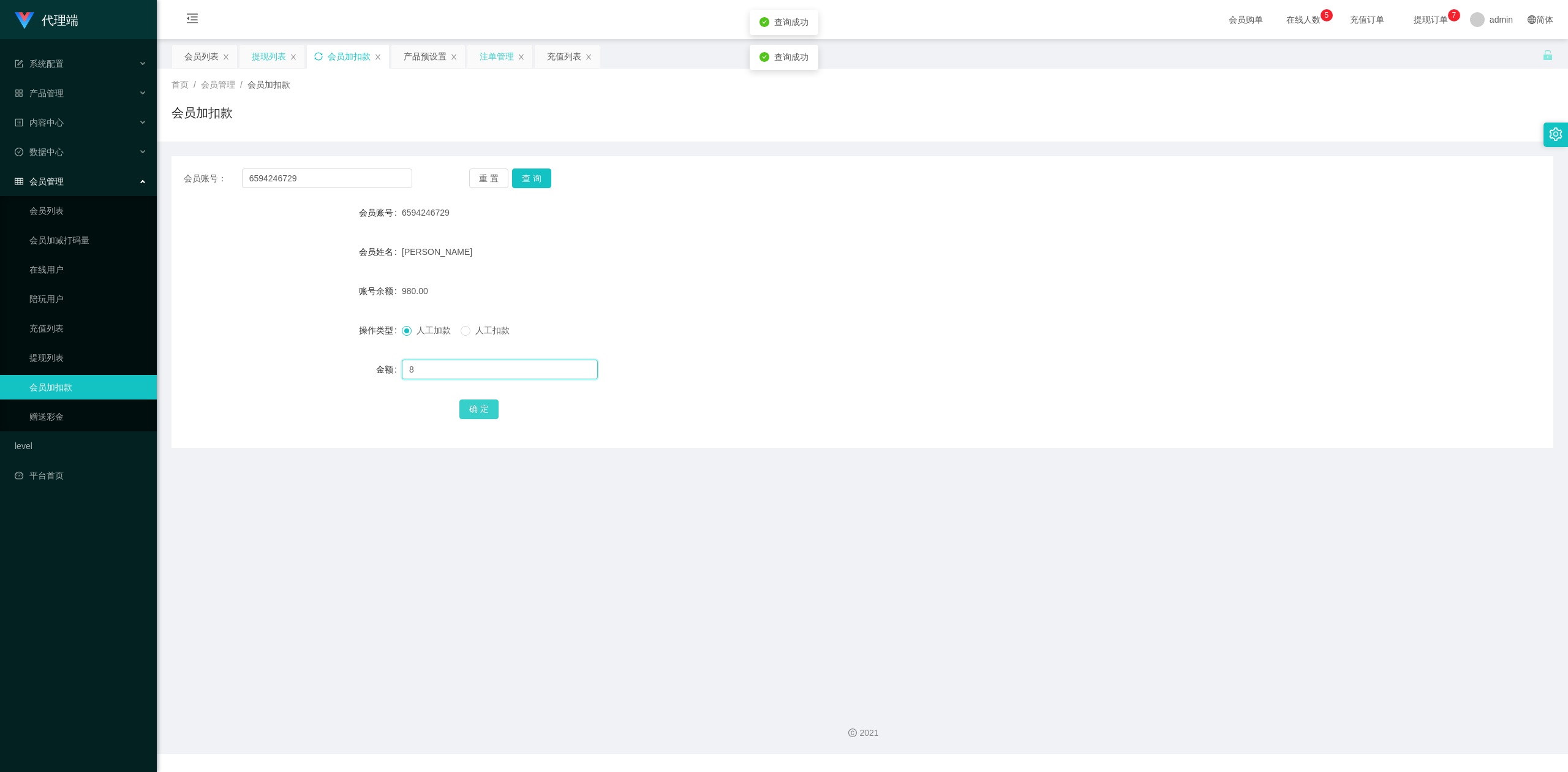
type input "8"
click at [476, 417] on button "确 定" at bounding box center [479, 409] width 39 height 20
click at [951, 365] on div at bounding box center [804, 370] width 806 height 25
click at [1285, 162] on div "会员账号： 6594246729 重 置 查 询 会员账号 6594246729 会员姓名 [PERSON_NAME] 账号余额 988.00 操作类型 人工…" at bounding box center [862, 301] width 1382 height 292
click at [773, 571] on main "关闭左侧 关闭右侧 关闭其它 刷新页面 会员列表 提现列表 会员加扣款 产品预设置 注单管理 充值列表 首页 / 会员管理 / 会员加扣款 / 会员加扣款 会…" at bounding box center [862, 368] width 1411 height 658
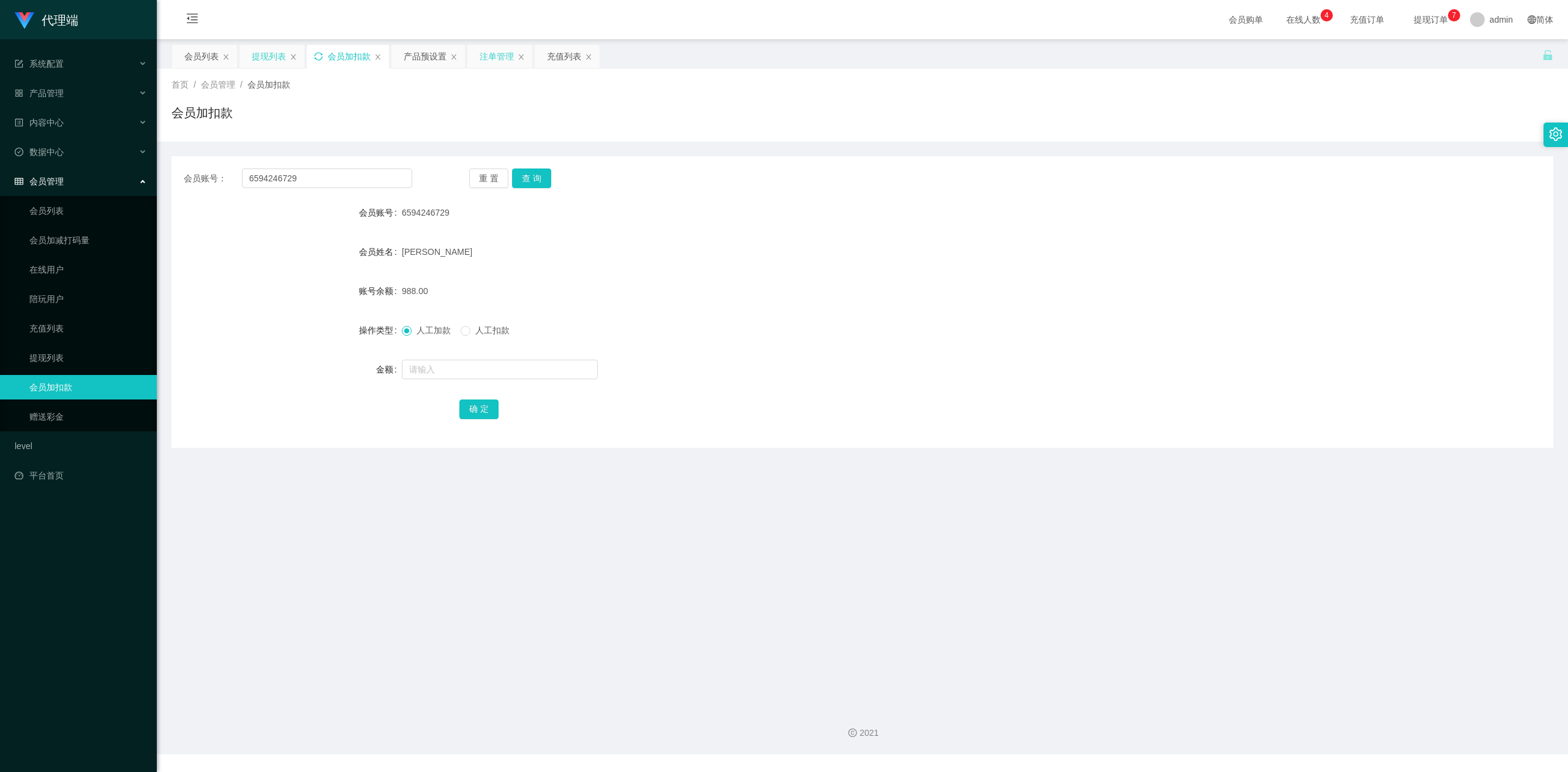
click at [976, 354] on form "会员账号 6594246729 会员姓名 [PERSON_NAME] 账号余额 988.00 操作类型 人工加款 人工扣款 金额 确 定" at bounding box center [862, 310] width 1382 height 220
click at [991, 347] on form "会员账号 6594246729 会员姓名 [PERSON_NAME] 账号余额 988.00 操作类型 人工加款 人工扣款 金额 确 定" at bounding box center [862, 310] width 1382 height 220
drag, startPoint x: 1124, startPoint y: 252, endPoint x: 1363, endPoint y: 136, distance: 265.7
click at [1124, 252] on div "[PERSON_NAME]" at bounding box center [804, 252] width 806 height 25
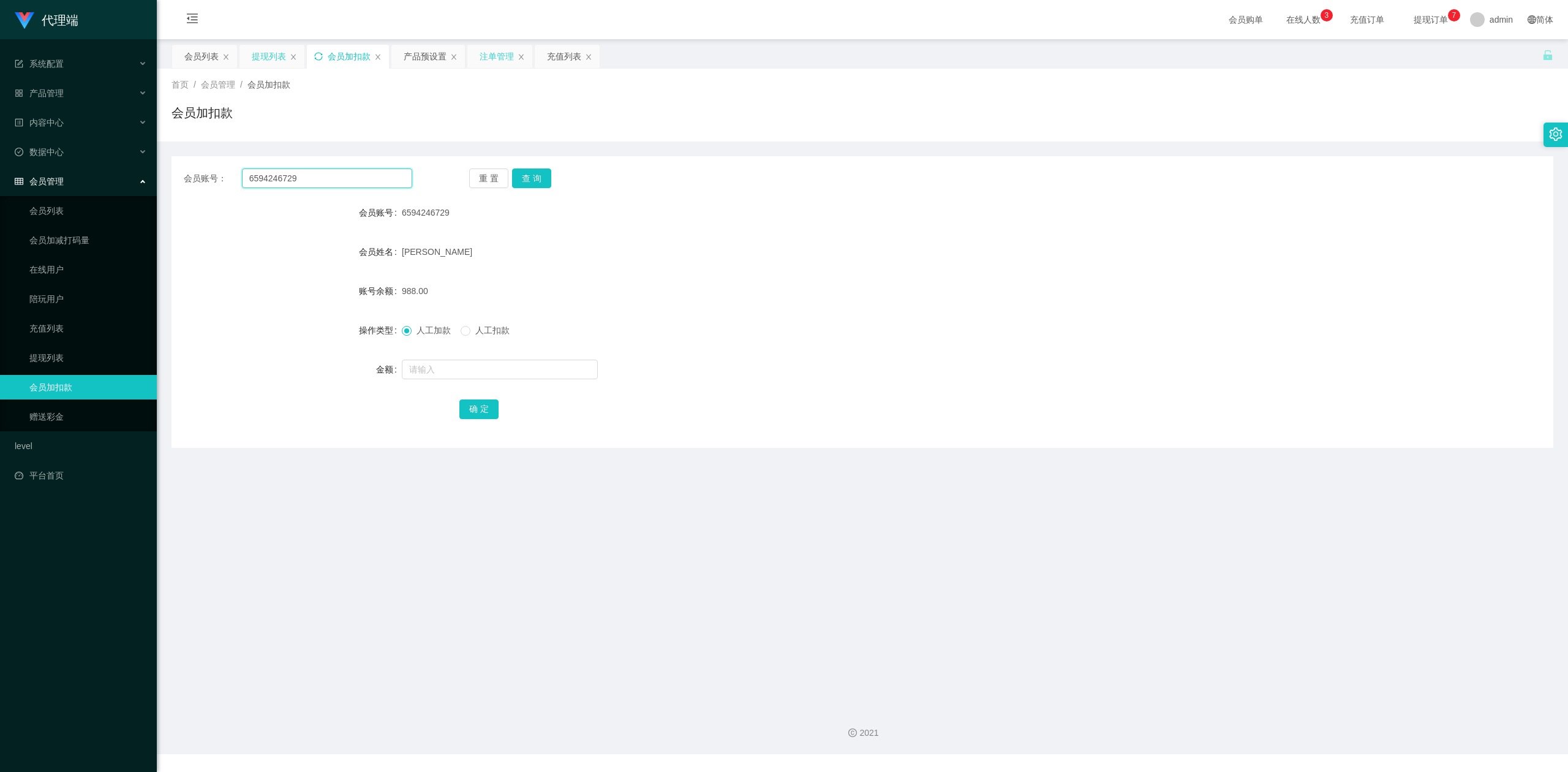
drag, startPoint x: 232, startPoint y: 175, endPoint x: 77, endPoint y: 163, distance: 155.5
click at [0, 162] on section "代理端 系统配置 产品管理 产品列表 产品预设置 开奖记录 注单管理 即时注单 内容中心 数据中心 会员管理 会员列表 会员加减打码量 在线用户 陪玩用户 充…" at bounding box center [784, 377] width 1568 height 754
paste input "Tpat71"
type input "Tpat71"
click at [535, 177] on button "查 询" at bounding box center [531, 178] width 39 height 20
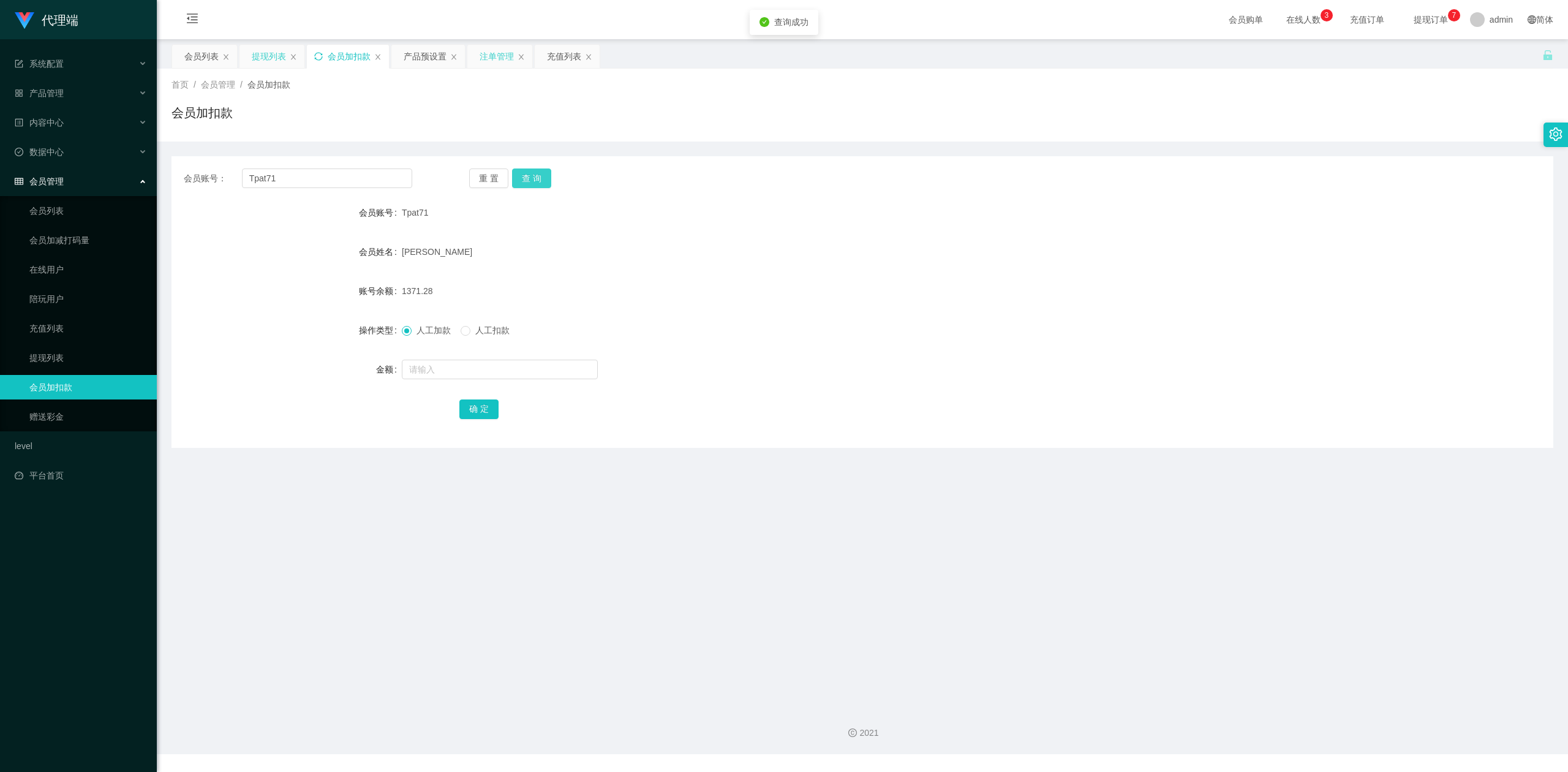
click at [535, 177] on button "查 询" at bounding box center [531, 178] width 39 height 20
click at [437, 369] on input "text" at bounding box center [499, 370] width 196 height 20
type input "600"
click at [478, 402] on button "确 定" at bounding box center [479, 409] width 39 height 20
click at [1001, 353] on form "会员账号 Tpat71 会员姓名 [PERSON_NAME] 账号余额 1971.28 操作类型 人工加款 人工扣款 金额 确 定" at bounding box center [862, 310] width 1382 height 220
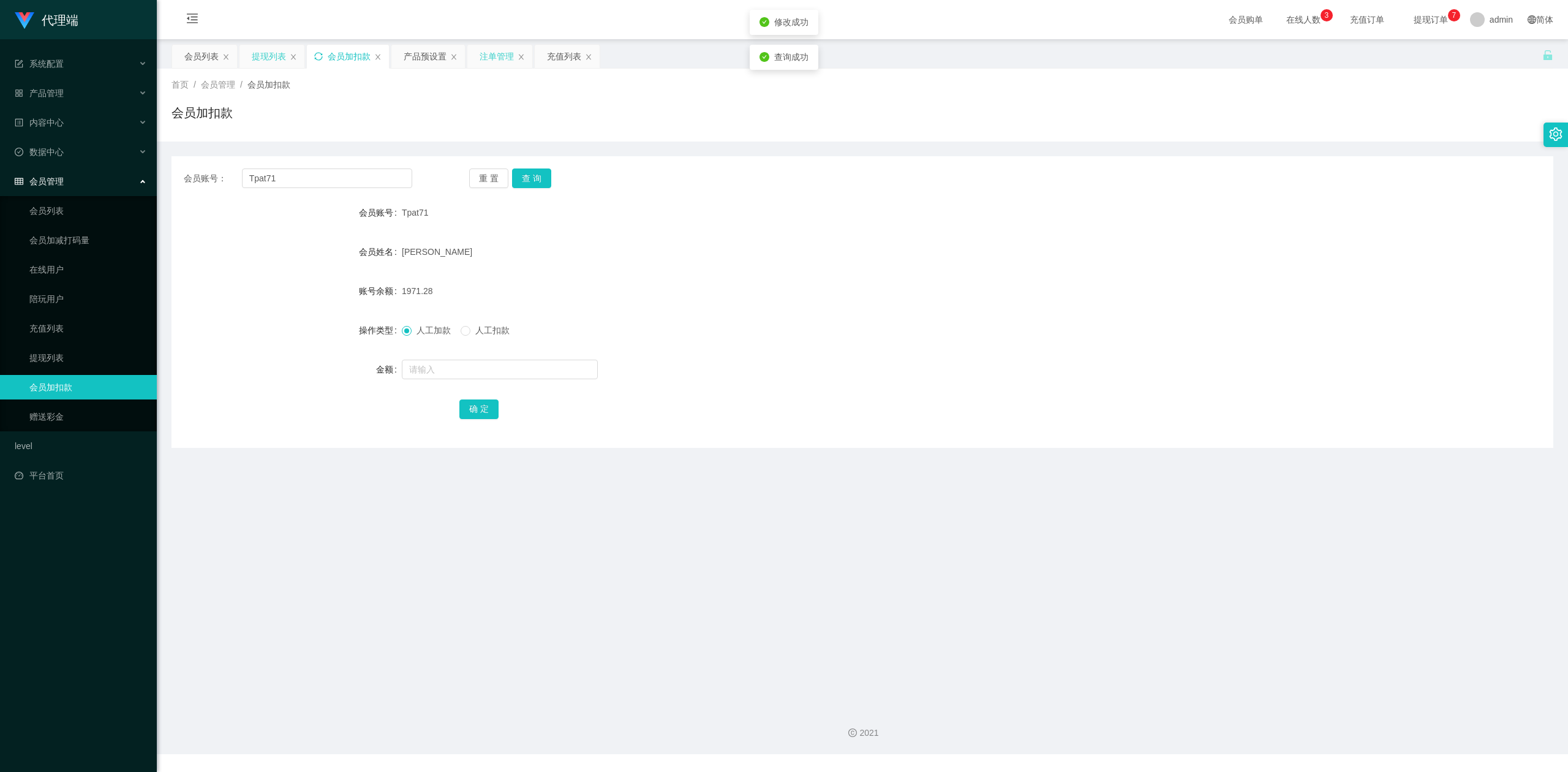
click at [1322, 222] on div "会员账号 Tpat71" at bounding box center [862, 213] width 1382 height 25
drag, startPoint x: 305, startPoint y: 177, endPoint x: 0, endPoint y: 172, distance: 305.0
click at [0, 172] on section "代理端 系统配置 产品管理 产品列表 产品预设置 开奖记录 注单管理 即时注单 内容中心 数据中心 会员管理 会员列表 会员加减打码量 在线用户 陪玩用户 充…" at bounding box center [784, 377] width 1568 height 754
paste input "Lixin"
type input "Lixin"
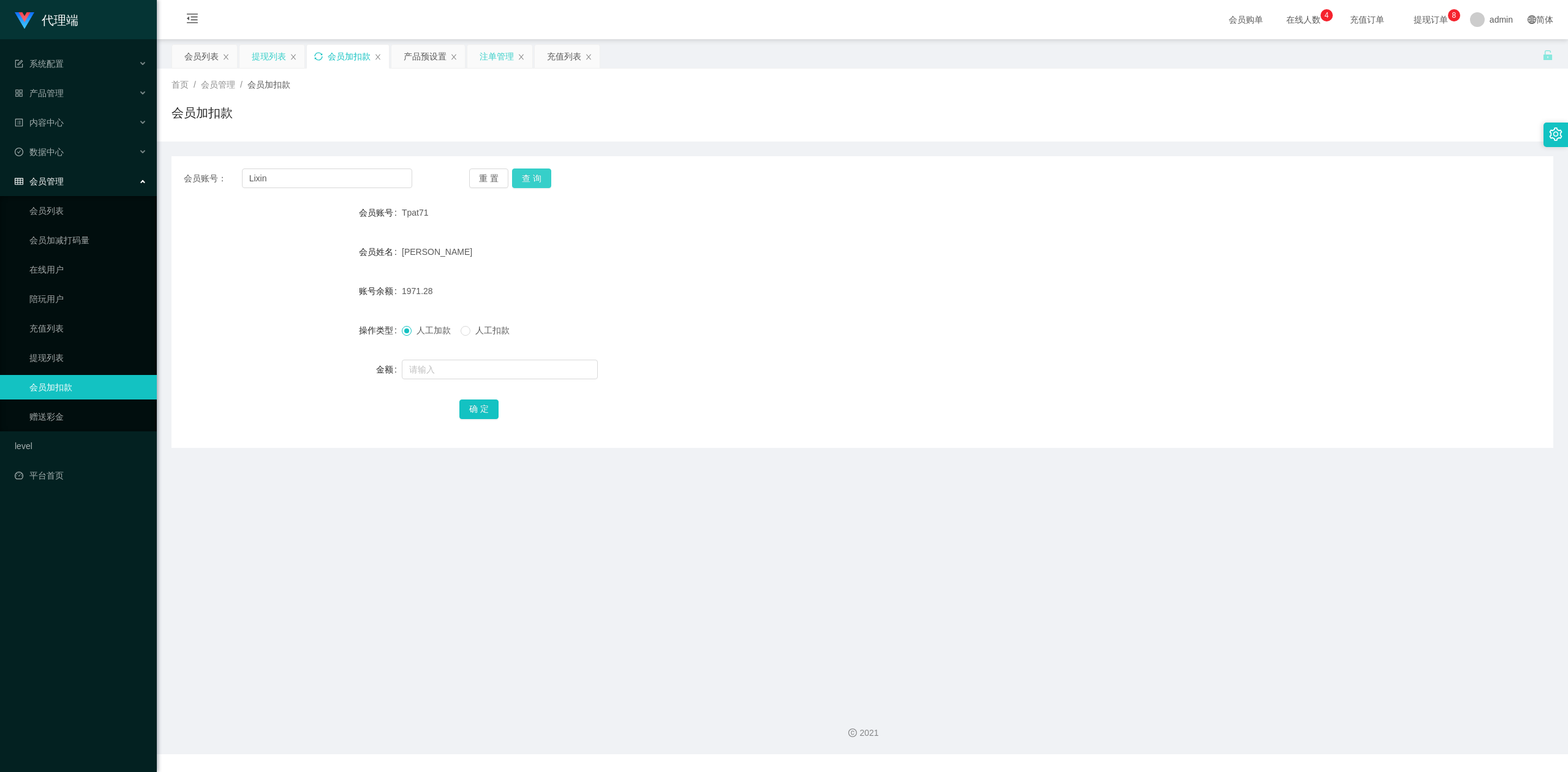
click at [528, 180] on button "查 询" at bounding box center [531, 178] width 39 height 20
click at [421, 366] on input "text" at bounding box center [499, 370] width 196 height 20
type input "16"
click at [469, 411] on button "确 定" at bounding box center [479, 409] width 39 height 20
click at [930, 349] on form "会员账号 Lixin 会员姓名 [PERSON_NAME] 账号余额 79.00 操作类型 人工加款 人工扣款 金额 确 定" at bounding box center [862, 310] width 1382 height 220
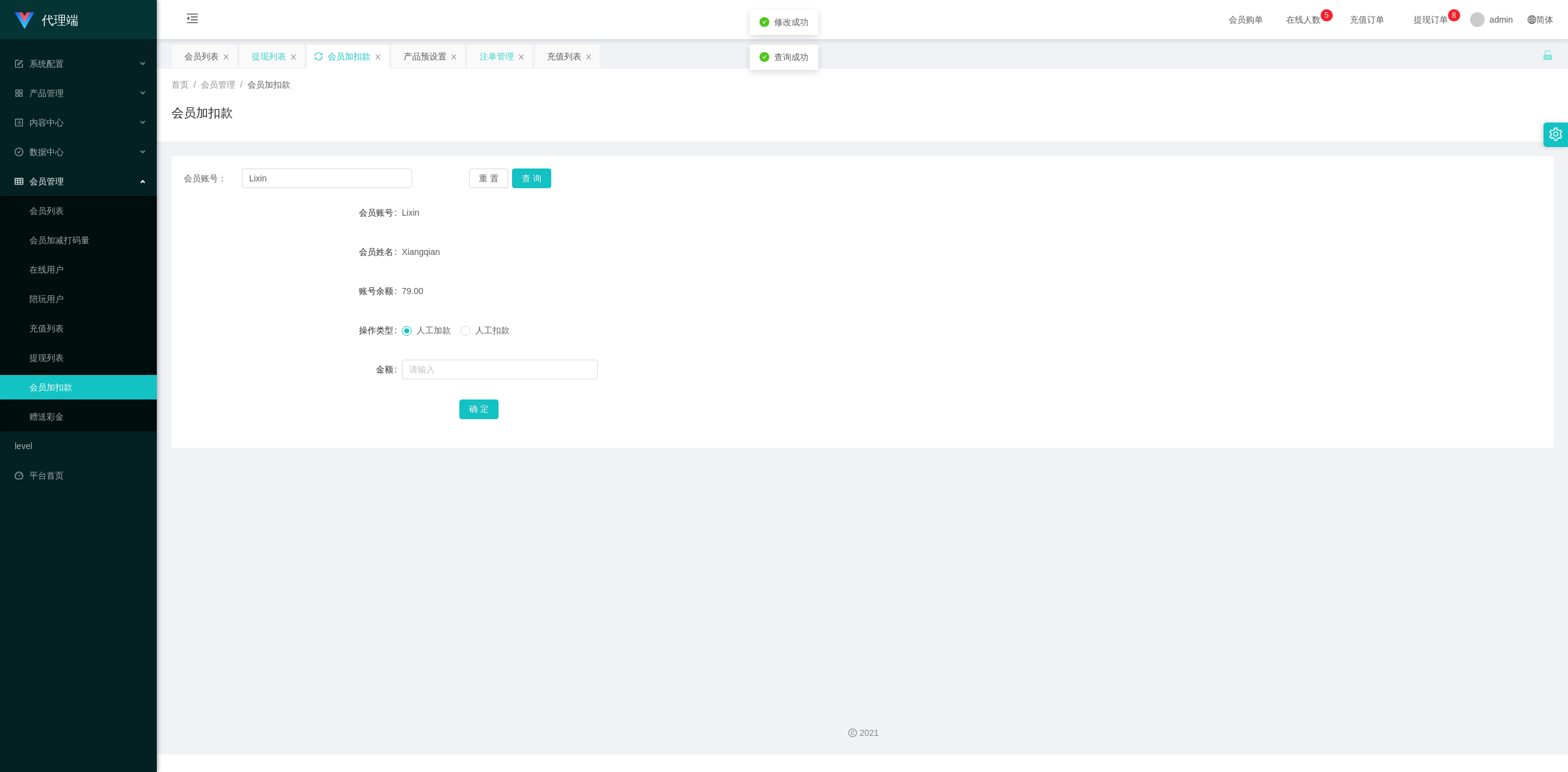
click at [1239, 159] on div "会员账号： Lixin 重 置 查 询 会员账号 Lixin 会员姓名 [PERSON_NAME] 账号余额 79.00 操作类型 人工加款 人工扣款 金额 …" at bounding box center [862, 301] width 1382 height 292
drag, startPoint x: 362, startPoint y: 179, endPoint x: 2, endPoint y: 111, distance: 366.4
click at [0, 111] on section "代理端 系统配置 产品管理 产品列表 产品预设置 开奖记录 注单管理 即时注单 内容中心 数据中心 会员管理 会员列表 会员加减打码量 在线用户 陪玩用户 充…" at bounding box center [784, 377] width 1568 height 754
paste input "6594246729"
type input "6594246729"
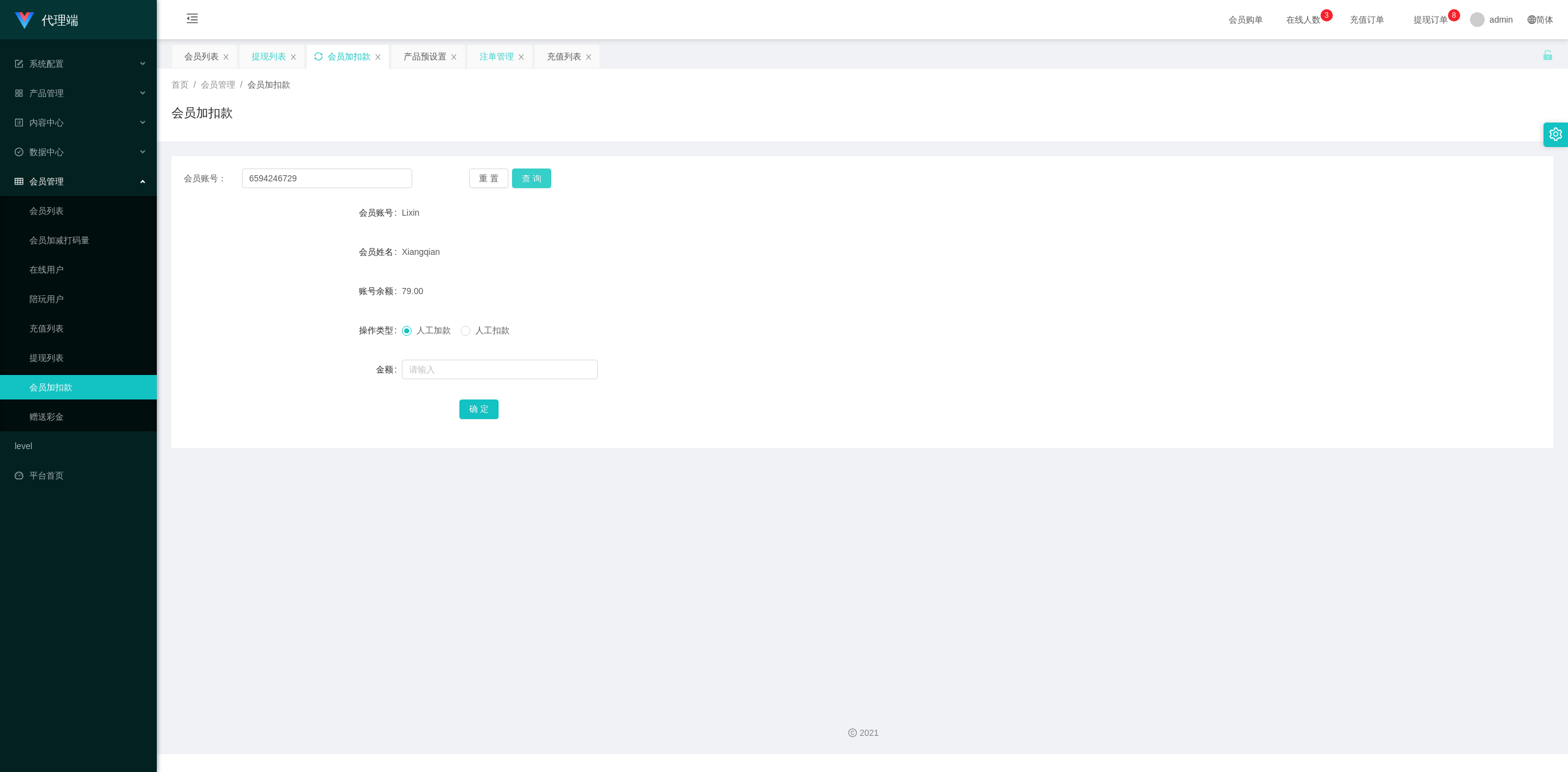
click at [526, 177] on button "查 询" at bounding box center [531, 178] width 39 height 20
click at [1225, 204] on div "会员账号 6594246729" at bounding box center [862, 213] width 1382 height 25
click at [527, 613] on main "关闭左侧 关闭右侧 关闭其它 刷新页面 会员列表 提现列表 会员加扣款 产品预设置 注单管理 充值列表 首页 / 会员管理 / 会员加扣款 / 会员加扣款 会…" at bounding box center [862, 368] width 1411 height 658
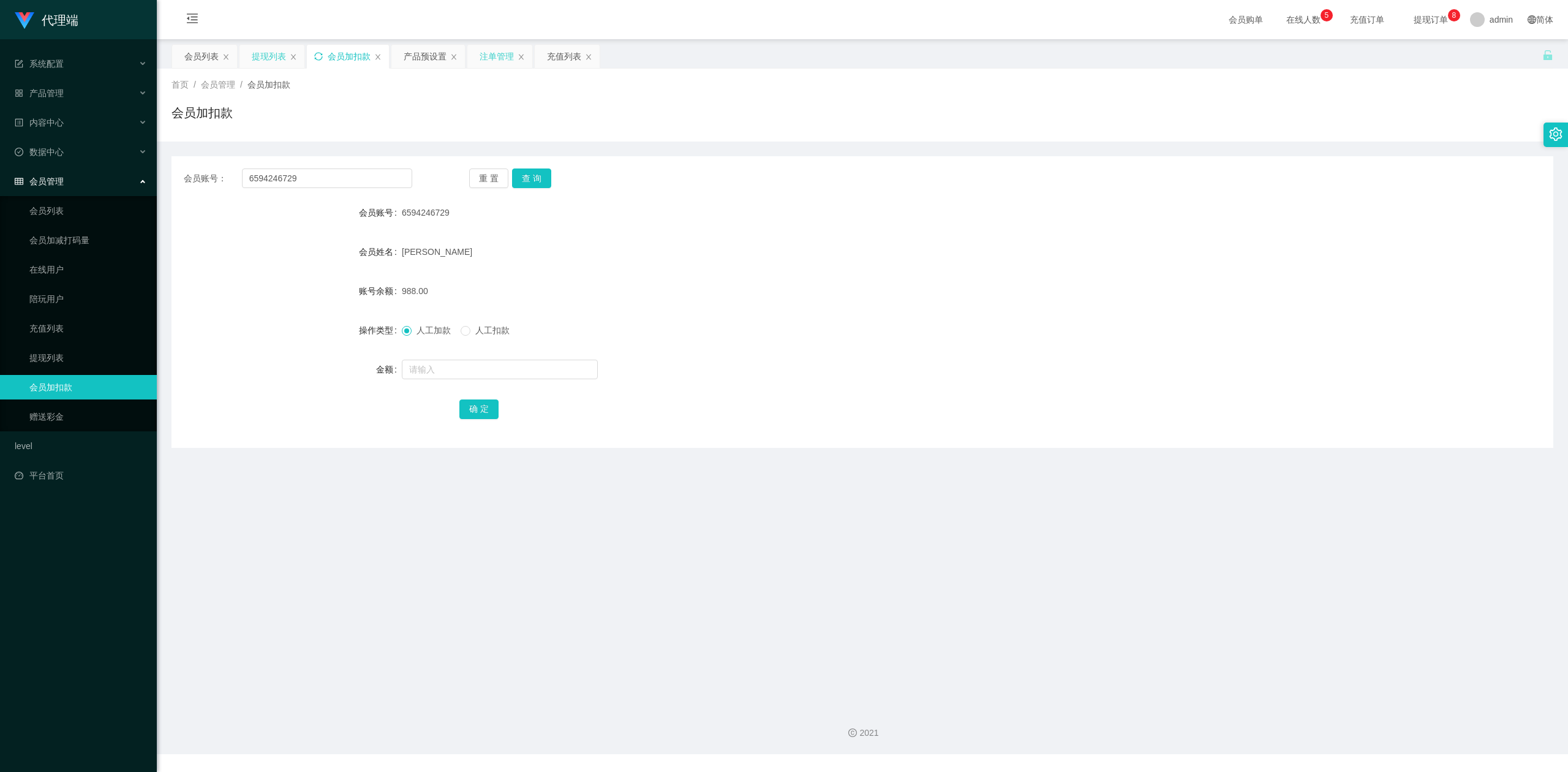
click at [751, 439] on div "会员账号： 6594246729 重 置 查 询 会员账号 6594246729 会员姓名 [PERSON_NAME] 账号余额 988.00 操作类型 人工…" at bounding box center [862, 301] width 1382 height 292
click at [322, 57] on icon "图标: sync" at bounding box center [319, 56] width 8 height 8
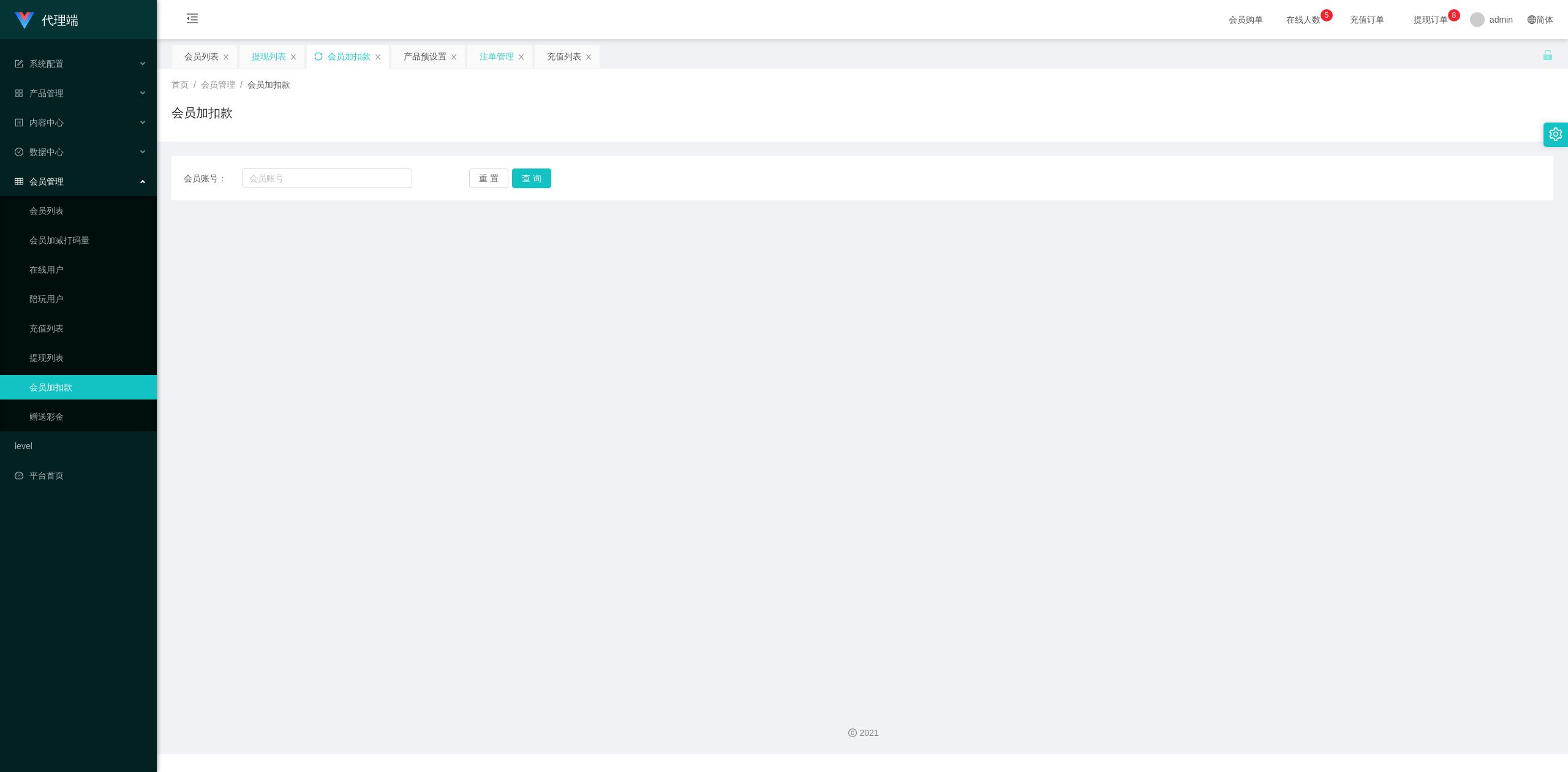
drag, startPoint x: 922, startPoint y: 163, endPoint x: 1241, endPoint y: 136, distance: 320.1
click at [922, 163] on div "会员账号： 重 置 查 询 会员账号 会员姓名 账号余额 操作类型 人工加款 人工扣款 金额 确 定" at bounding box center [862, 178] width 1382 height 44
click at [1319, 117] on div "会员加扣款" at bounding box center [862, 117] width 1382 height 28
click at [322, 182] on input "text" at bounding box center [327, 178] width 170 height 20
paste input "Lixin"
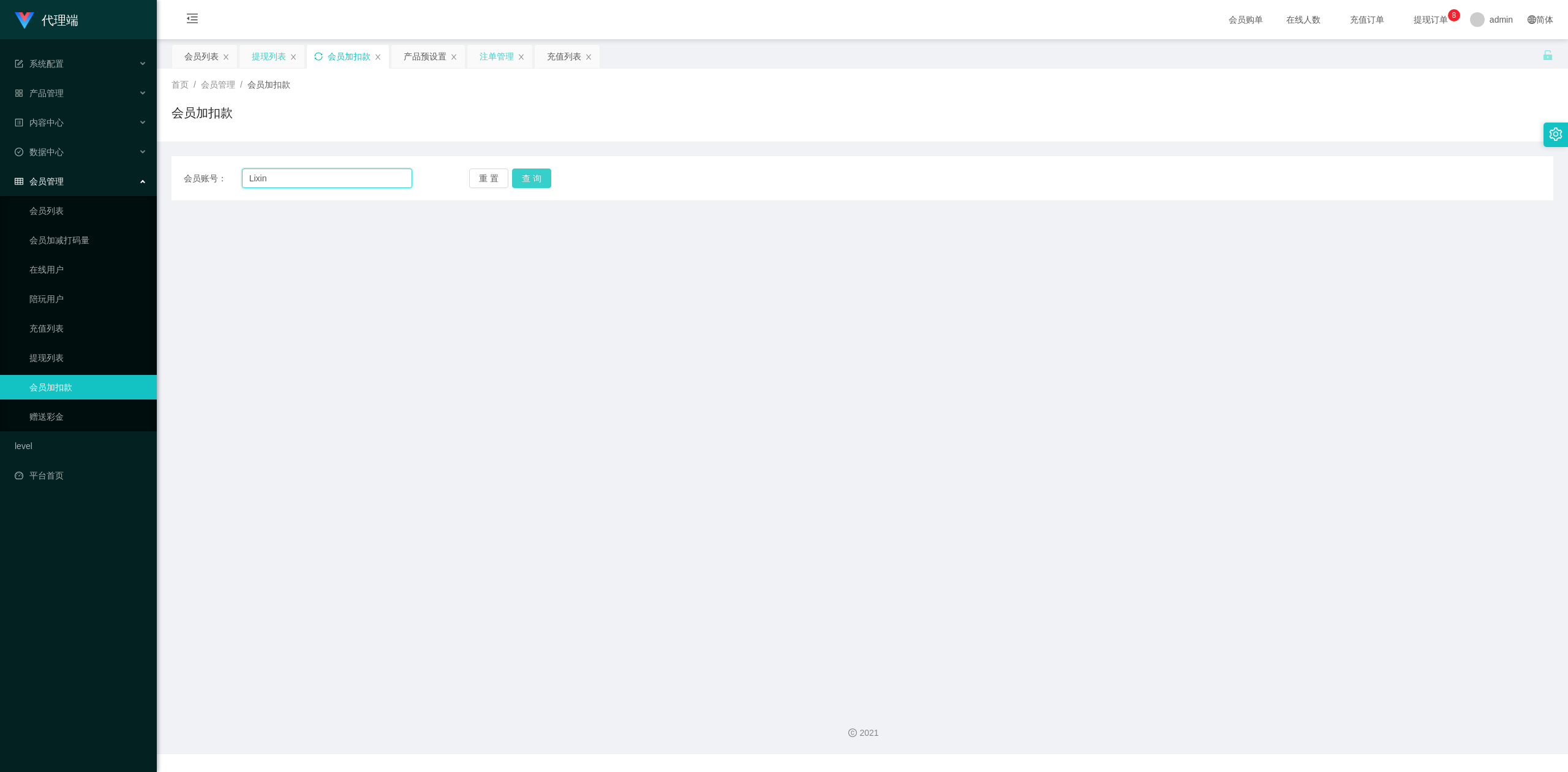
type input "Lixin"
click at [527, 180] on button "查 询" at bounding box center [531, 178] width 39 height 20
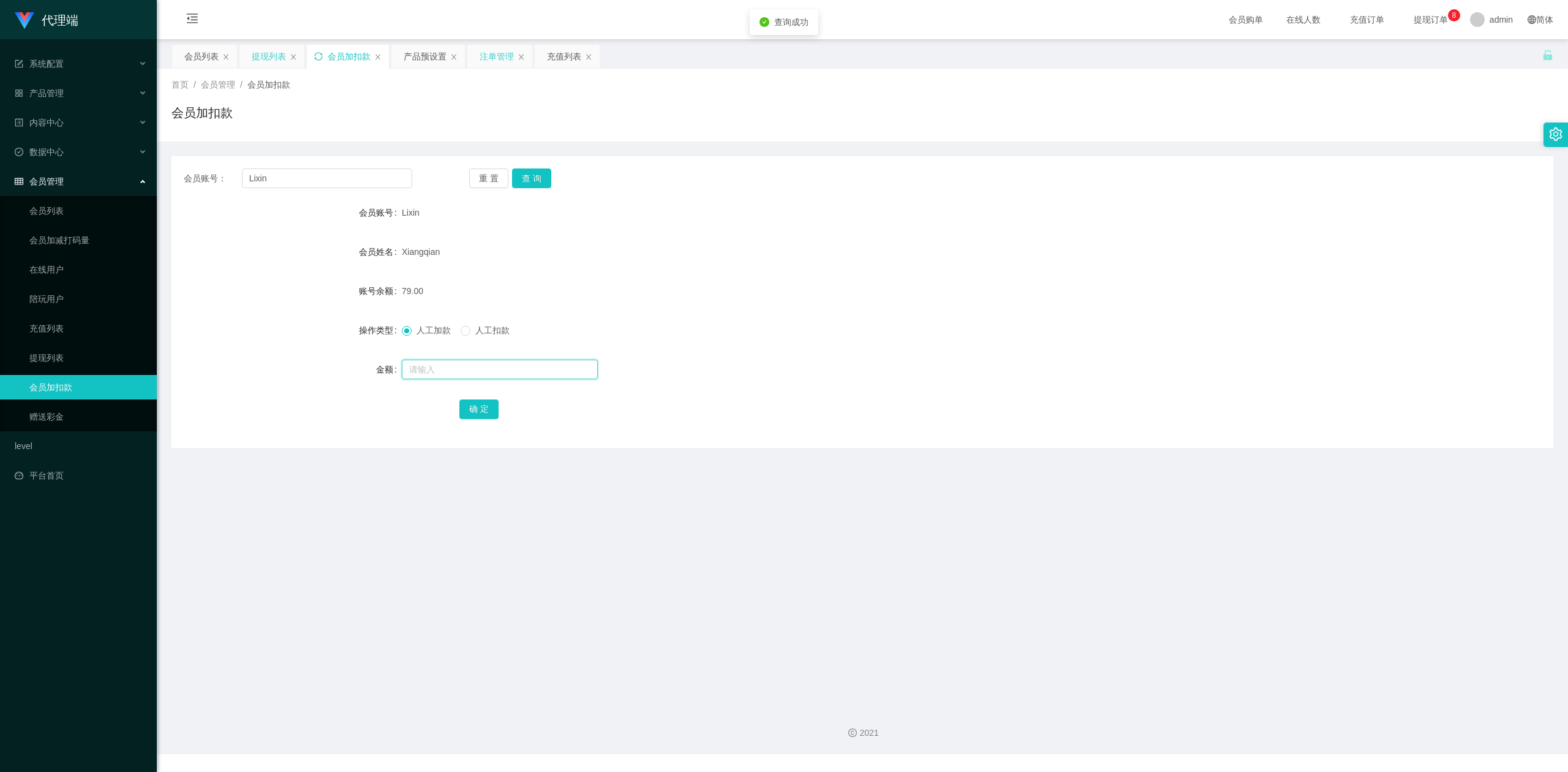
click at [439, 365] on input "text" at bounding box center [499, 370] width 196 height 20
type input "8"
click at [464, 401] on button "确 定" at bounding box center [479, 409] width 39 height 20
drag, startPoint x: 1045, startPoint y: 316, endPoint x: 1051, endPoint y: 316, distance: 6.0
click at [1047, 316] on form "会员账号 Lixin 会员姓名 [PERSON_NAME] 账号余额 87.00 操作类型 人工加款 人工扣款 金额 确 定" at bounding box center [862, 310] width 1382 height 220
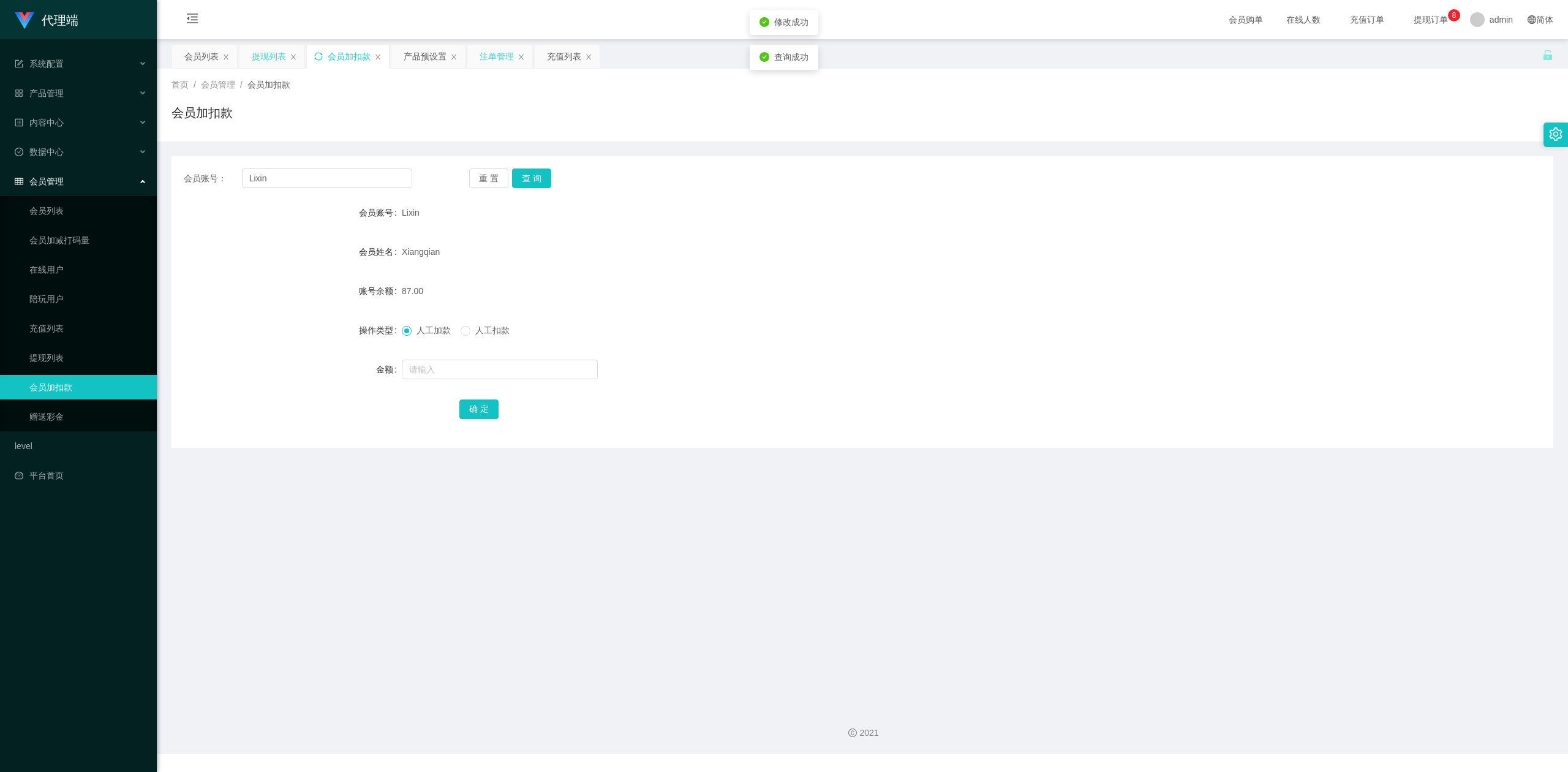
click at [1317, 108] on div "会员加扣款" at bounding box center [862, 117] width 1382 height 28
click at [396, 640] on main "关闭左侧 关闭右侧 关闭其它 刷新页面 会员列表 提现列表 会员加扣款 产品预设置 注单管理 充值列表 首页 / 会员管理 / 会员加扣款 / 会员加扣款 会…" at bounding box center [862, 368] width 1411 height 658
click at [736, 448] on main "关闭左侧 关闭右侧 关闭其它 刷新页面 会员列表 提现列表 会员加扣款 产品预设置 注单管理 充值列表 首页 / 会员管理 / 会员加扣款 / 会员加扣款 会…" at bounding box center [862, 368] width 1411 height 658
click at [271, 57] on div "提现列表" at bounding box center [269, 56] width 34 height 23
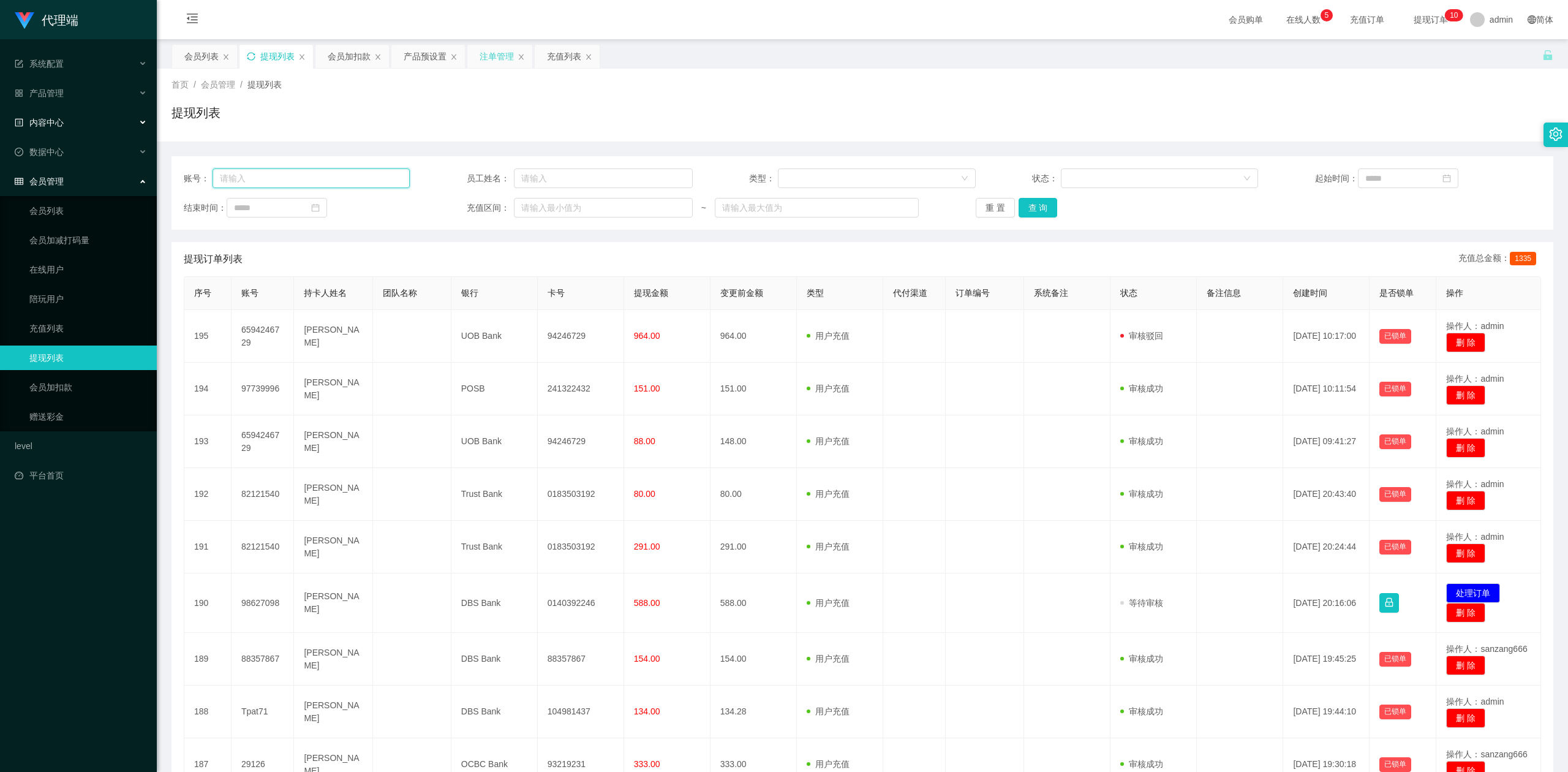
drag, startPoint x: 342, startPoint y: 175, endPoint x: 0, endPoint y: 103, distance: 349.5
click at [0, 103] on section "代理端 系统配置 产品管理 产品列表 产品预设置 开奖记录 注单管理 即时注单 内容中心 数据中心 会员管理 会员列表 会员加减打码量 在线用户 陪玩用户 充…" at bounding box center [784, 470] width 1568 height 940
paste input "Lixin"
click at [1032, 209] on button "查 询" at bounding box center [1038, 208] width 39 height 20
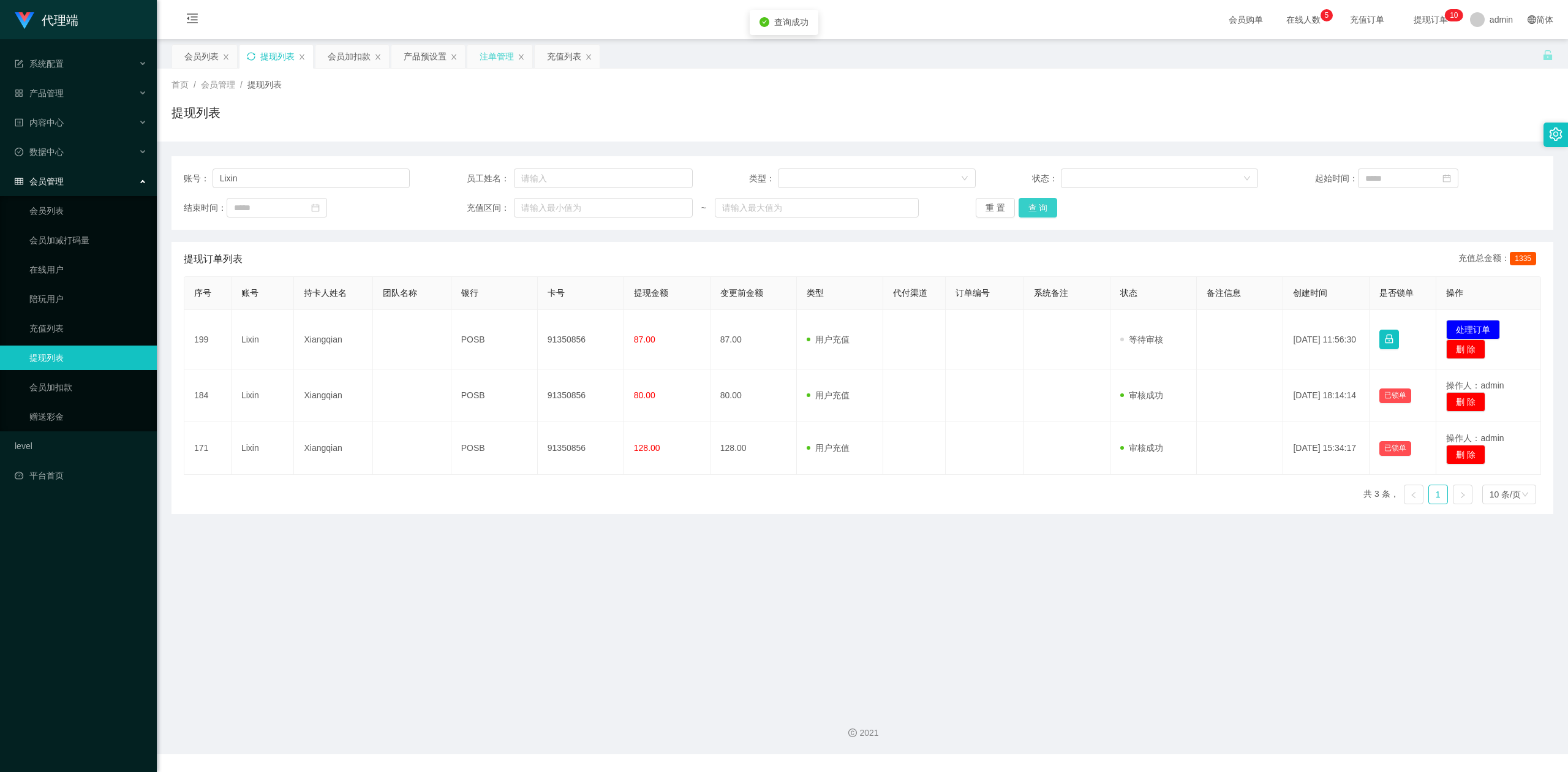
click at [1032, 209] on button "查 询" at bounding box center [1038, 208] width 39 height 20
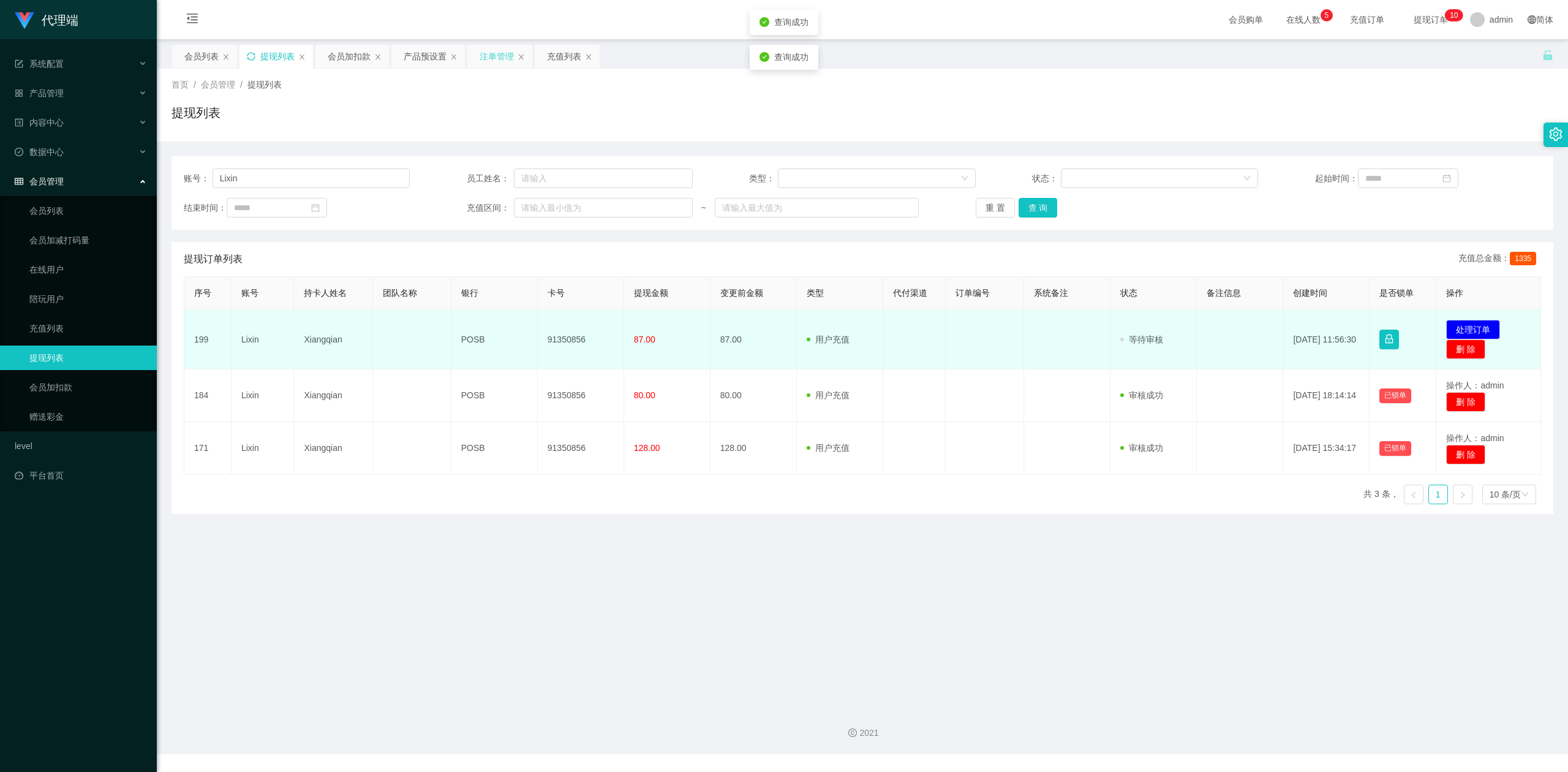
click at [561, 332] on td "91350856" at bounding box center [581, 339] width 86 height 59
copy td "91350856"
click at [1464, 333] on button "处理订单" at bounding box center [1474, 329] width 54 height 20
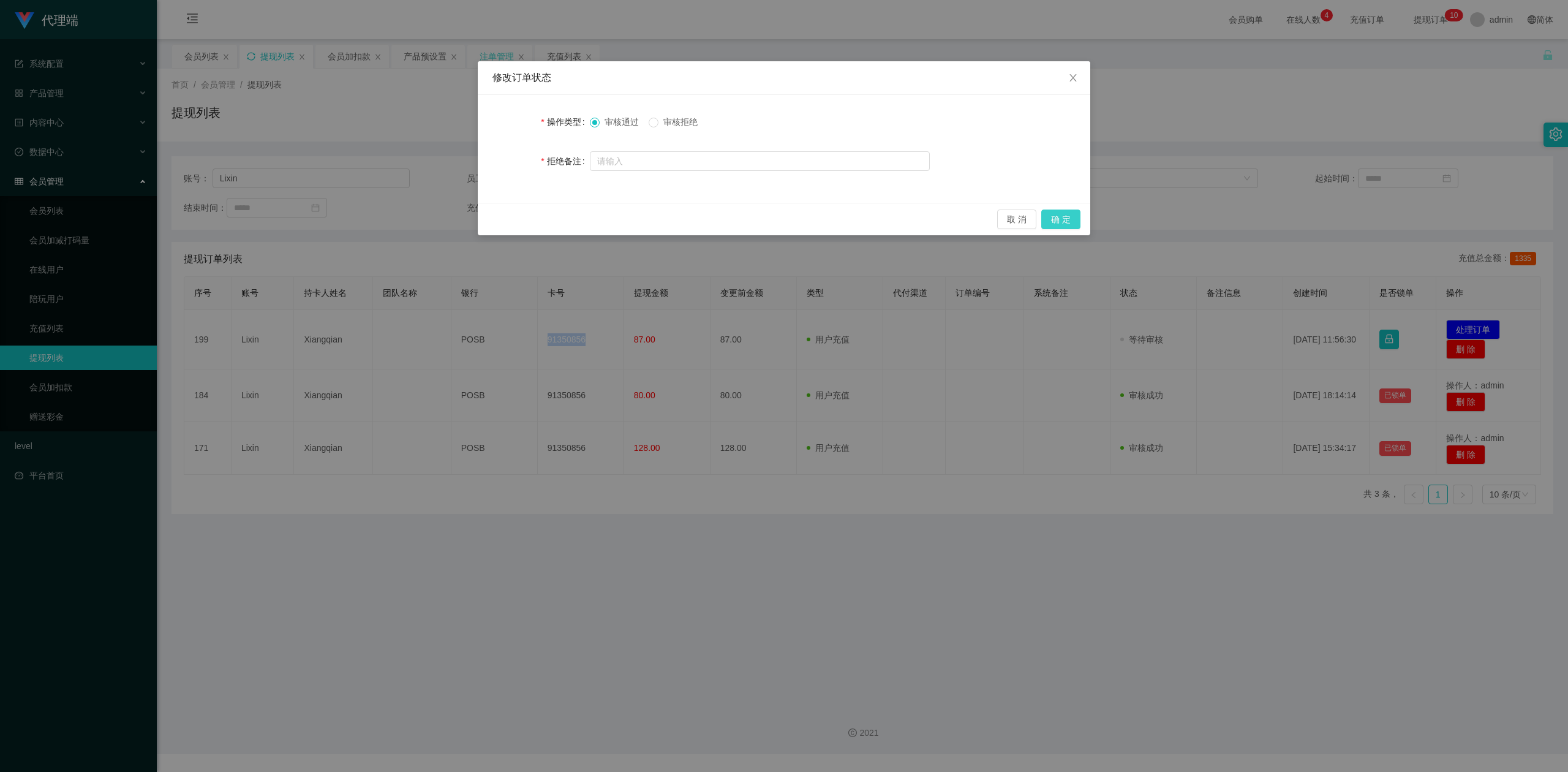
click at [1066, 211] on button "确 定" at bounding box center [1061, 219] width 39 height 20
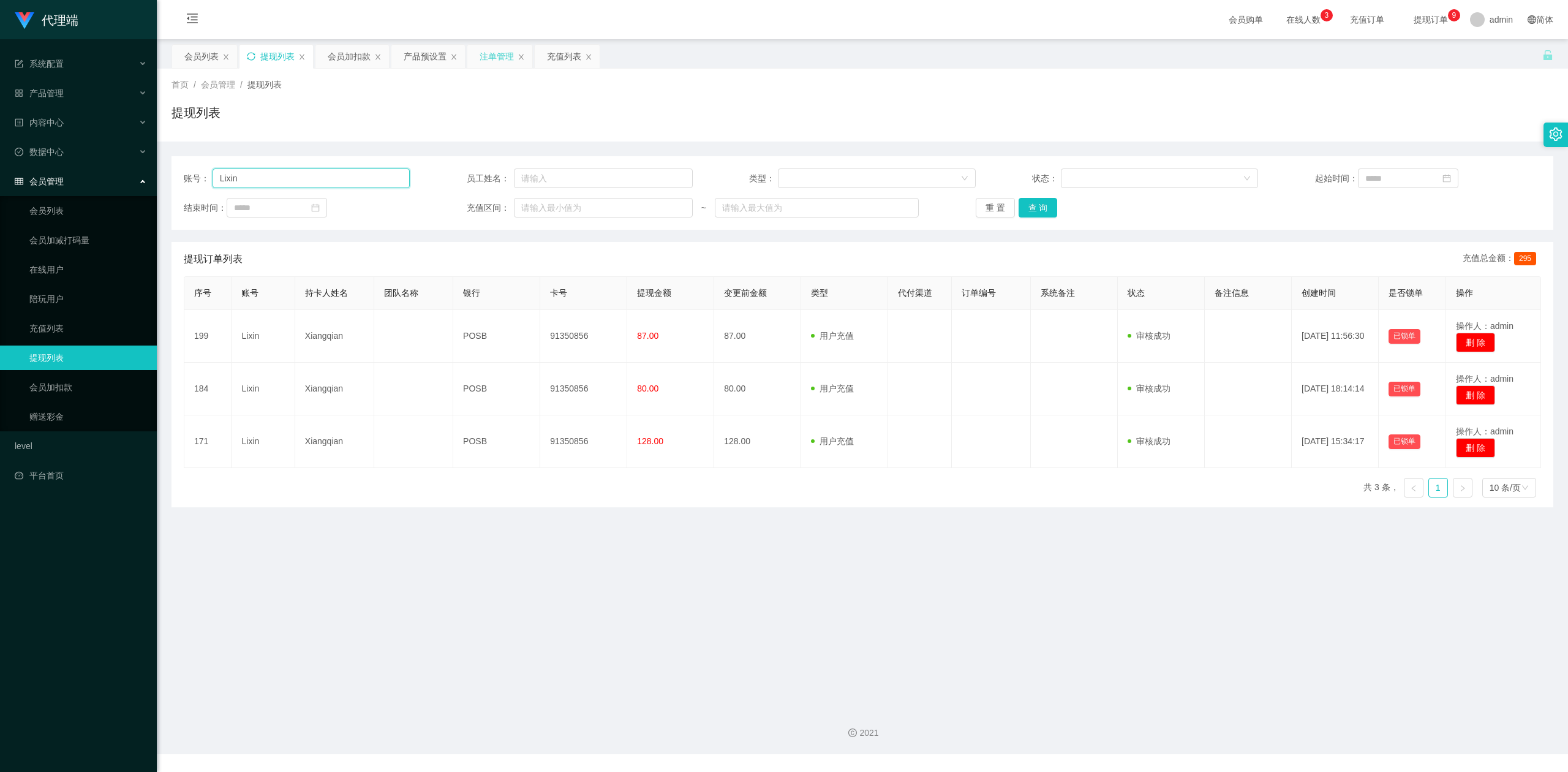
drag, startPoint x: 292, startPoint y: 177, endPoint x: 0, endPoint y: 182, distance: 292.0
click at [0, 182] on section "代理端 系统配置 产品管理 产品列表 产品预设置 开奖记录 注单管理 即时注单 内容中心 数据中心 会员管理 会员列表 会员加减打码量 在线用户 陪玩用户 充…" at bounding box center [784, 377] width 1568 height 754
paste input "Tpat71"
type input "Tpat71"
click at [1039, 209] on button "查 询" at bounding box center [1038, 208] width 39 height 20
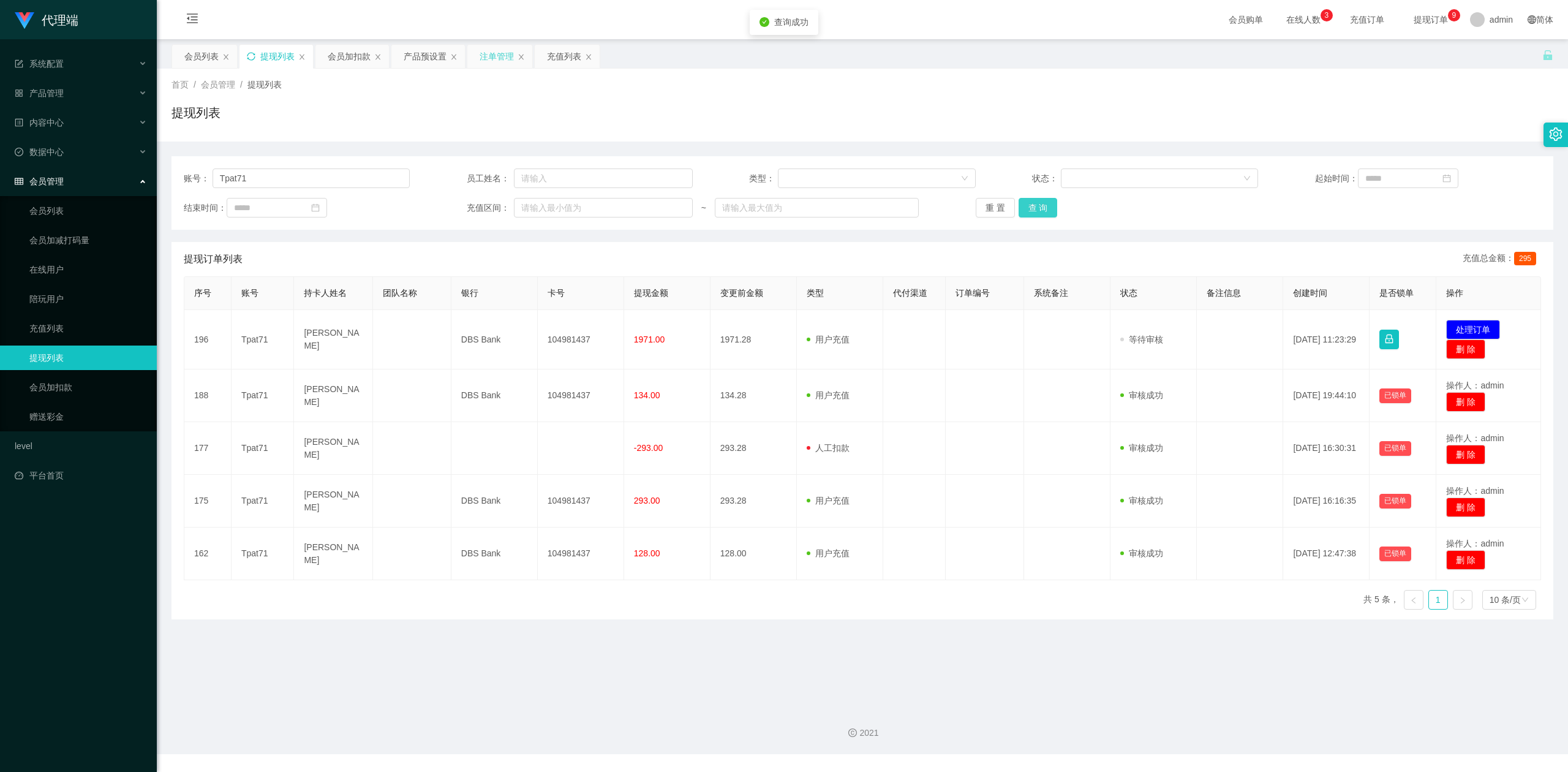
click at [1039, 209] on button "查 询" at bounding box center [1038, 208] width 39 height 20
click at [1244, 124] on div "提现列表" at bounding box center [862, 117] width 1382 height 28
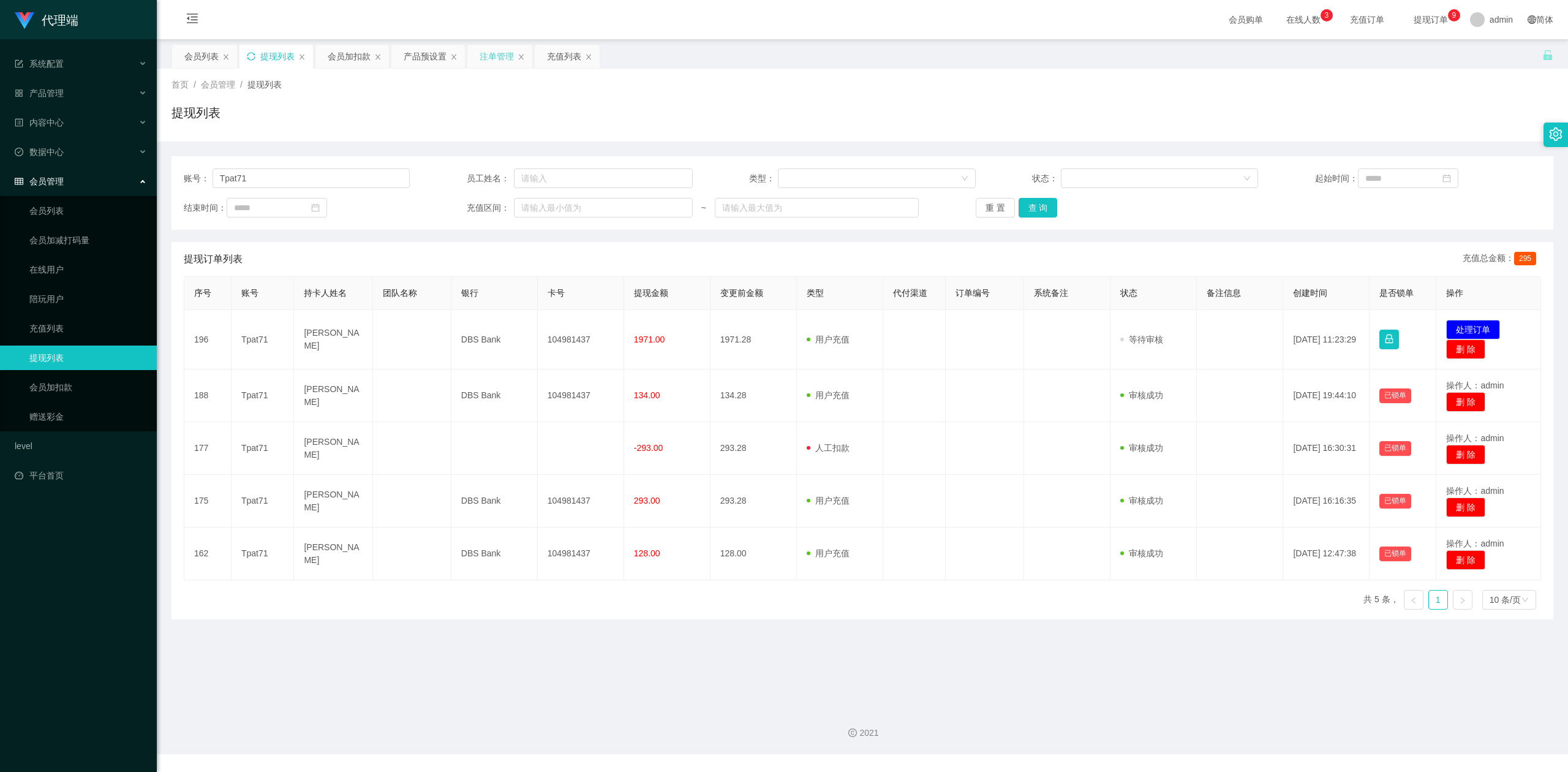
click at [1493, 95] on div "首页 / 会员管理 / 提现列表 / 提现列表" at bounding box center [862, 104] width 1382 height 53
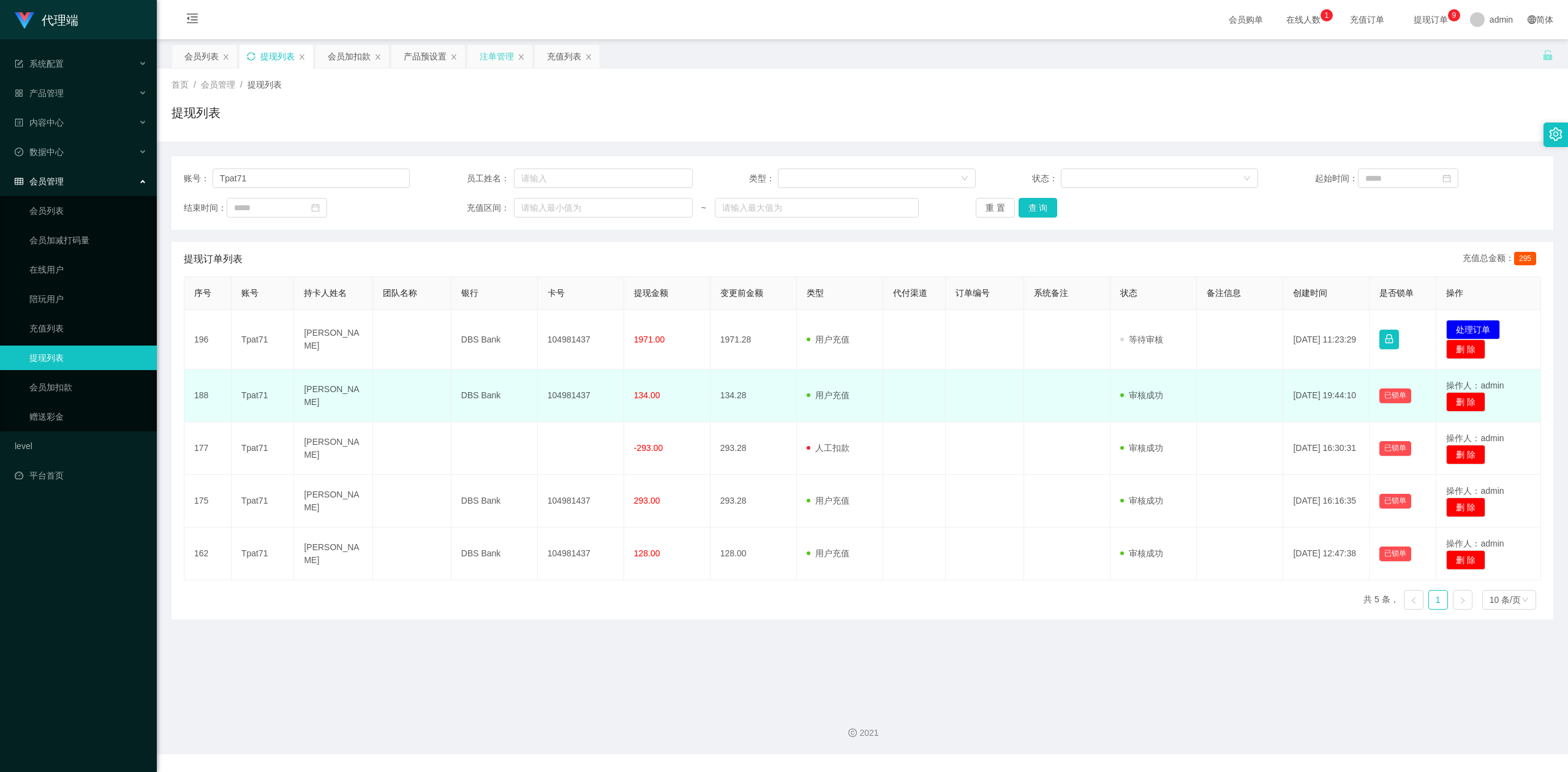
click at [1486, 370] on td "操作人：admin 删 除" at bounding box center [1489, 396] width 105 height 53
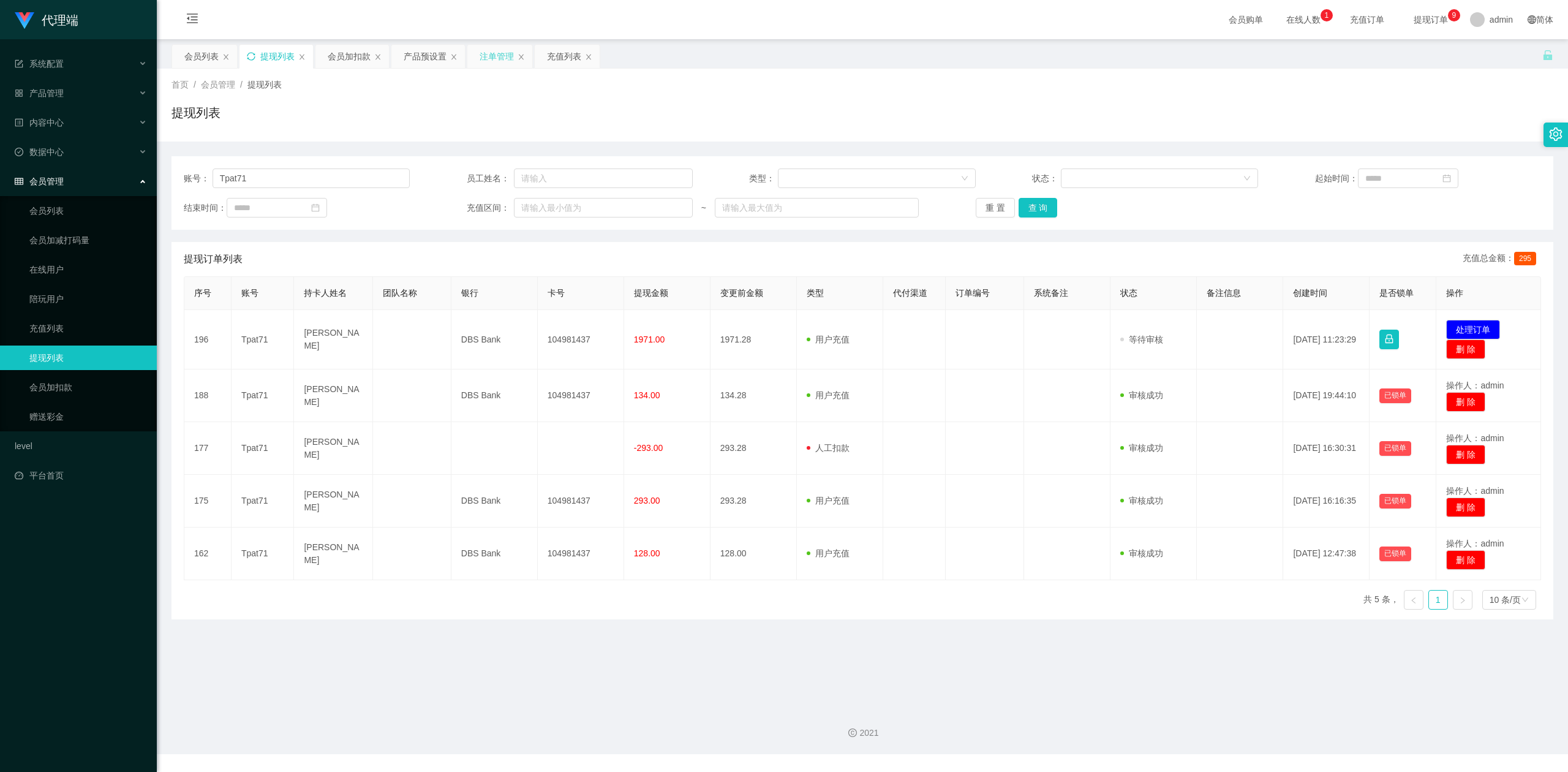
click at [830, 650] on main "关闭左侧 关闭右侧 关闭其它 刷新页面 会员列表 提现列表 会员加扣款 产品预设置 注单管理 充值列表 首页 / 会员管理 / 提现列表 / 提现列表 账号：…" at bounding box center [862, 368] width 1411 height 658
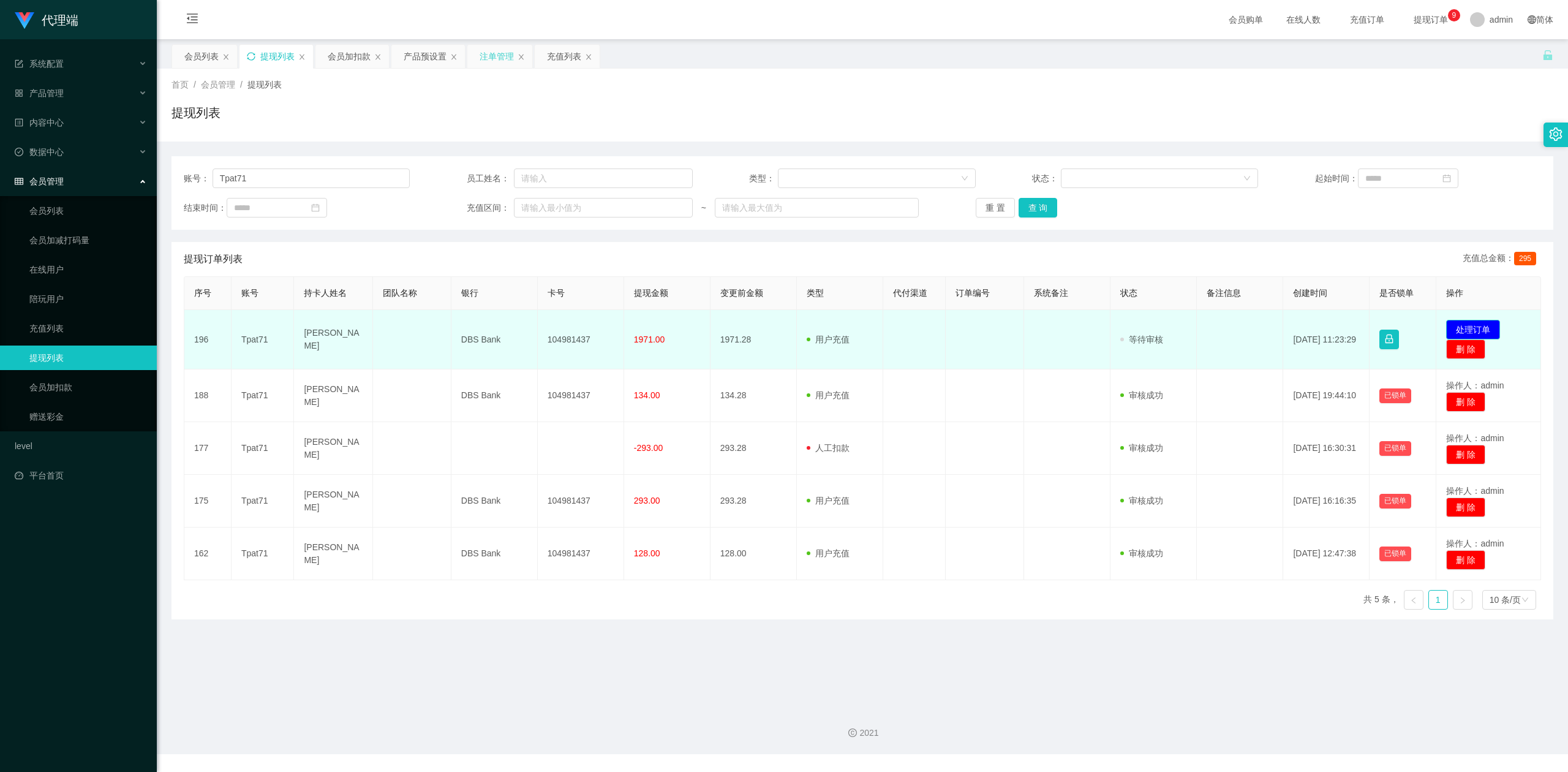
click at [1470, 331] on button "处理订单" at bounding box center [1474, 329] width 54 height 20
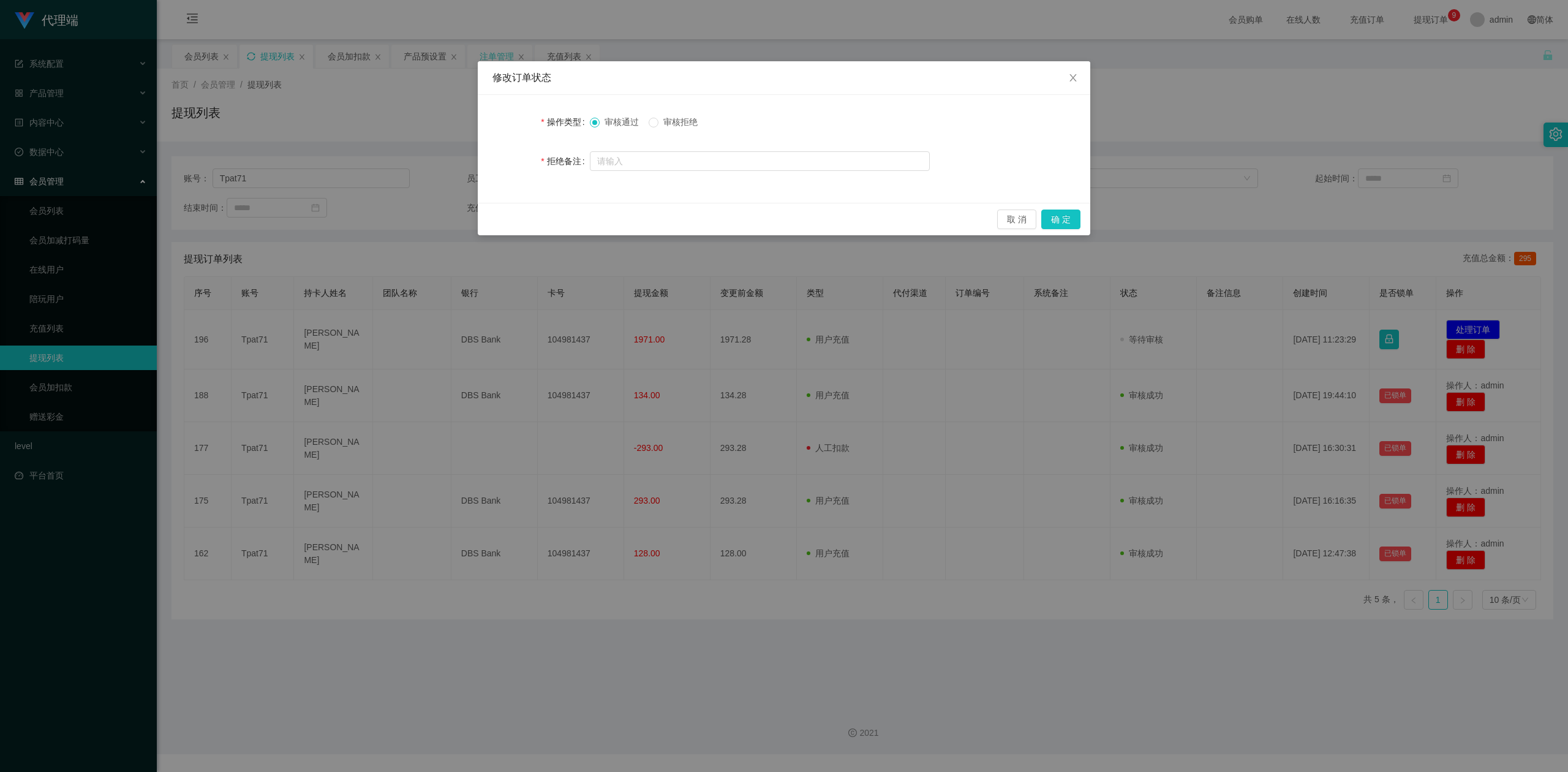
click at [667, 118] on span "审核拒绝" at bounding box center [681, 122] width 44 height 10
click at [1059, 214] on button "确 定" at bounding box center [1061, 219] width 39 height 20
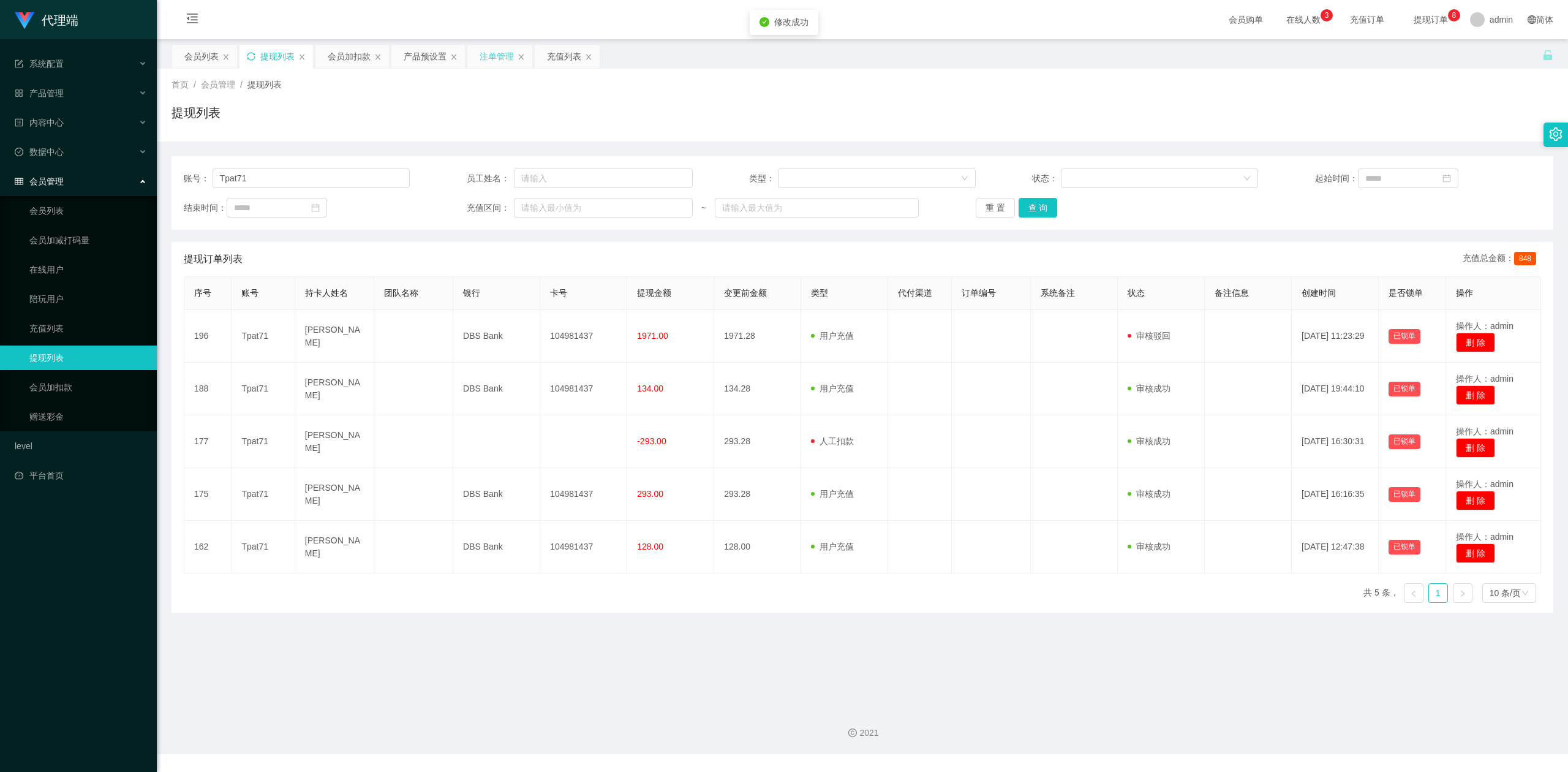
click at [1301, 143] on div "账号： Tpat71 员工姓名： 类型： 状态： 起始时间： 结束时间： 充值区间： ~ 重 置 查 询 提现订单列表 充值总金额： 848 序号 账号 持卡…" at bounding box center [862, 376] width 1382 height 471
click at [1164, 121] on div "提现列表" at bounding box center [862, 117] width 1382 height 28
click at [1241, 113] on div "提现列表" at bounding box center [862, 117] width 1382 height 28
drag, startPoint x: 128, startPoint y: 177, endPoint x: 0, endPoint y: 158, distance: 129.4
click at [0, 158] on section "代理端 系统配置 产品管理 产品列表 产品预设置 开奖记录 注单管理 即时注单 内容中心 数据中心 会员管理 会员列表 会员加减打码量 在线用户 陪玩用户 充…" at bounding box center [784, 377] width 1568 height 754
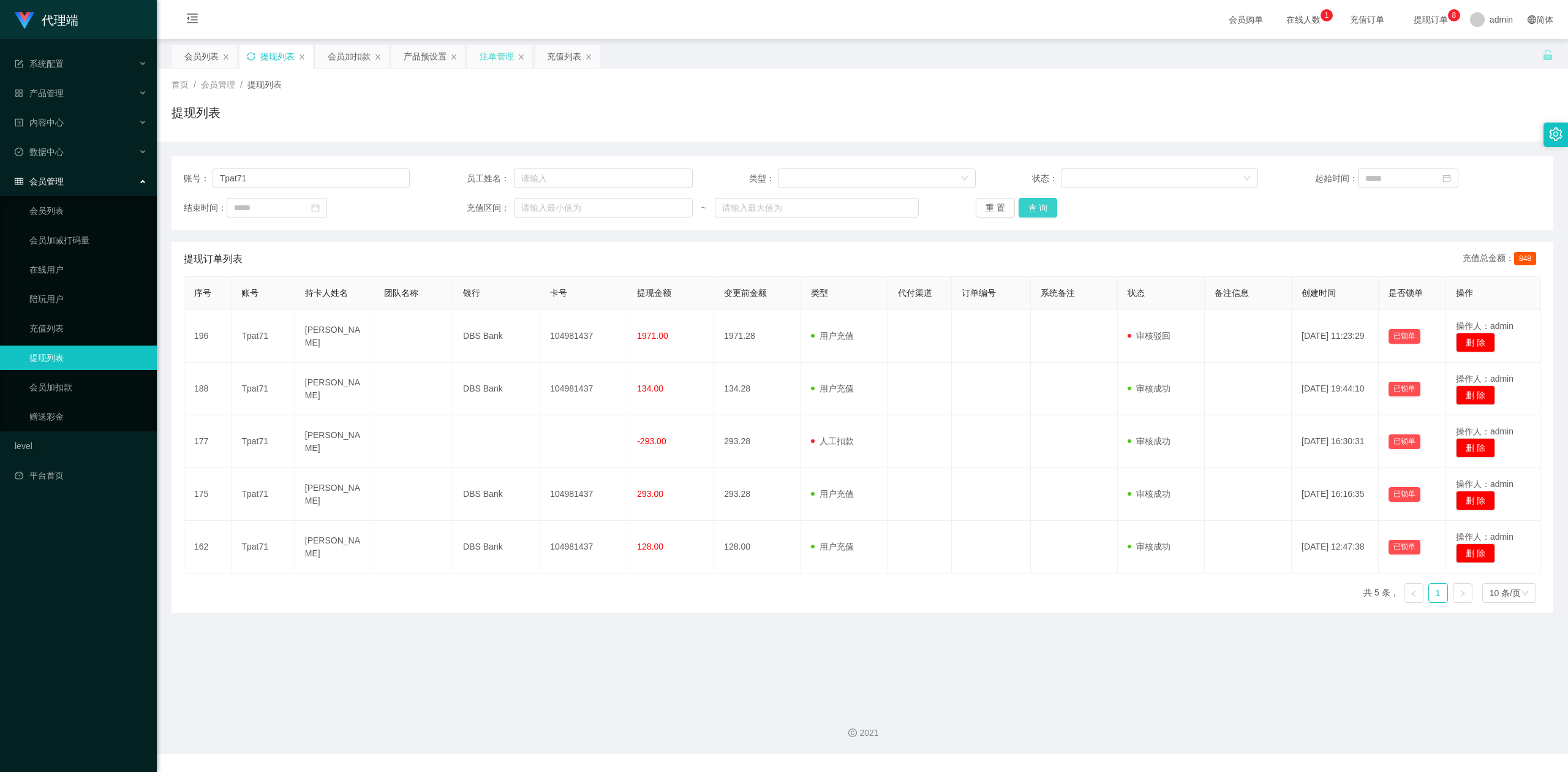
click at [1037, 200] on button "查 询" at bounding box center [1038, 208] width 39 height 20
click at [1037, 199] on button "查 询" at bounding box center [1038, 208] width 39 height 20
click at [1211, 191] on div "账号： Tpat71 员工姓名： 类型： 状态： 起始时间： 结束时间： 充值区间： ~ 重 置 查 询" at bounding box center [862, 192] width 1382 height 73
drag, startPoint x: 726, startPoint y: 675, endPoint x: 733, endPoint y: 678, distance: 7.6
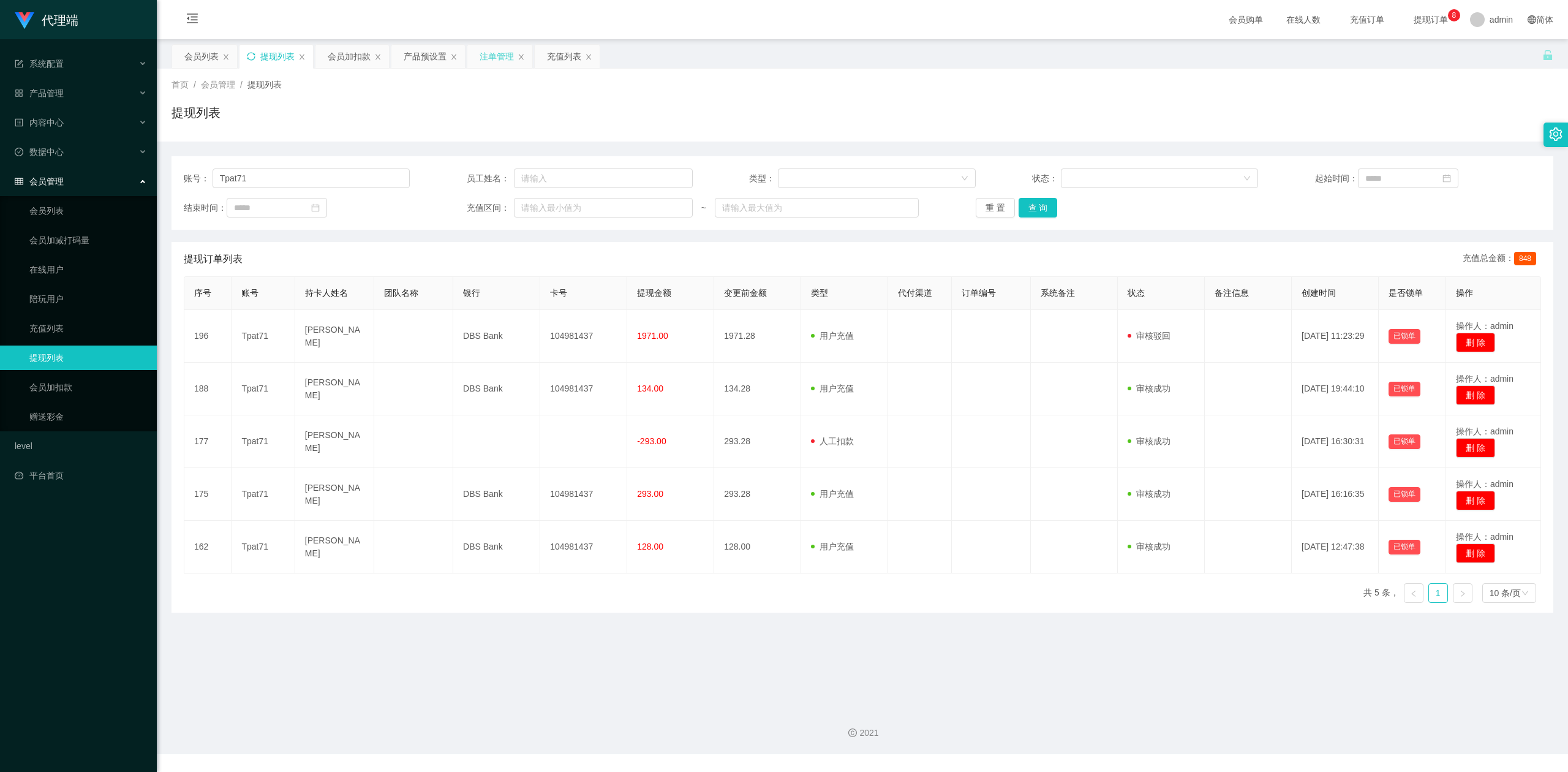
click at [726, 675] on main "关闭左侧 关闭右侧 关闭其它 刷新页面 会员列表 提现列表 会员加扣款 产品预设置 注单管理 充值列表 首页 / 会员管理 / 提现列表 / 提现列表 账号：…" at bounding box center [862, 368] width 1411 height 658
click at [1181, 200] on div "重 置 查 询" at bounding box center [1088, 208] width 226 height 20
click at [1201, 116] on div "提现列表" at bounding box center [862, 117] width 1382 height 28
drag, startPoint x: 589, startPoint y: 123, endPoint x: 922, endPoint y: 96, distance: 334.1
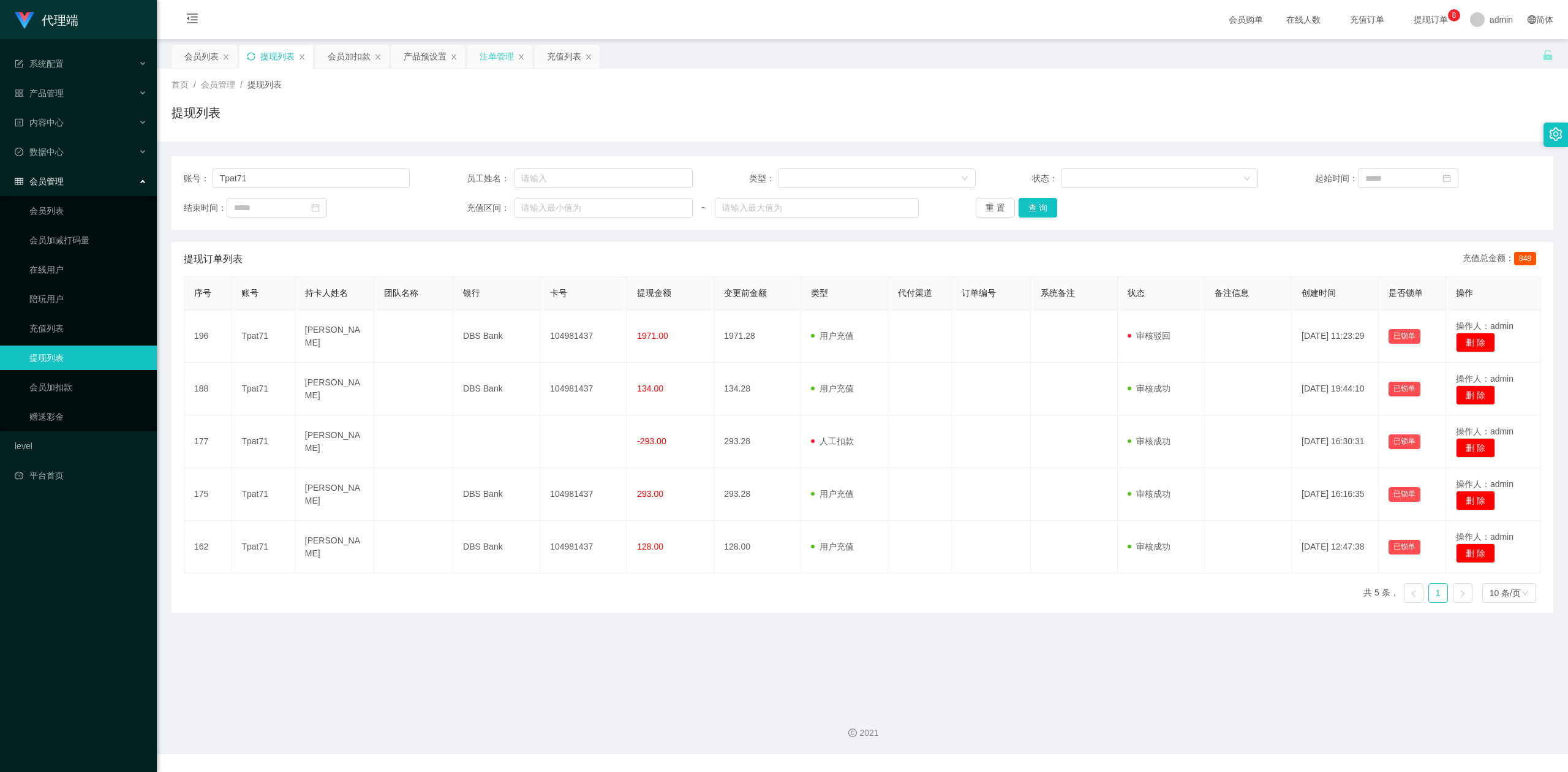
click at [591, 123] on div "提现列表" at bounding box center [862, 117] width 1382 height 28
click at [249, 57] on icon "图标: sync" at bounding box center [251, 56] width 8 height 8
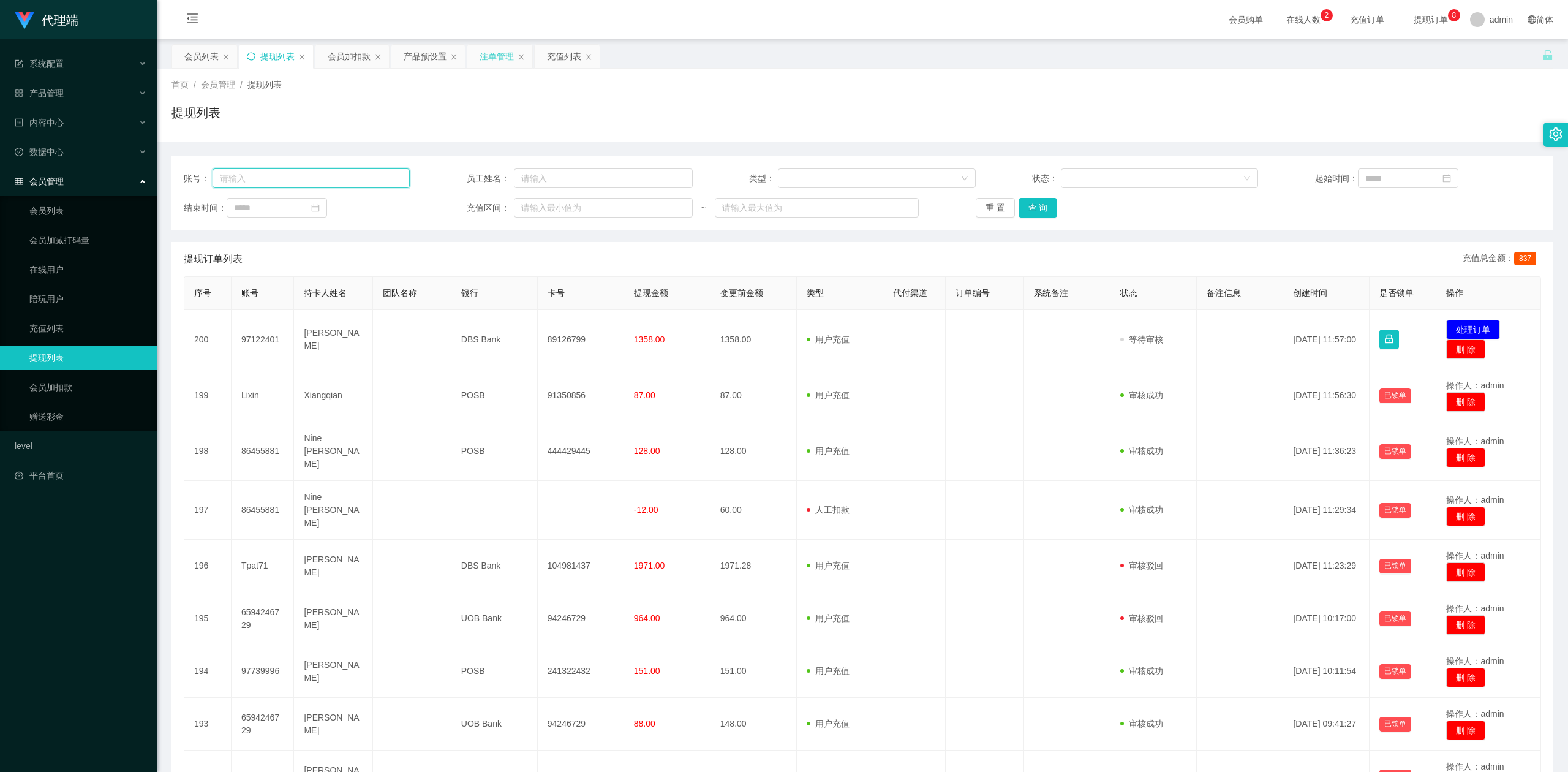
click at [297, 180] on input "text" at bounding box center [311, 178] width 198 height 20
paste input "6594246729"
type input "6594246729"
click at [1042, 204] on button "查 询" at bounding box center [1038, 208] width 39 height 20
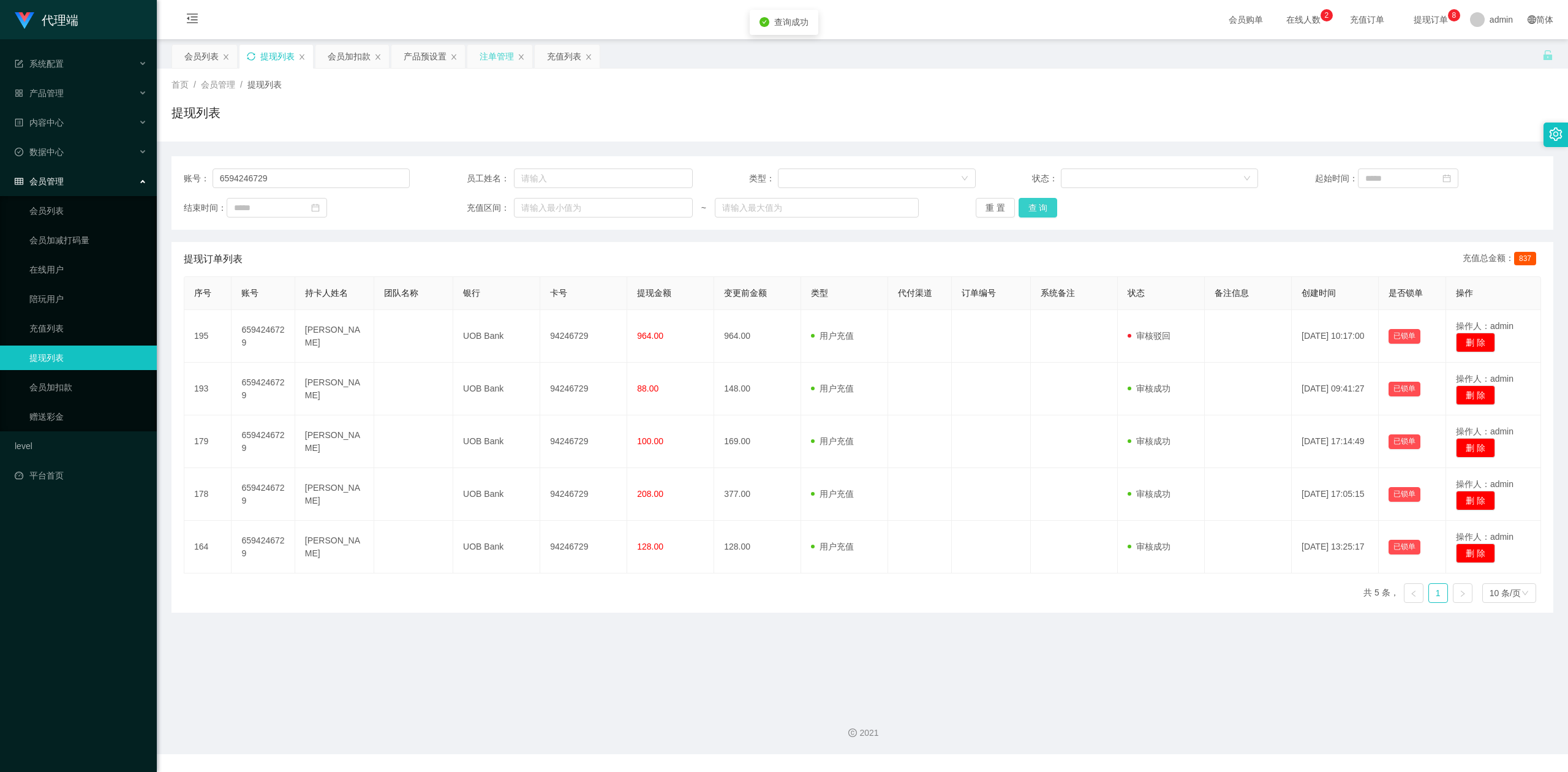
click at [1042, 204] on button "查 询" at bounding box center [1038, 208] width 39 height 20
click at [949, 134] on div "首页 / 会员管理 / 提现列表 / 提现列表" at bounding box center [862, 105] width 1411 height 73
click at [201, 57] on div "会员列表" at bounding box center [201, 56] width 34 height 23
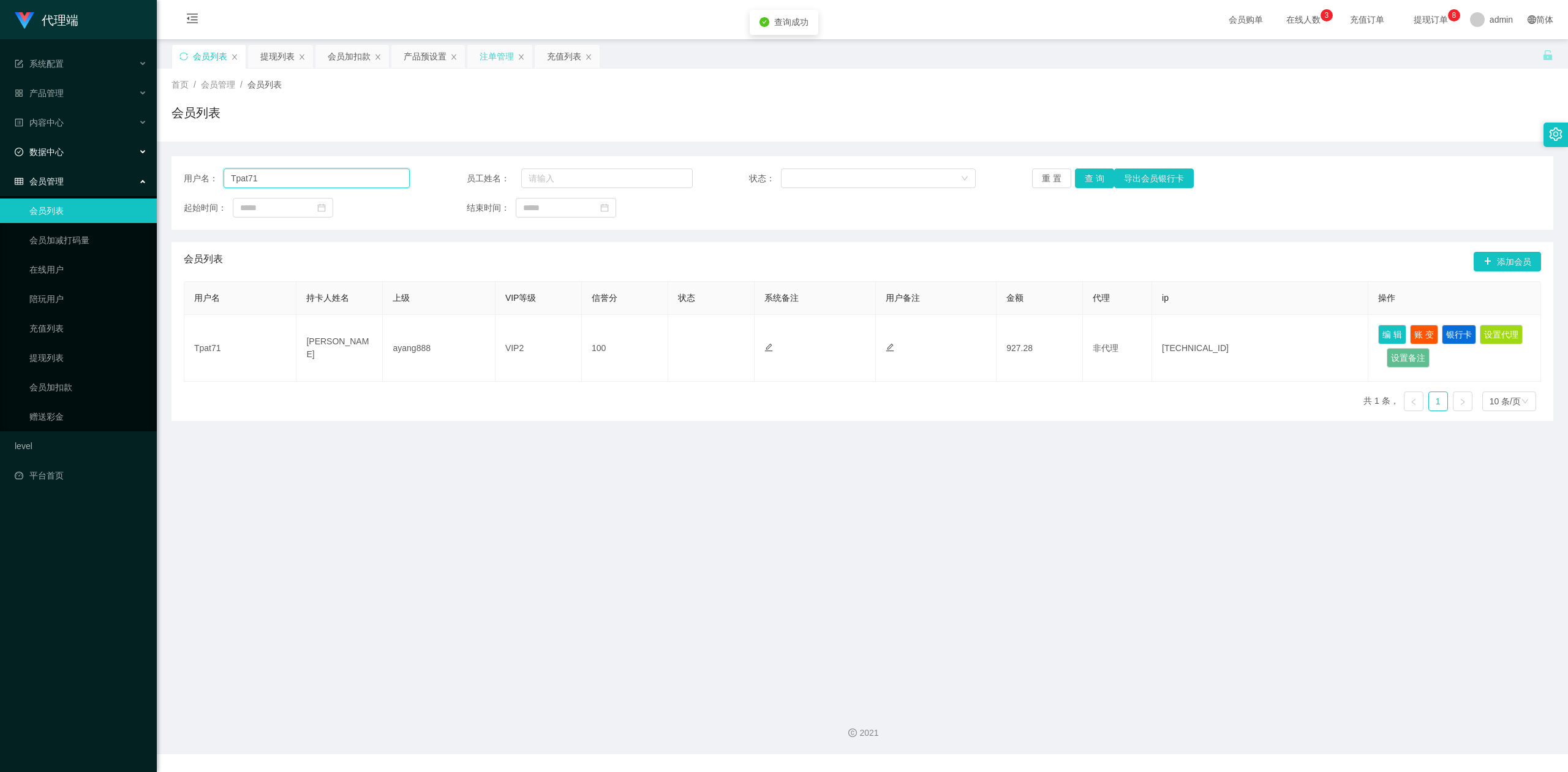
drag, startPoint x: 326, startPoint y: 170, endPoint x: 256, endPoint y: 143, distance: 75.0
click at [0, 148] on section "代理端 系统配置 产品管理 产品列表 产品预设置 开奖记录 注单管理 即时注单 内容中心 数据中心 会员管理 会员列表 会员加减打码量 在线用户 陪玩用户 充…" at bounding box center [784, 377] width 1568 height 754
paste input "6594246729"
type input "6594246729"
click at [1086, 180] on button "查 询" at bounding box center [1095, 178] width 39 height 20
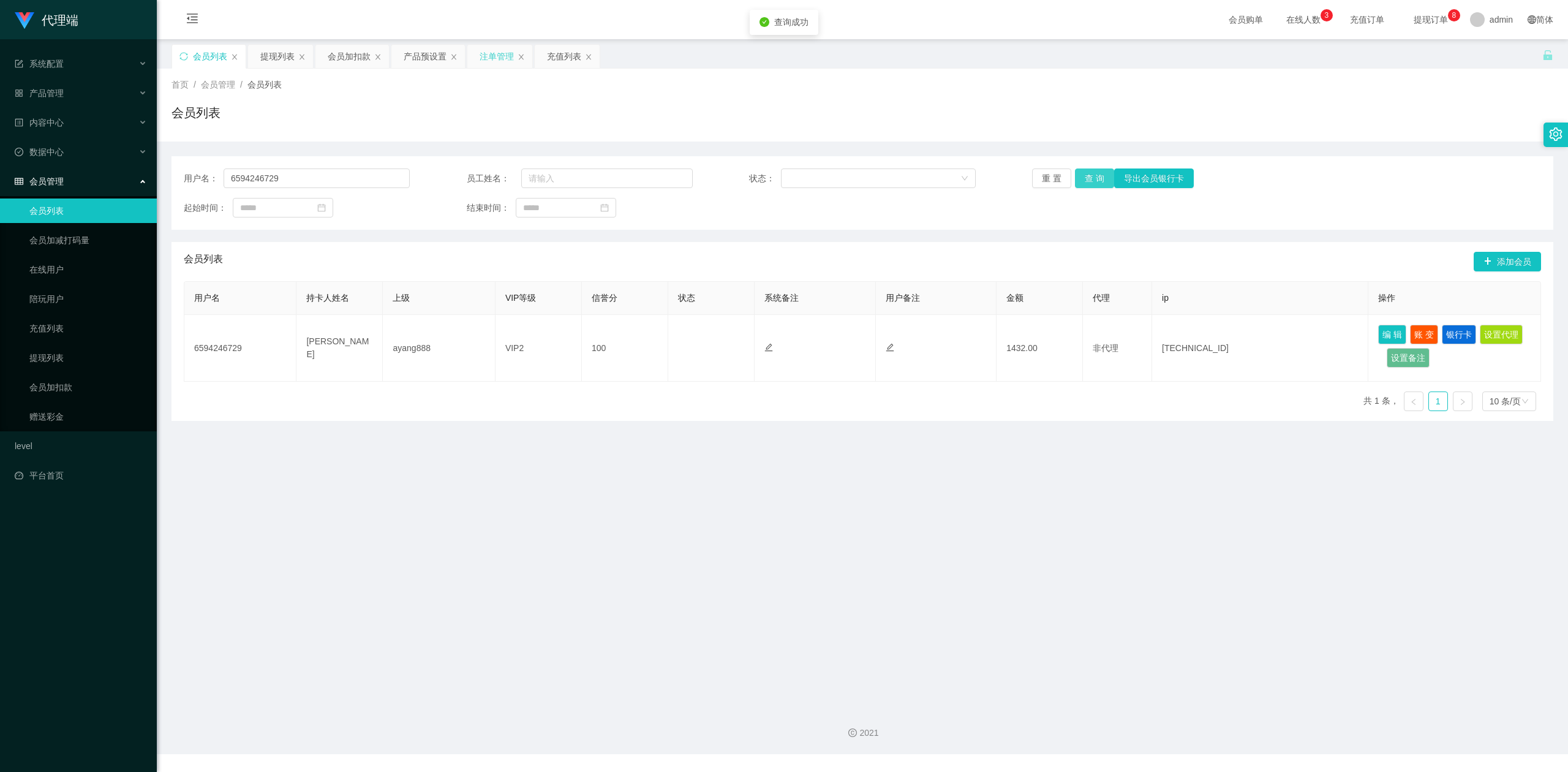
click at [1086, 180] on button "查 询" at bounding box center [1095, 178] width 39 height 20
click at [1370, 133] on div "首页 / 会员管理 / 会员列表 / 会员列表" at bounding box center [862, 105] width 1411 height 73
click at [1390, 131] on div "会员列表" at bounding box center [862, 117] width 1382 height 28
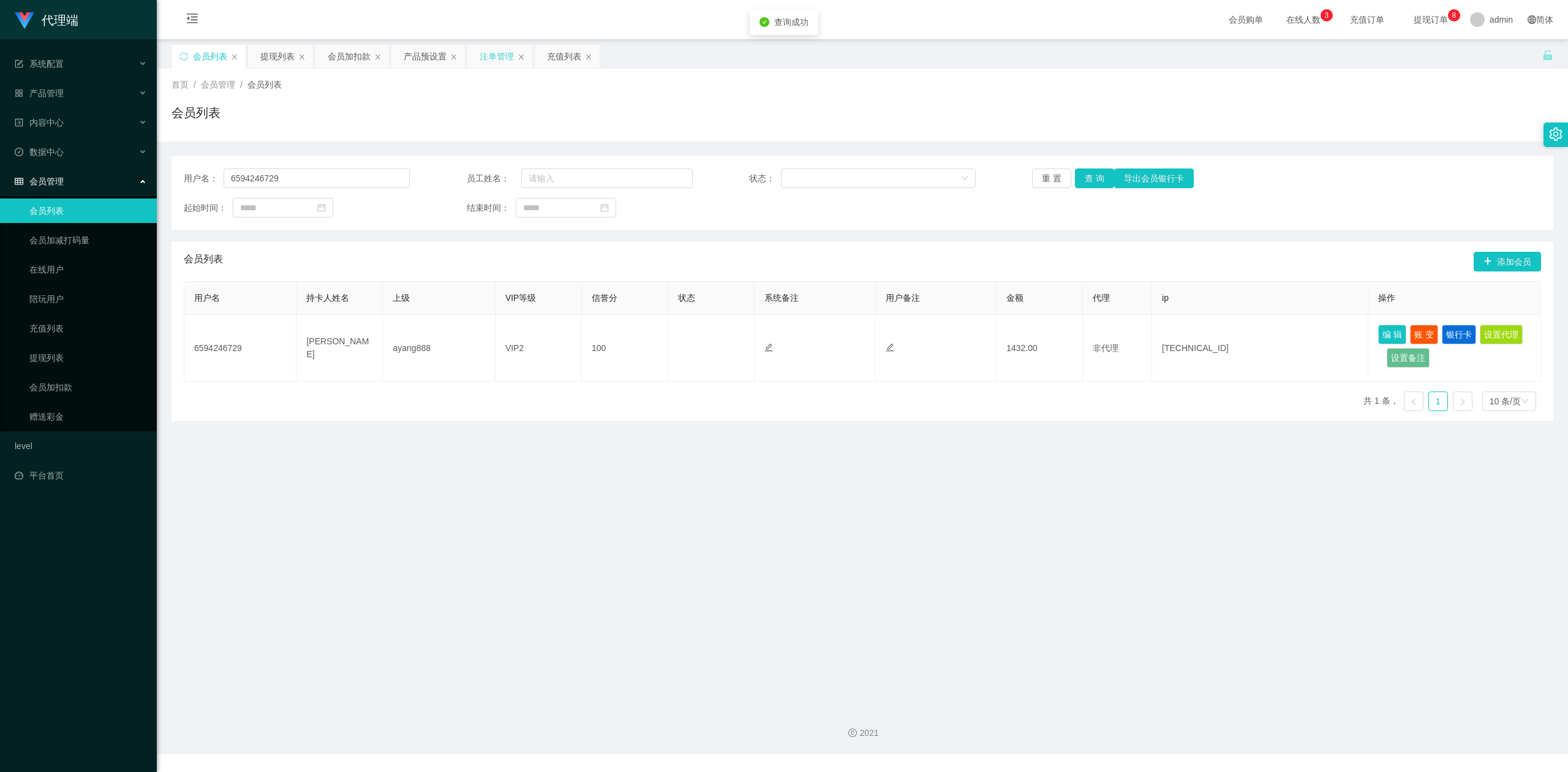
click at [1390, 131] on div "会员列表" at bounding box center [862, 117] width 1382 height 28
click at [336, 60] on div "会员加扣款" at bounding box center [349, 56] width 43 height 23
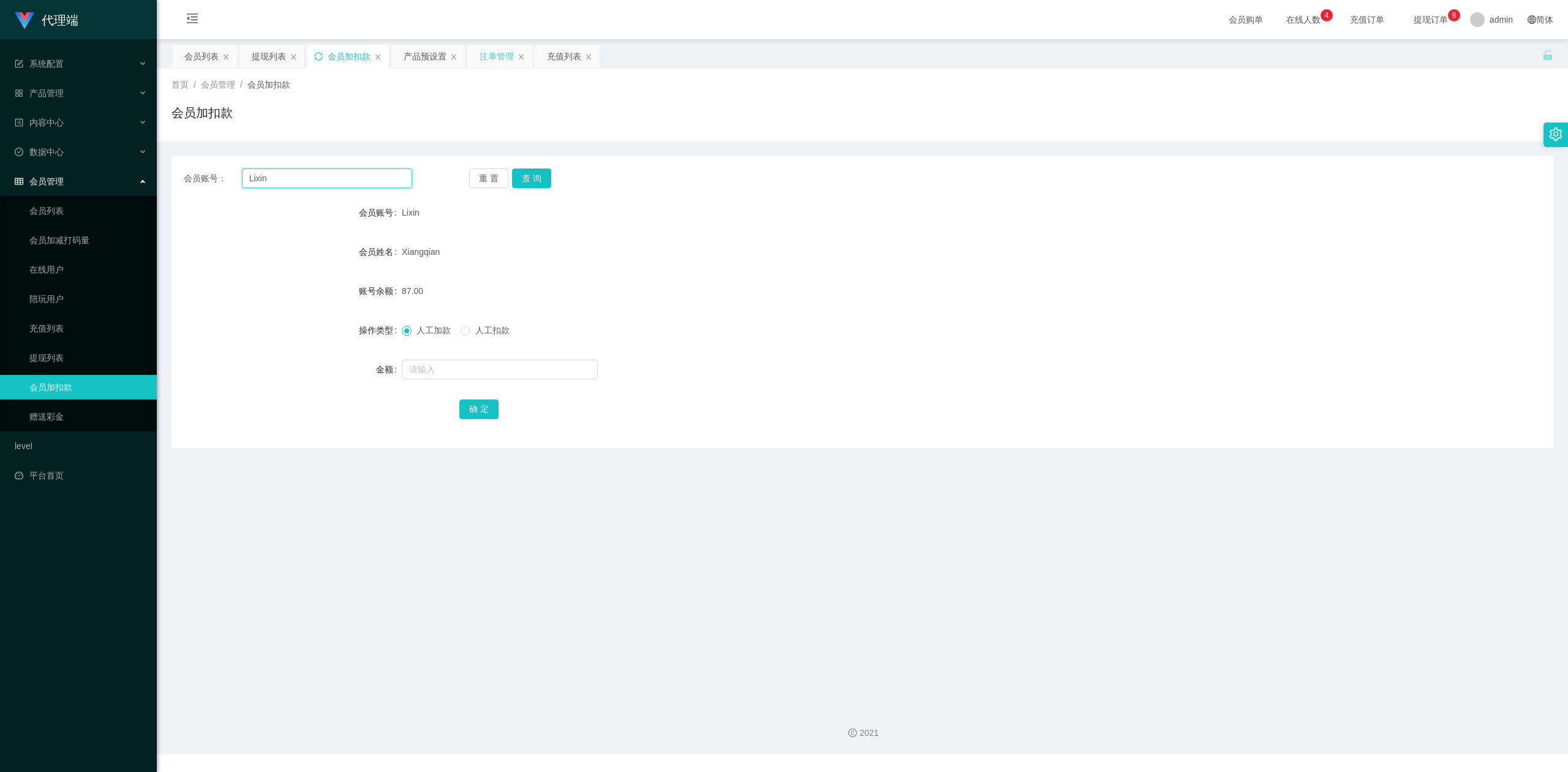
drag, startPoint x: 305, startPoint y: 180, endPoint x: 0, endPoint y: 104, distance: 314.3
click at [0, 104] on section "代理端 系统配置 产品管理 产品列表 产品预设置 开奖记录 注单管理 即时注单 内容中心 数据中心 会员管理 会员列表 会员加减打码量 在线用户 陪玩用户 充…" at bounding box center [784, 377] width 1568 height 754
click at [536, 172] on button "查 询" at bounding box center [531, 178] width 39 height 20
click at [454, 373] on input "text" at bounding box center [499, 370] width 196 height 20
type input "8"
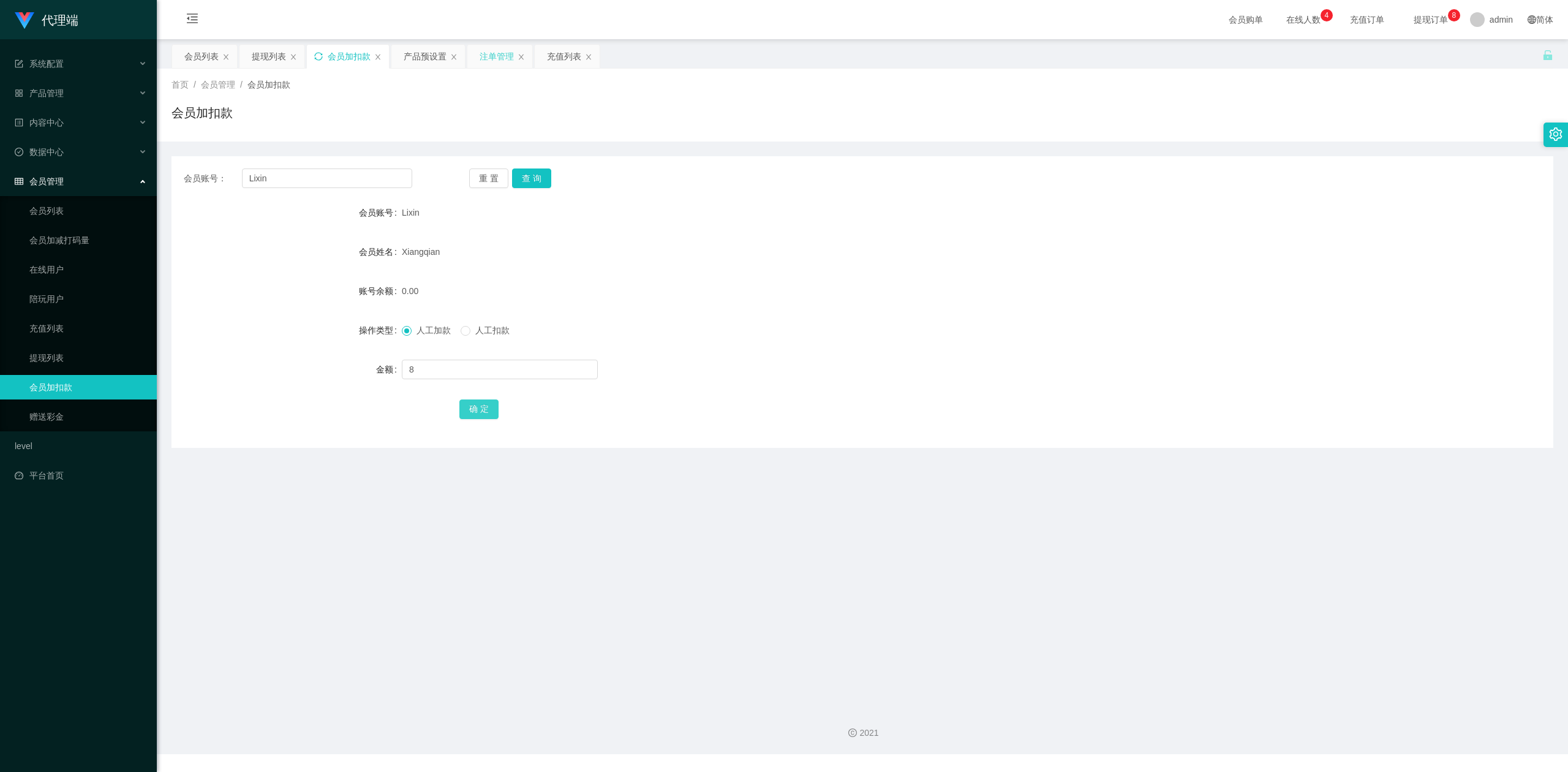
click at [462, 405] on button "确 定" at bounding box center [479, 409] width 39 height 20
drag, startPoint x: 1018, startPoint y: 365, endPoint x: 1025, endPoint y: 365, distance: 7.0
click at [1025, 365] on div at bounding box center [804, 370] width 806 height 25
click at [1373, 184] on div "会员账号： Lixin 重 置 查 询" at bounding box center [862, 178] width 1382 height 20
click at [262, 54] on div "提现列表" at bounding box center [269, 56] width 34 height 23
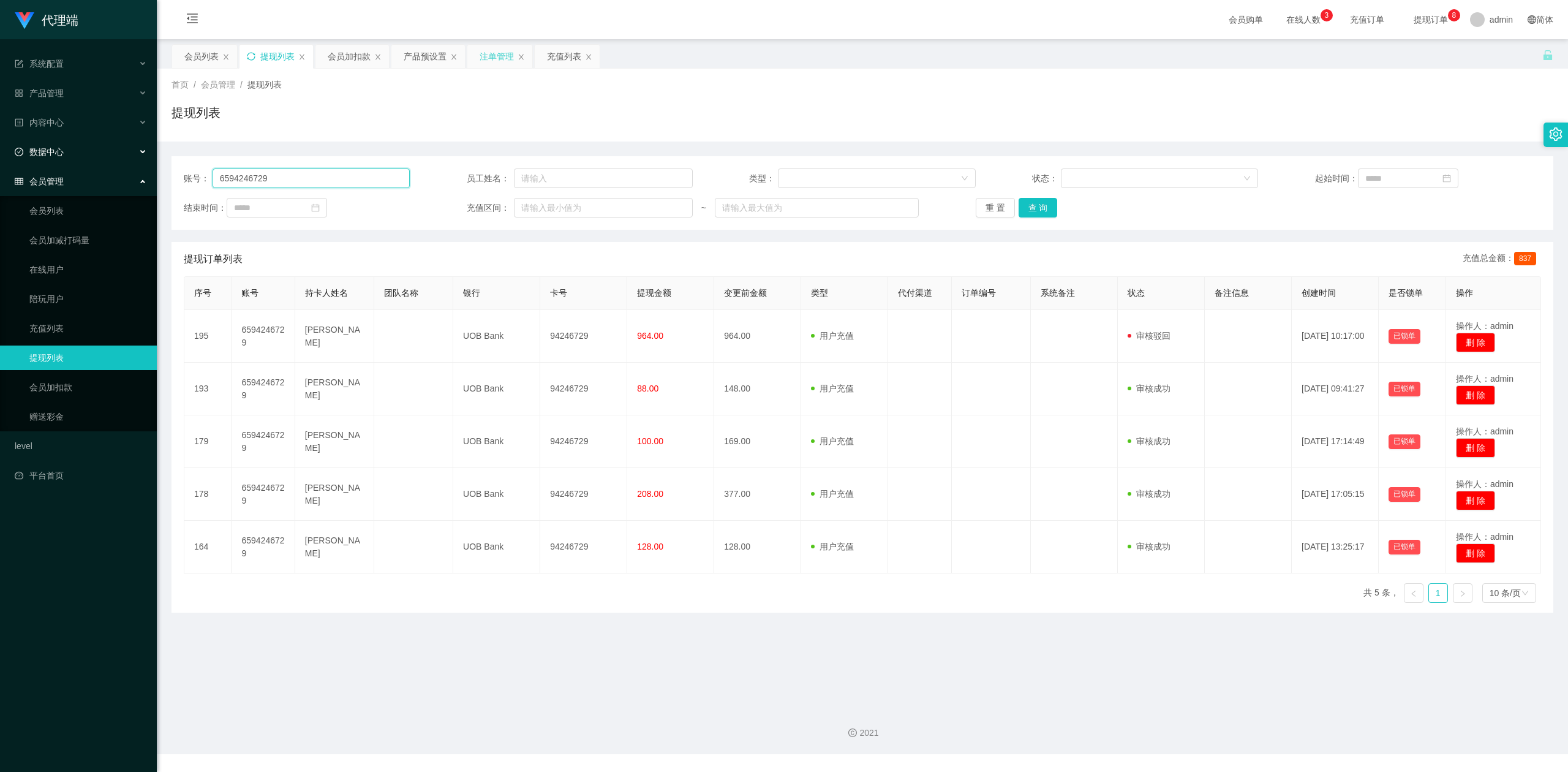
drag, startPoint x: 304, startPoint y: 182, endPoint x: 0, endPoint y: 137, distance: 307.3
click at [0, 137] on section "代理端 系统配置 产品管理 产品列表 产品预设置 开奖记录 注单管理 即时注单 内容中心 数据中心 会员管理 会员列表 会员加减打码量 在线用户 陪玩用户 充…" at bounding box center [784, 377] width 1568 height 754
click at [1037, 207] on button "查 询" at bounding box center [1038, 208] width 39 height 20
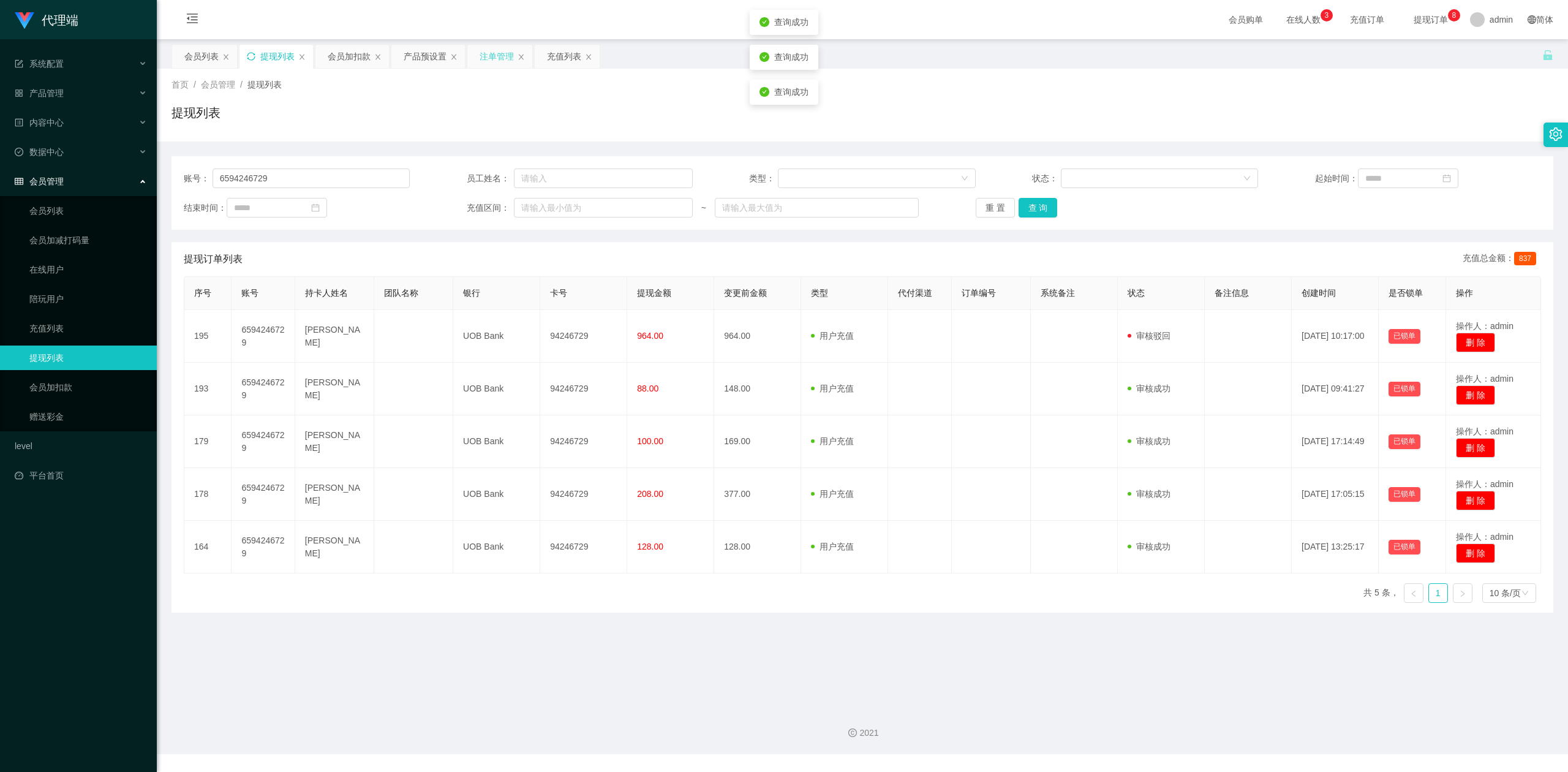
click at [1324, 116] on div "提现列表" at bounding box center [862, 117] width 1382 height 28
click at [341, 59] on div "会员加扣款" at bounding box center [349, 56] width 43 height 23
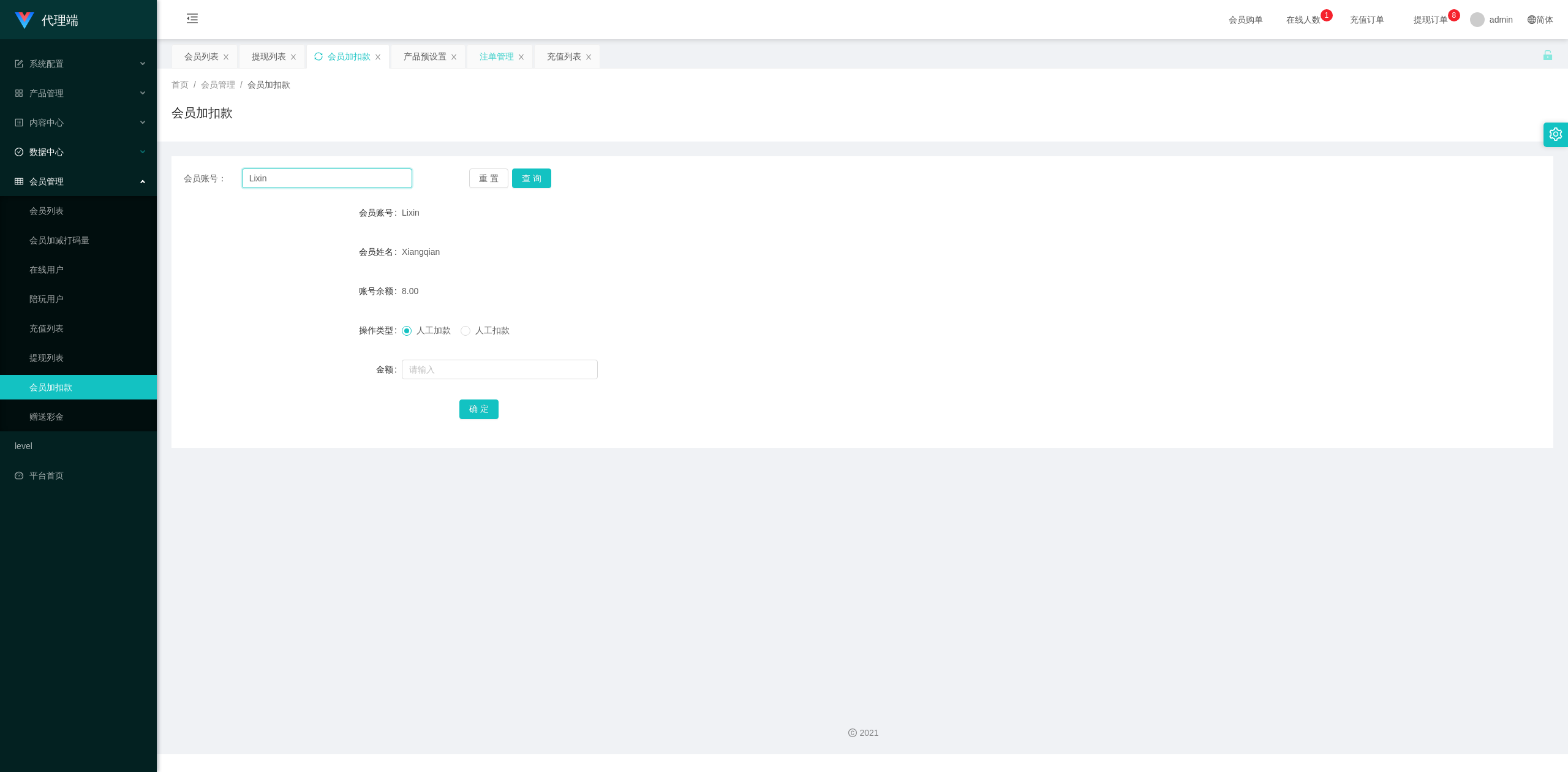
drag, startPoint x: 337, startPoint y: 182, endPoint x: 13, endPoint y: 154, distance: 325.2
click at [0, 154] on section "代理端 系统配置 产品管理 产品列表 产品预设置 开奖记录 注单管理 即时注单 内容中心 数据中心 会员管理 会员列表 会员加减打码量 在线用户 陪玩用户 充…" at bounding box center [784, 377] width 1568 height 754
click at [535, 177] on button "查 询" at bounding box center [531, 178] width 39 height 20
click at [430, 371] on input "text" at bounding box center [499, 370] width 196 height 20
type input "8"
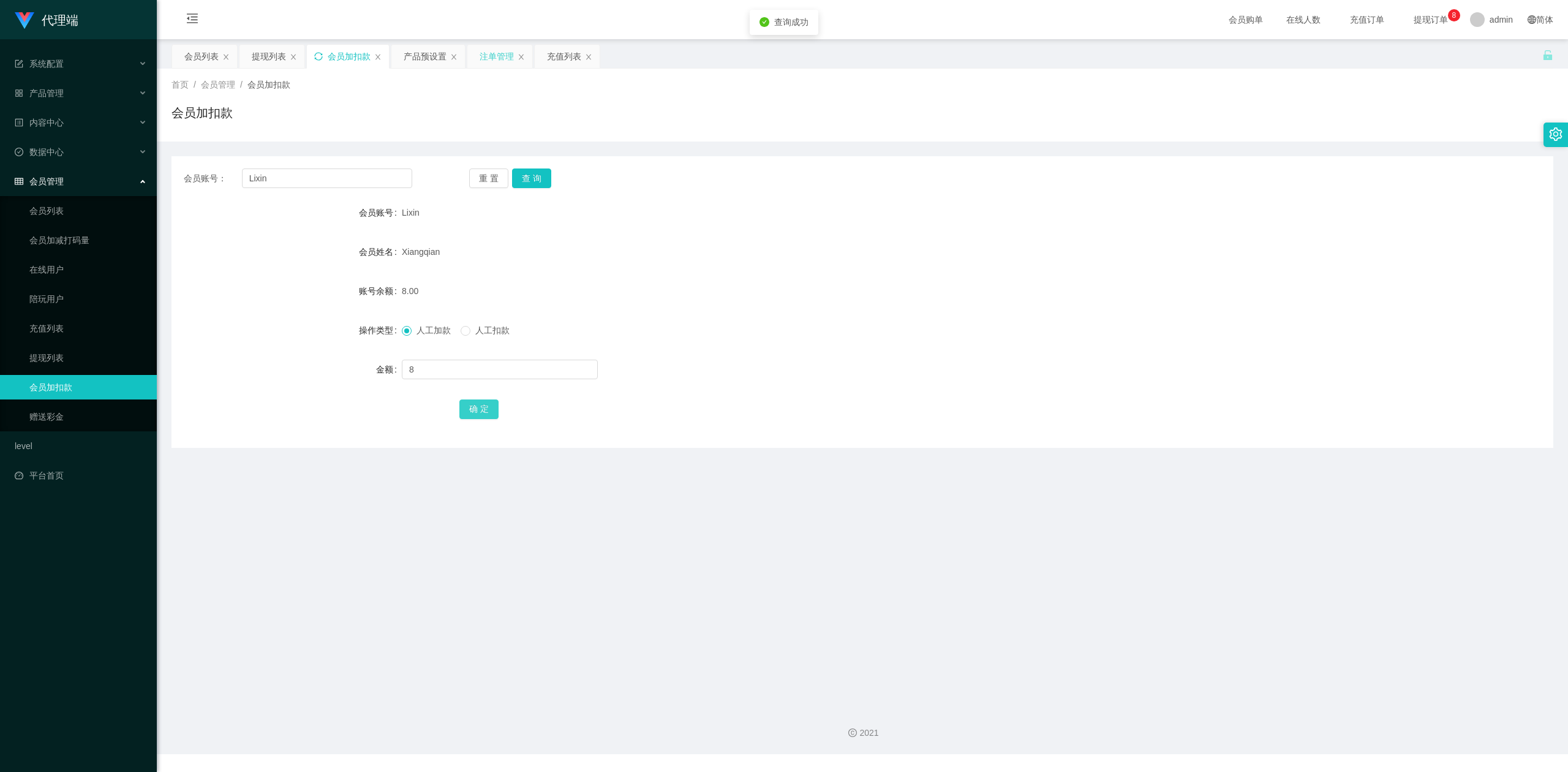
click at [481, 411] on button "确 定" at bounding box center [479, 409] width 39 height 20
drag, startPoint x: 1113, startPoint y: 370, endPoint x: 1246, endPoint y: 266, distance: 168.8
click at [1136, 361] on div at bounding box center [804, 370] width 806 height 25
click at [1396, 131] on div "首页 / 会员管理 / 会员加扣款 / 会员加扣款" at bounding box center [862, 105] width 1411 height 73
